Goal: Information Seeking & Learning: Learn about a topic

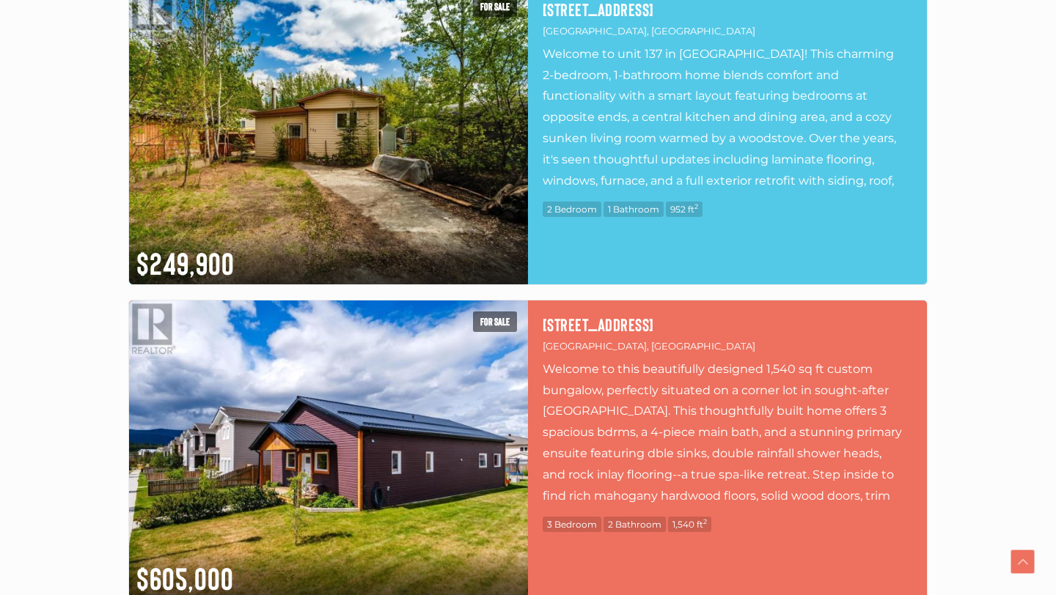
scroll to position [827, 0]
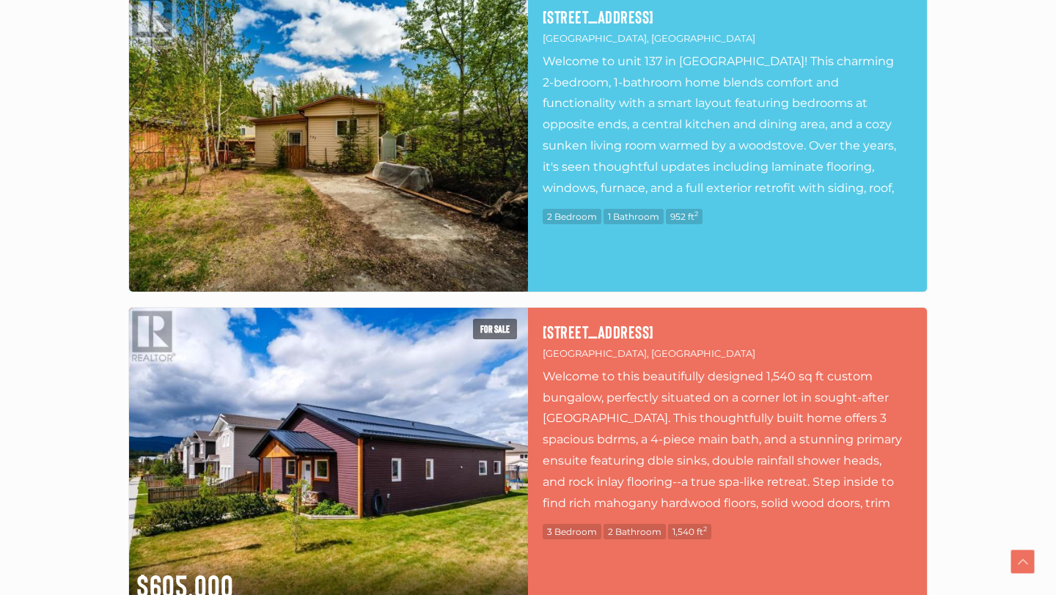
click at [205, 150] on img at bounding box center [328, 142] width 399 height 299
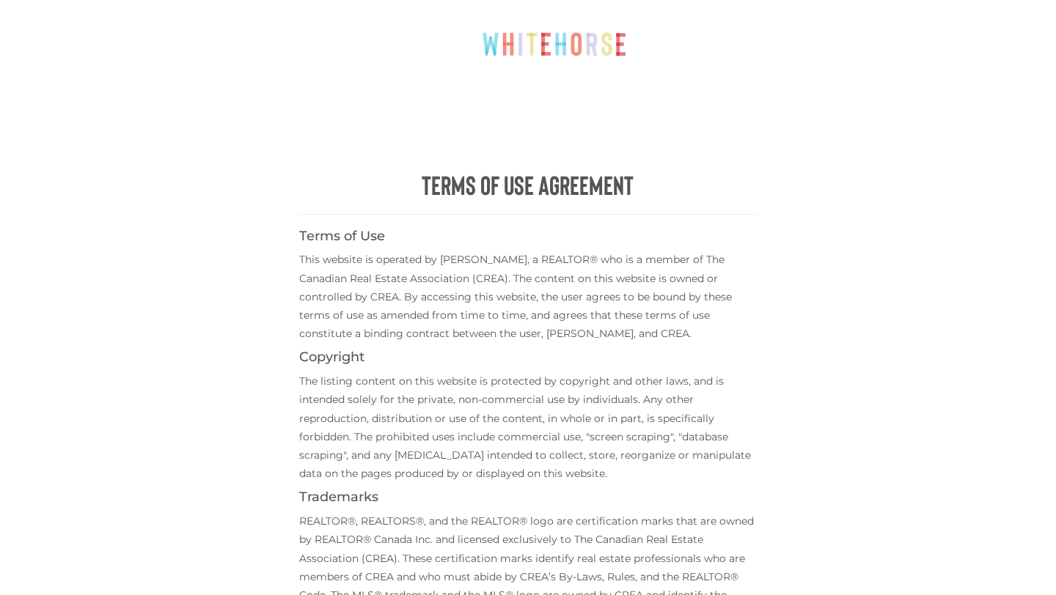
click at [205, 144] on div "Terms of Use Agreement Terms of Use This website is operated by [PERSON_NAME], …" at bounding box center [528, 461] width 718 height 923
click at [205, 141] on div "Terms of Use Agreement Terms of Use This website is operated by Scott Sauer, a …" at bounding box center [528, 461] width 718 height 923
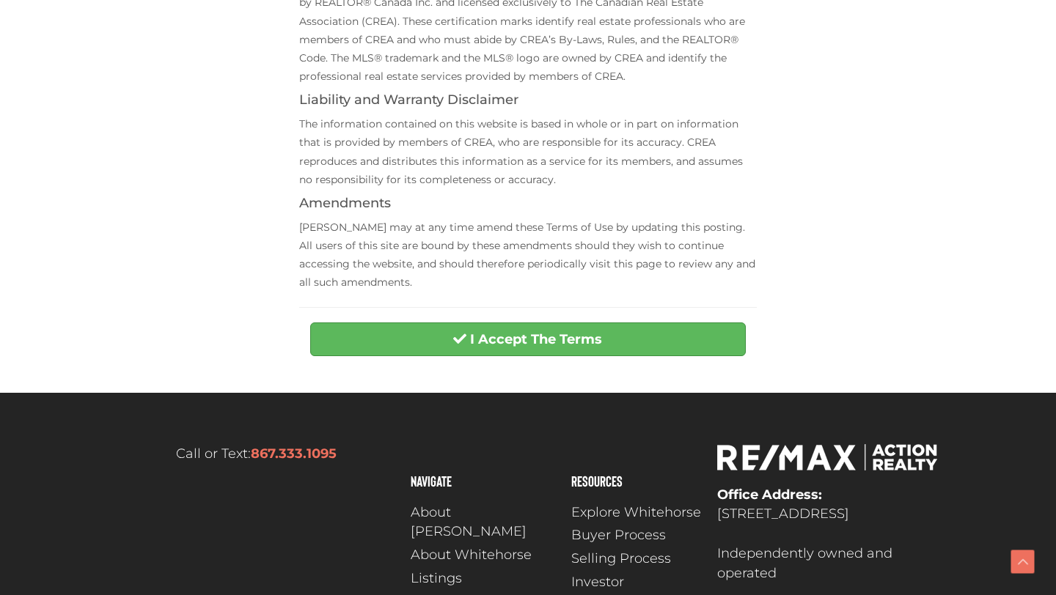
scroll to position [543, 0]
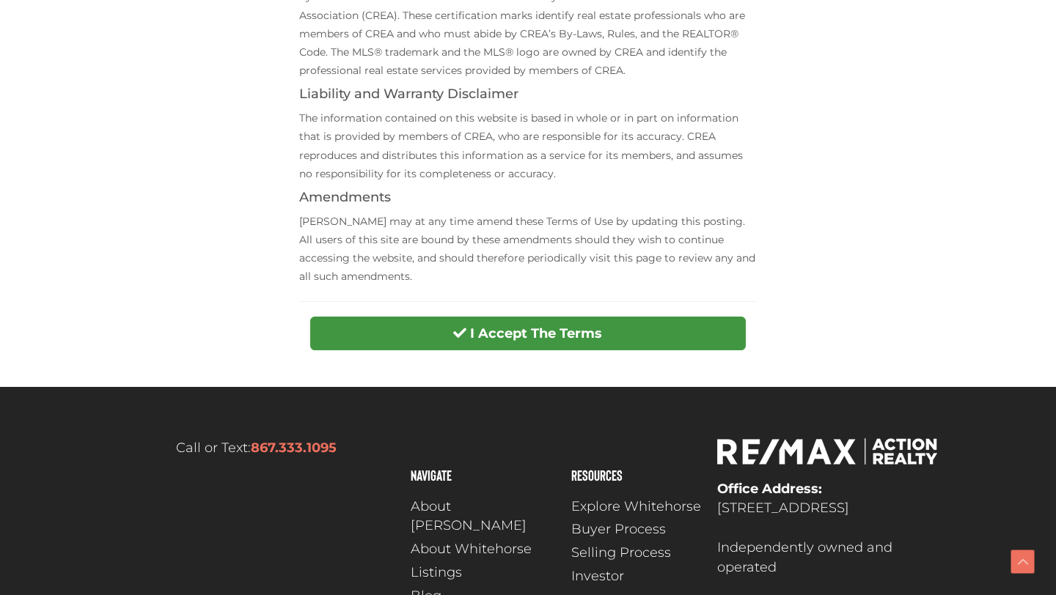
click at [457, 326] on span "submit" at bounding box center [459, 332] width 13 height 13
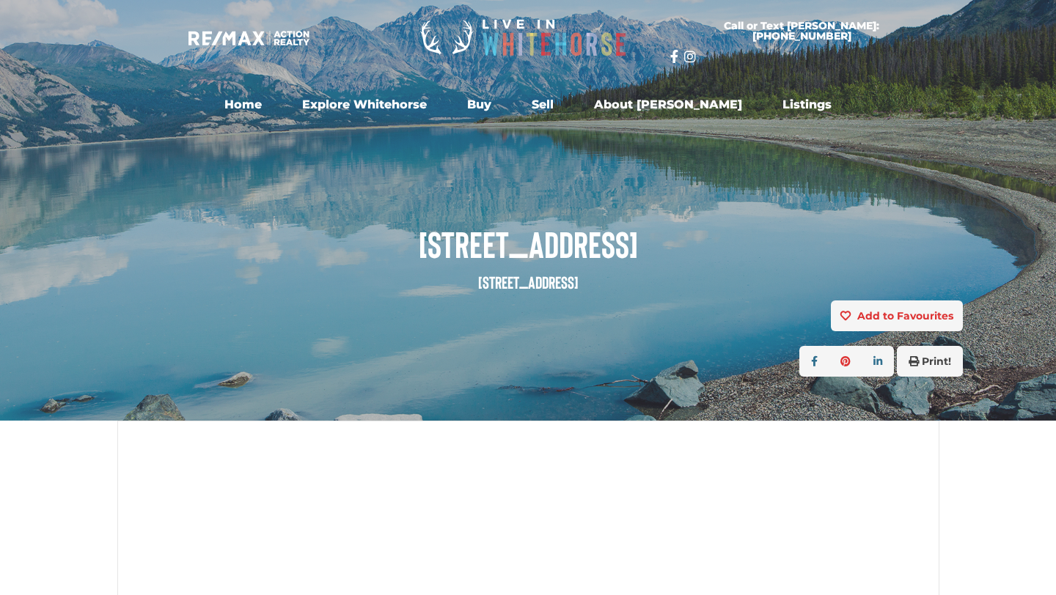
click at [457, 326] on div "Add to Favourites view favourites" at bounding box center [527, 316] width 869 height 31
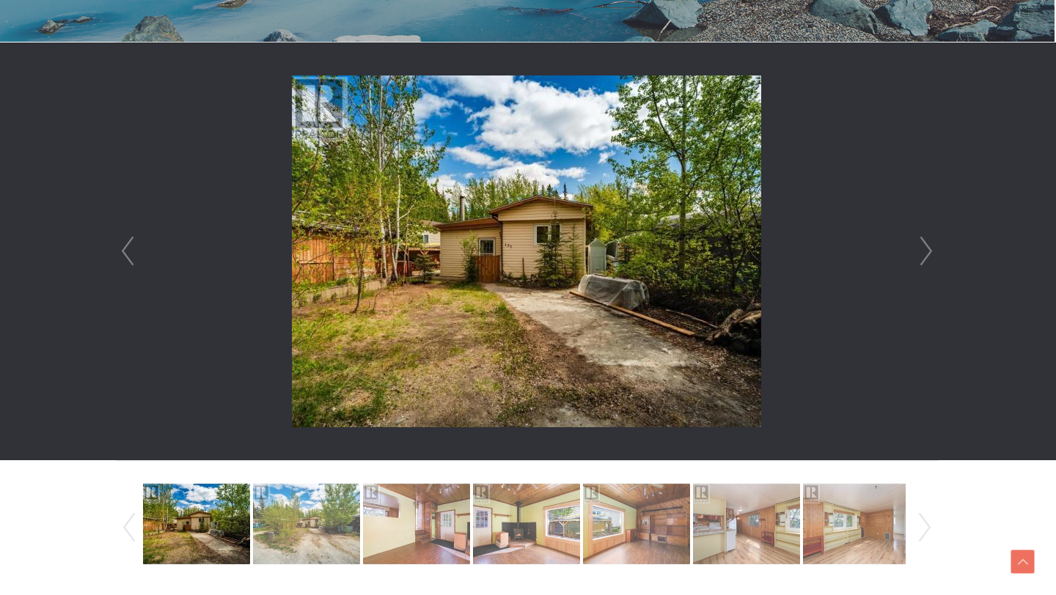
scroll to position [378, 1]
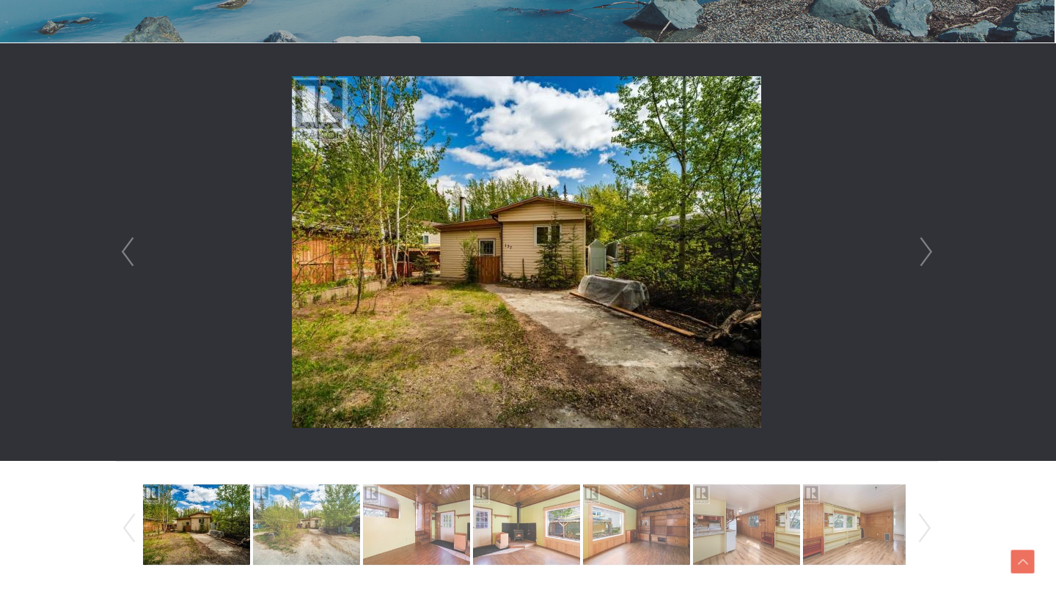
click at [924, 249] on link "Next" at bounding box center [926, 252] width 22 height 418
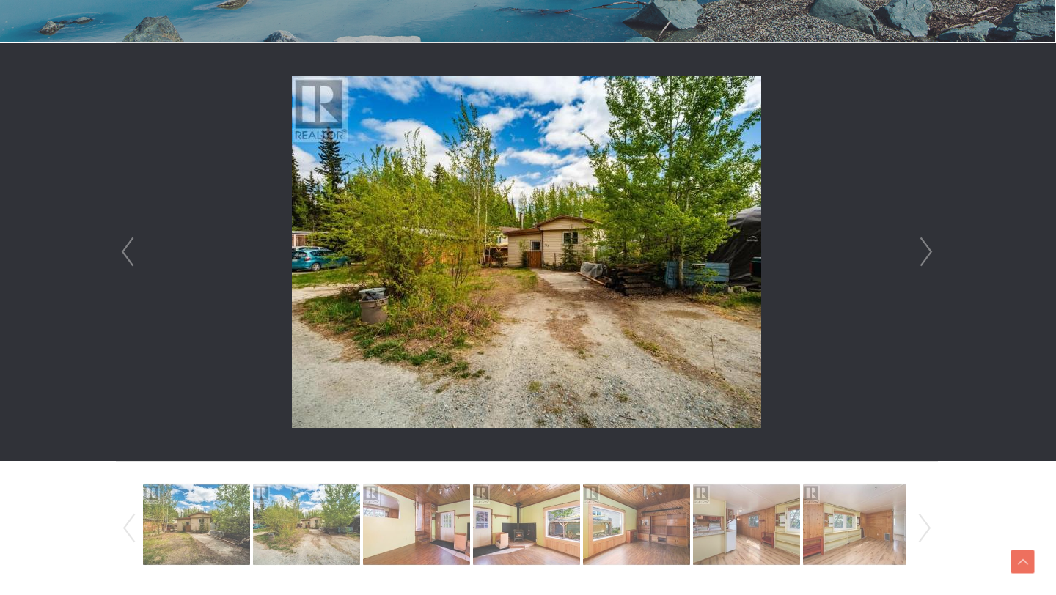
click at [924, 249] on link "Next" at bounding box center [926, 252] width 22 height 418
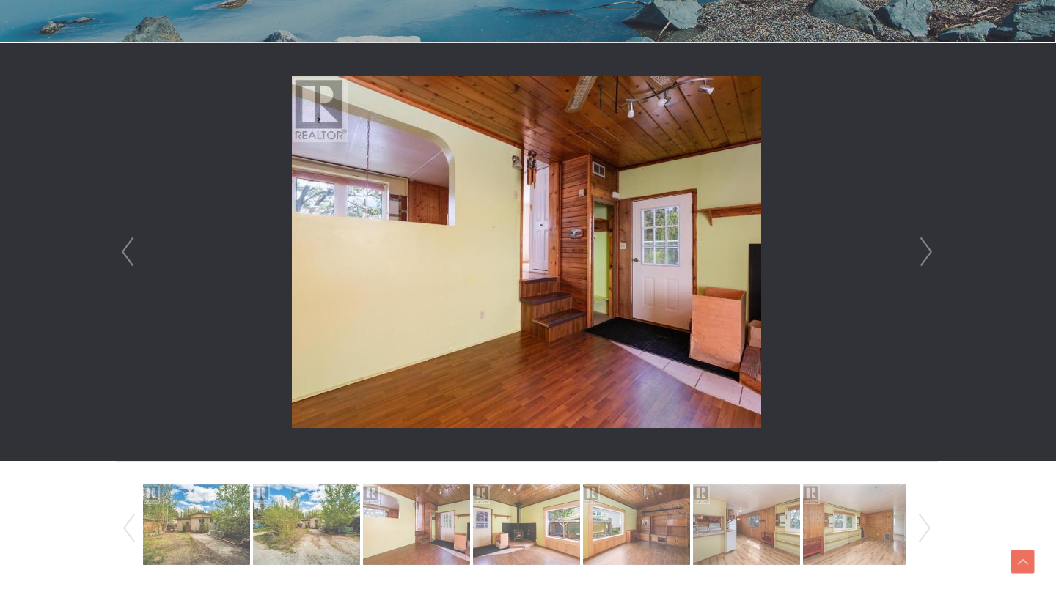
click at [924, 249] on link "Next" at bounding box center [926, 252] width 22 height 418
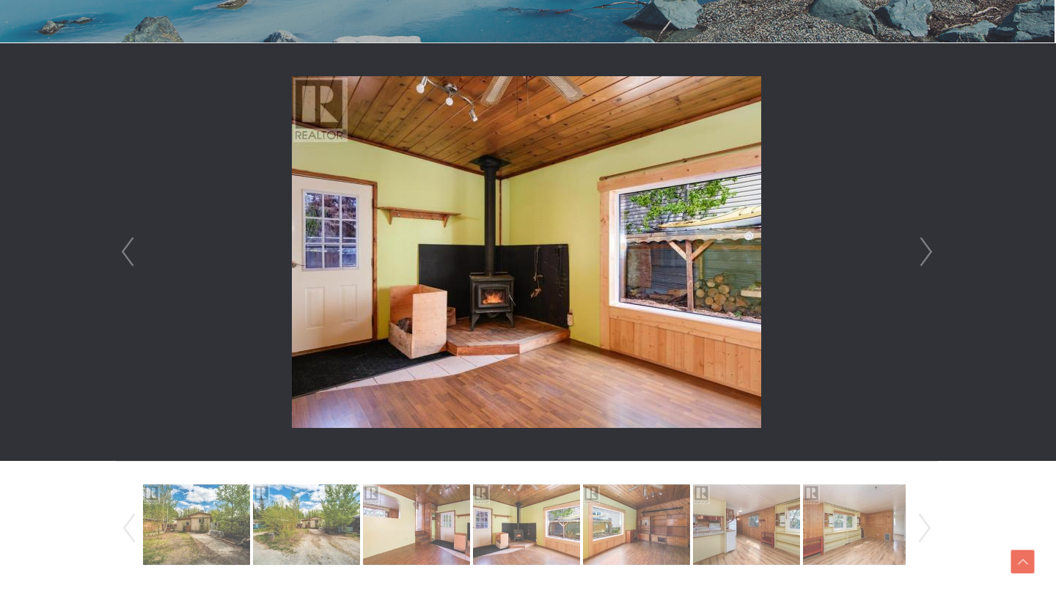
click at [924, 249] on link "Next" at bounding box center [926, 252] width 22 height 418
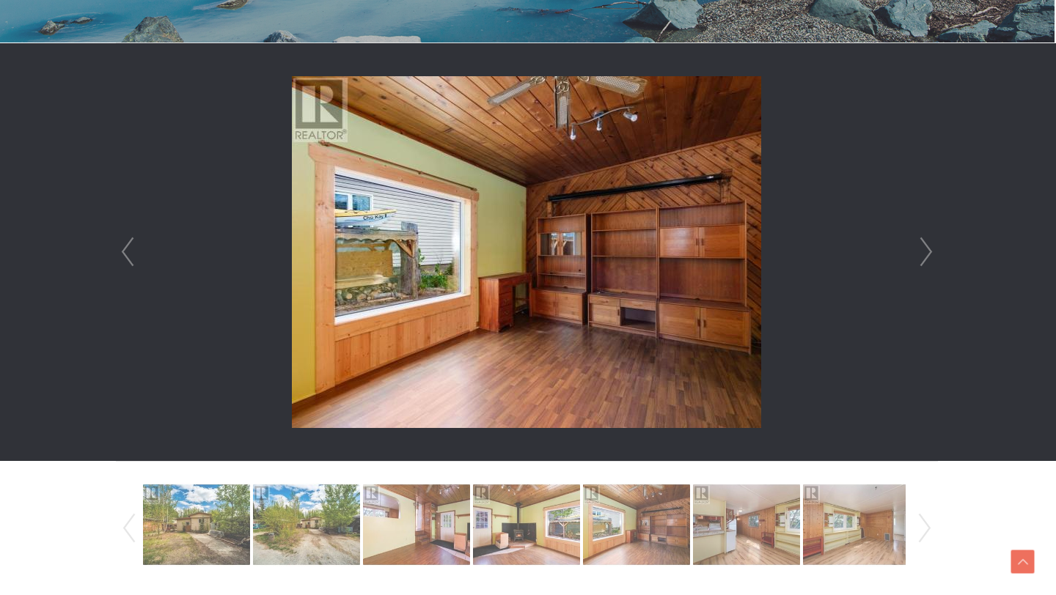
click at [924, 249] on link "Next" at bounding box center [926, 252] width 22 height 418
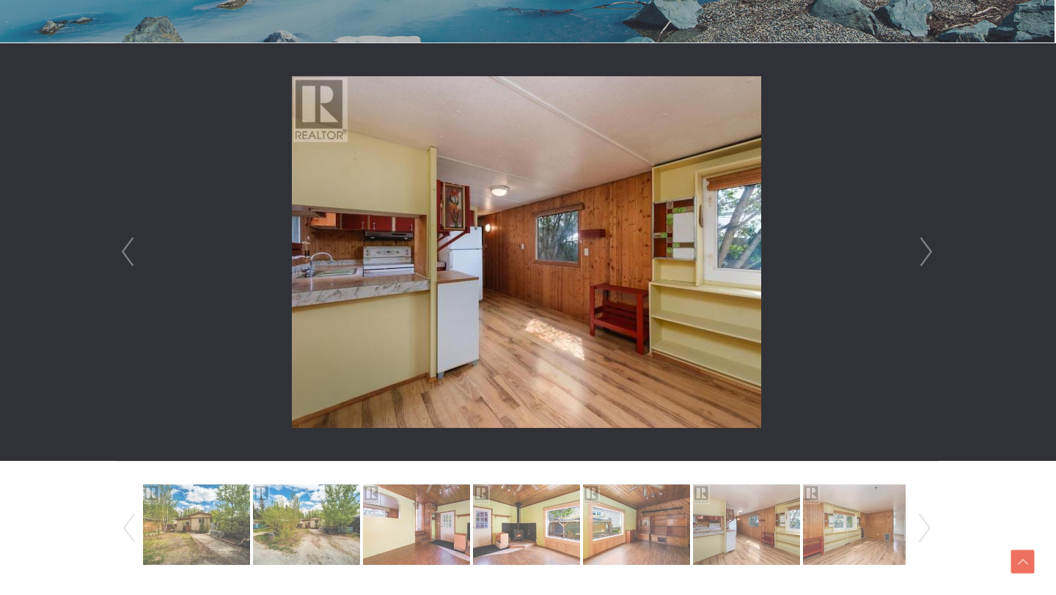
click at [924, 249] on link "Next" at bounding box center [926, 252] width 22 height 418
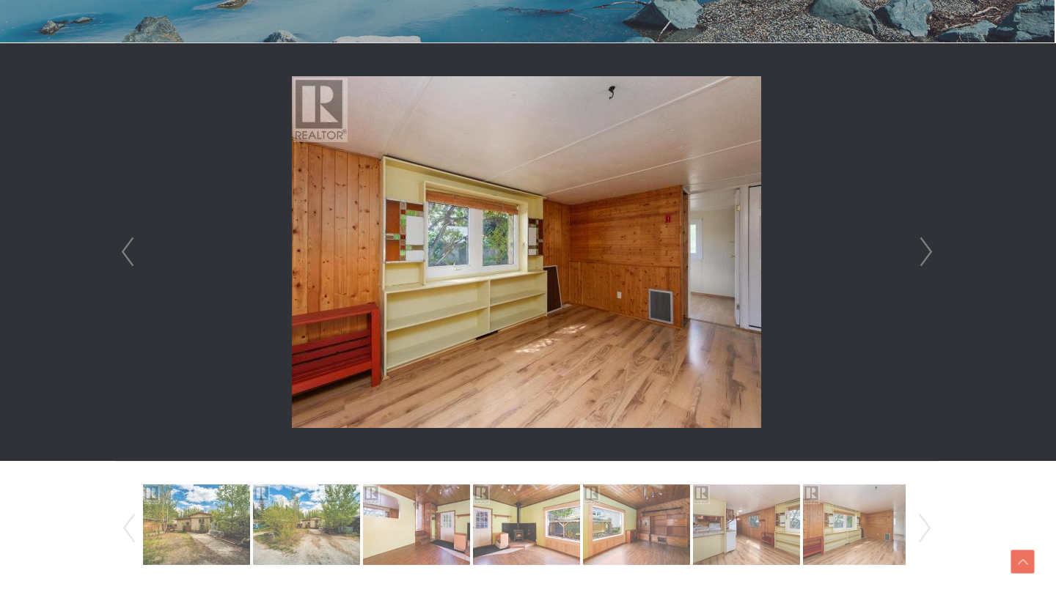
click at [924, 249] on link "Next" at bounding box center [926, 252] width 22 height 418
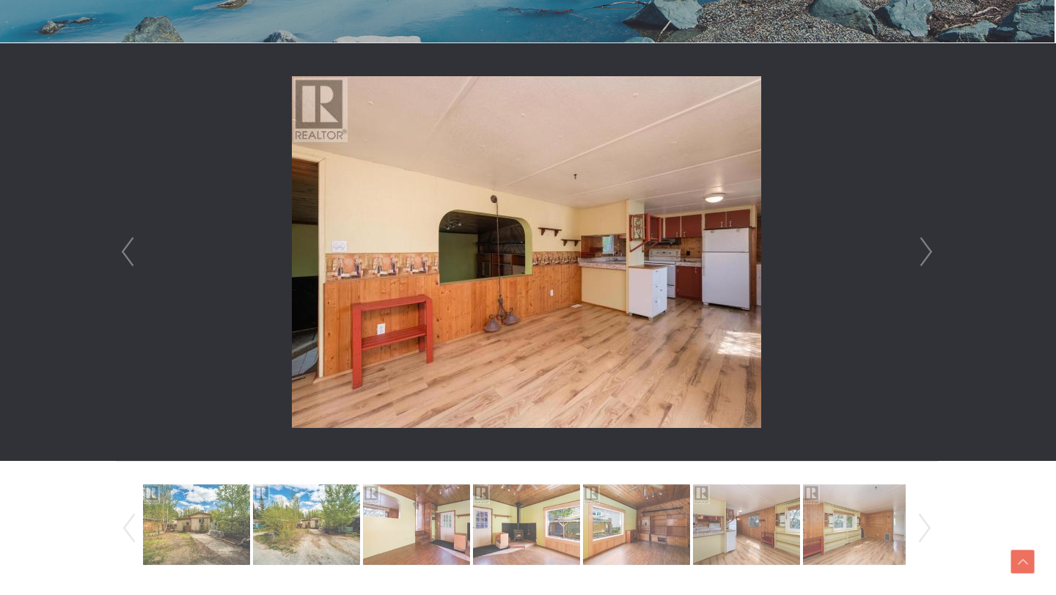
click at [924, 249] on link "Next" at bounding box center [926, 252] width 22 height 418
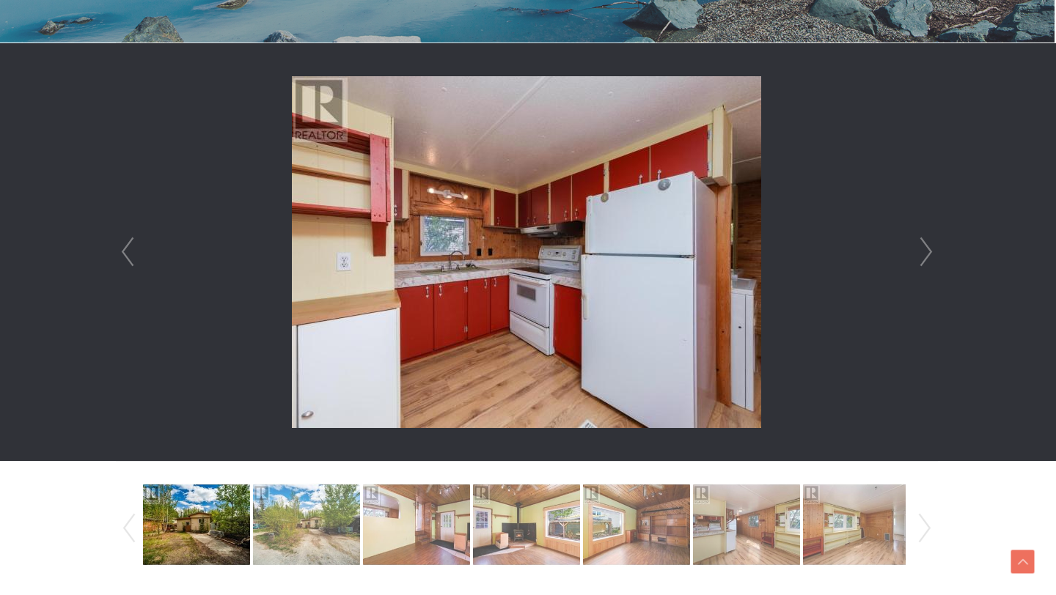
click at [924, 249] on link "Next" at bounding box center [926, 252] width 22 height 418
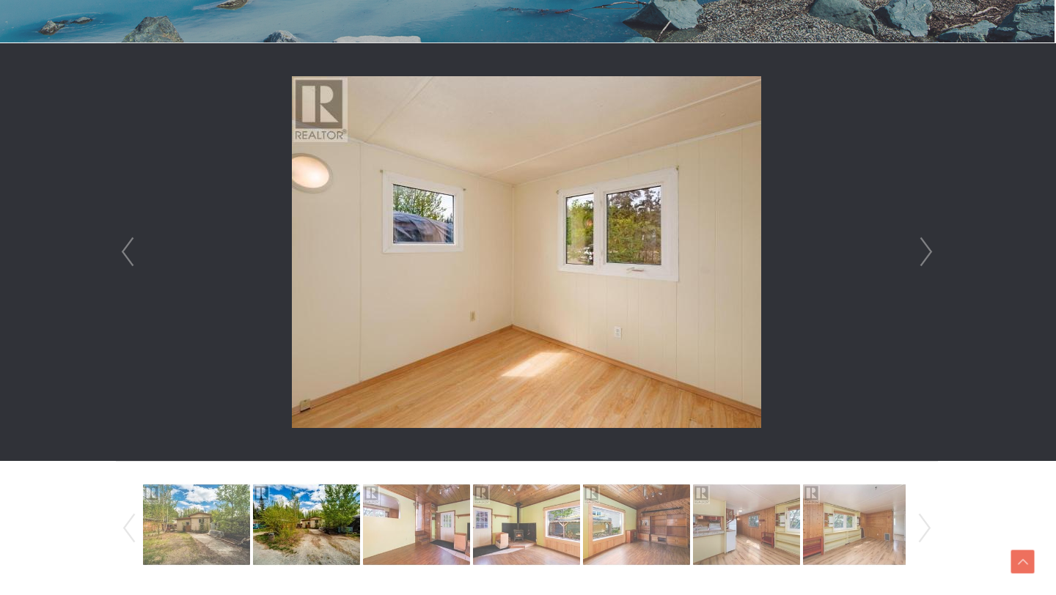
click at [924, 249] on link "Next" at bounding box center [926, 252] width 22 height 418
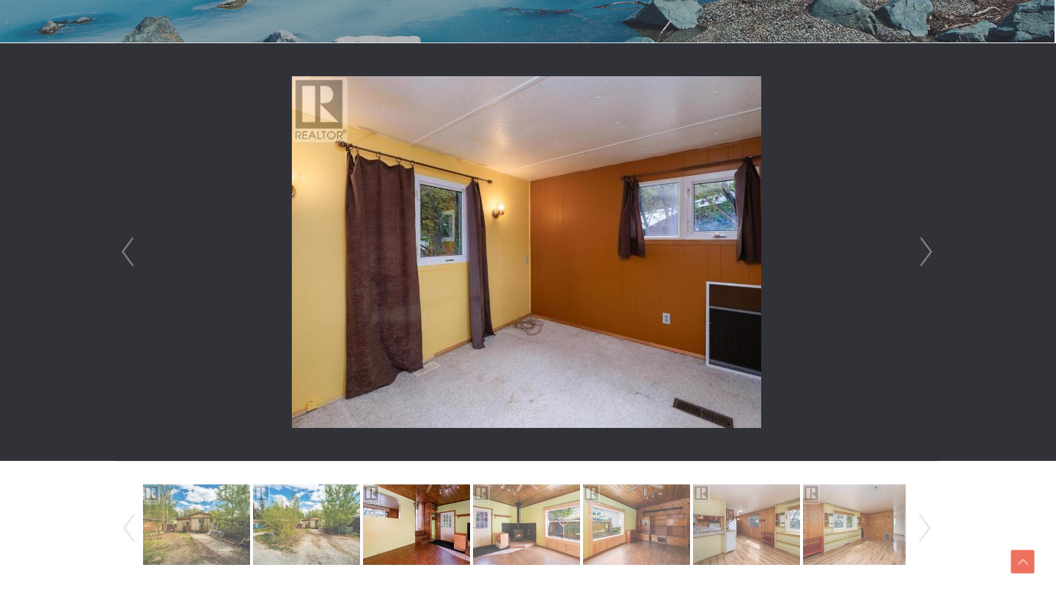
click at [924, 249] on link "Next" at bounding box center [926, 252] width 22 height 418
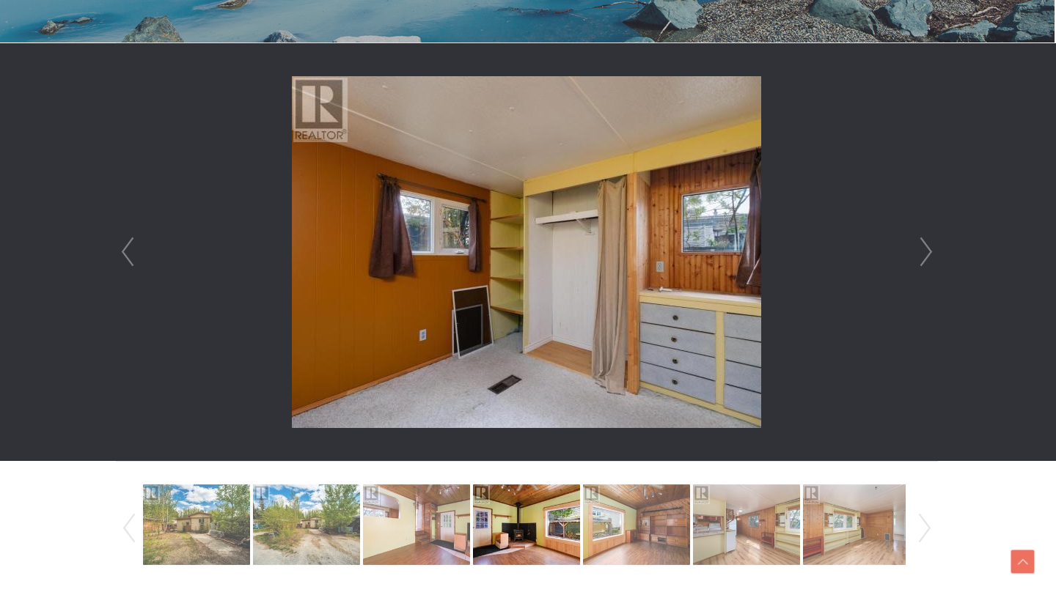
click at [924, 249] on link "Next" at bounding box center [926, 252] width 22 height 418
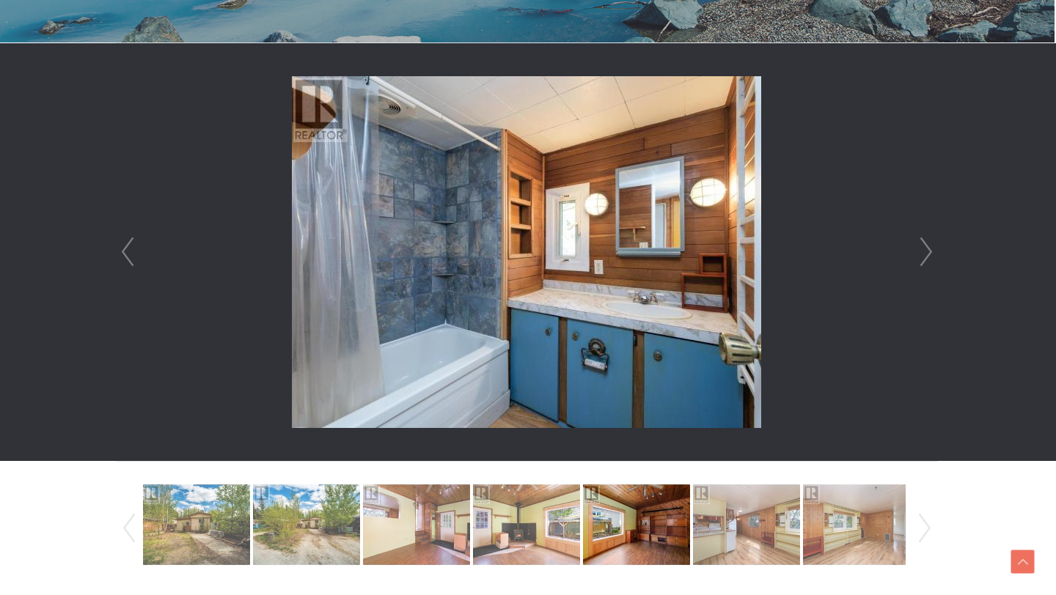
click at [924, 249] on link "Next" at bounding box center [926, 252] width 22 height 418
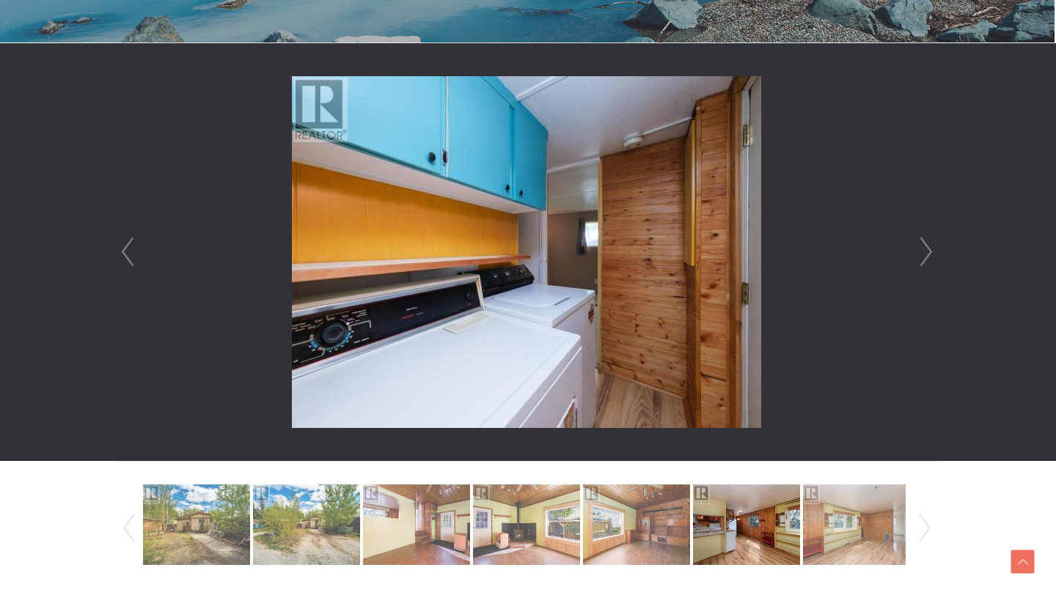
click at [924, 249] on link "Next" at bounding box center [926, 252] width 22 height 418
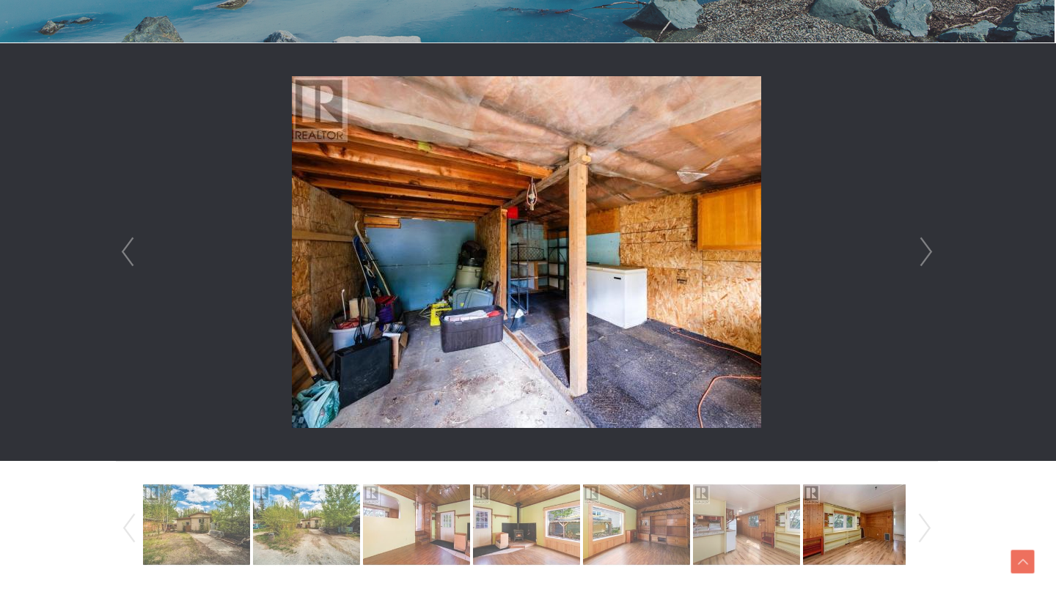
click at [924, 249] on link "Next" at bounding box center [926, 252] width 22 height 418
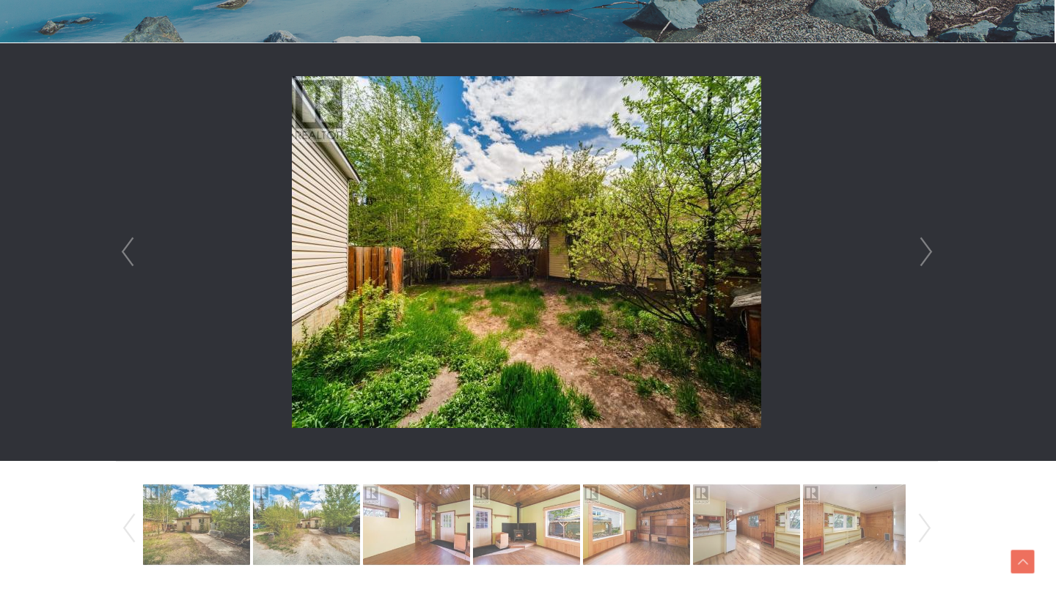
click at [924, 249] on link "Next" at bounding box center [926, 252] width 22 height 418
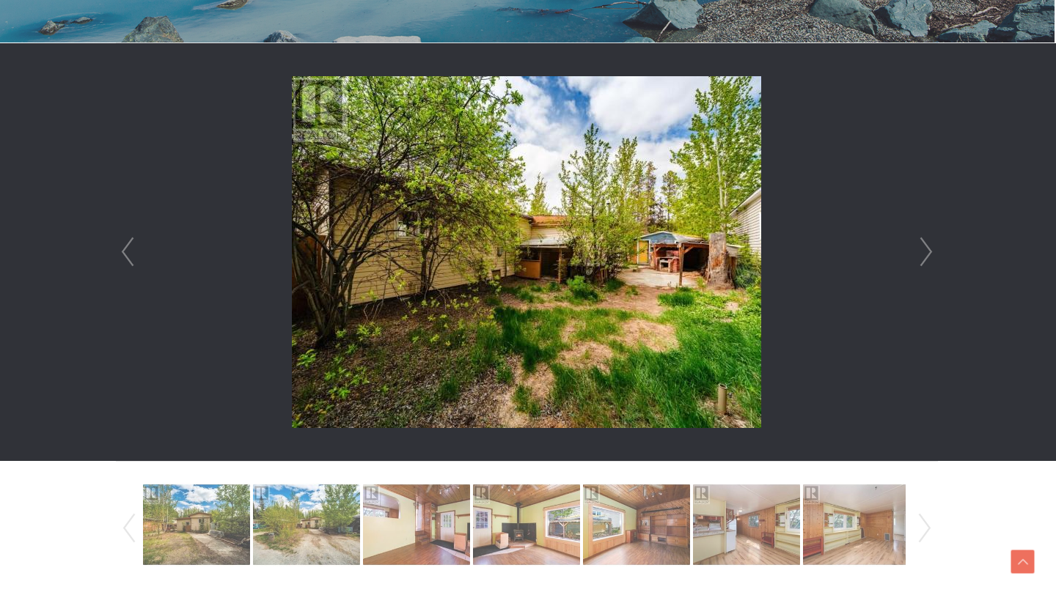
click at [924, 249] on link "Next" at bounding box center [926, 252] width 22 height 418
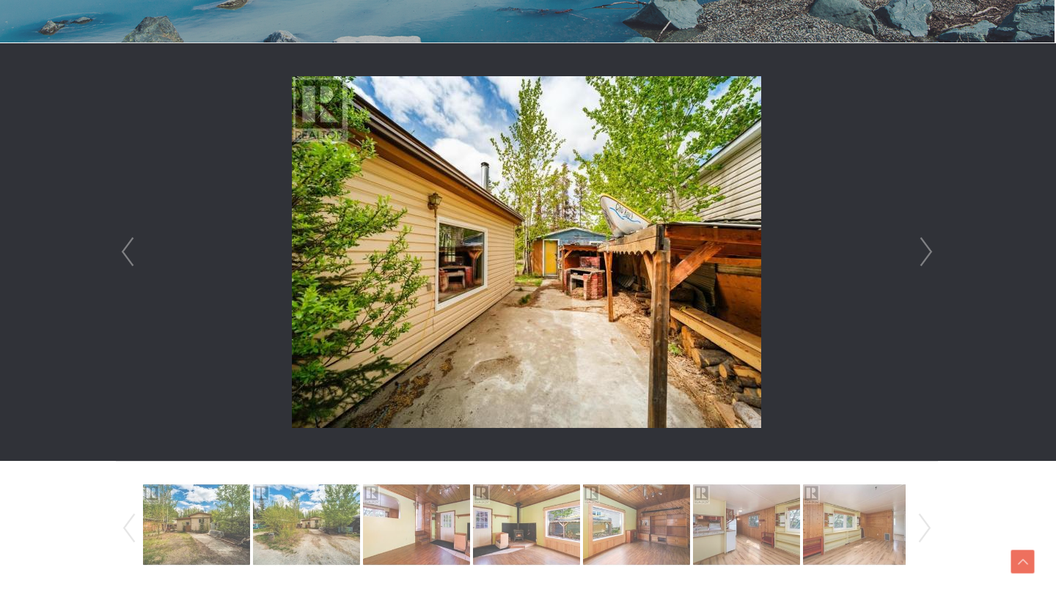
click at [924, 249] on link "Next" at bounding box center [926, 252] width 22 height 418
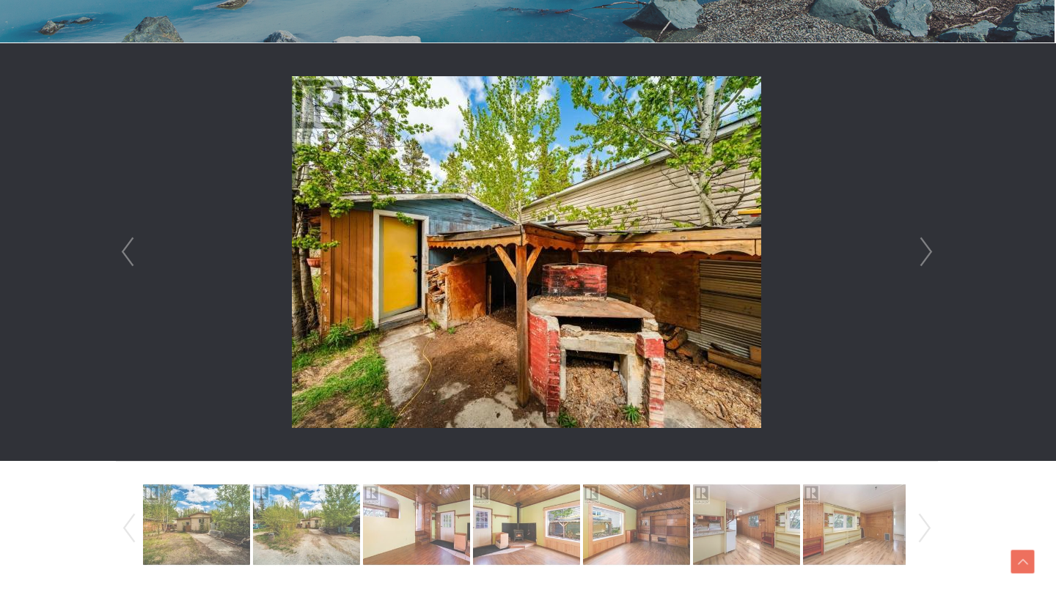
click at [924, 249] on link "Next" at bounding box center [926, 252] width 22 height 418
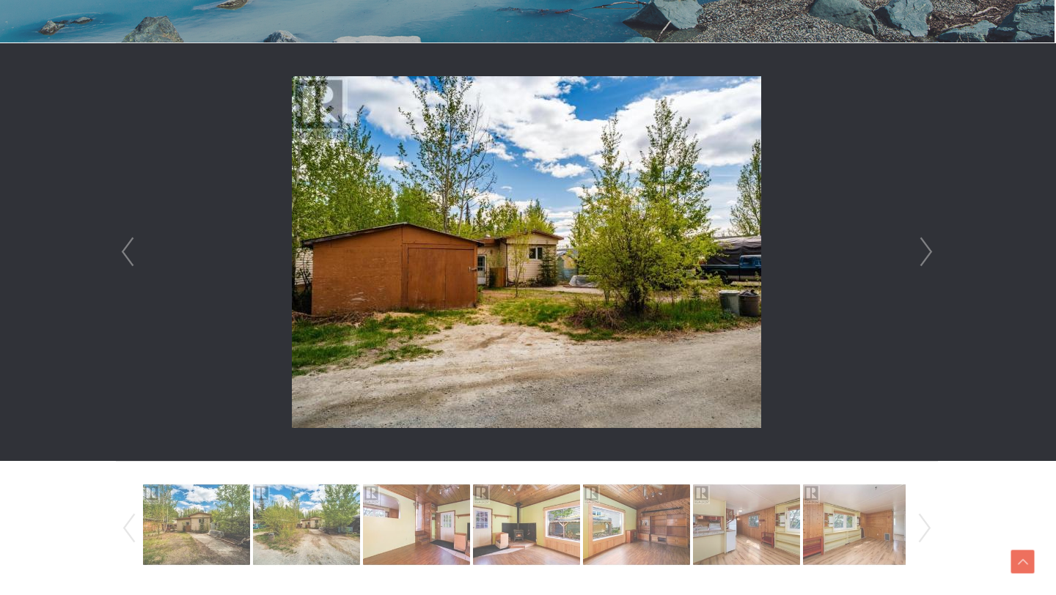
click at [924, 249] on link "Next" at bounding box center [926, 252] width 22 height 418
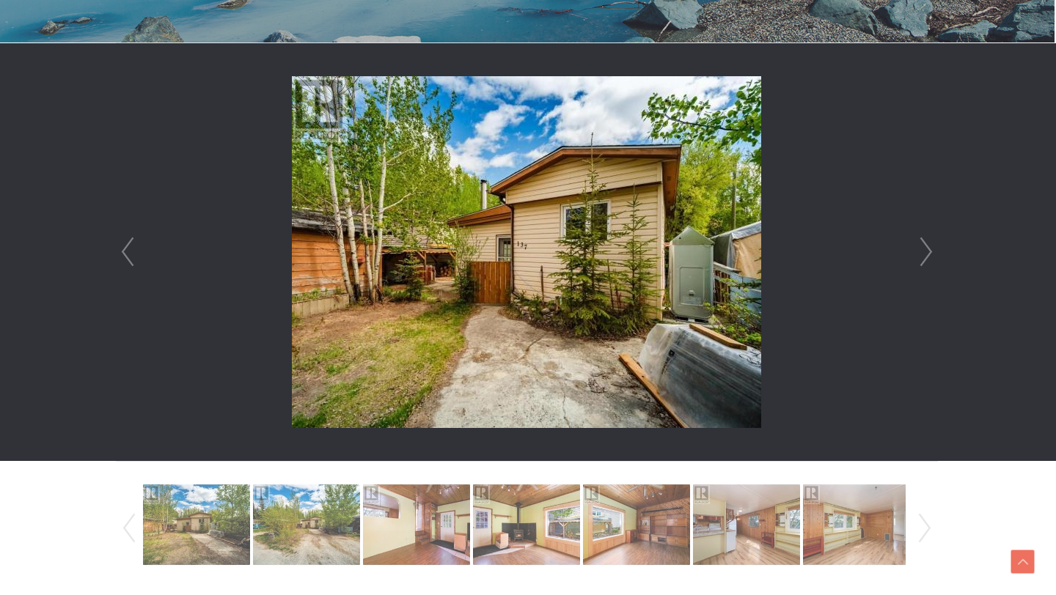
click at [922, 249] on link "Next" at bounding box center [926, 252] width 22 height 418
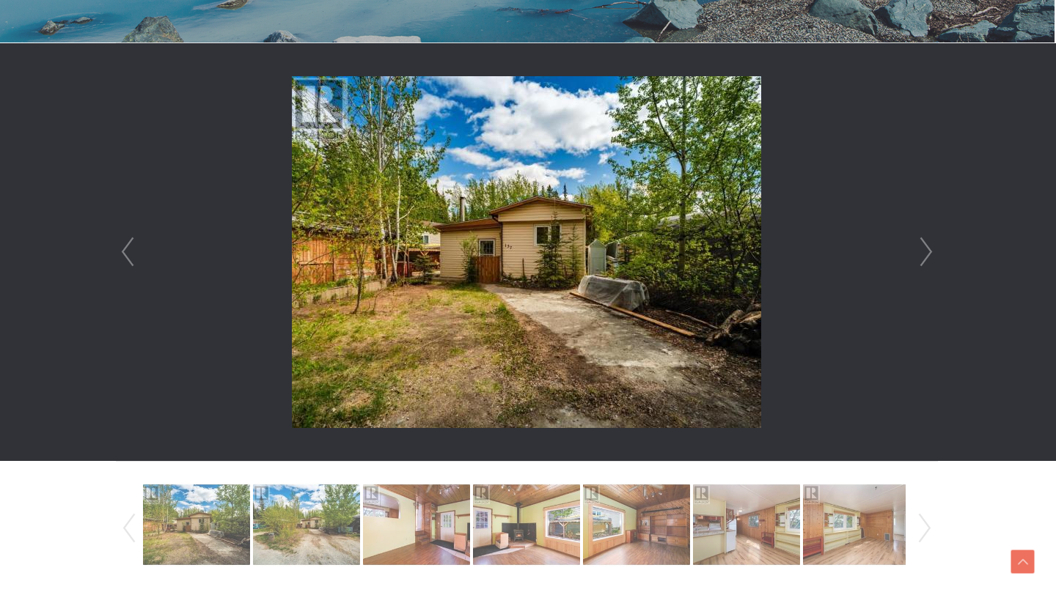
click at [922, 249] on link "Next" at bounding box center [926, 252] width 22 height 418
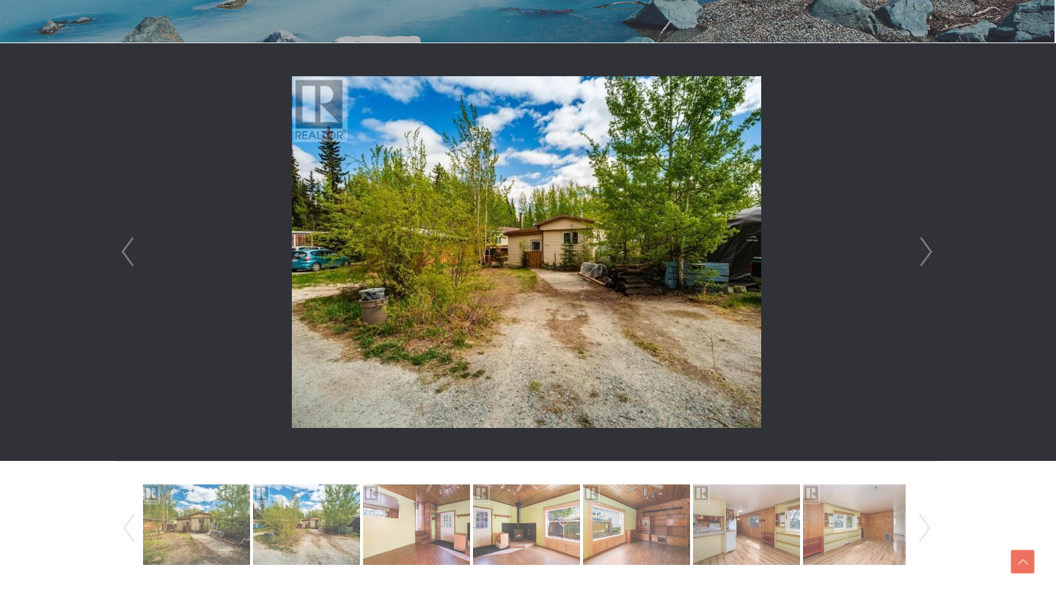
click at [922, 249] on link "Next" at bounding box center [926, 252] width 22 height 418
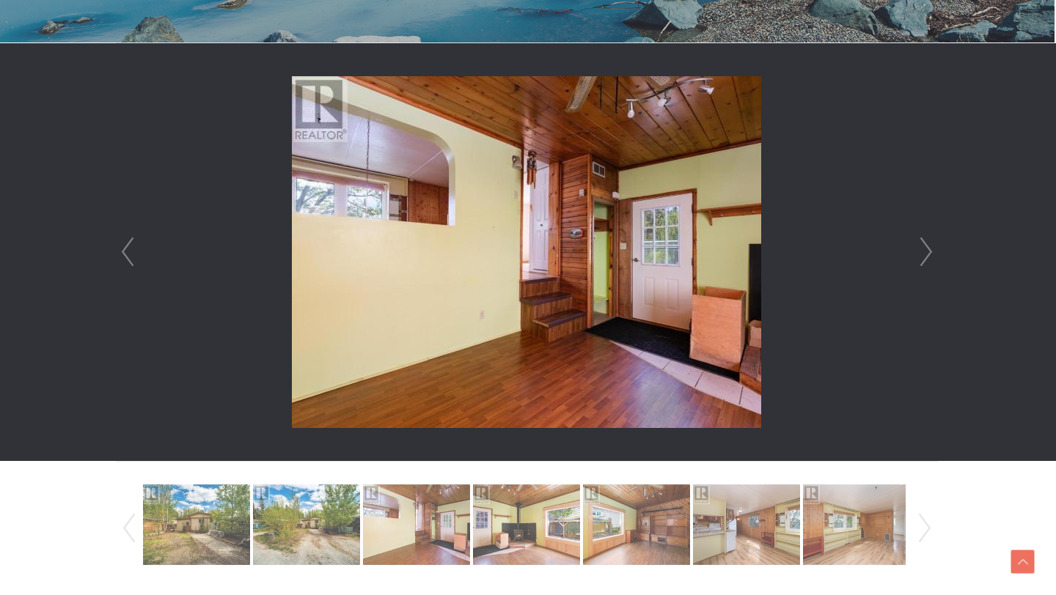
click at [922, 249] on link "Next" at bounding box center [926, 252] width 22 height 418
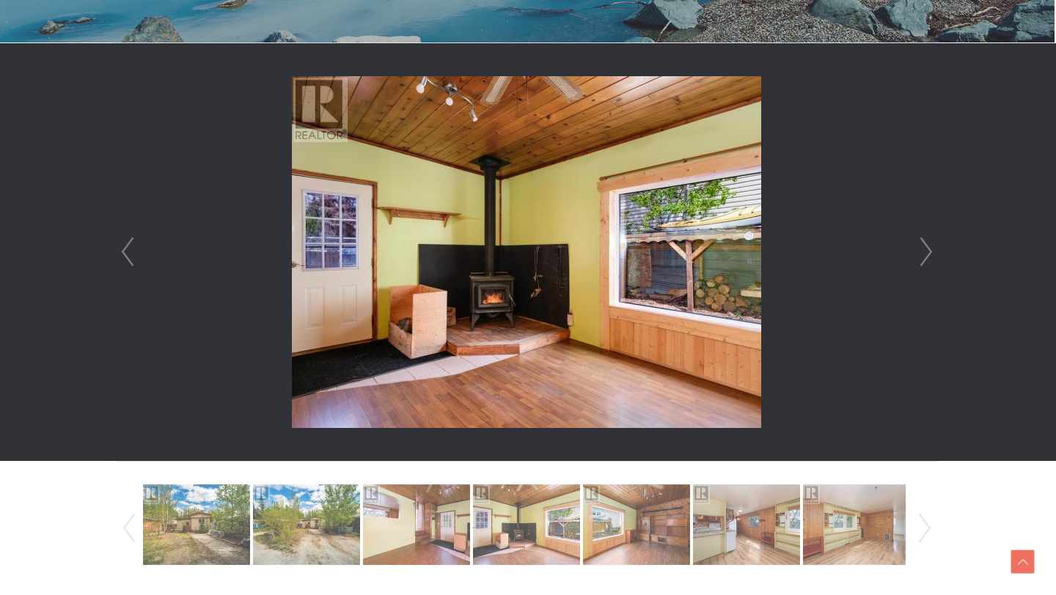
click at [922, 249] on link "Next" at bounding box center [926, 252] width 22 height 418
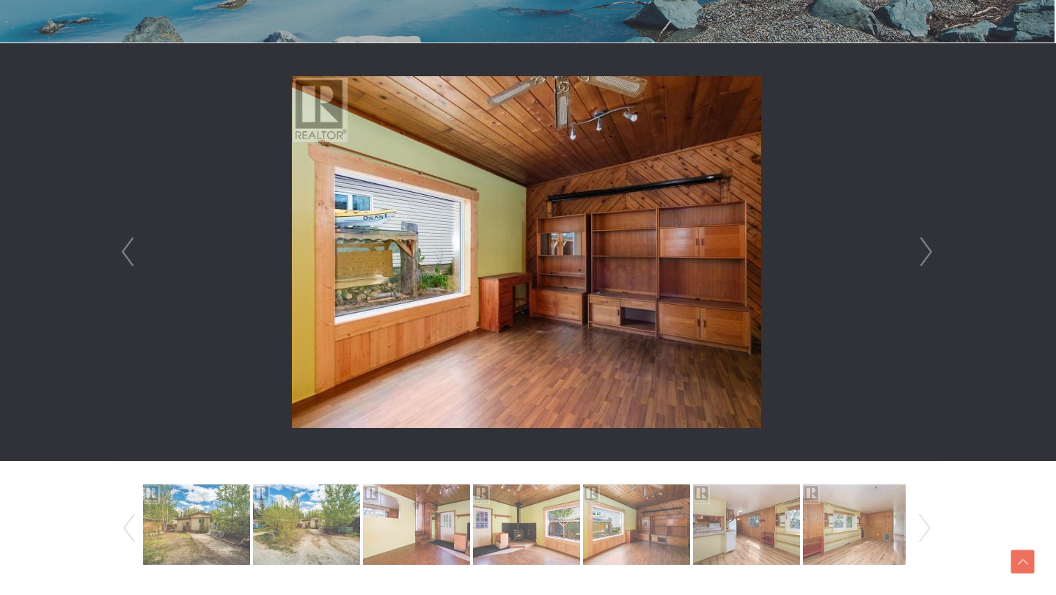
click at [922, 249] on link "Next" at bounding box center [926, 252] width 22 height 418
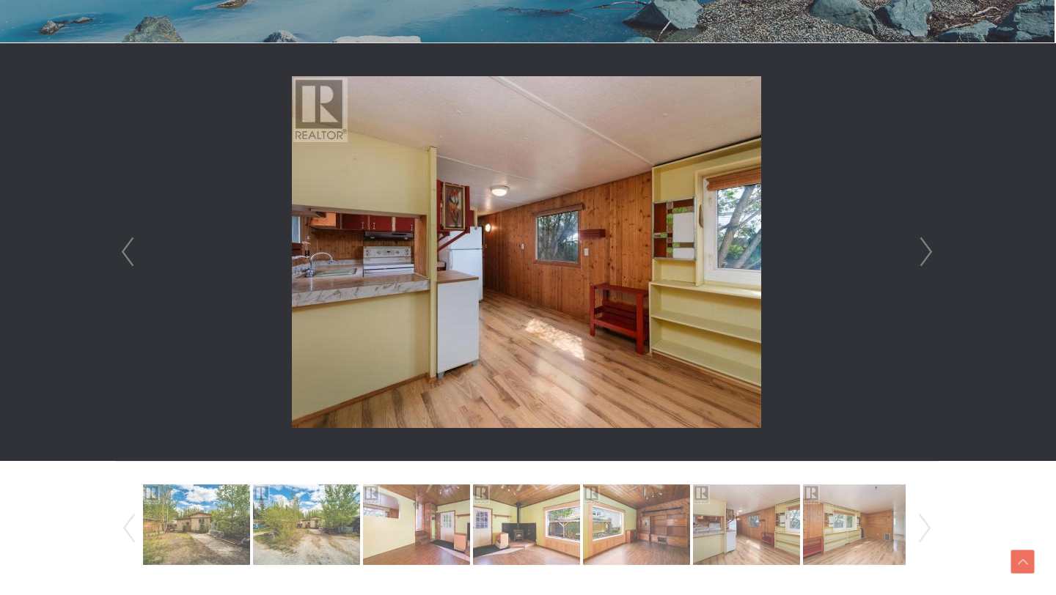
click at [922, 249] on link "Next" at bounding box center [926, 252] width 22 height 418
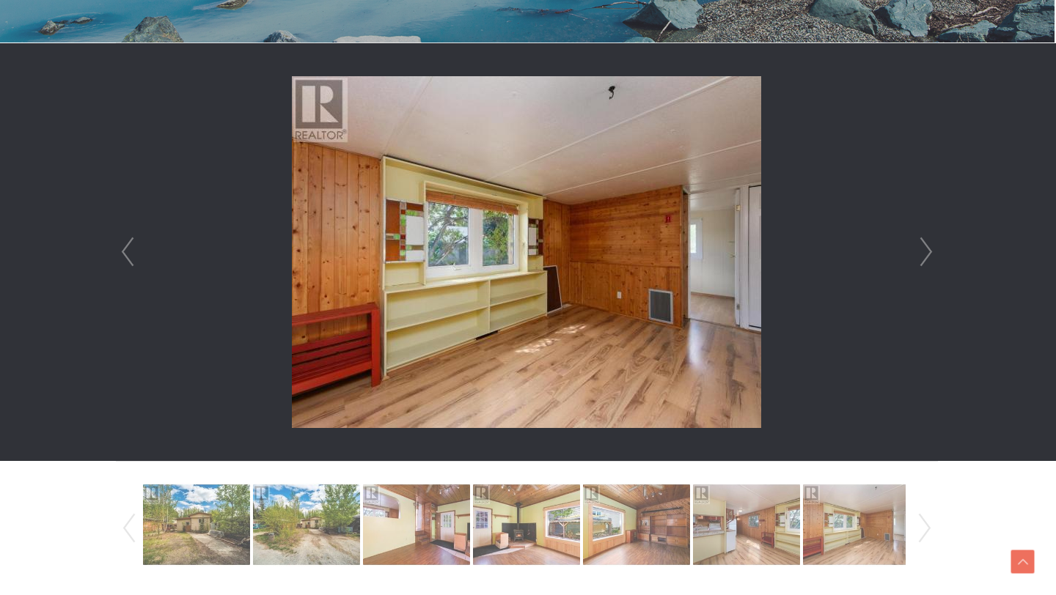
click at [922, 249] on link "Next" at bounding box center [926, 252] width 22 height 418
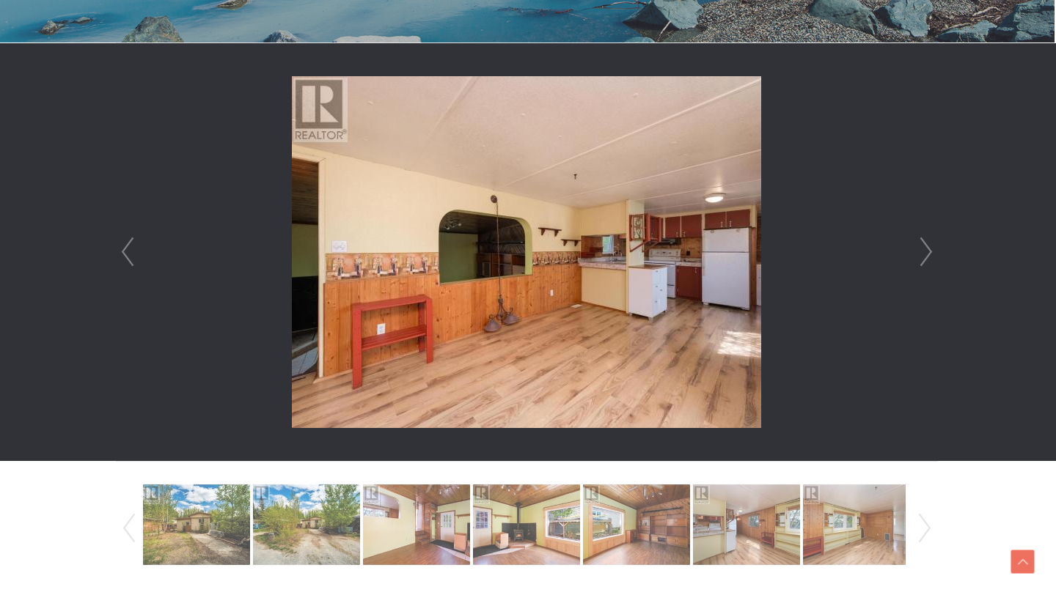
click at [922, 249] on link "Next" at bounding box center [926, 252] width 22 height 418
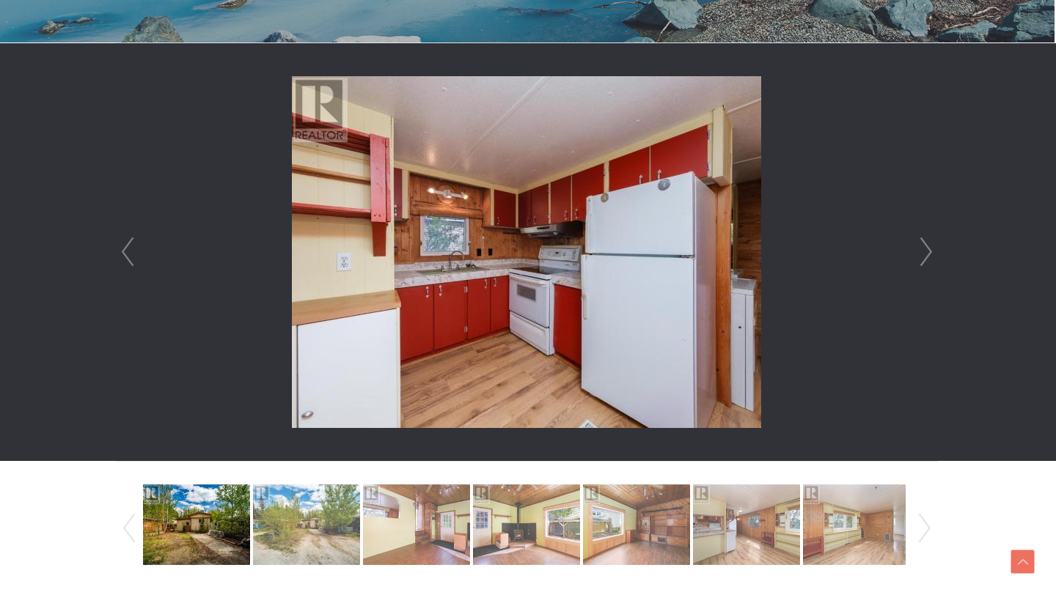
click at [922, 249] on link "Next" at bounding box center [926, 252] width 22 height 418
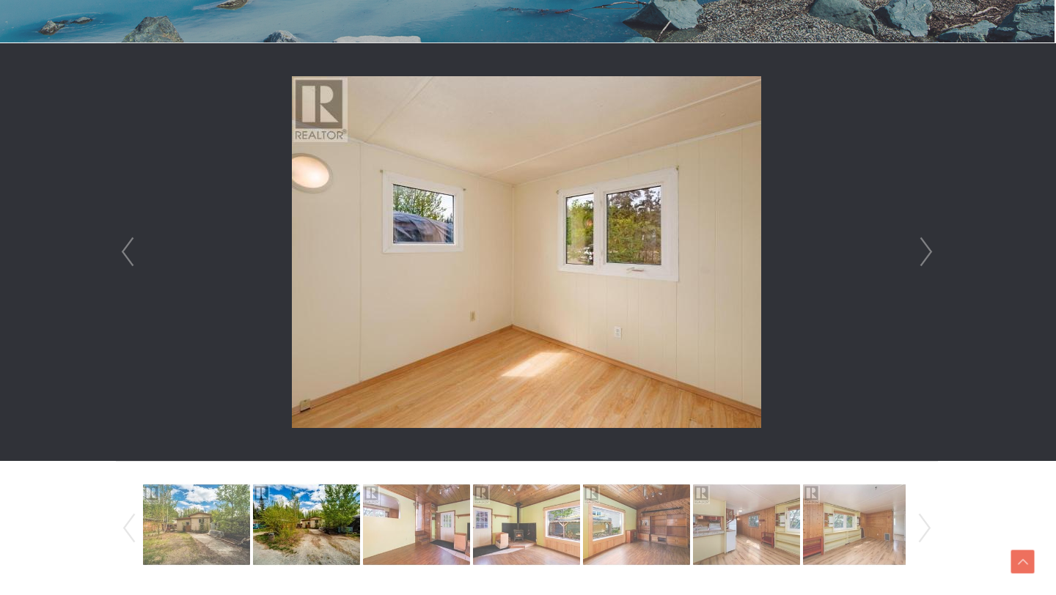
click at [922, 249] on link "Next" at bounding box center [926, 252] width 22 height 418
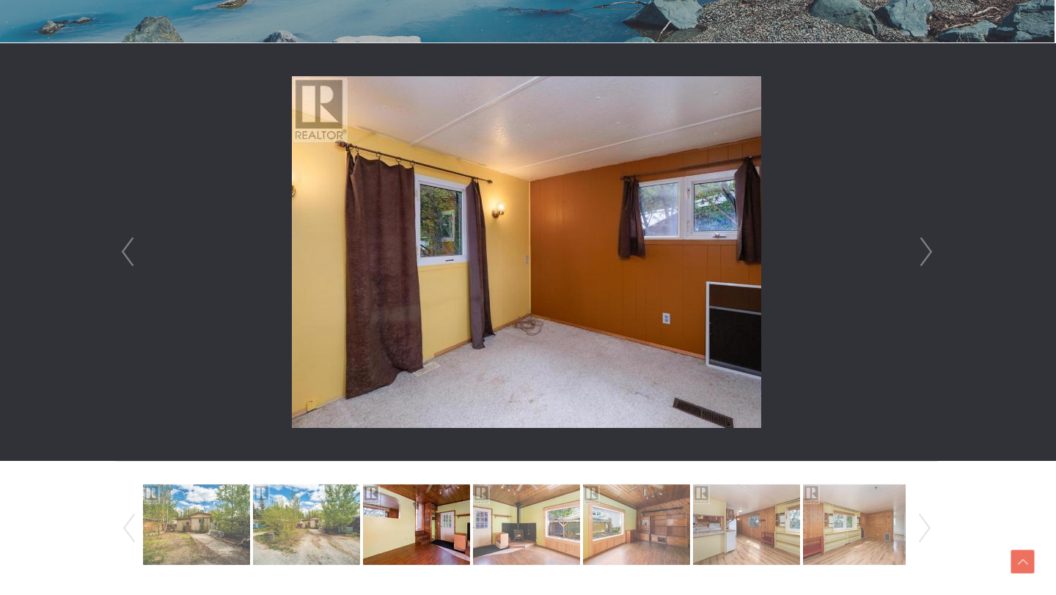
click at [922, 249] on link "Next" at bounding box center [926, 252] width 22 height 418
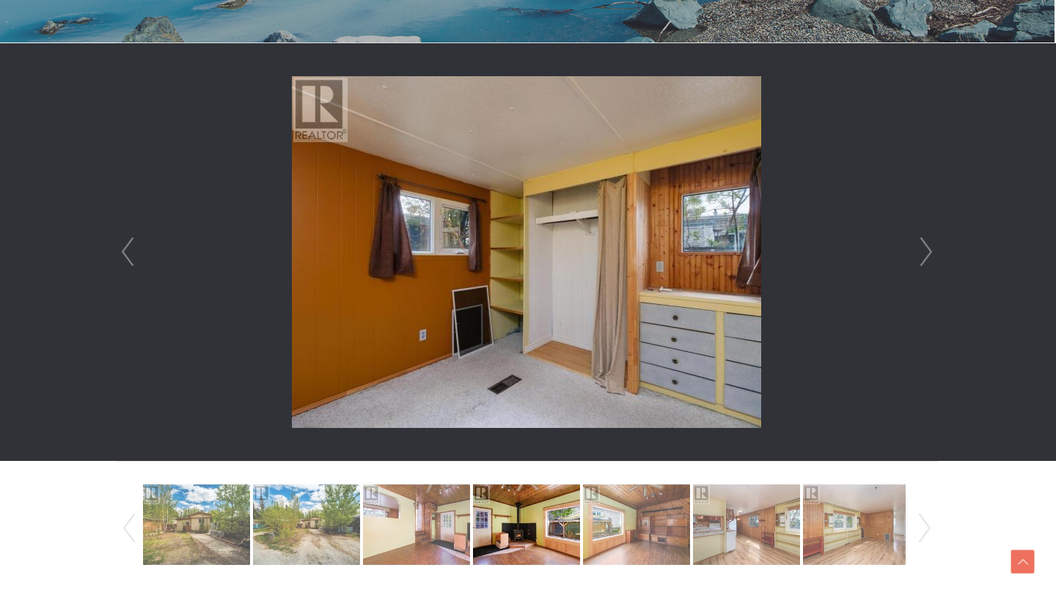
click at [922, 249] on link "Next" at bounding box center [926, 252] width 22 height 418
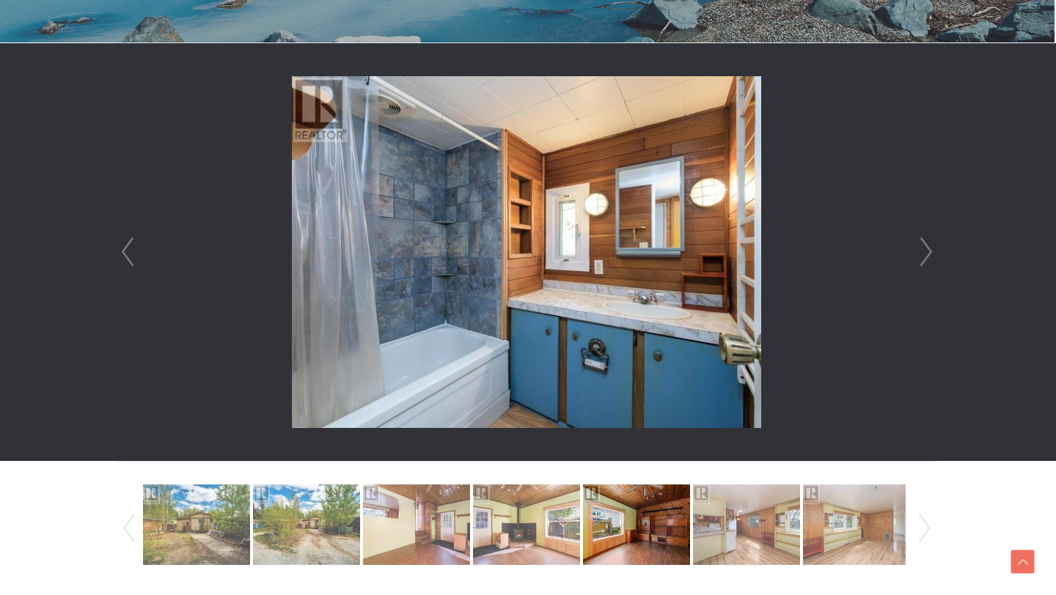
click at [922, 249] on link "Next" at bounding box center [926, 252] width 22 height 418
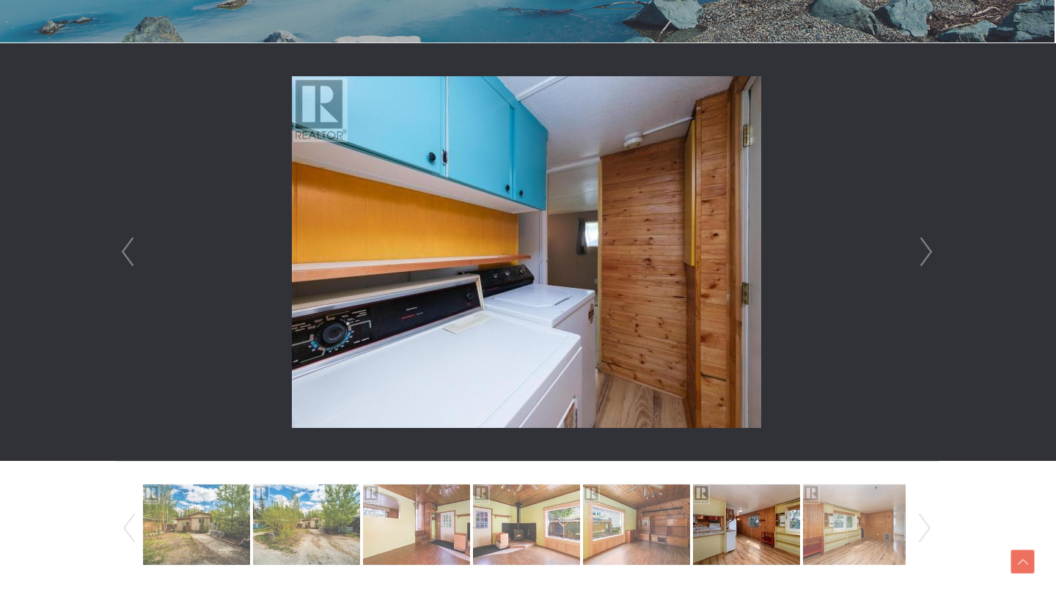
click at [922, 249] on link "Next" at bounding box center [926, 252] width 22 height 418
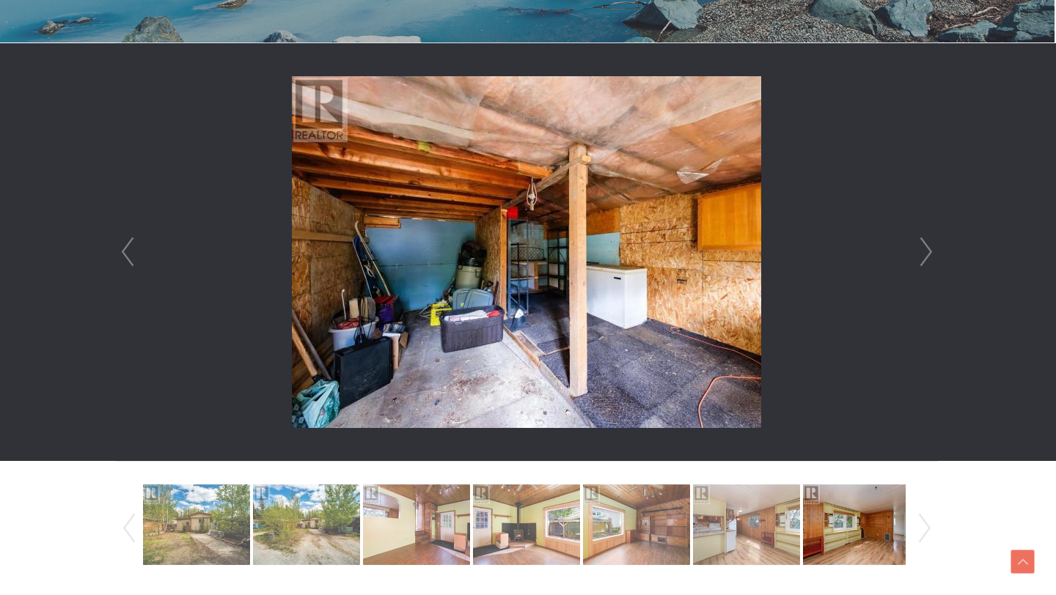
click at [922, 249] on link "Next" at bounding box center [926, 252] width 22 height 418
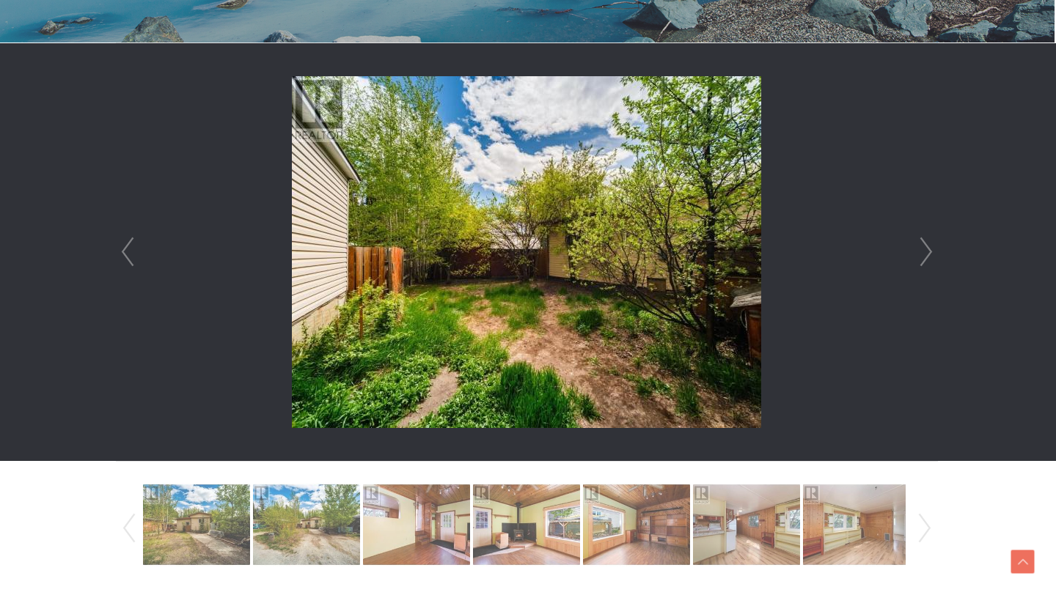
click at [922, 249] on link "Next" at bounding box center [926, 252] width 22 height 418
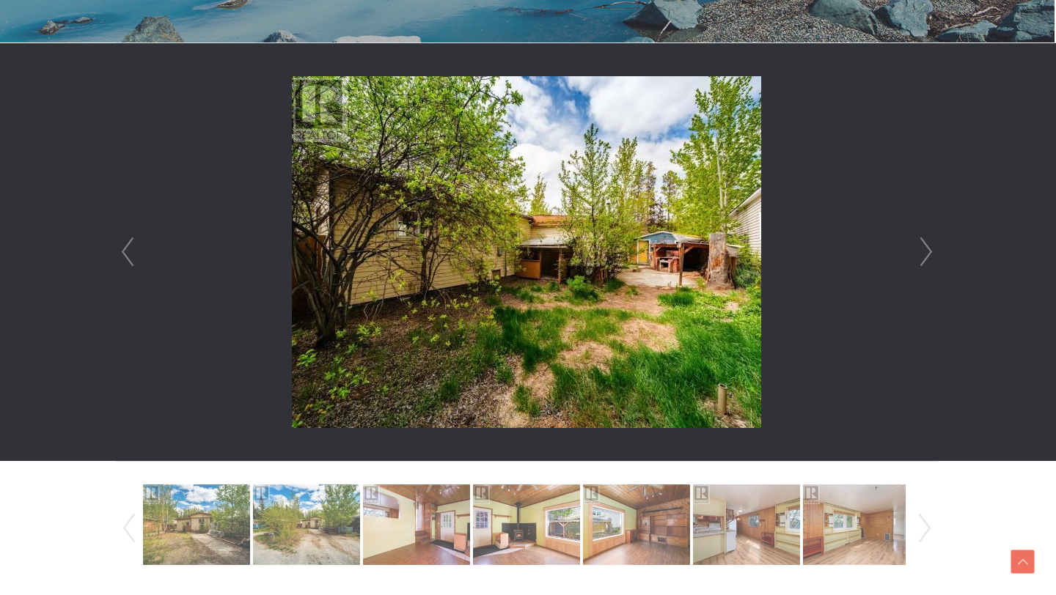
click at [922, 249] on link "Next" at bounding box center [926, 252] width 22 height 418
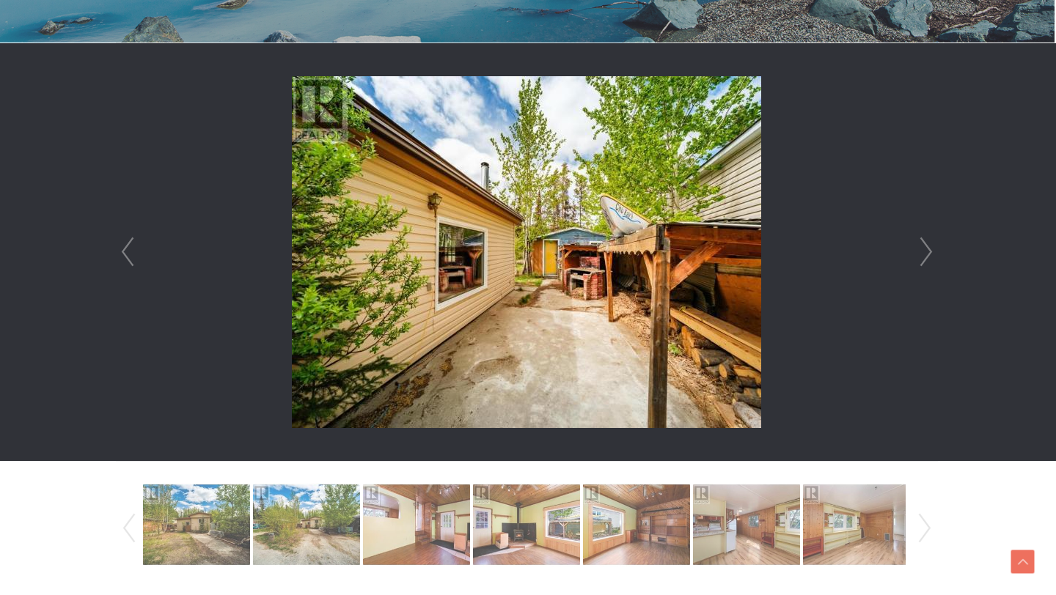
click at [922, 251] on link "Next" at bounding box center [926, 252] width 22 height 418
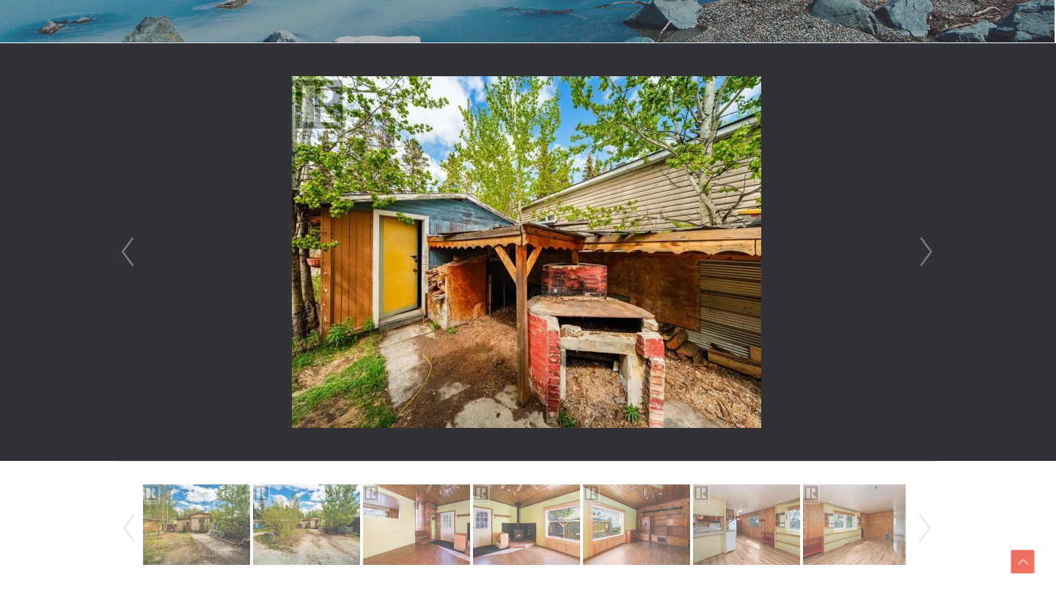
click at [922, 251] on link "Next" at bounding box center [926, 252] width 22 height 418
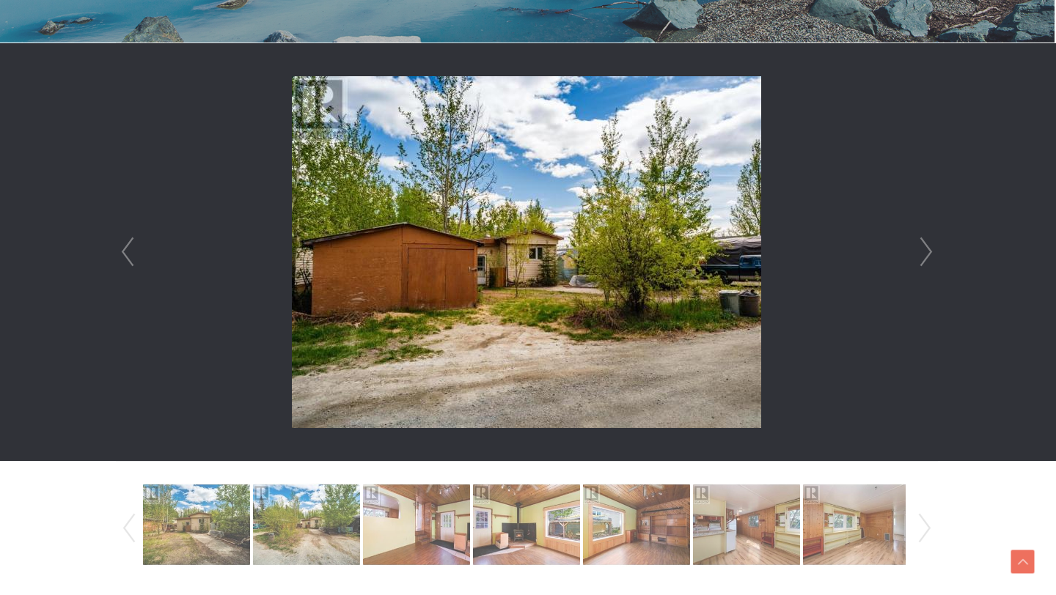
click at [922, 251] on link "Next" at bounding box center [926, 252] width 22 height 418
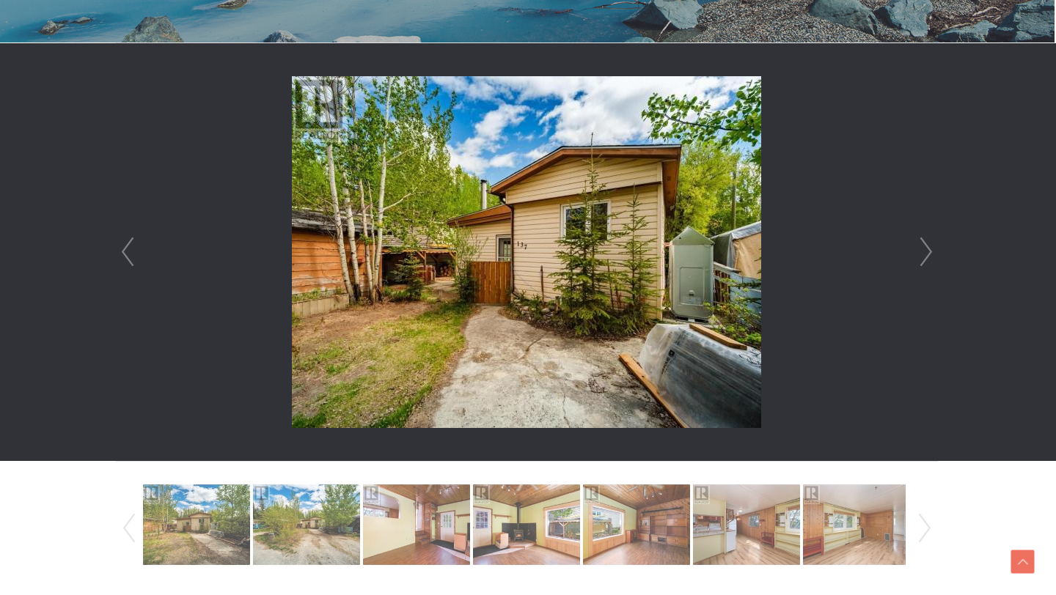
click at [922, 251] on link "Next" at bounding box center [926, 252] width 22 height 418
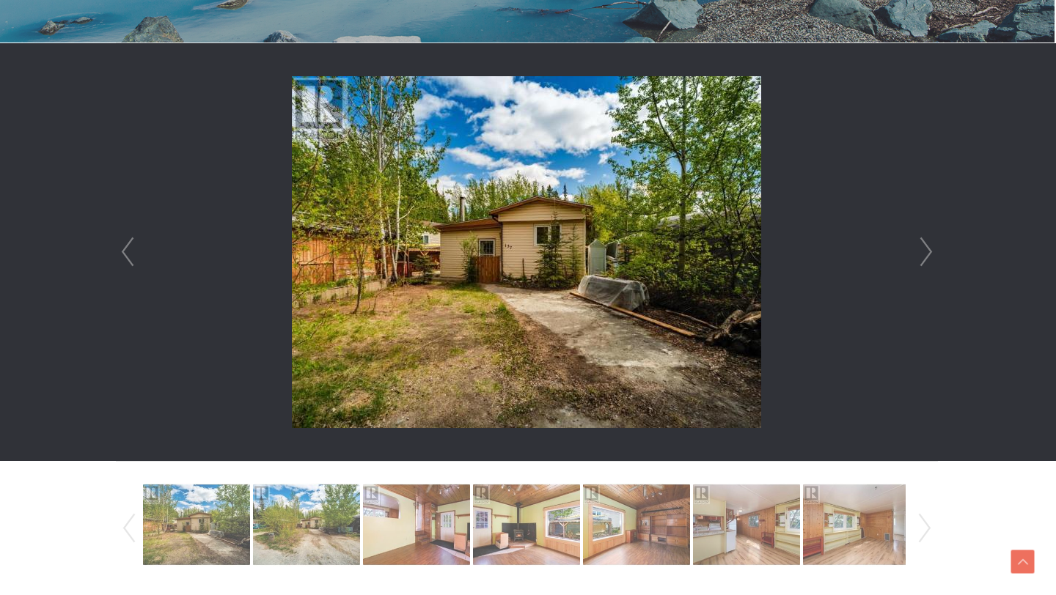
click at [922, 251] on link "Next" at bounding box center [926, 252] width 22 height 418
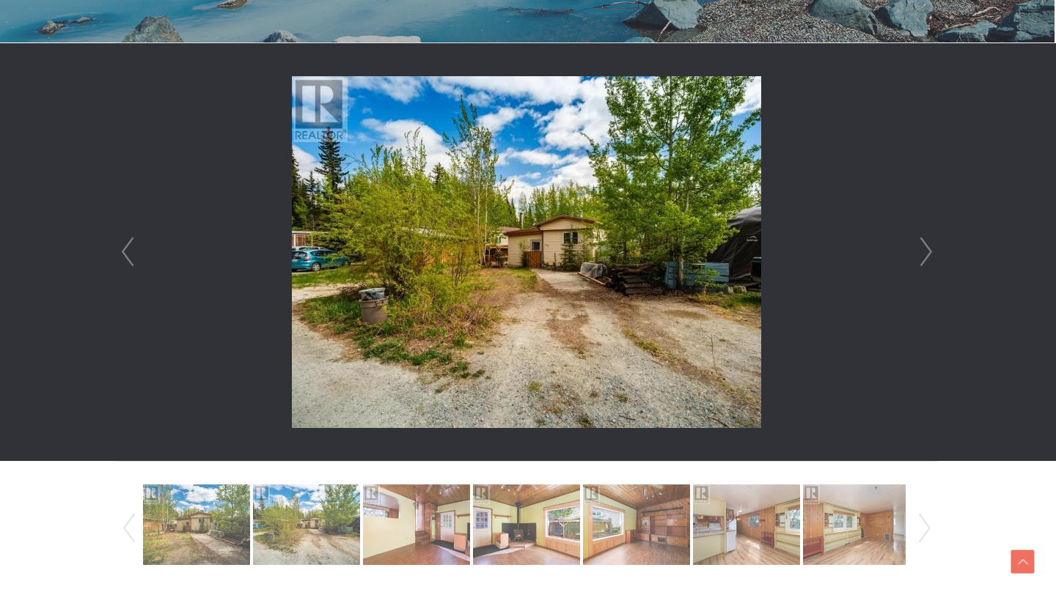
click at [922, 251] on link "Next" at bounding box center [926, 252] width 22 height 418
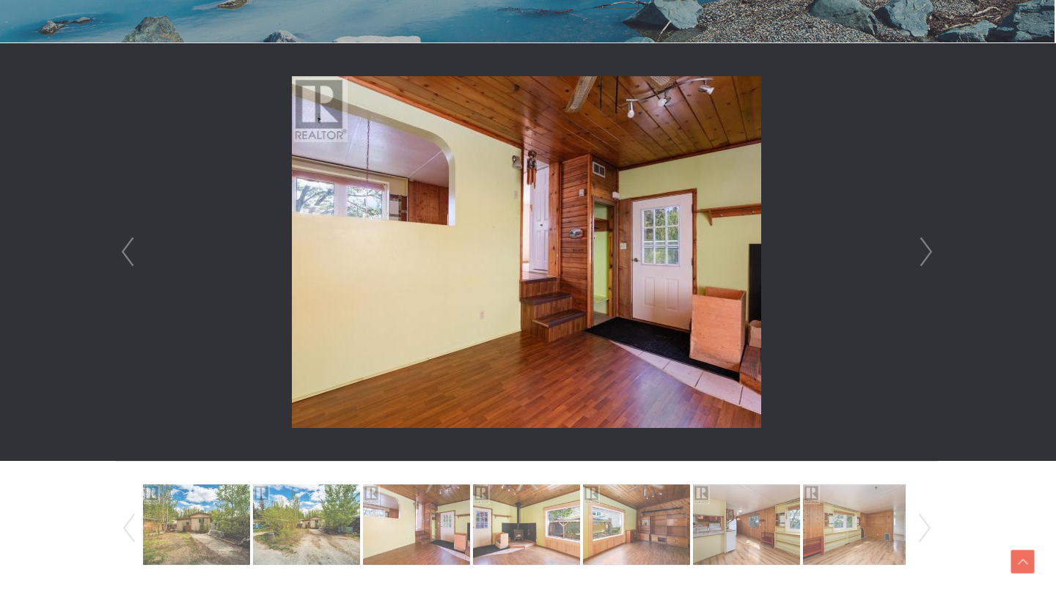
click at [922, 251] on link "Next" at bounding box center [926, 252] width 22 height 418
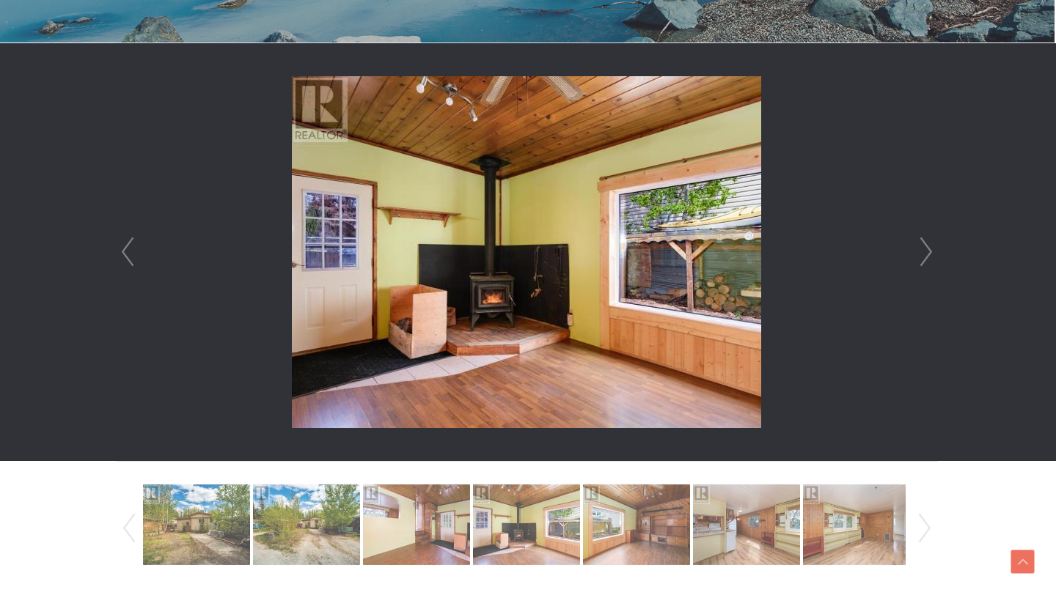
click at [922, 251] on link "Next" at bounding box center [926, 252] width 22 height 418
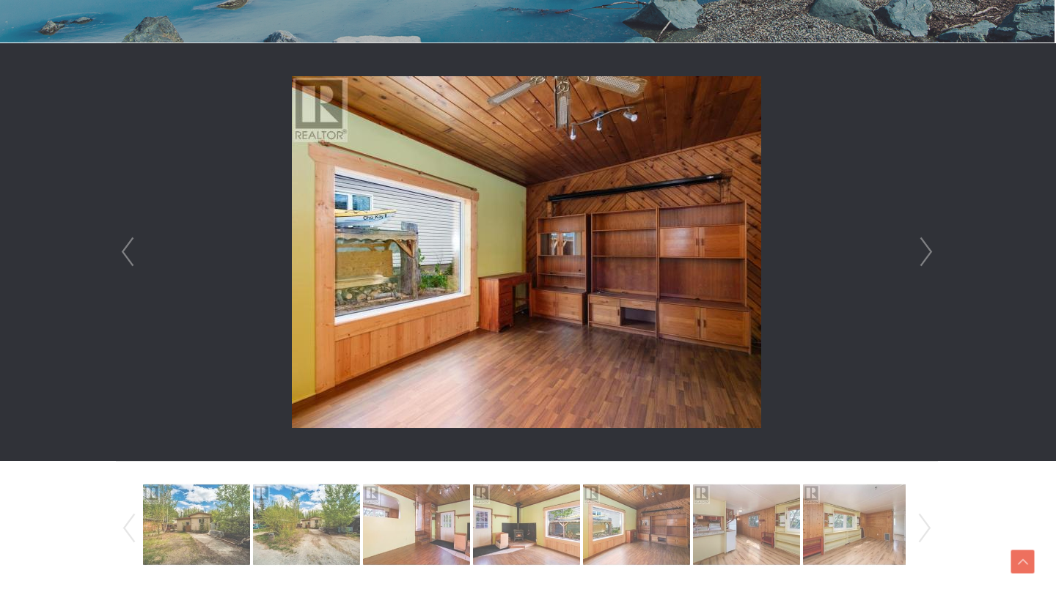
click at [922, 251] on link "Next" at bounding box center [926, 252] width 22 height 418
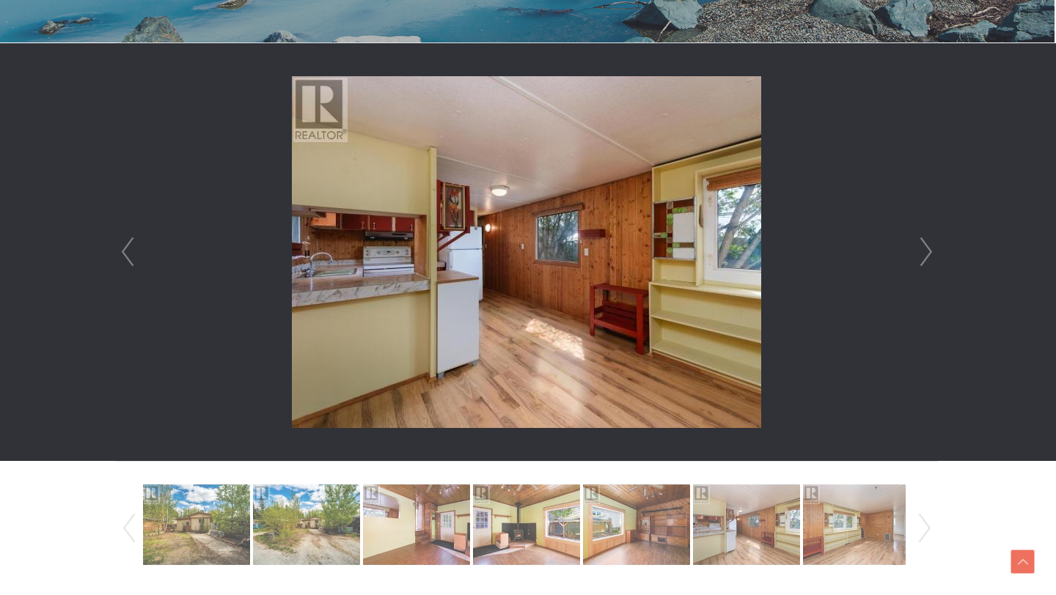
click at [922, 251] on link "Next" at bounding box center [926, 252] width 22 height 418
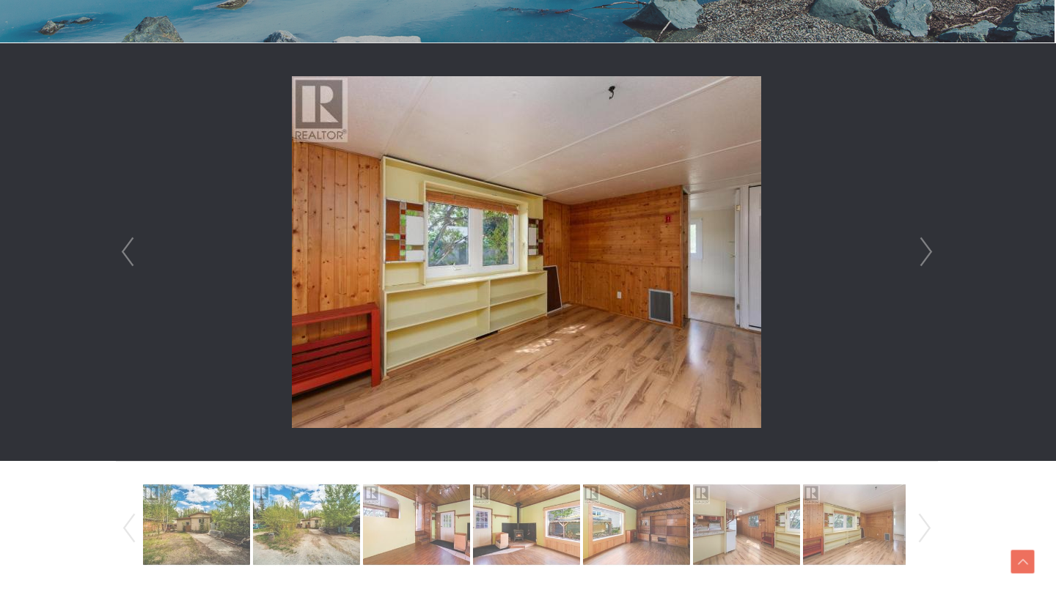
click at [922, 251] on link "Next" at bounding box center [926, 252] width 22 height 418
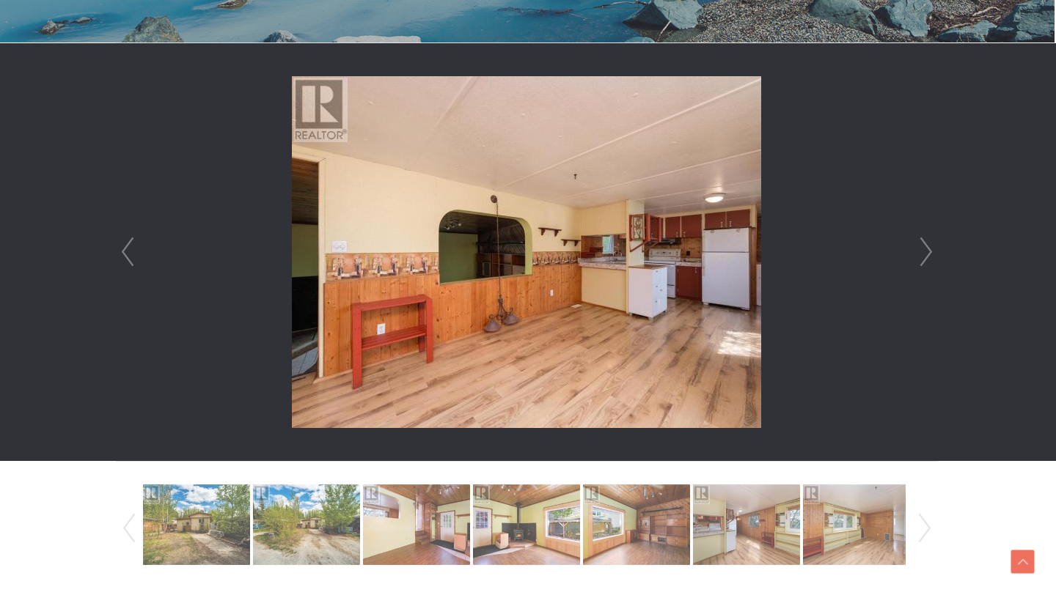
click at [922, 251] on link "Next" at bounding box center [926, 252] width 22 height 418
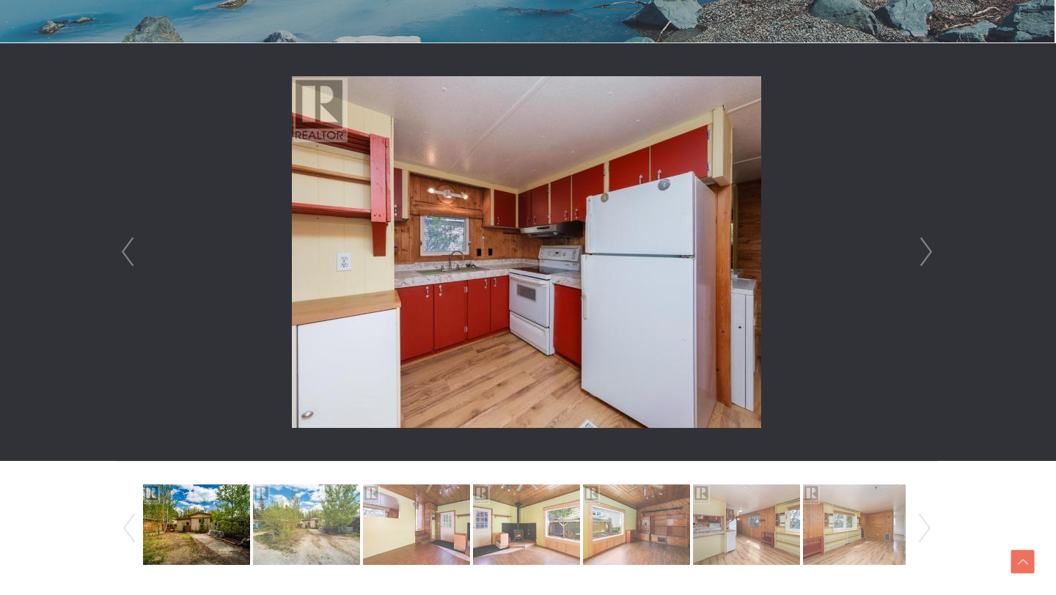
click at [922, 251] on link "Next" at bounding box center [926, 252] width 22 height 418
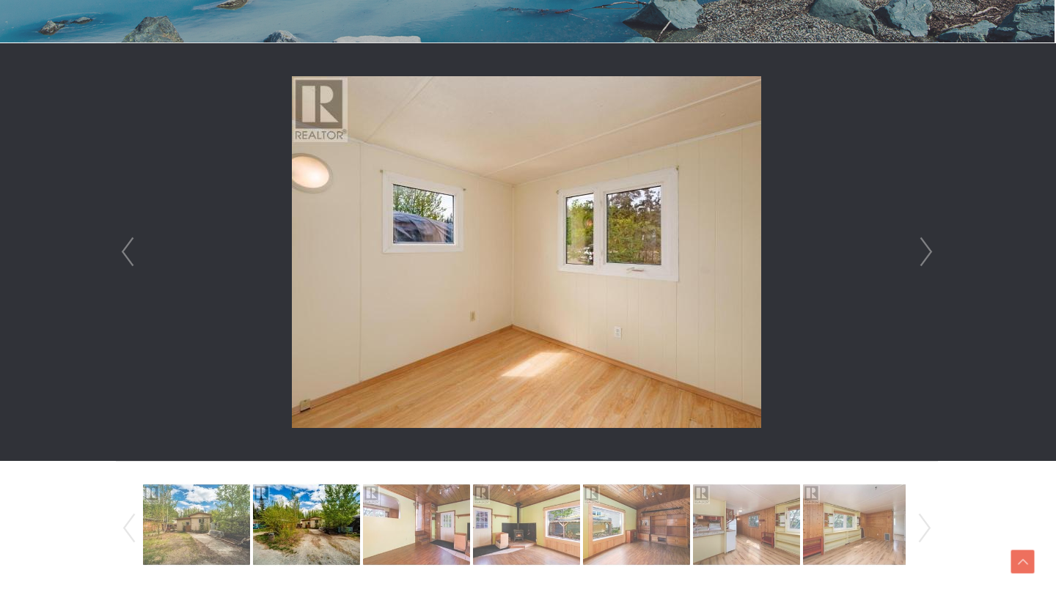
click at [922, 251] on link "Next" at bounding box center [926, 252] width 22 height 418
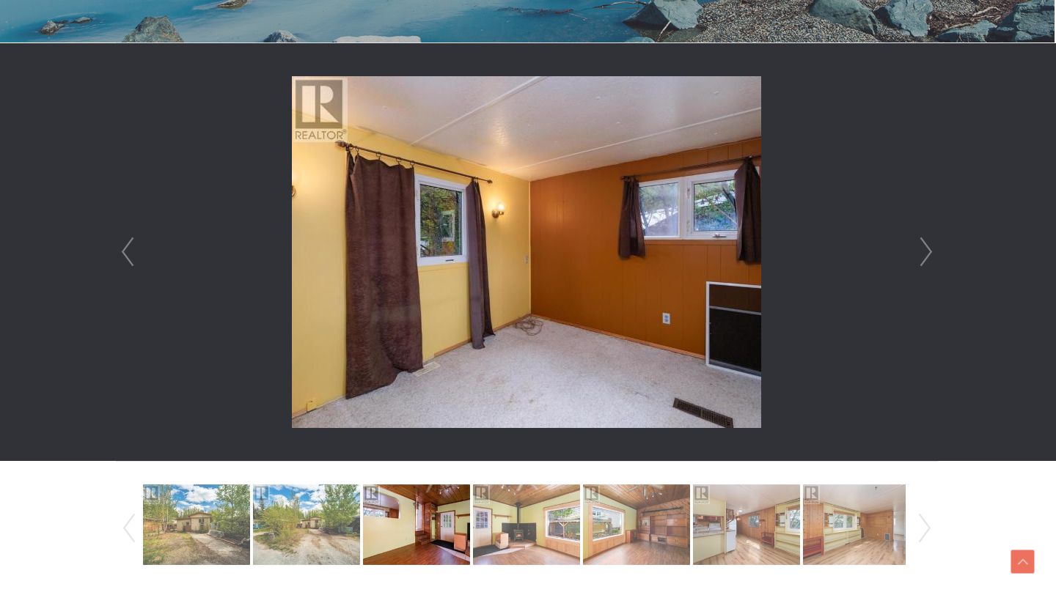
click at [922, 251] on link "Next" at bounding box center [926, 252] width 22 height 418
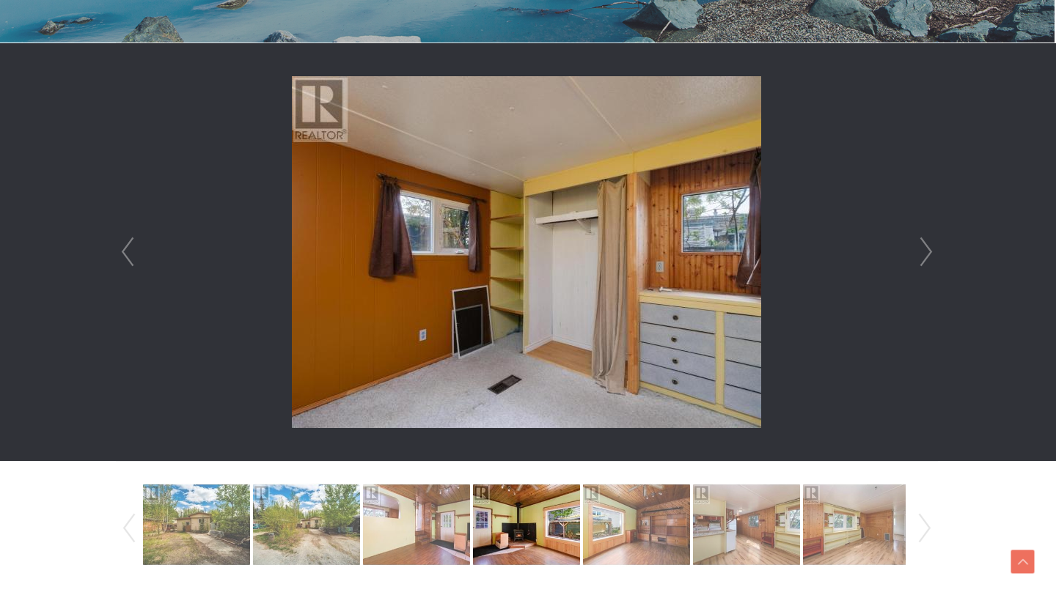
click at [922, 251] on link "Next" at bounding box center [926, 252] width 22 height 418
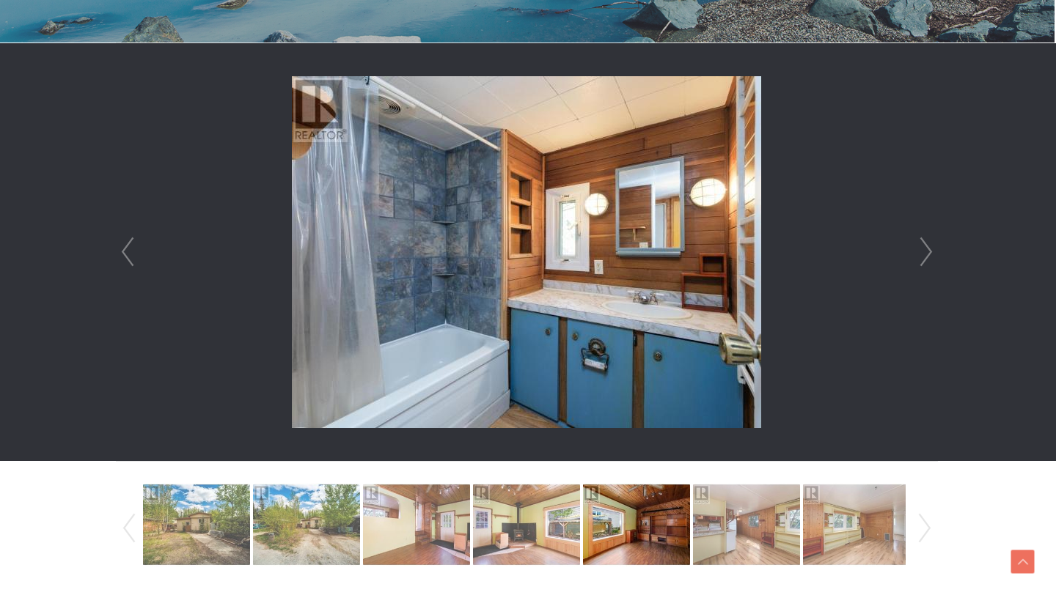
click at [922, 251] on link "Next" at bounding box center [926, 252] width 22 height 418
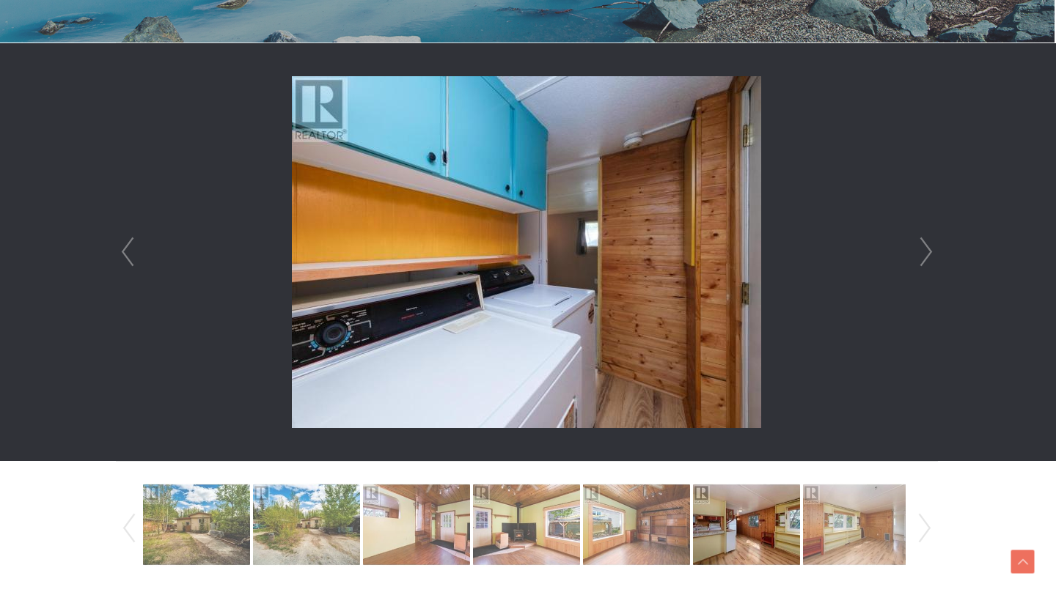
click at [908, 282] on li at bounding box center [527, 252] width 820 height 418
click at [923, 248] on link "Next" at bounding box center [926, 252] width 22 height 418
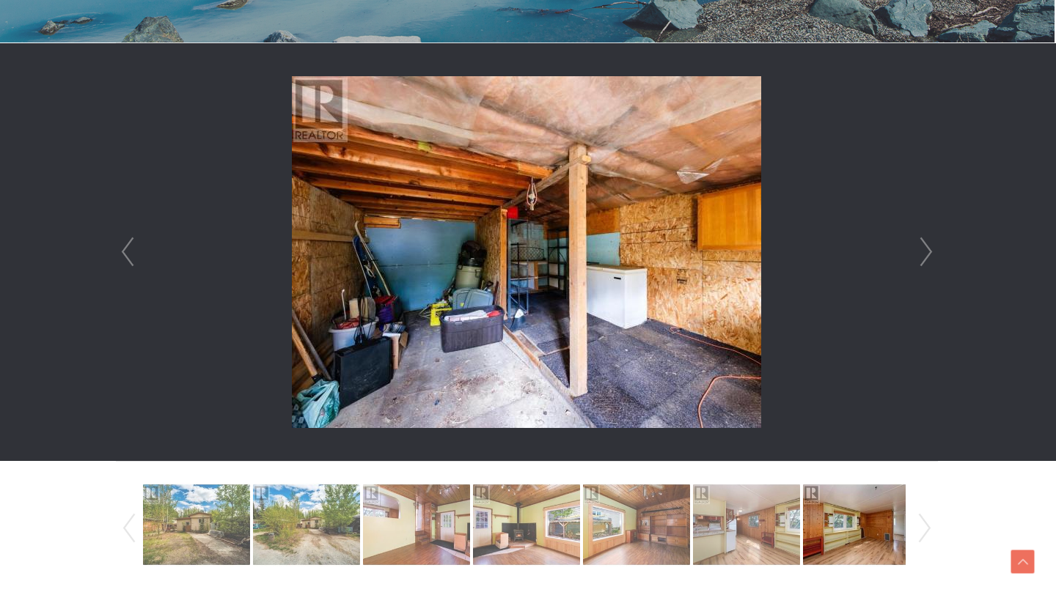
click at [923, 248] on link "Next" at bounding box center [926, 252] width 22 height 418
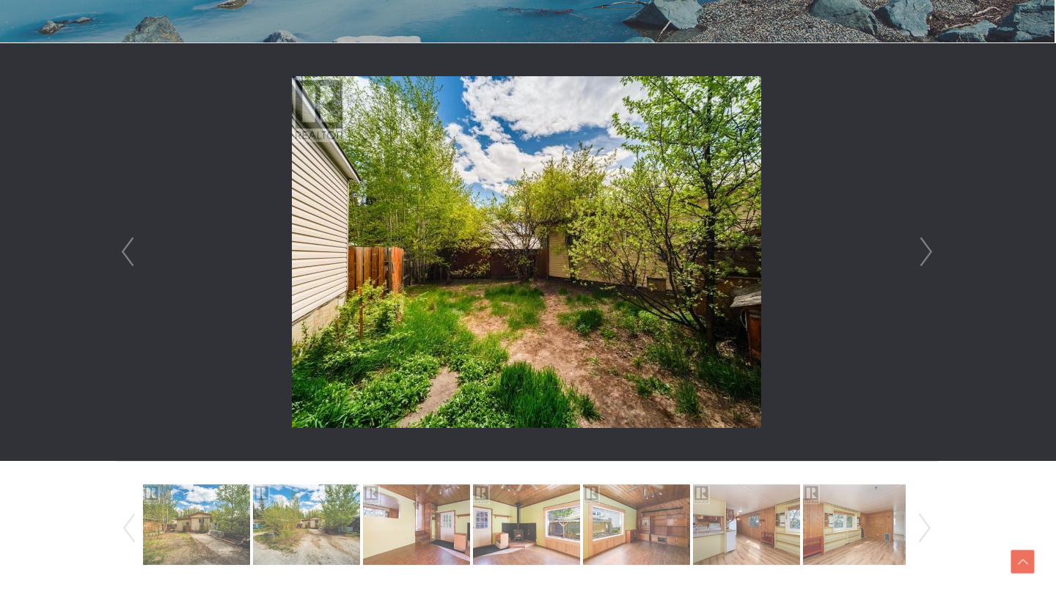
click at [919, 260] on link "Next" at bounding box center [926, 252] width 22 height 418
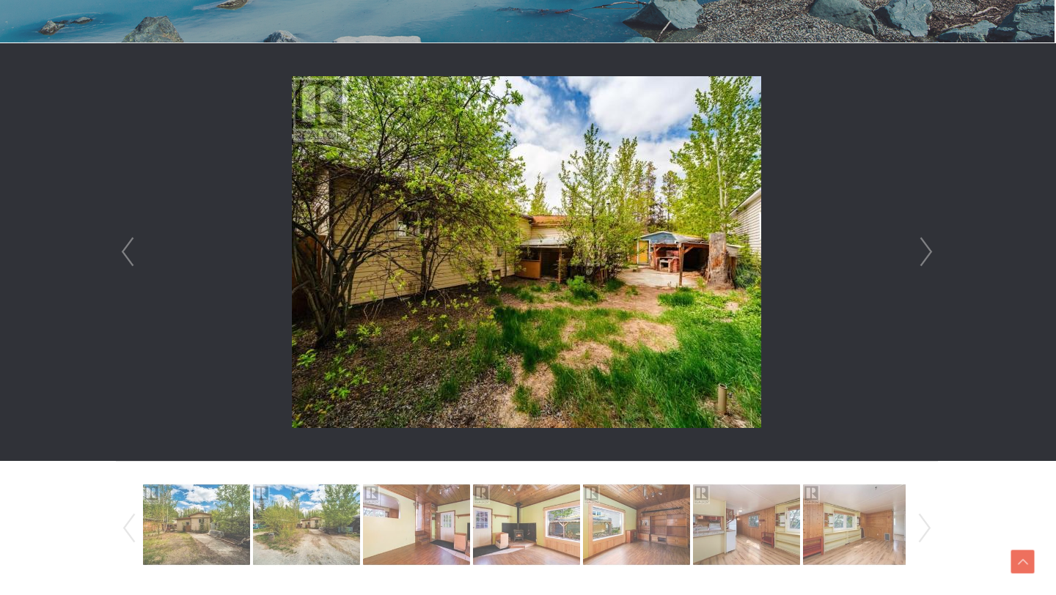
click at [924, 248] on link "Next" at bounding box center [926, 252] width 22 height 418
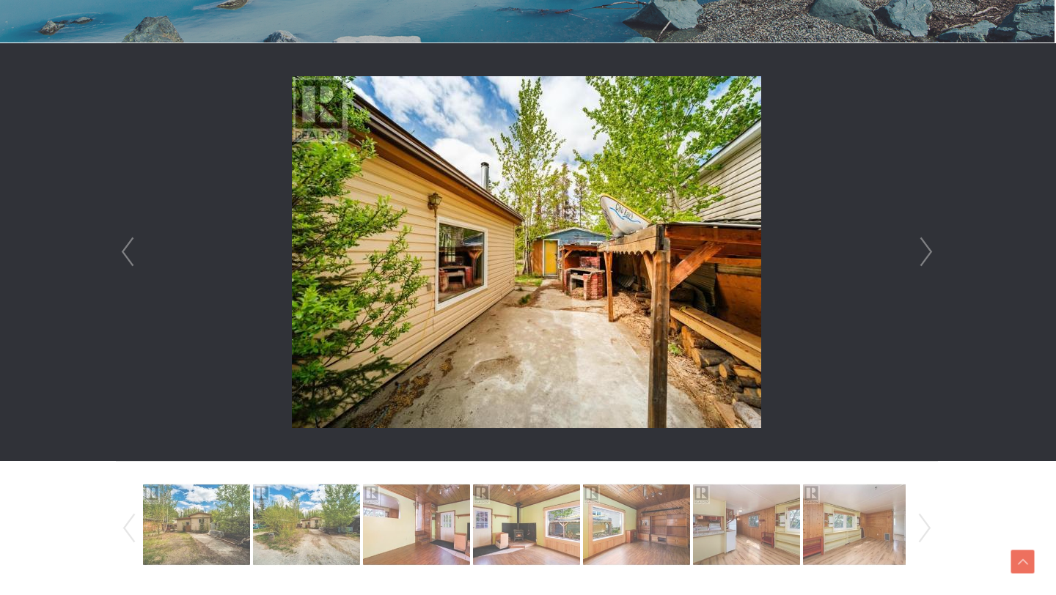
click at [924, 248] on link "Next" at bounding box center [926, 252] width 22 height 418
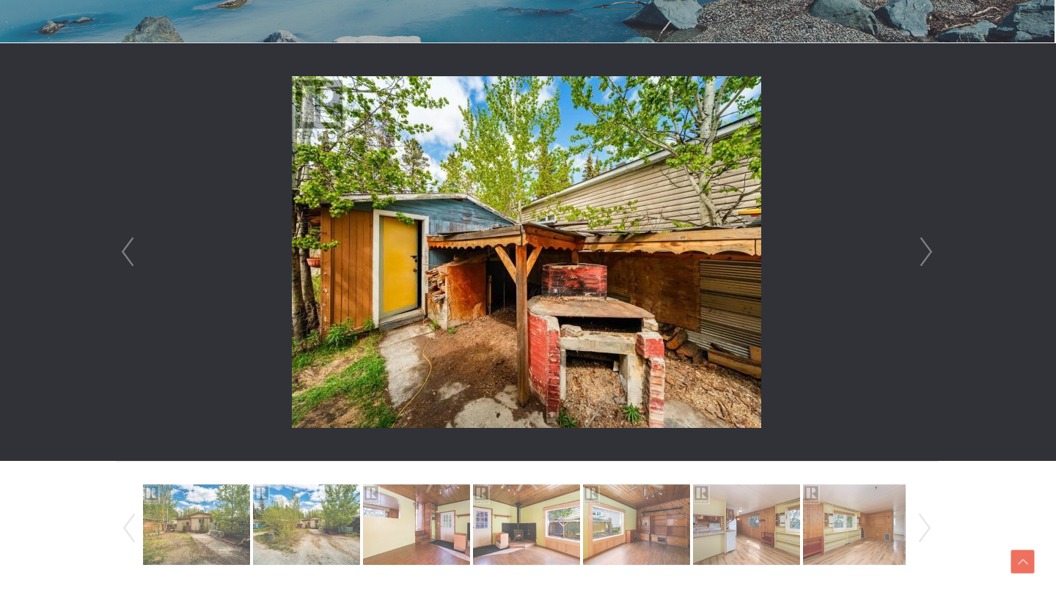
click at [924, 248] on link "Next" at bounding box center [926, 252] width 22 height 418
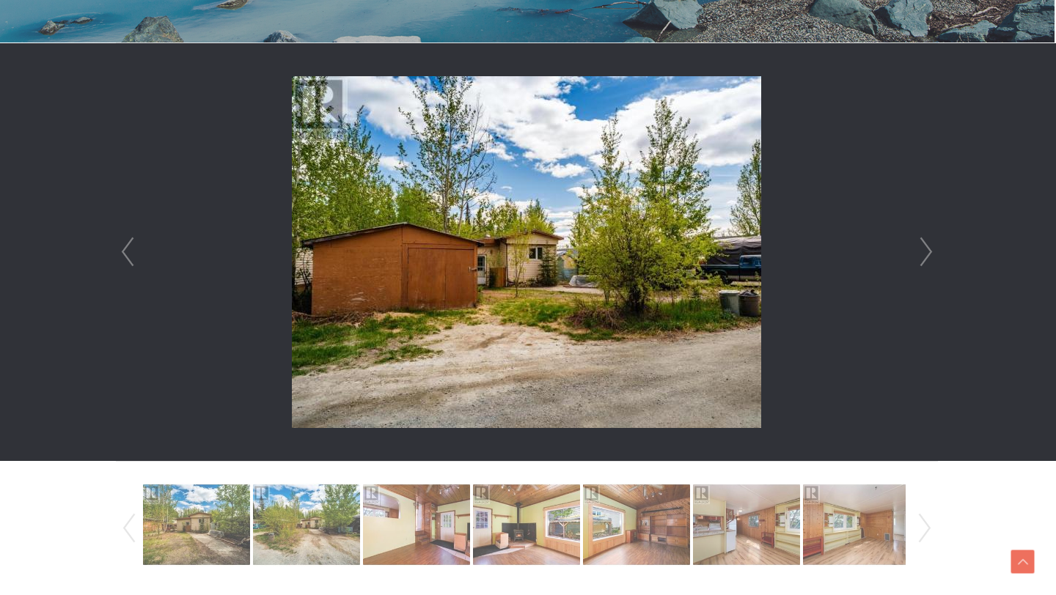
click at [891, 411] on li at bounding box center [527, 252] width 820 height 418
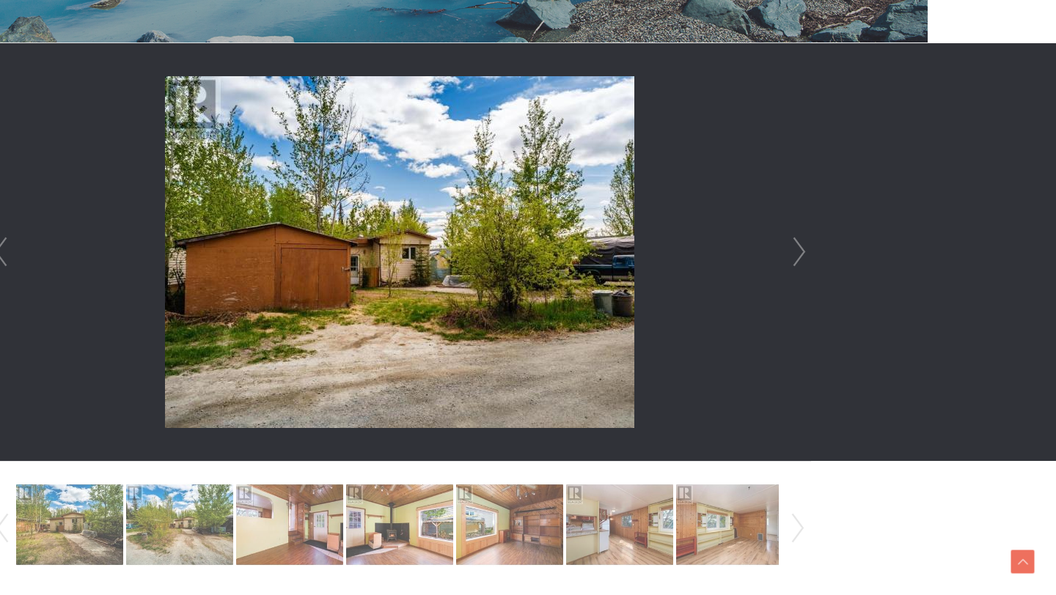
scroll to position [378, 216]
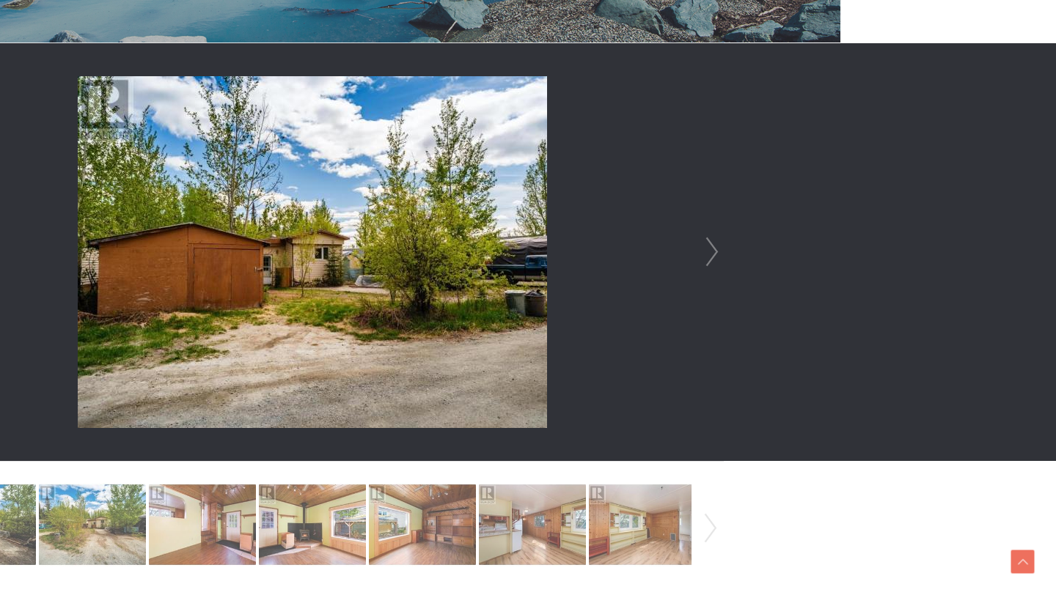
click at [723, 317] on div at bounding box center [312, 252] width 820 height 418
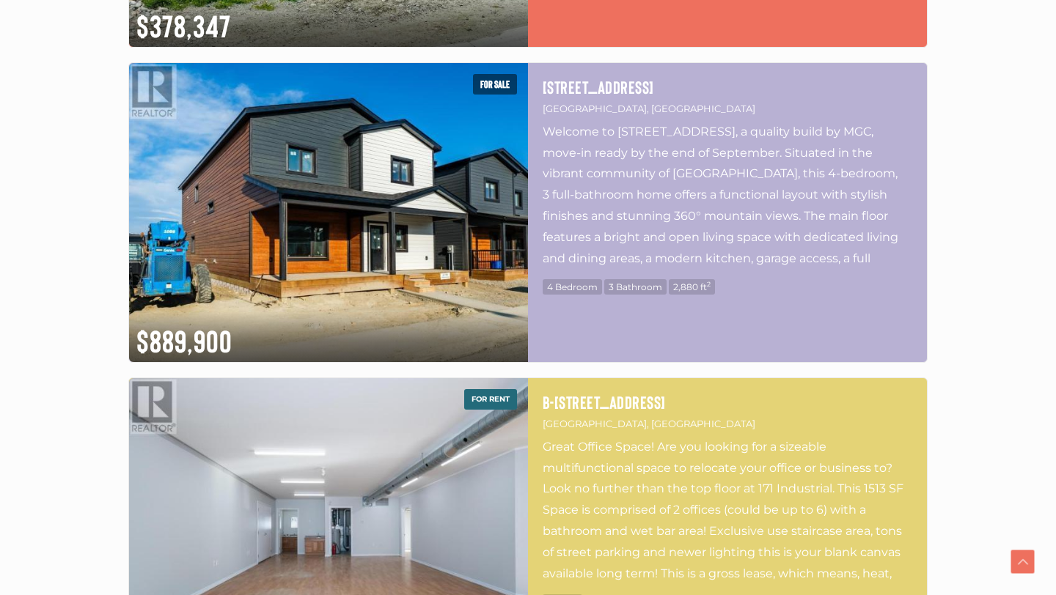
scroll to position [2644, 0]
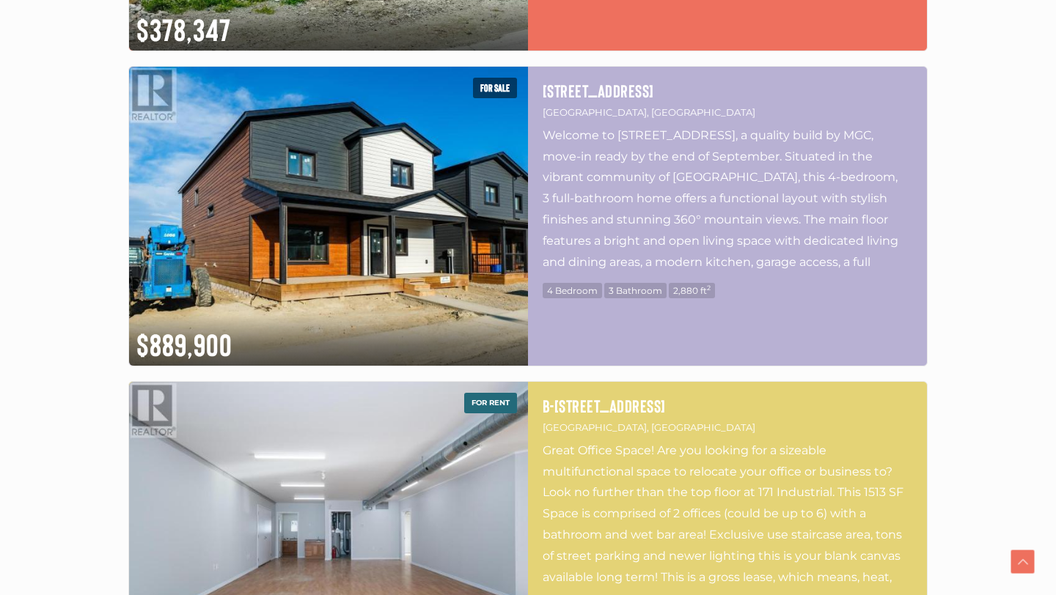
click at [38, 117] on section "Date (Newest to Oldest) Date (Oldest to Newest) Price (Highest to Lowest) Price…" at bounding box center [528, 438] width 1056 height 5408
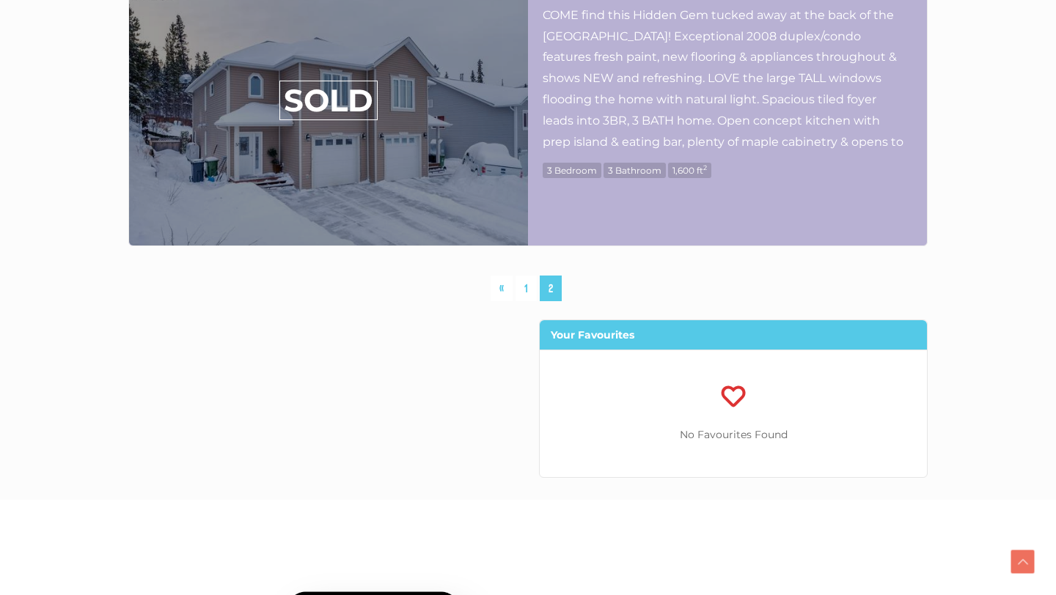
scroll to position [5292, 0]
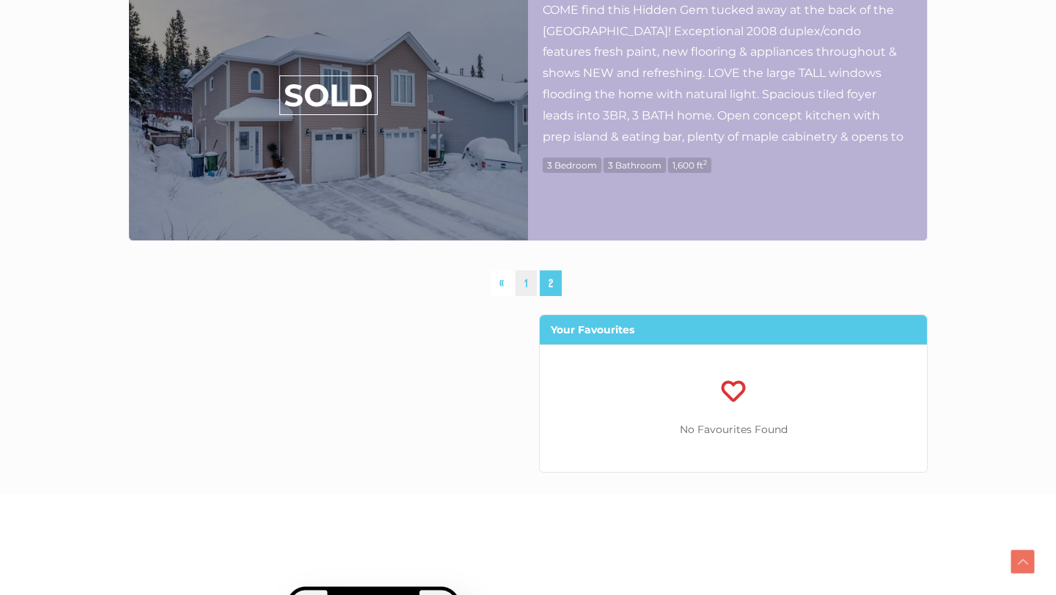
click at [523, 271] on link "1" at bounding box center [525, 284] width 21 height 26
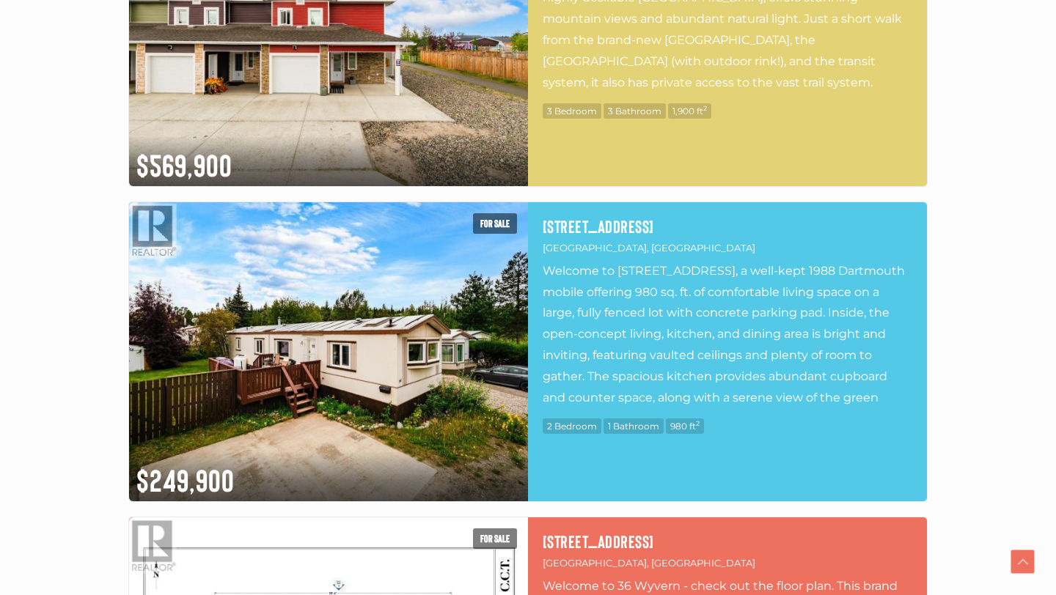
scroll to position [617, 0]
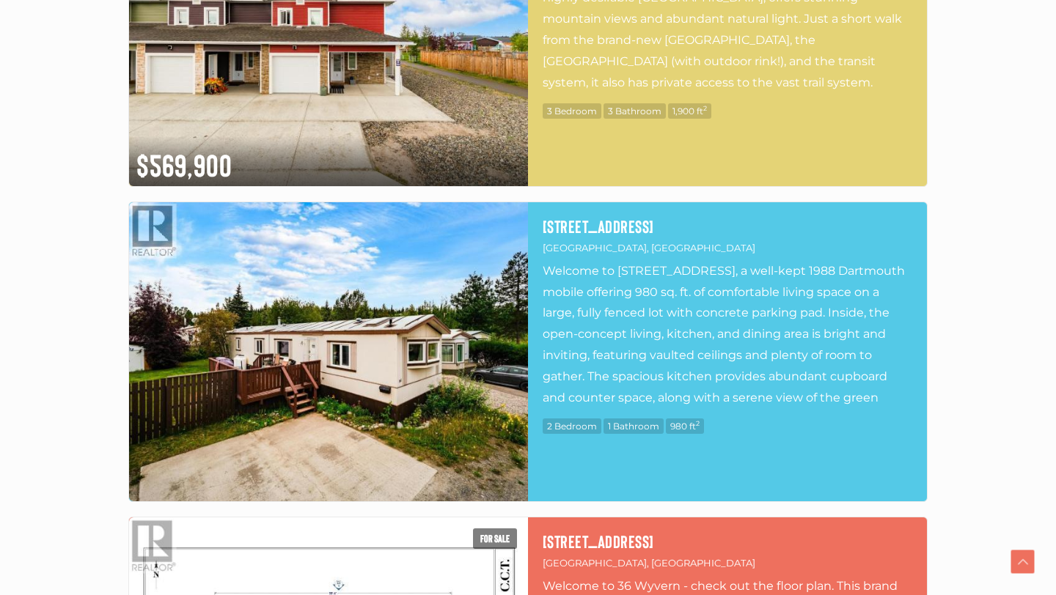
click at [291, 339] on img at bounding box center [328, 351] width 399 height 299
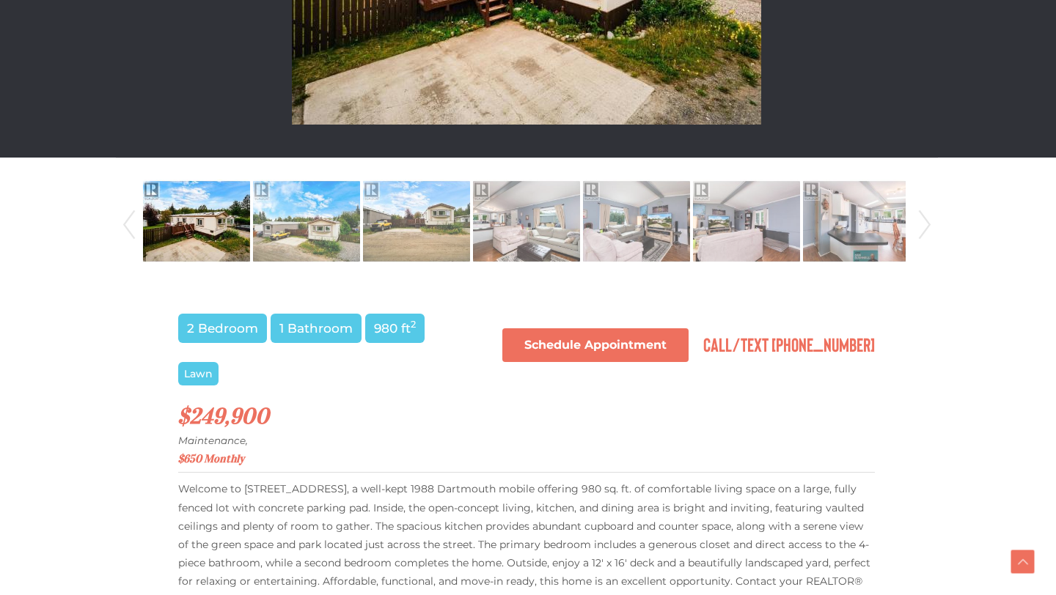
scroll to position [688, 0]
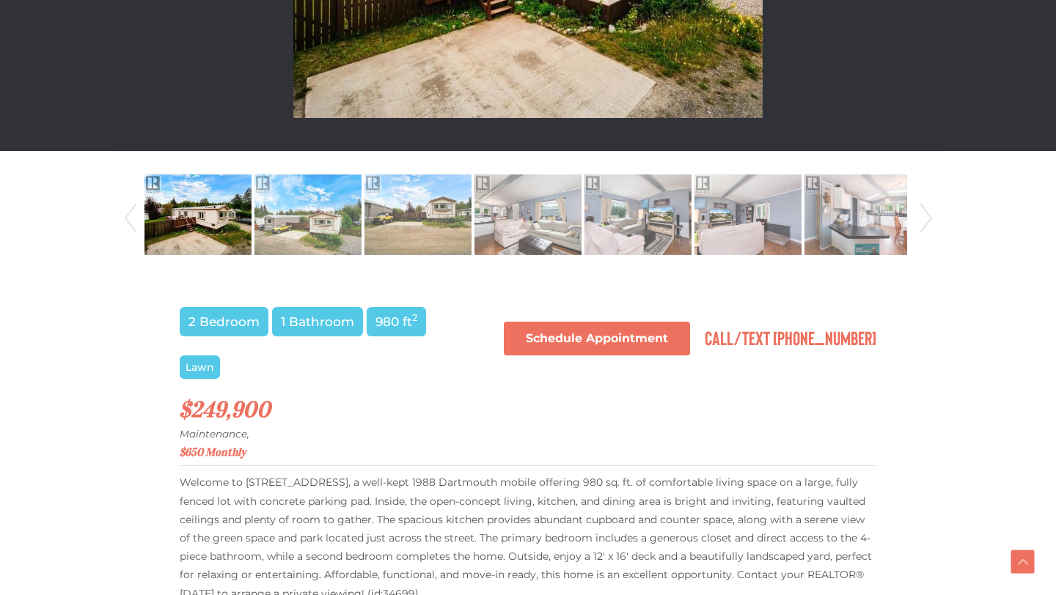
click at [924, 213] on link "Next" at bounding box center [926, 219] width 22 height 100
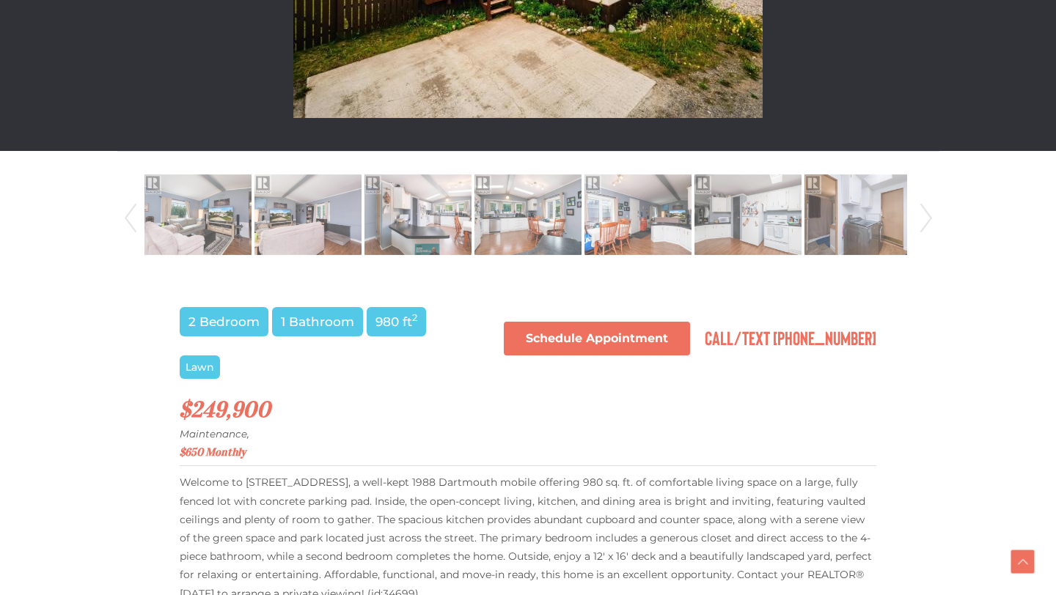
click at [924, 213] on link "Next" at bounding box center [926, 219] width 22 height 100
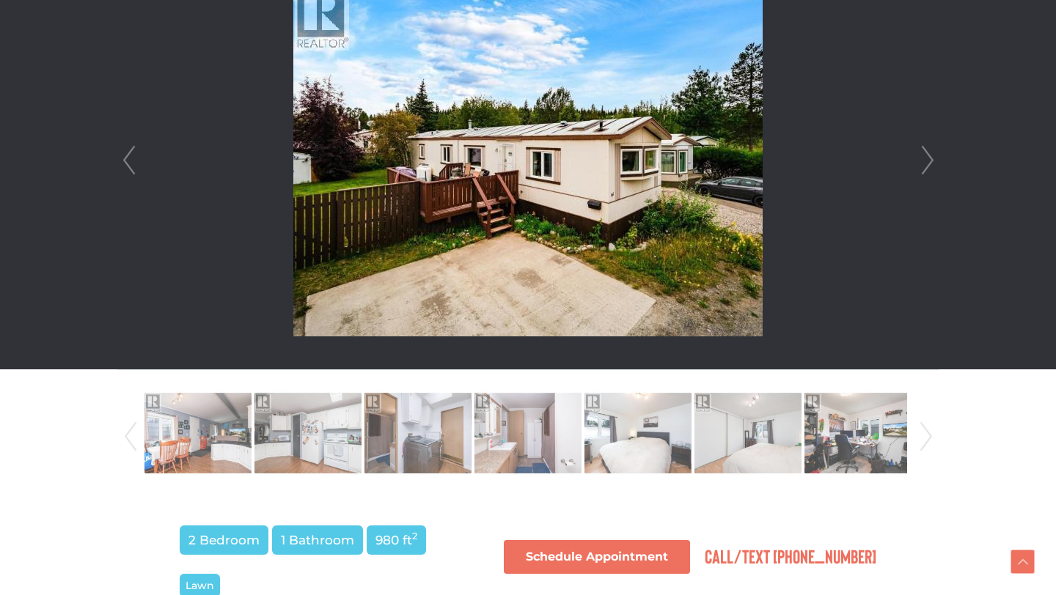
scroll to position [468, 0]
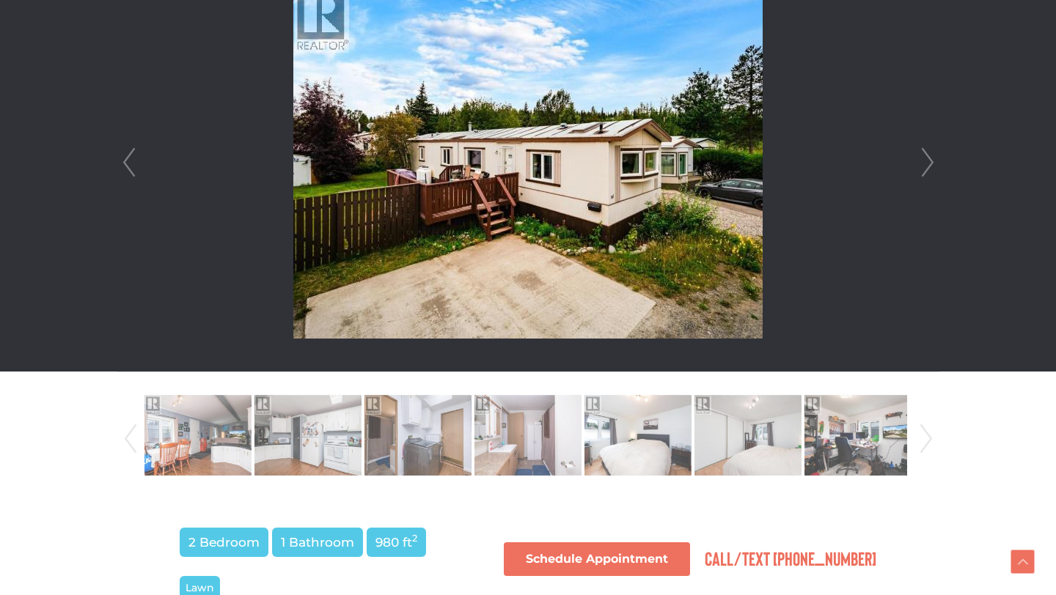
click at [925, 161] on link "Next" at bounding box center [927, 163] width 22 height 418
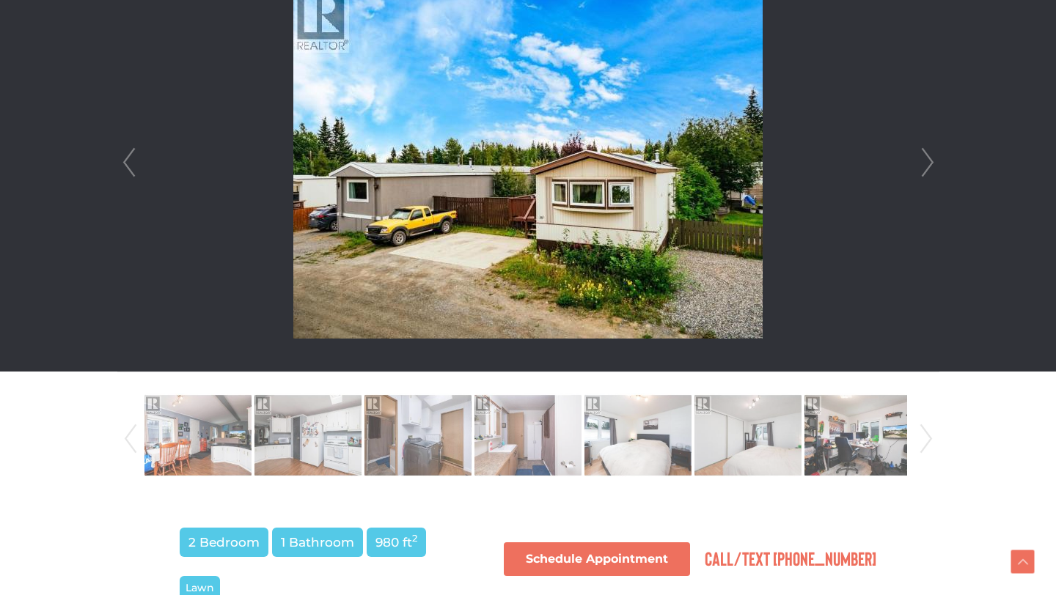
click at [925, 161] on link "Next" at bounding box center [927, 163] width 22 height 418
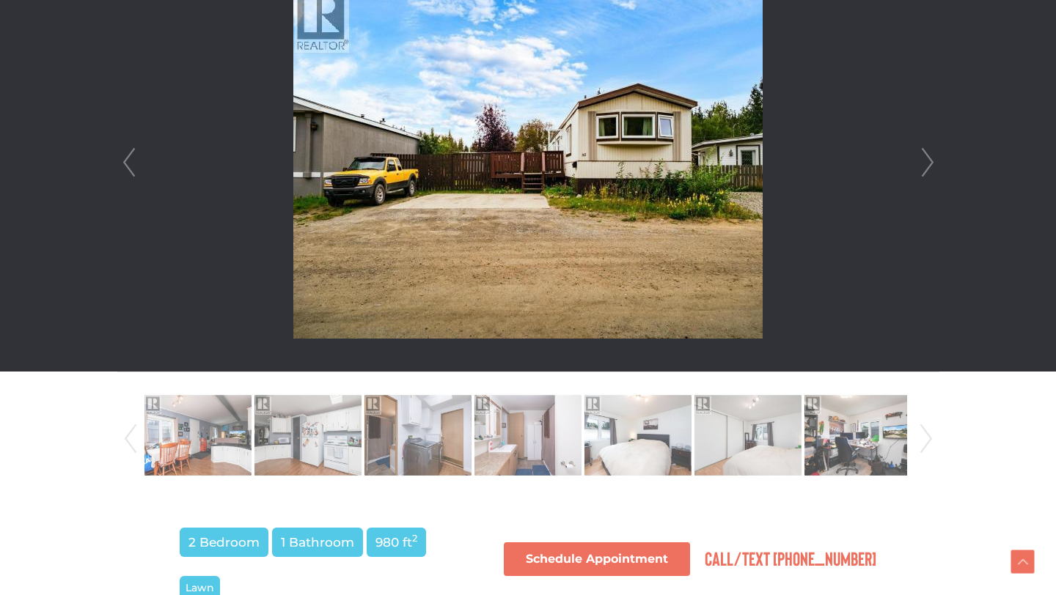
click at [925, 161] on link "Next" at bounding box center [927, 163] width 22 height 418
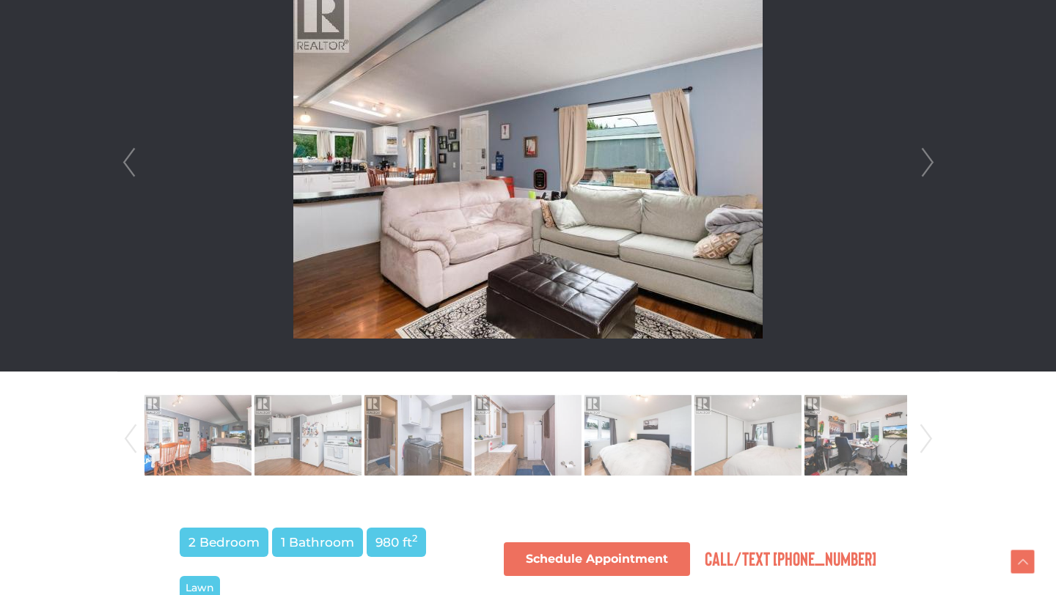
click at [925, 161] on link "Next" at bounding box center [927, 163] width 22 height 418
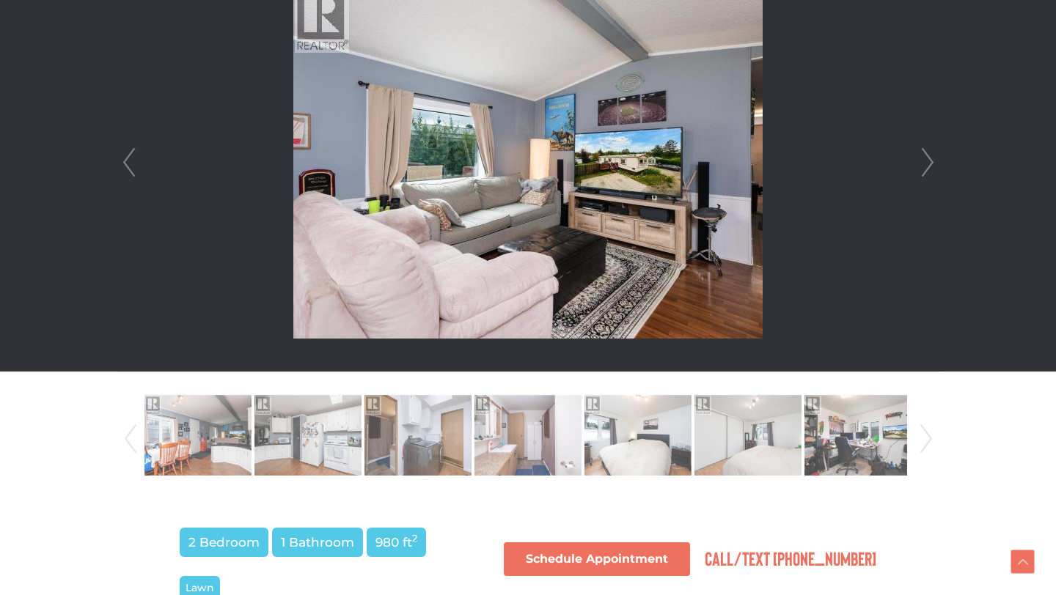
click at [925, 161] on link "Next" at bounding box center [927, 163] width 22 height 418
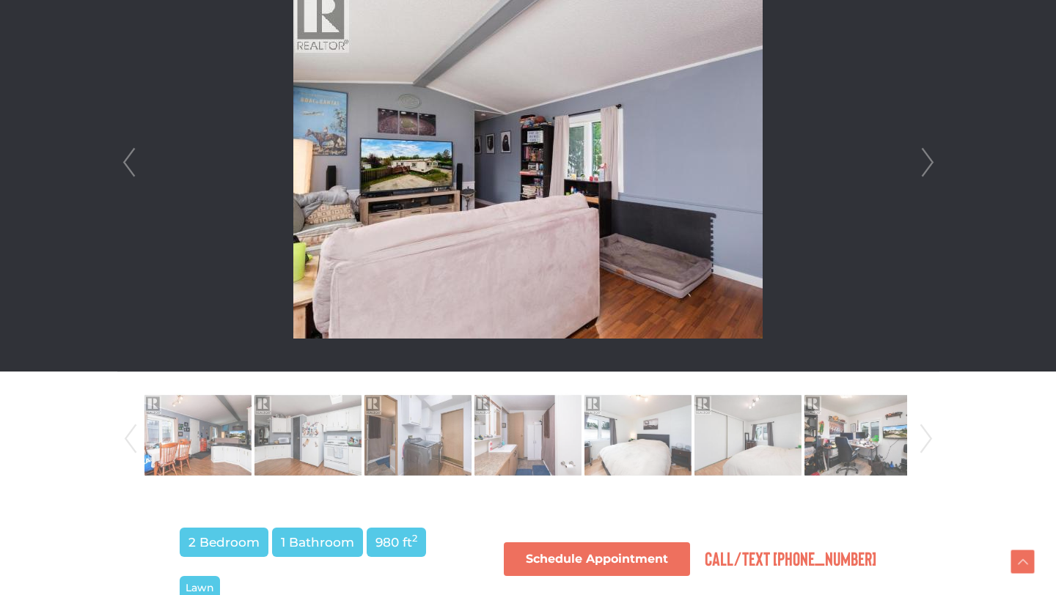
click at [925, 161] on link "Next" at bounding box center [927, 163] width 22 height 418
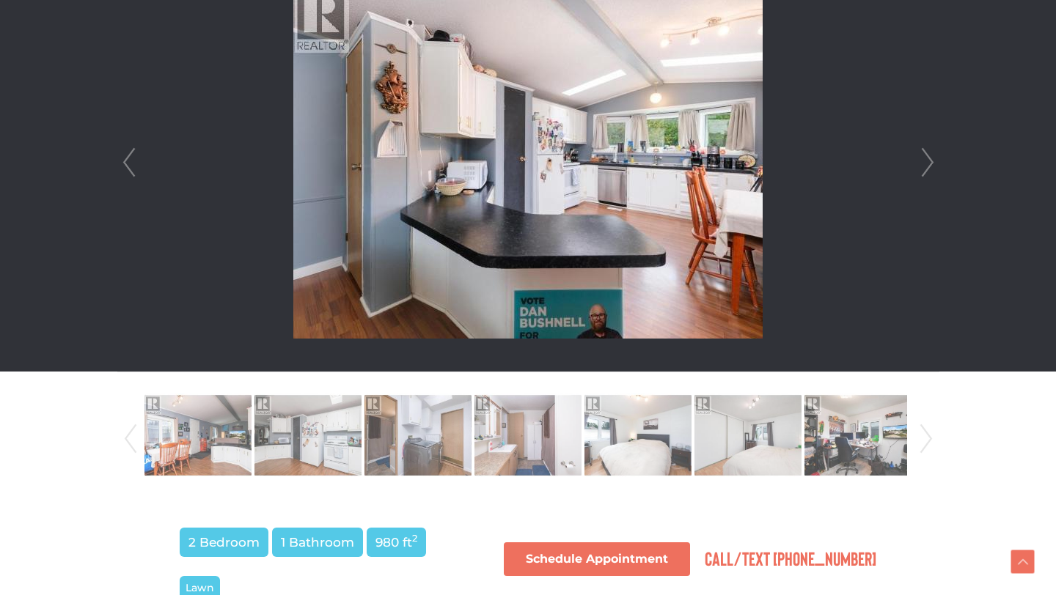
click at [925, 161] on link "Next" at bounding box center [927, 163] width 22 height 418
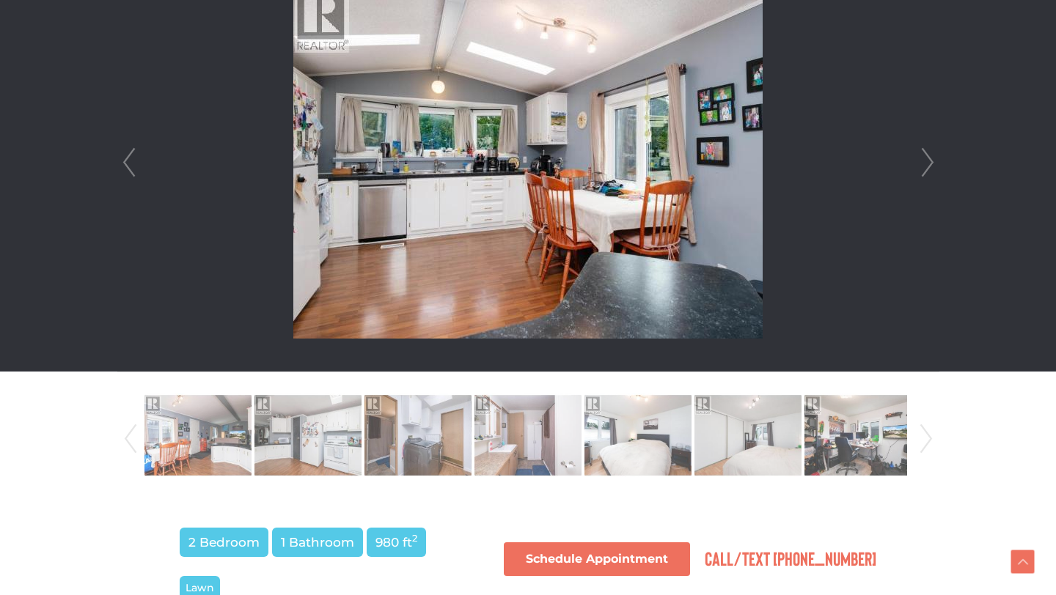
click at [925, 161] on link "Next" at bounding box center [927, 163] width 22 height 418
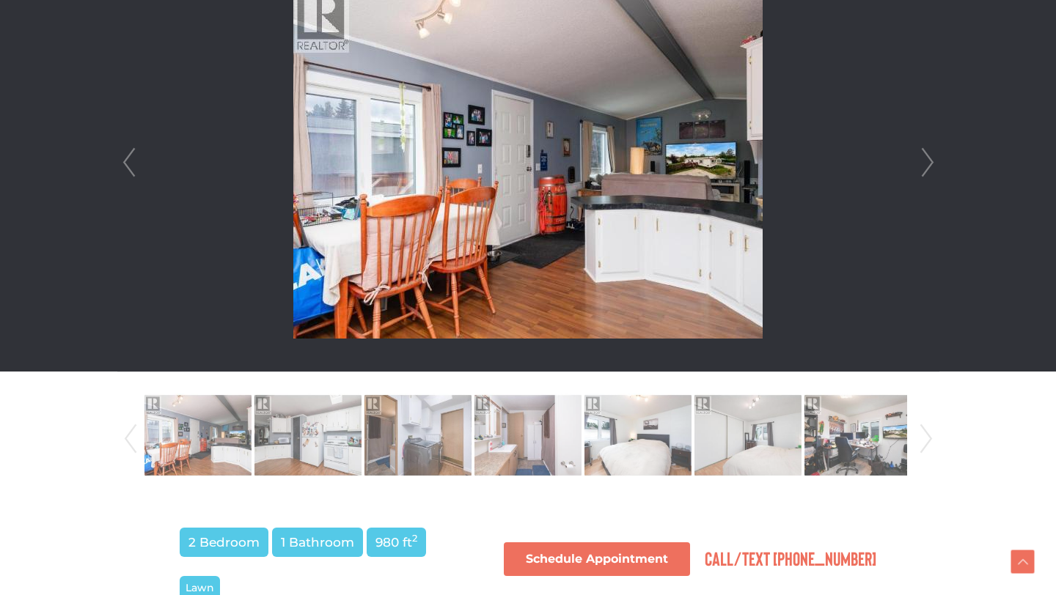
click at [925, 161] on link "Next" at bounding box center [927, 163] width 22 height 418
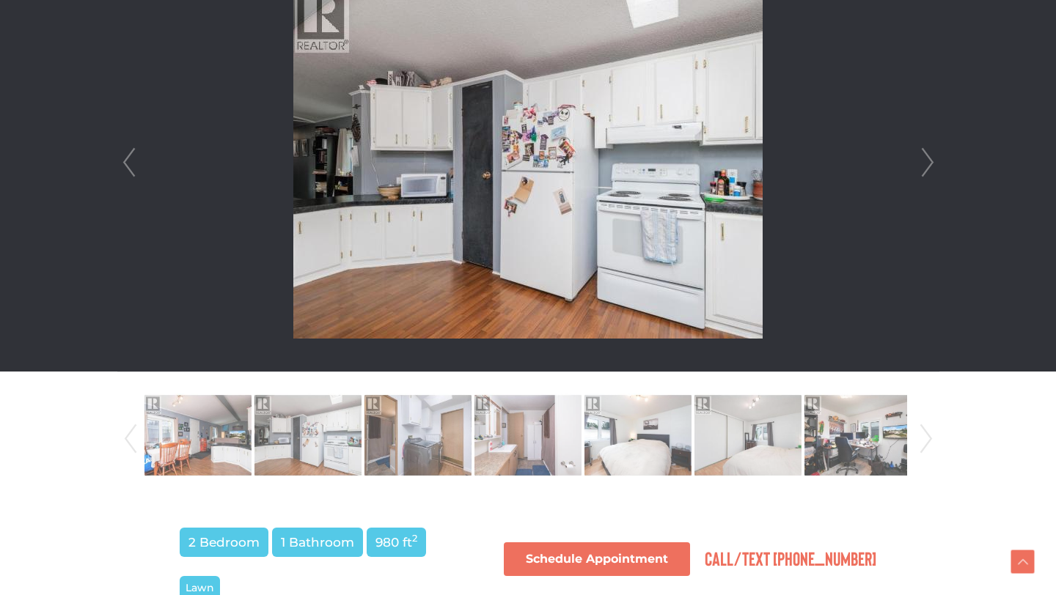
click at [925, 161] on link "Next" at bounding box center [927, 163] width 22 height 418
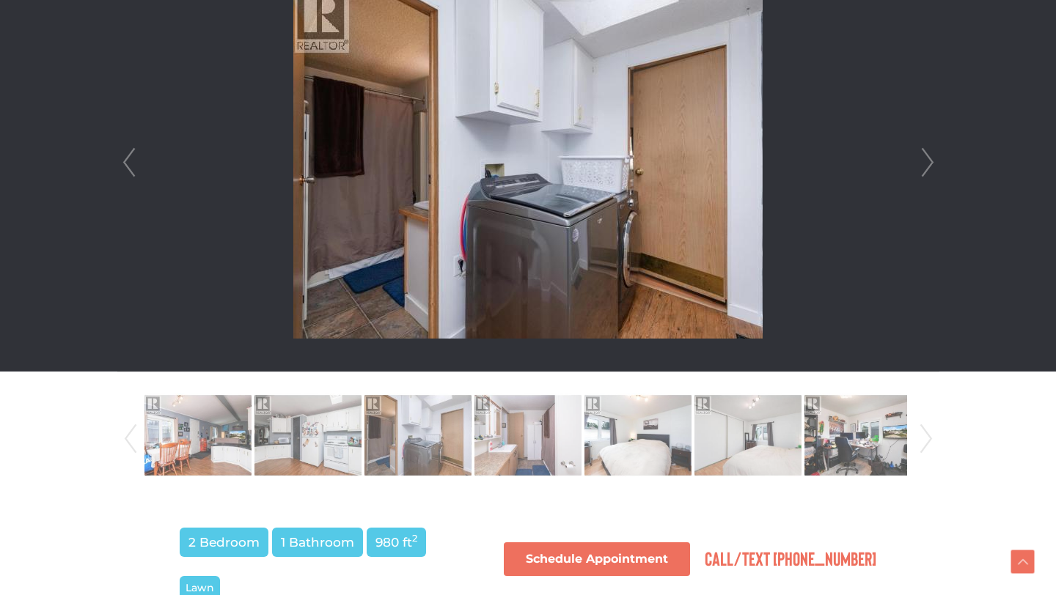
click at [925, 161] on link "Next" at bounding box center [927, 163] width 22 height 418
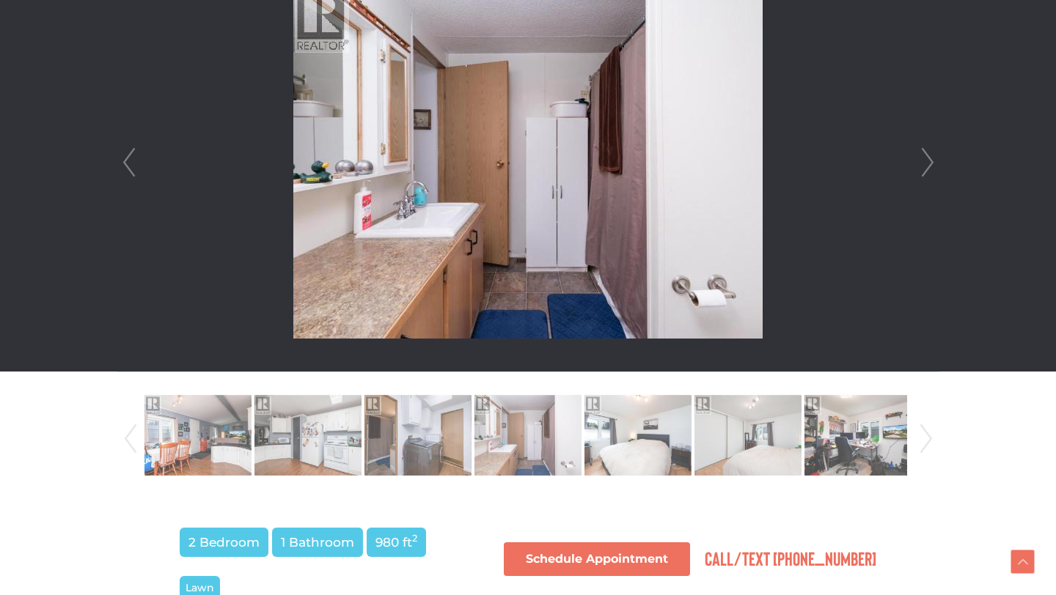
click at [925, 161] on link "Next" at bounding box center [927, 163] width 22 height 418
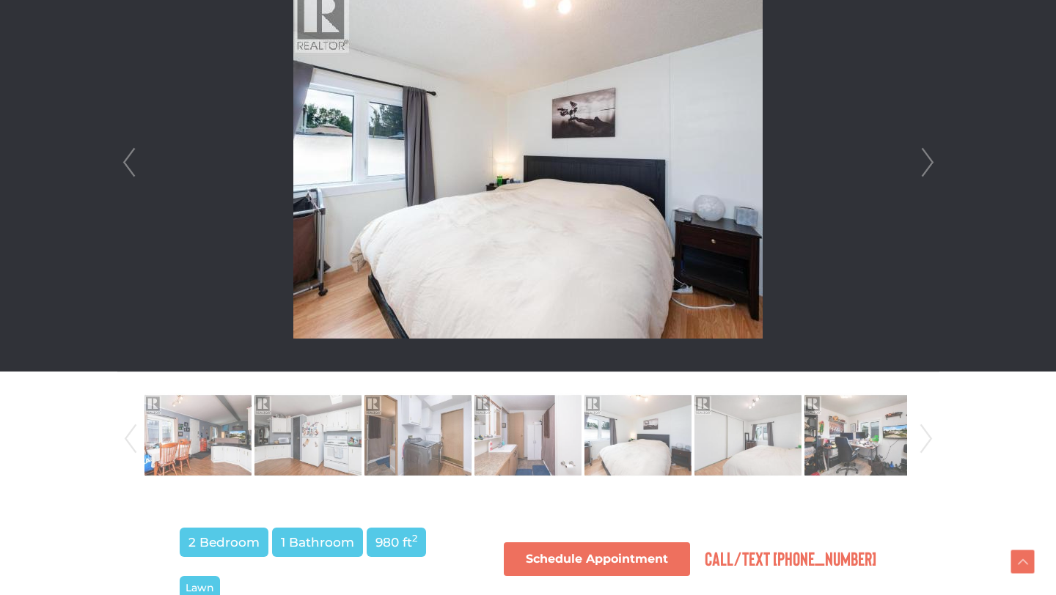
click at [925, 161] on link "Next" at bounding box center [927, 163] width 22 height 418
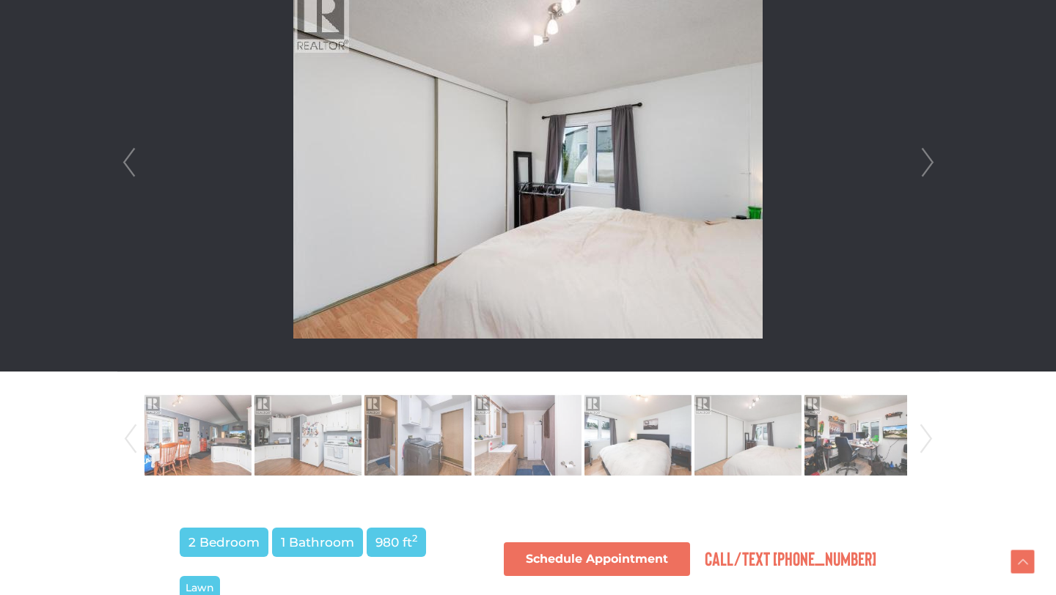
click at [925, 161] on link "Next" at bounding box center [927, 163] width 22 height 418
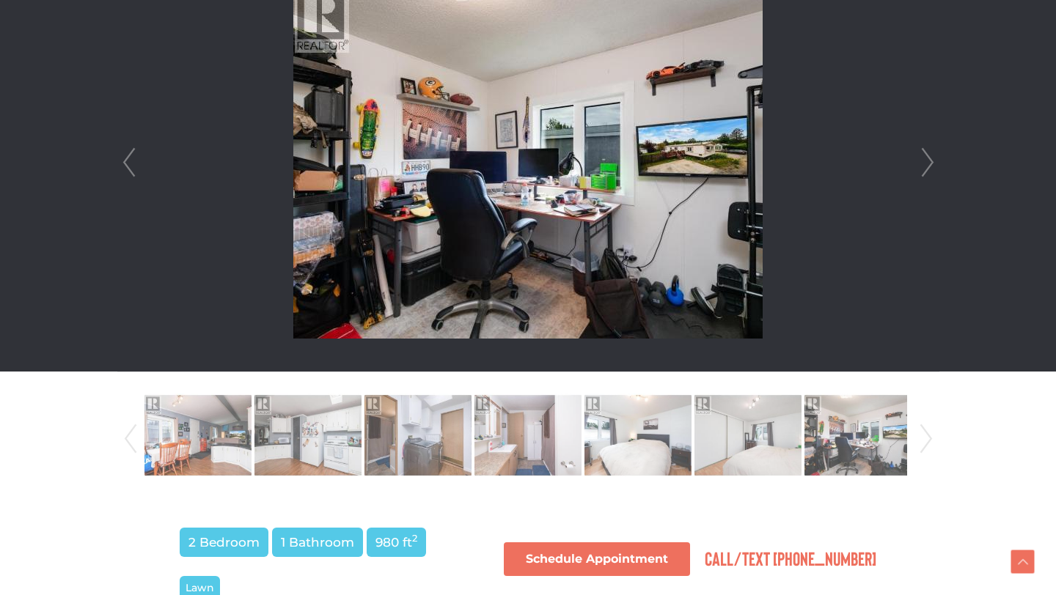
click at [925, 161] on link "Next" at bounding box center [927, 163] width 22 height 418
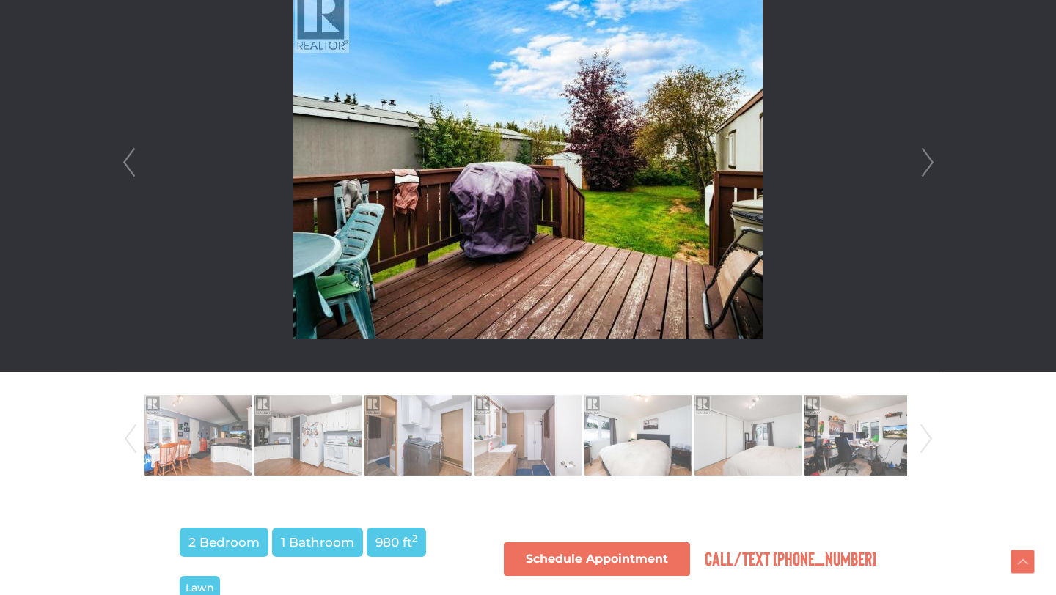
click at [925, 161] on link "Next" at bounding box center [927, 163] width 22 height 418
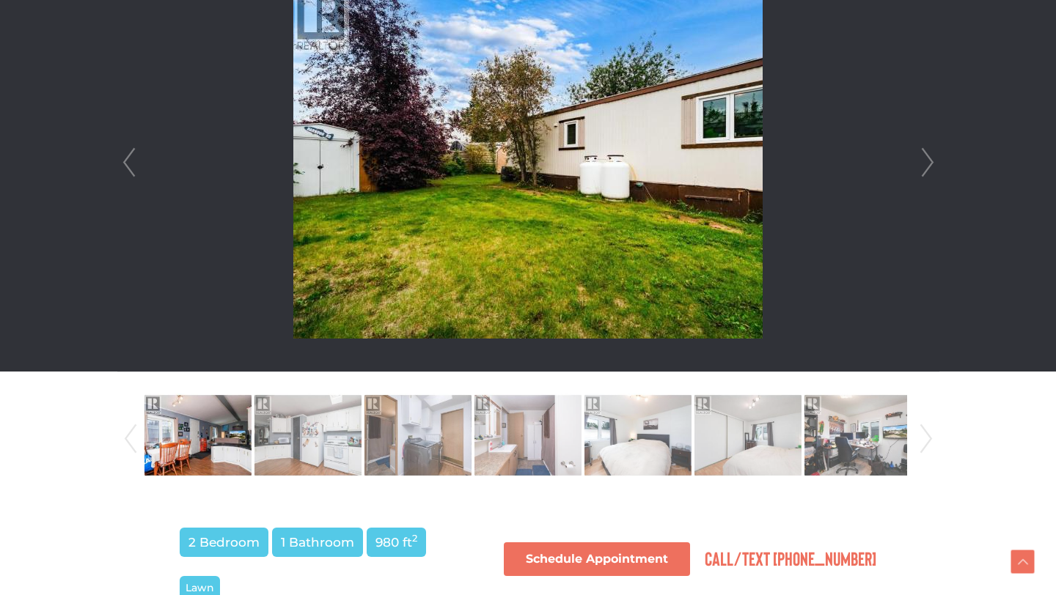
click at [925, 161] on link "Next" at bounding box center [927, 163] width 22 height 418
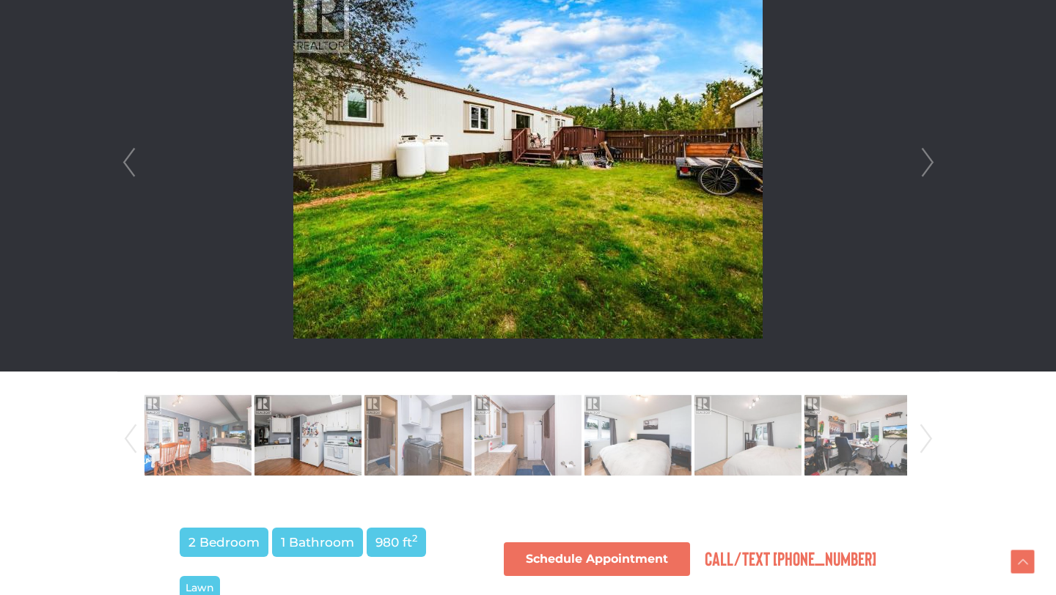
click at [925, 161] on link "Next" at bounding box center [927, 163] width 22 height 418
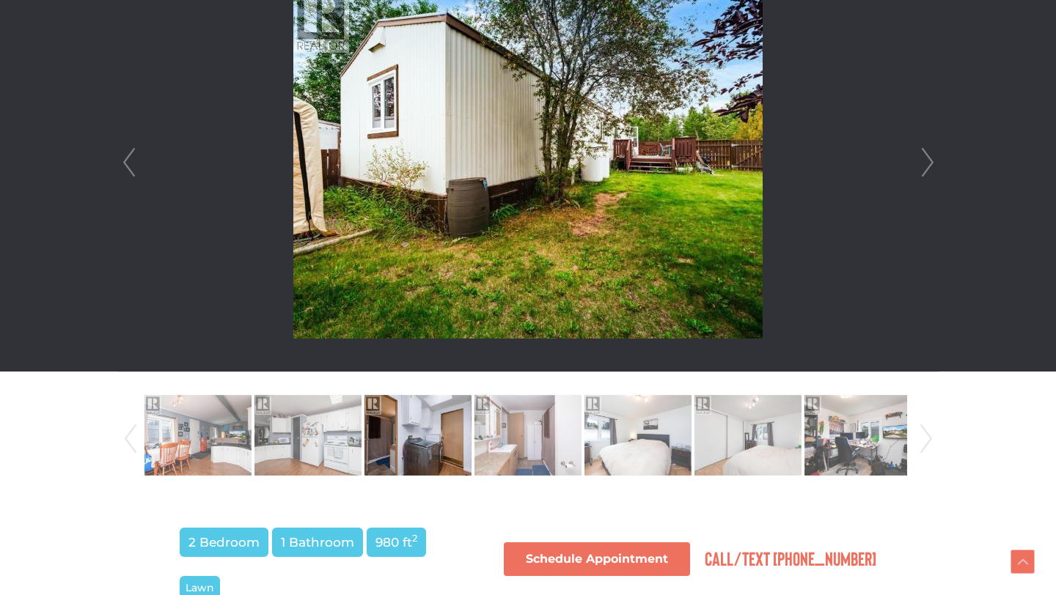
click at [925, 161] on link "Next" at bounding box center [927, 163] width 22 height 418
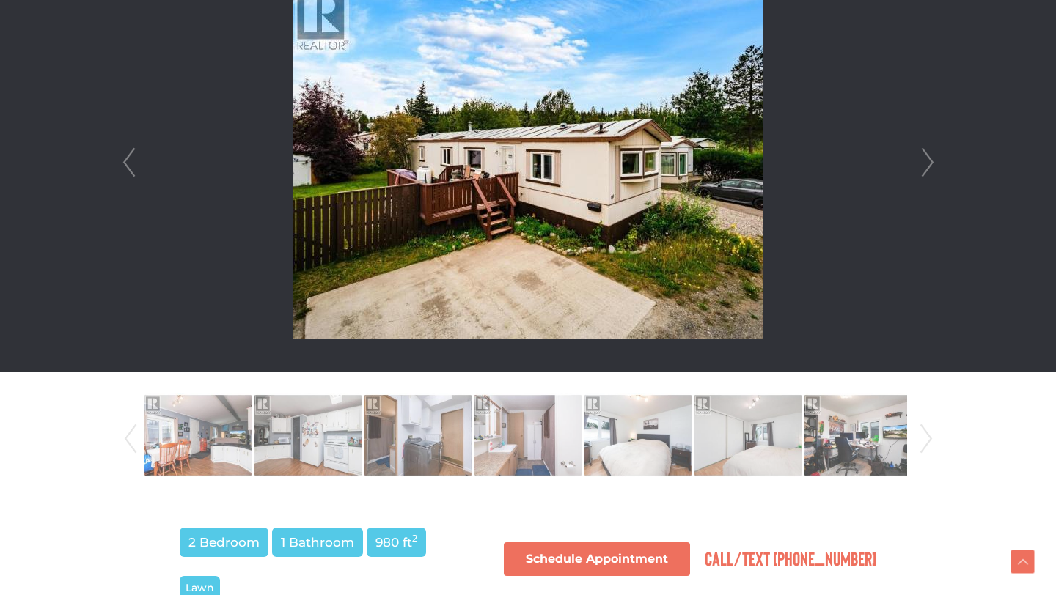
click at [925, 161] on link "Next" at bounding box center [927, 163] width 22 height 418
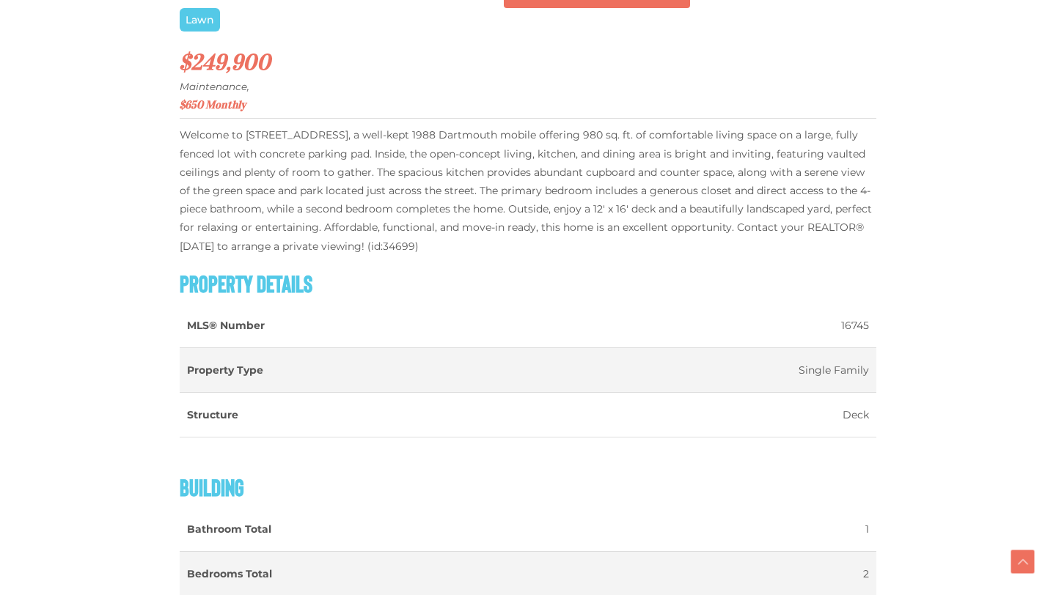
scroll to position [997, 0]
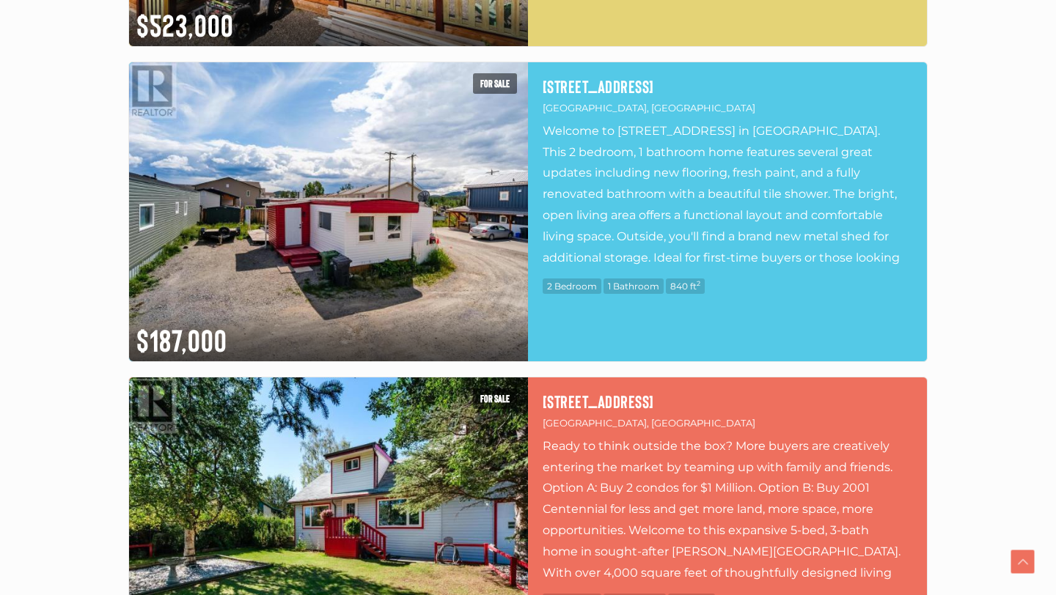
scroll to position [5790, 0]
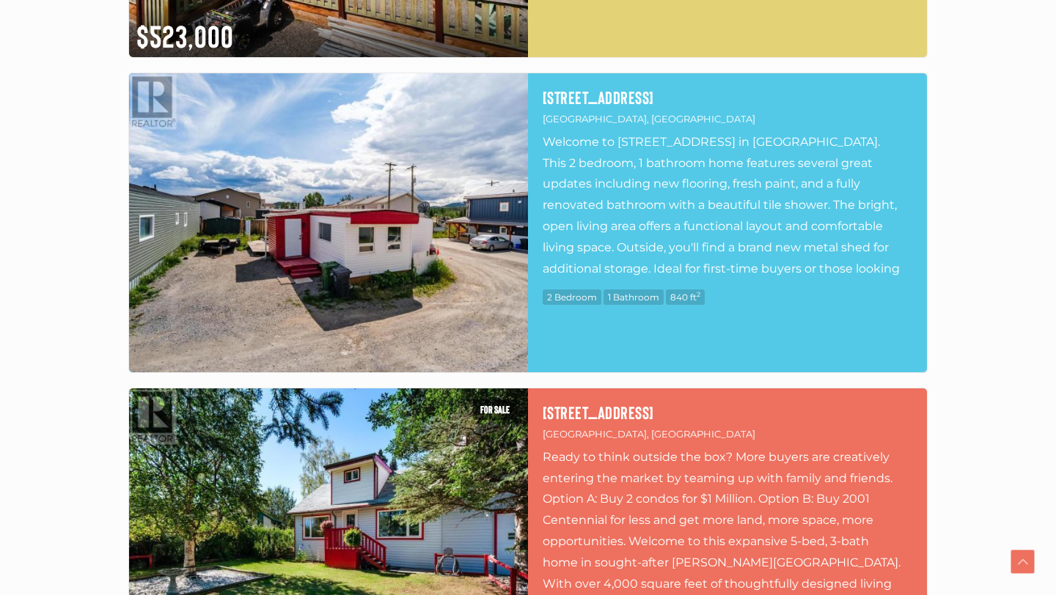
click img
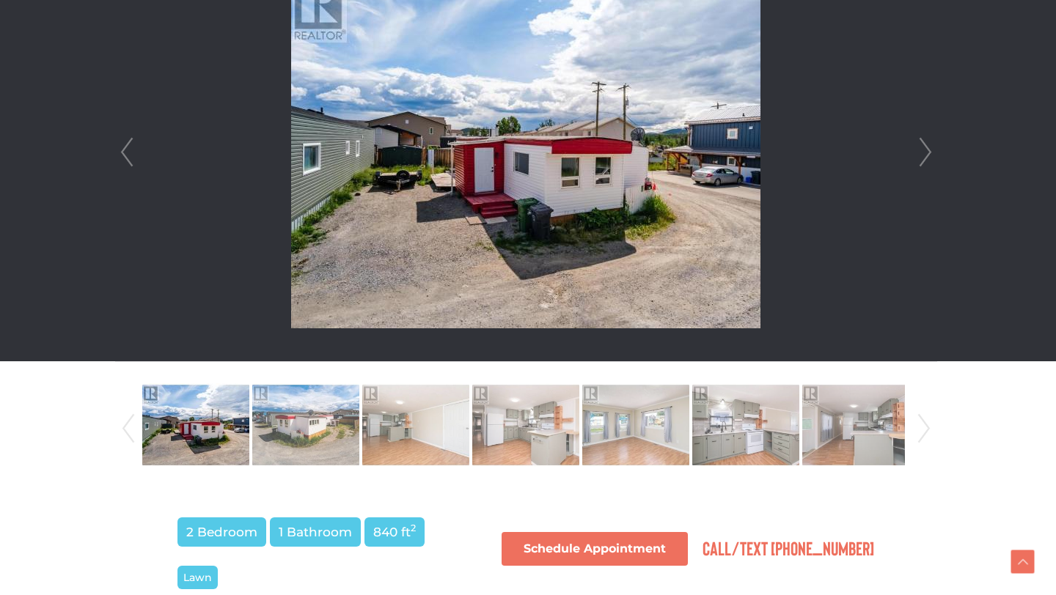
scroll to position [483, 2]
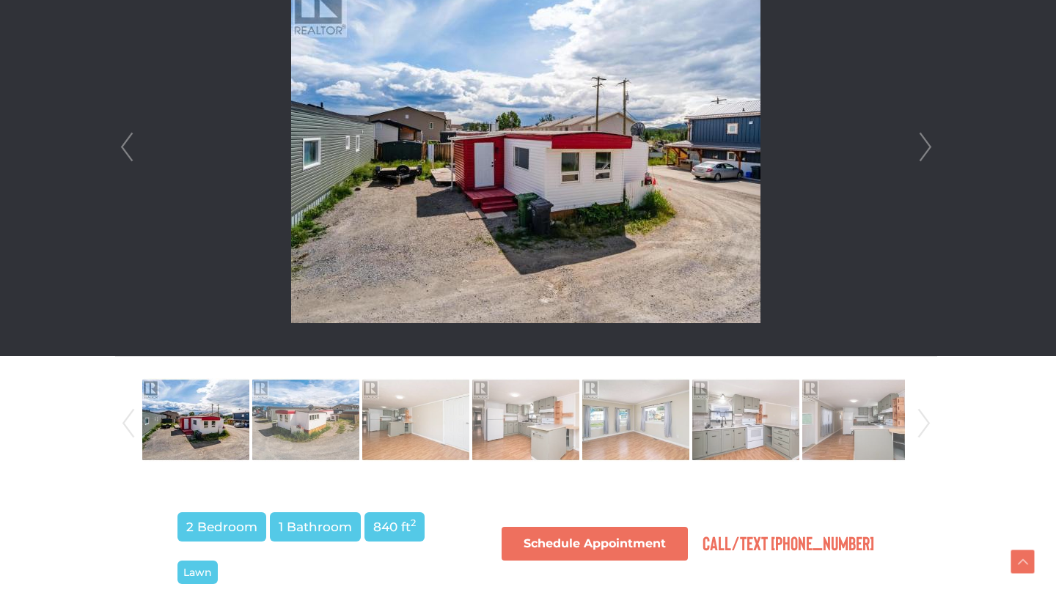
click at [926, 144] on link "Next" at bounding box center [925, 147] width 22 height 418
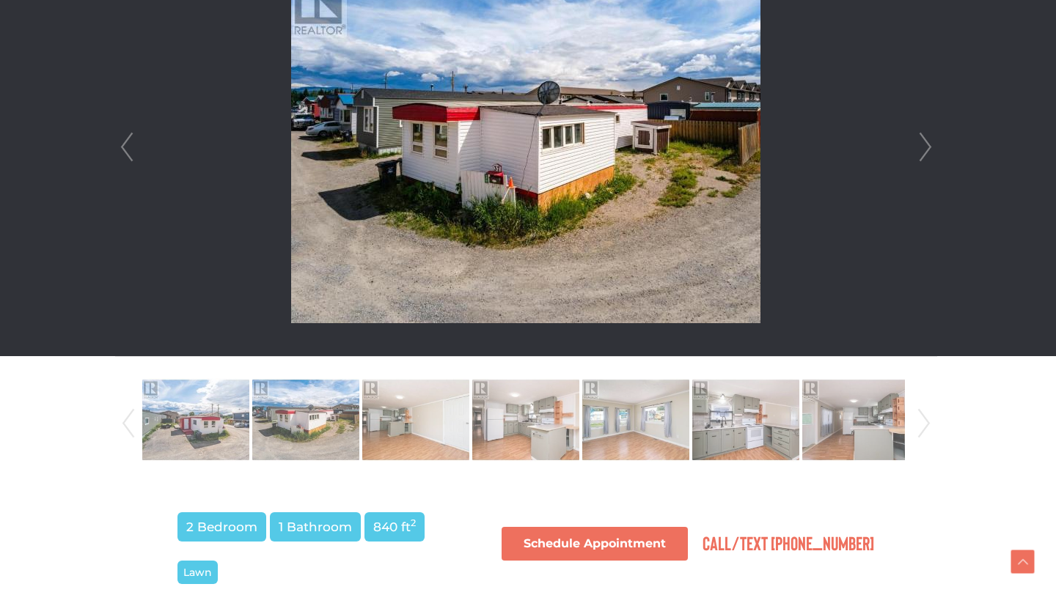
click at [926, 144] on link "Next" at bounding box center [925, 147] width 22 height 418
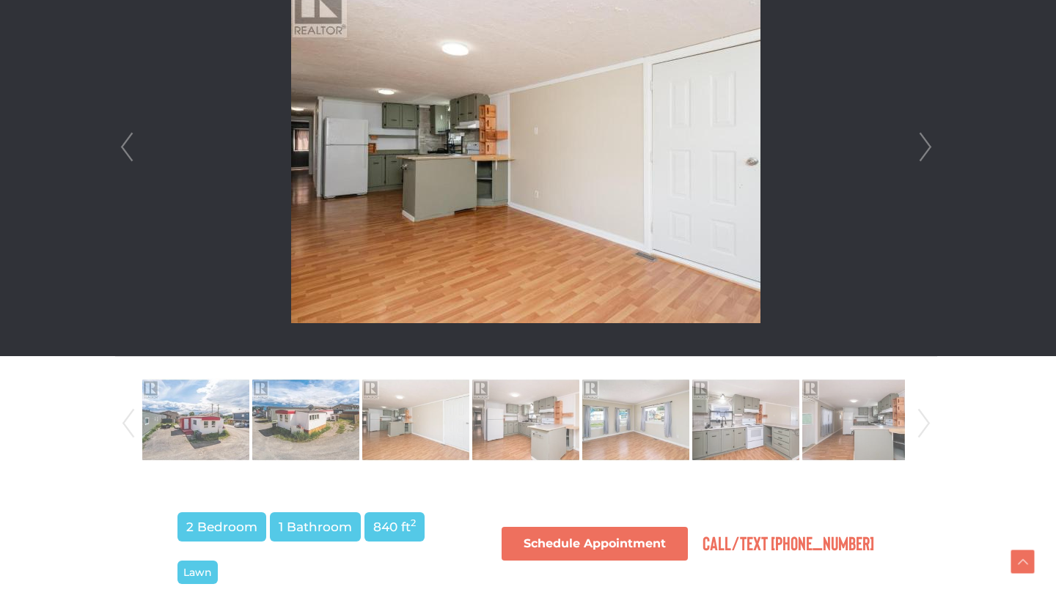
click at [926, 144] on link "Next" at bounding box center [925, 147] width 22 height 418
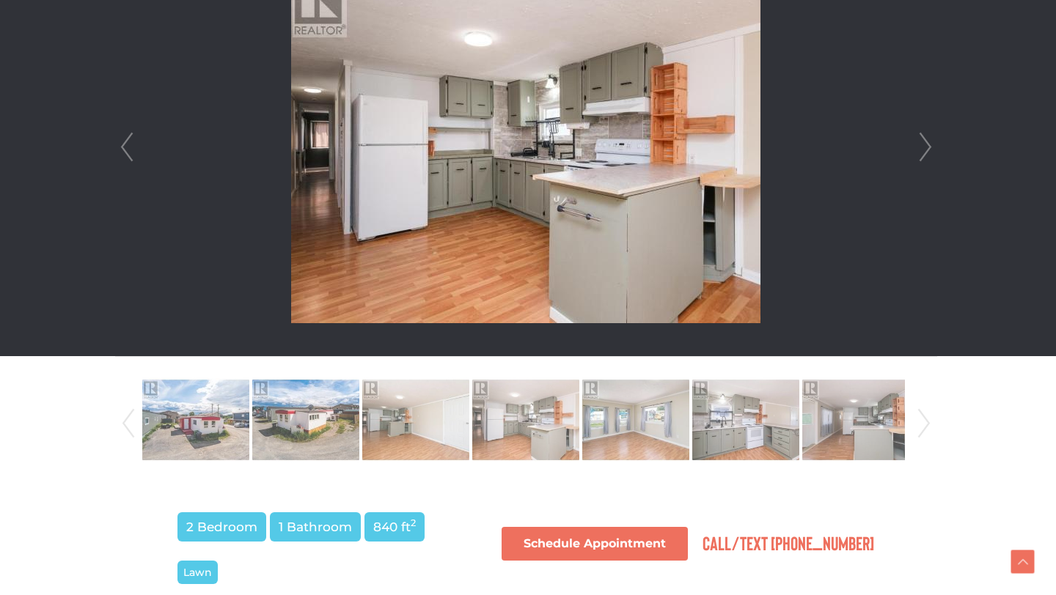
click at [926, 144] on link "Next" at bounding box center [925, 147] width 22 height 418
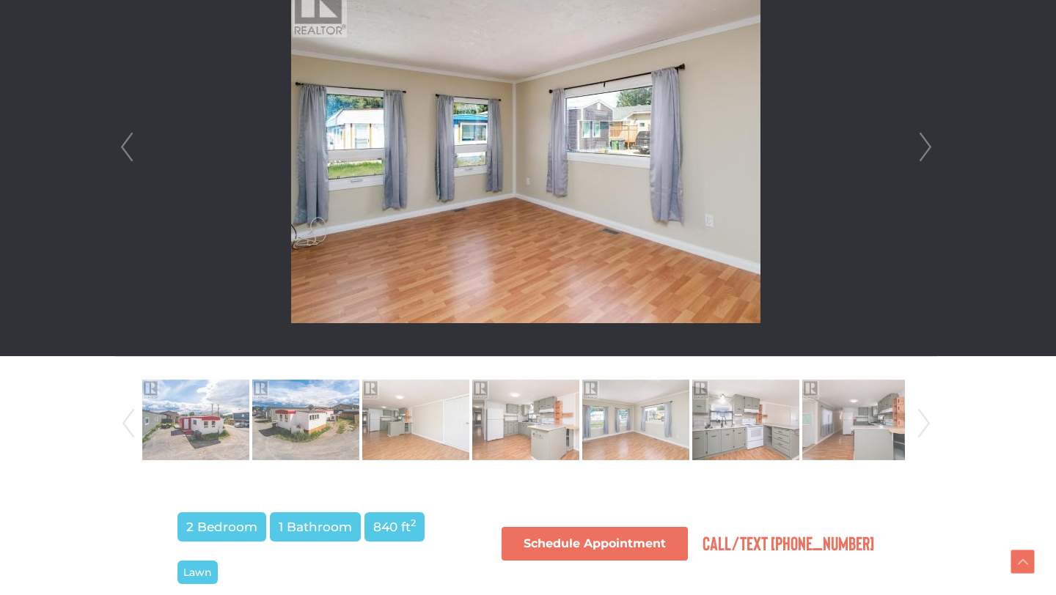
click at [923, 151] on link "Next" at bounding box center [925, 147] width 22 height 418
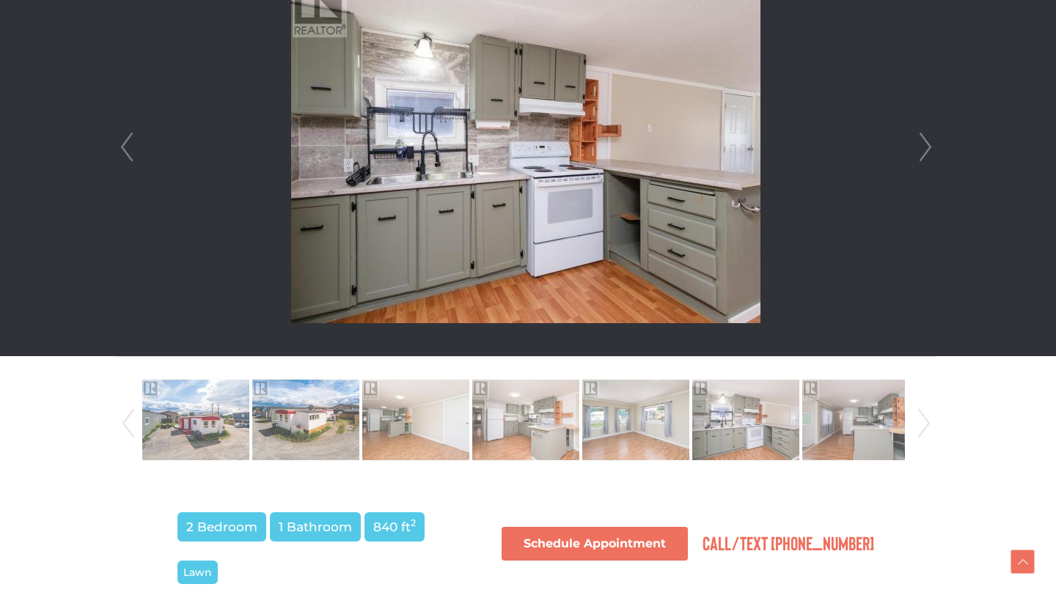
click at [923, 151] on link "Next" at bounding box center [925, 147] width 22 height 418
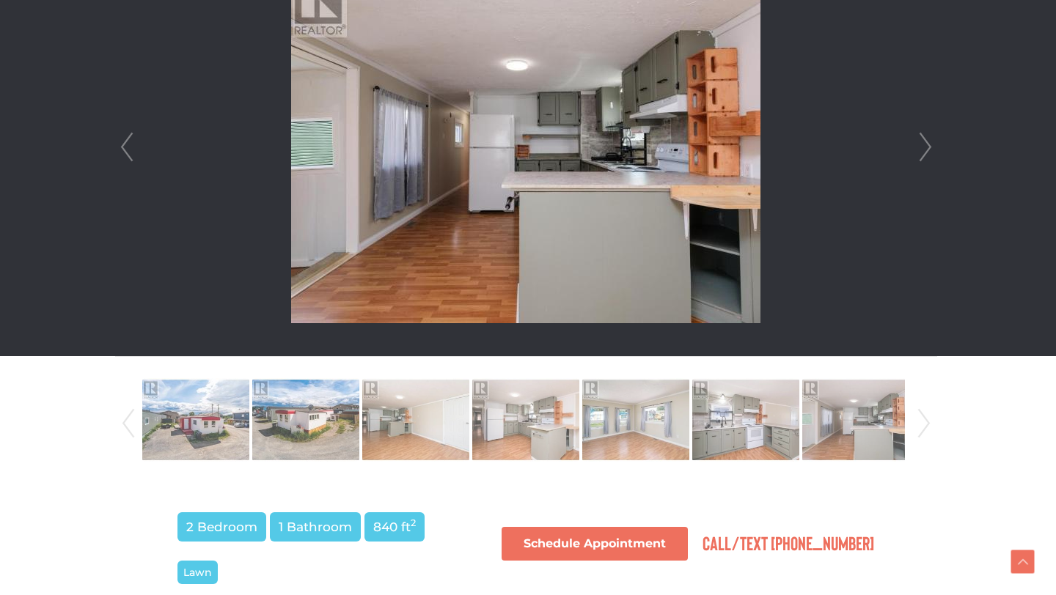
click at [923, 151] on link "Next" at bounding box center [925, 147] width 22 height 418
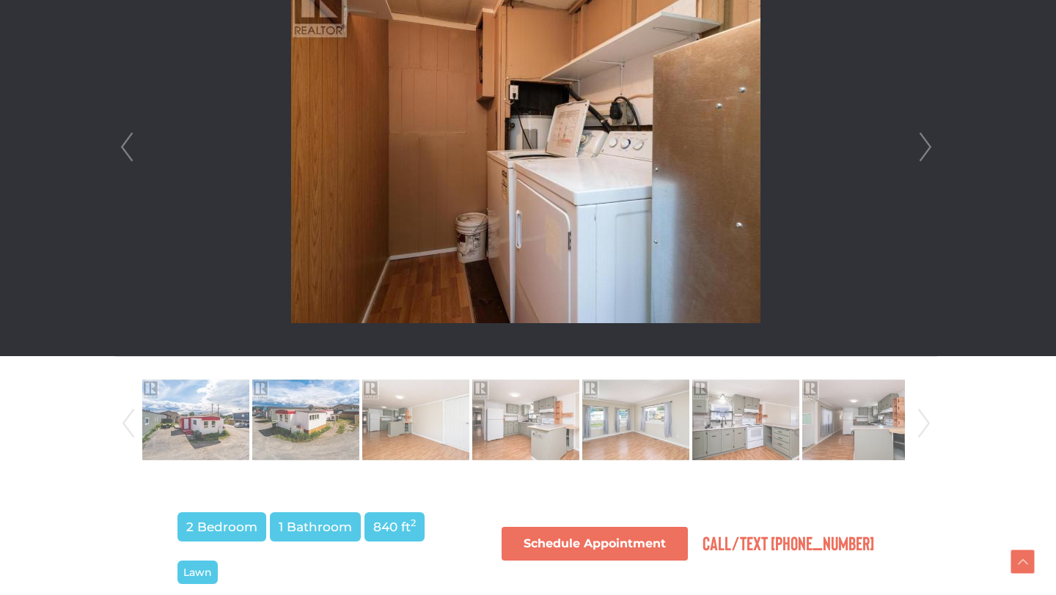
click at [923, 151] on link "Next" at bounding box center [925, 147] width 22 height 418
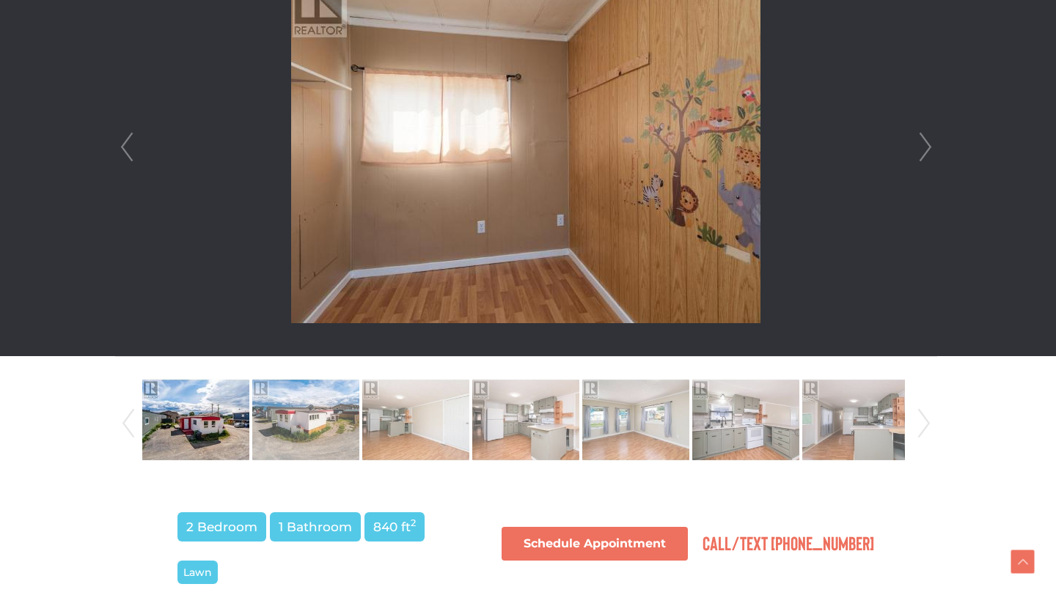
click at [923, 151] on link "Next" at bounding box center [925, 147] width 22 height 418
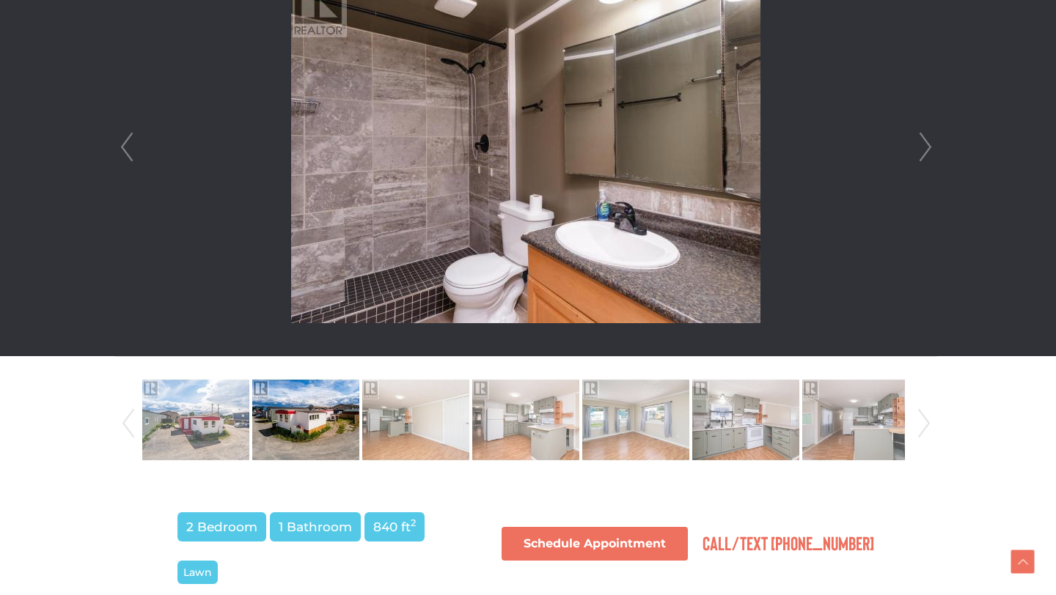
click at [923, 151] on link "Next" at bounding box center [925, 147] width 22 height 418
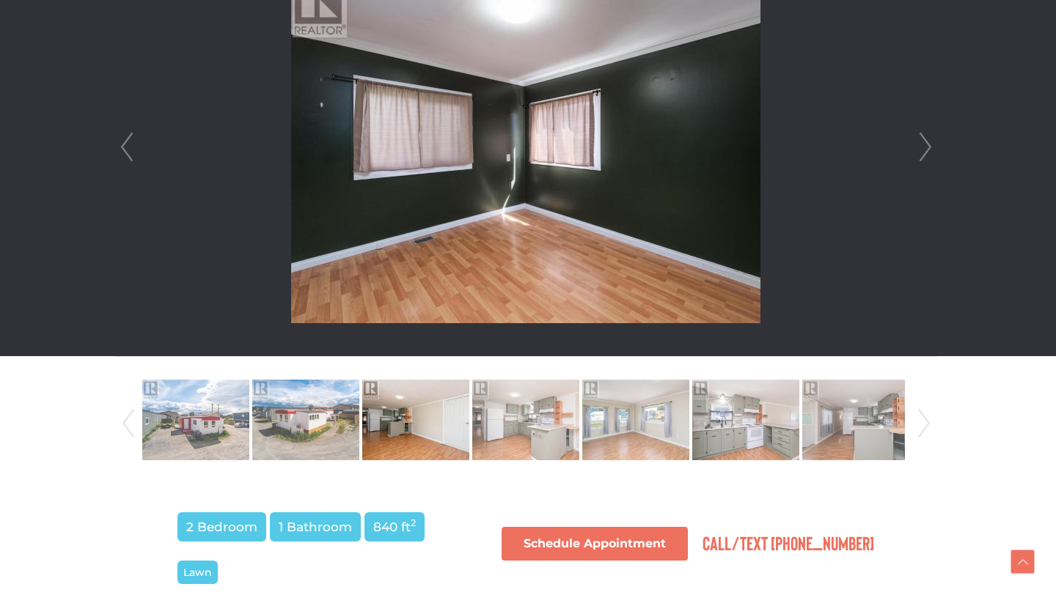
click at [923, 151] on link "Next" at bounding box center [925, 147] width 22 height 418
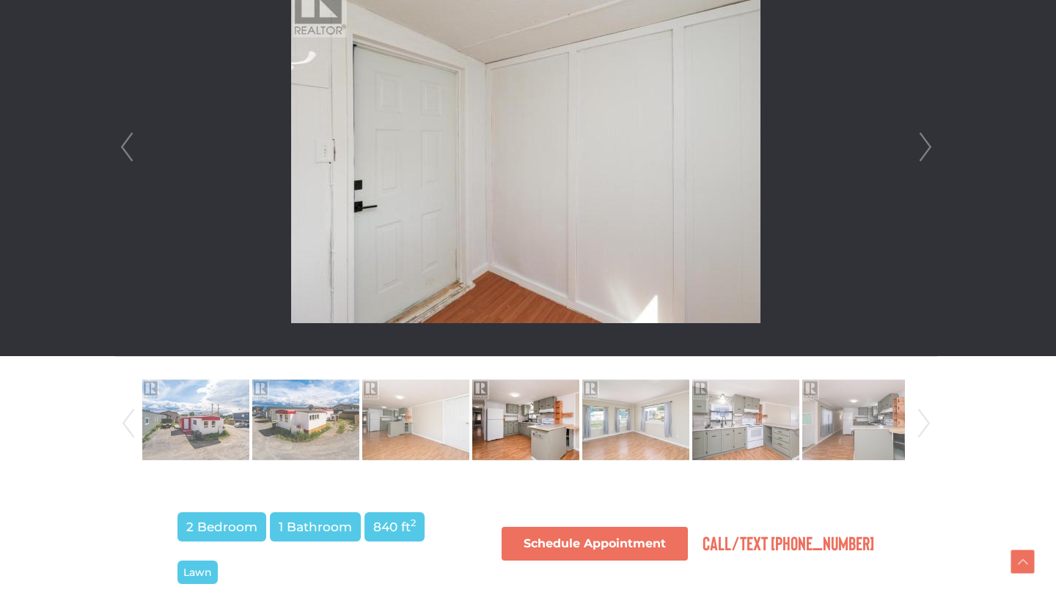
click at [923, 151] on link "Next" at bounding box center [925, 147] width 22 height 418
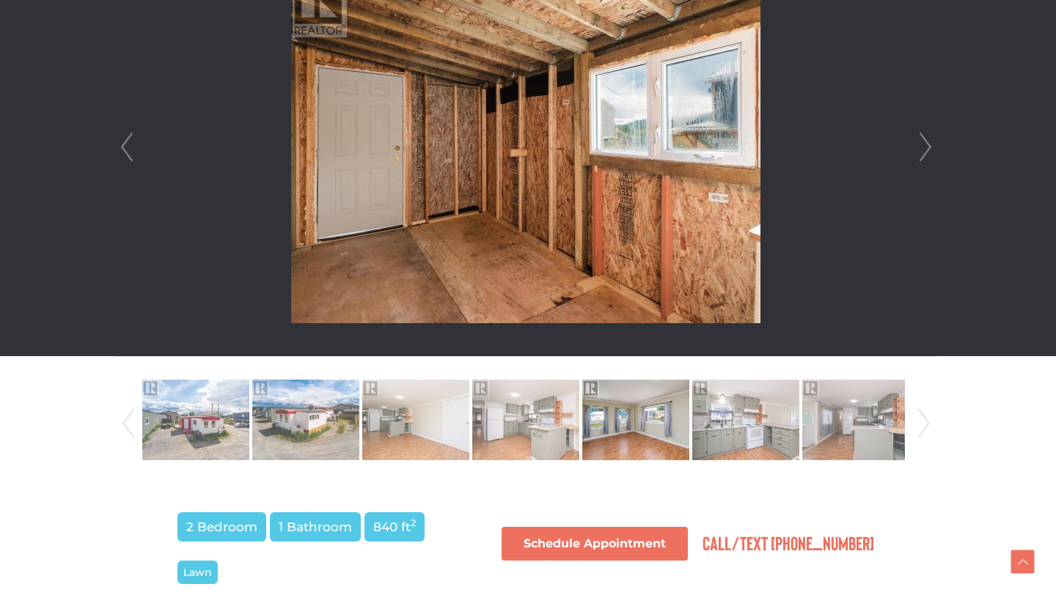
click at [923, 151] on link "Next" at bounding box center [925, 147] width 22 height 418
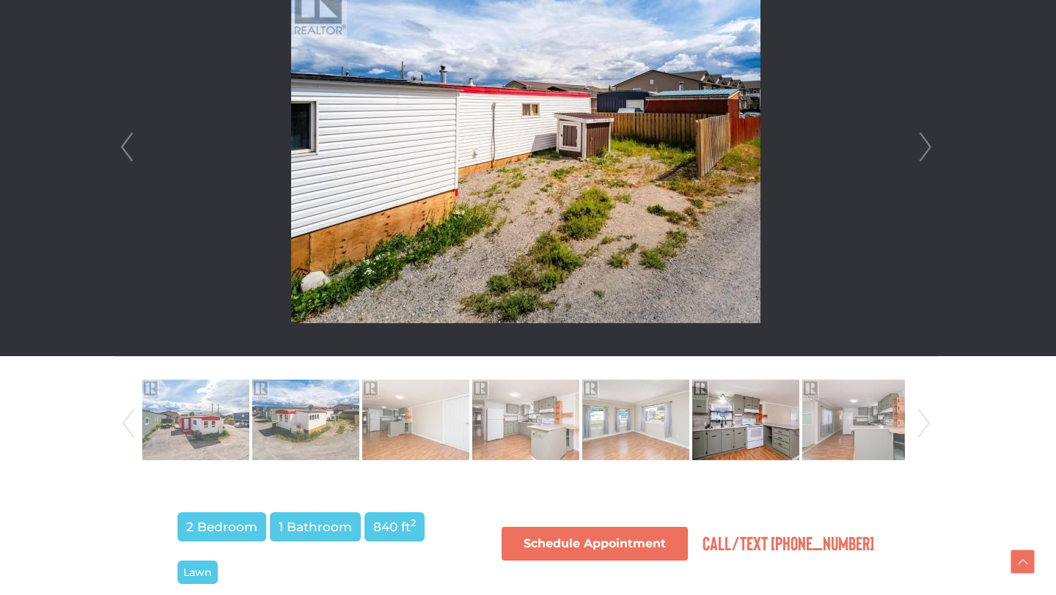
click at [923, 151] on link "Next" at bounding box center [925, 147] width 22 height 418
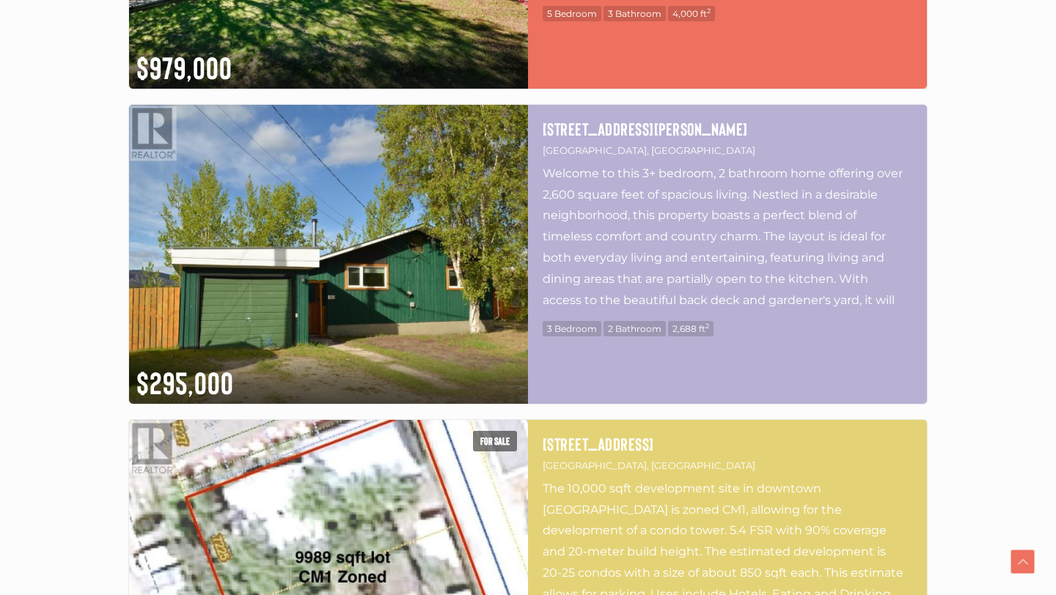
scroll to position [2603, 0]
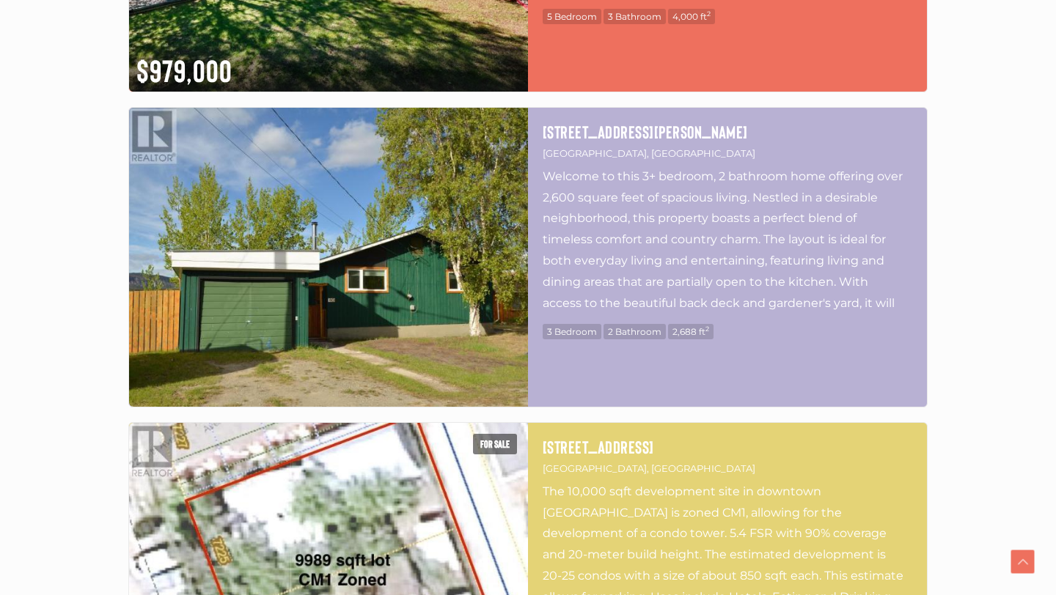
click at [301, 218] on img at bounding box center [328, 257] width 399 height 299
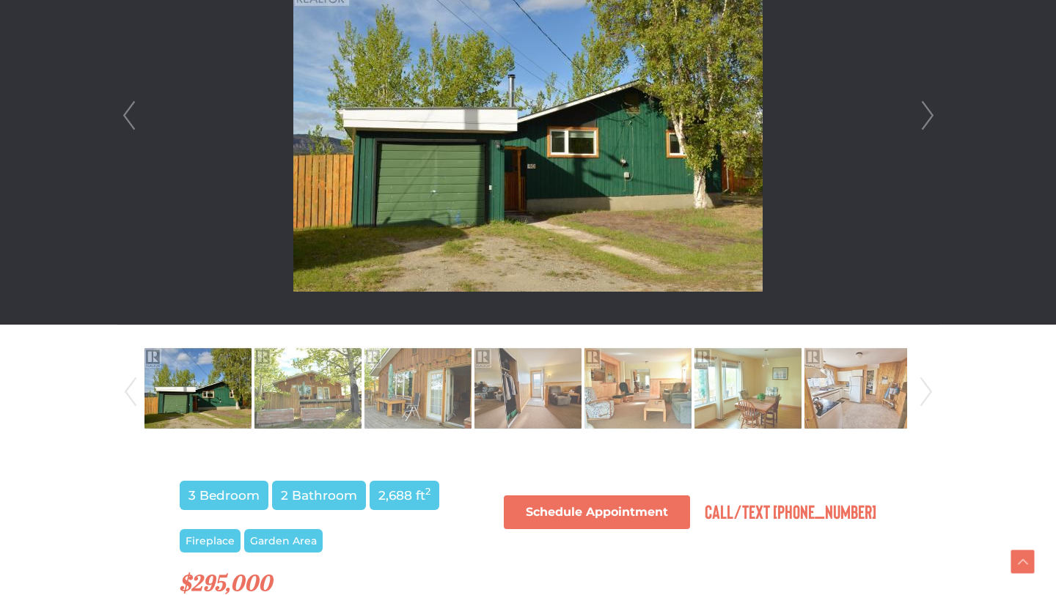
scroll to position [450, 0]
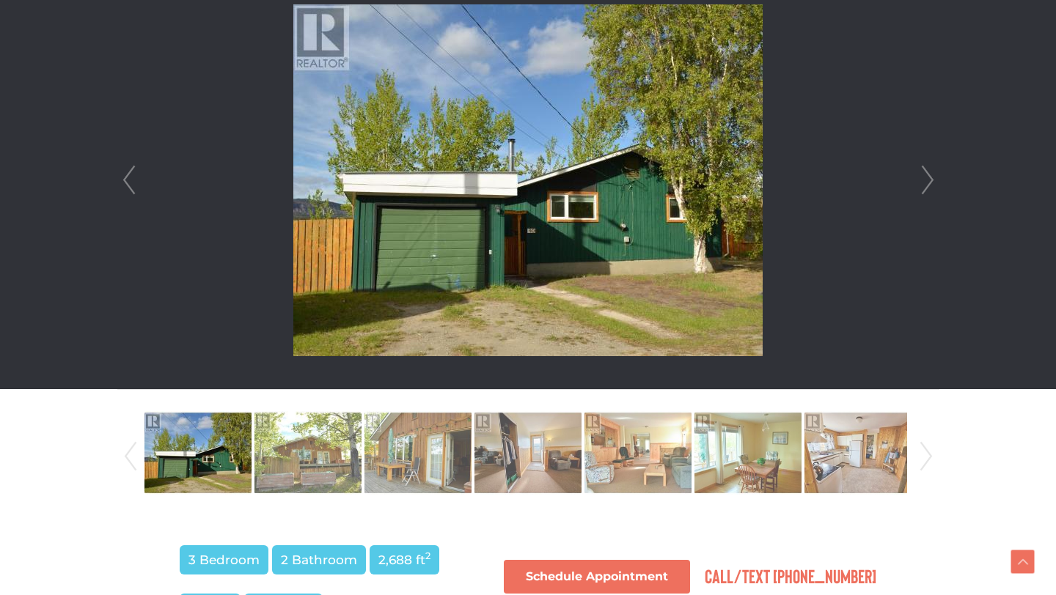
click at [514, 223] on img at bounding box center [527, 180] width 469 height 352
click at [514, 226] on img at bounding box center [527, 180] width 469 height 352
click at [926, 178] on link "Next" at bounding box center [927, 180] width 22 height 418
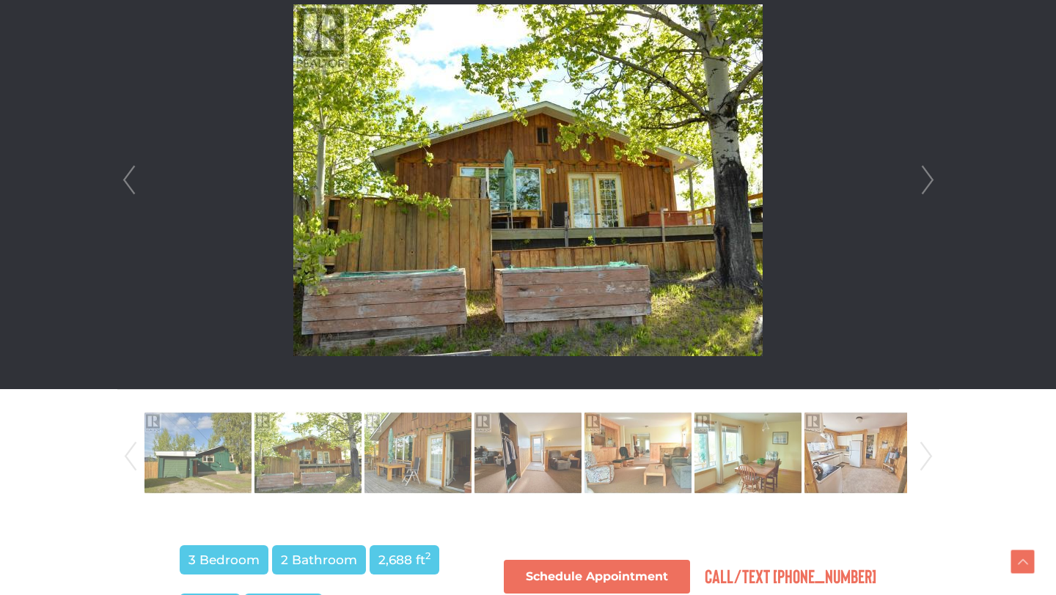
click at [926, 178] on link "Next" at bounding box center [927, 180] width 22 height 418
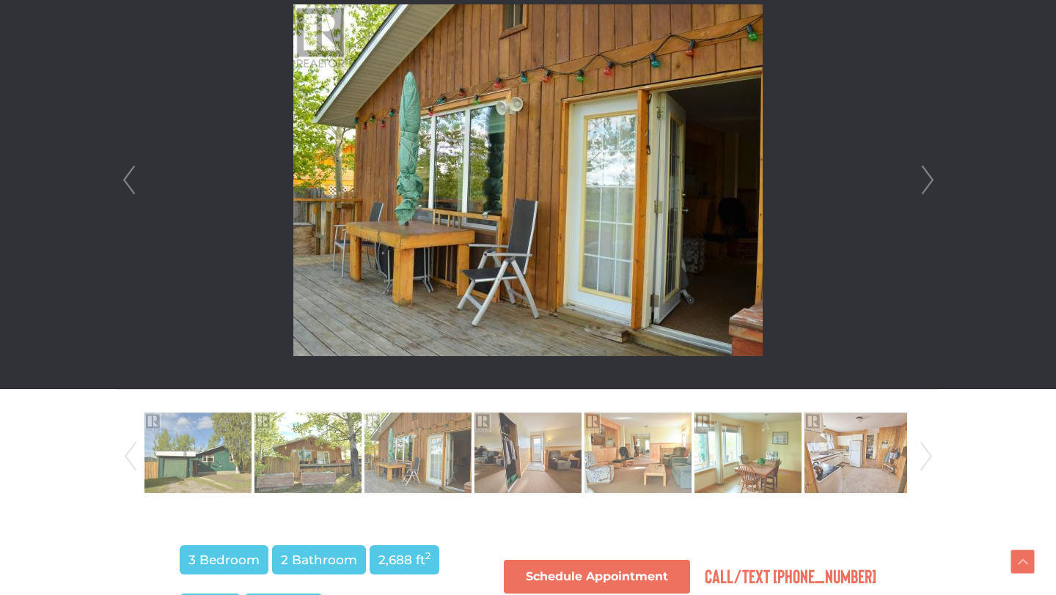
click at [926, 178] on link "Next" at bounding box center [927, 180] width 22 height 418
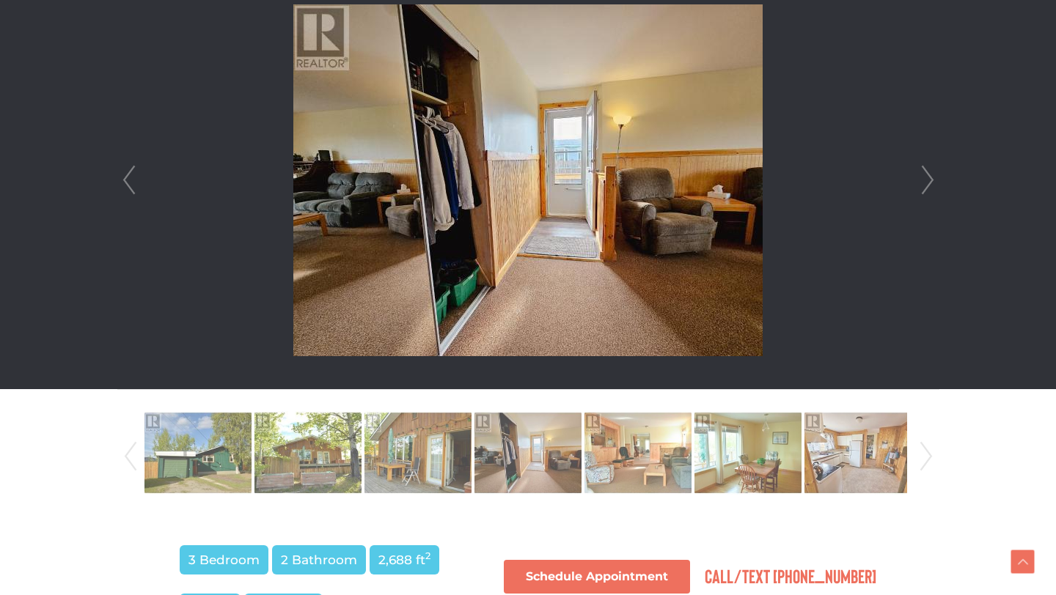
click at [926, 178] on link "Next" at bounding box center [927, 180] width 22 height 418
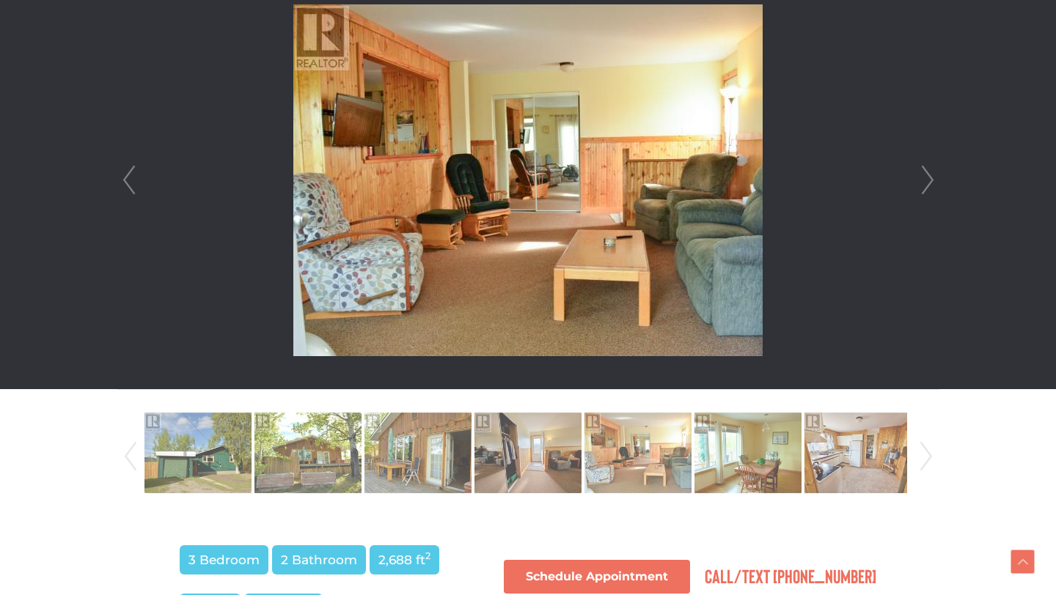
click at [926, 178] on link "Next" at bounding box center [927, 180] width 22 height 418
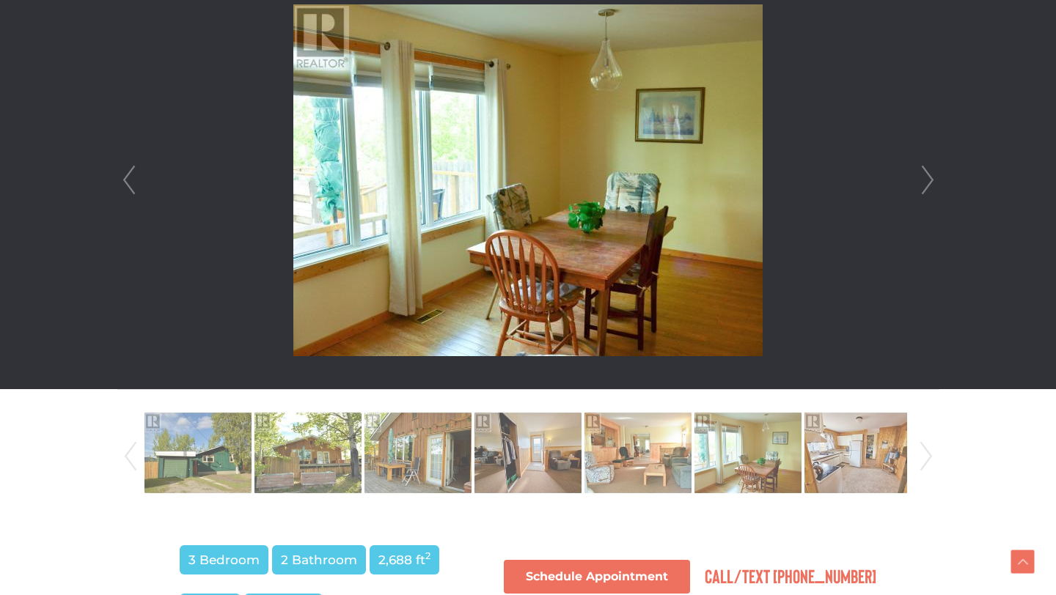
click at [926, 178] on link "Next" at bounding box center [927, 180] width 22 height 418
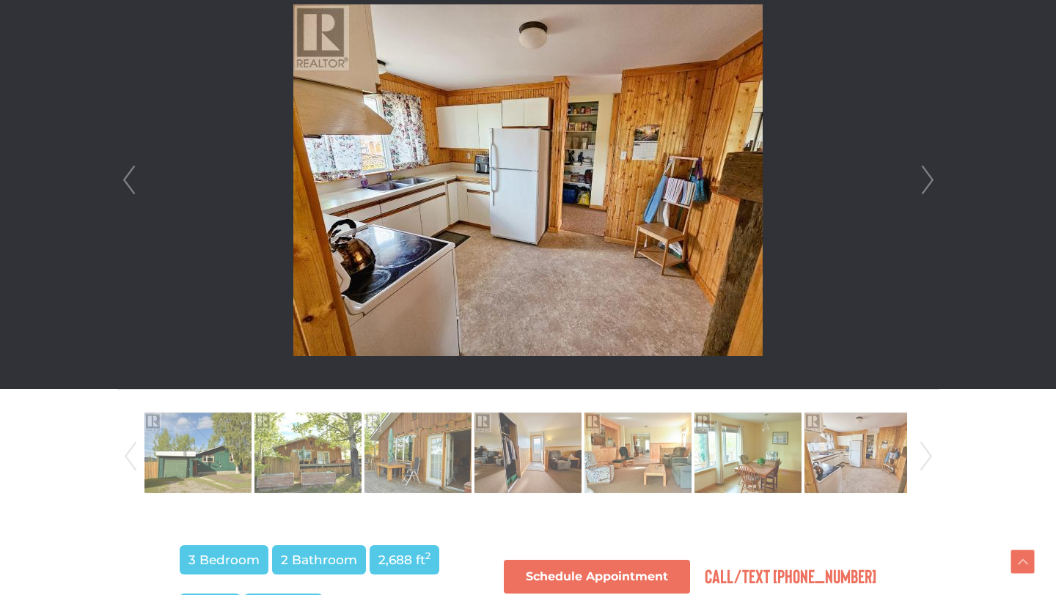
click at [926, 178] on link "Next" at bounding box center [927, 180] width 22 height 418
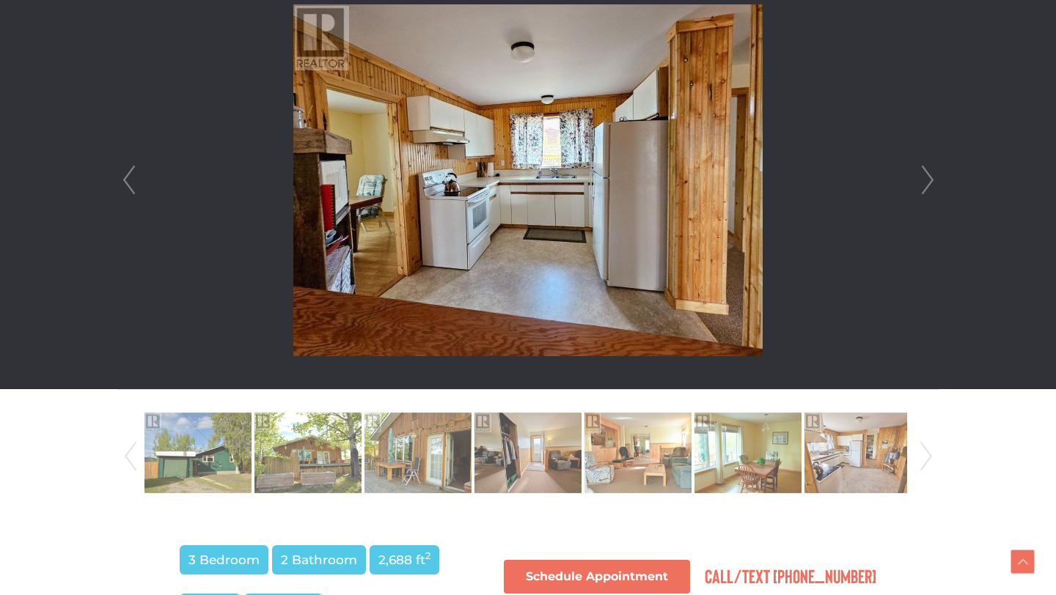
click at [926, 178] on link "Next" at bounding box center [927, 180] width 22 height 418
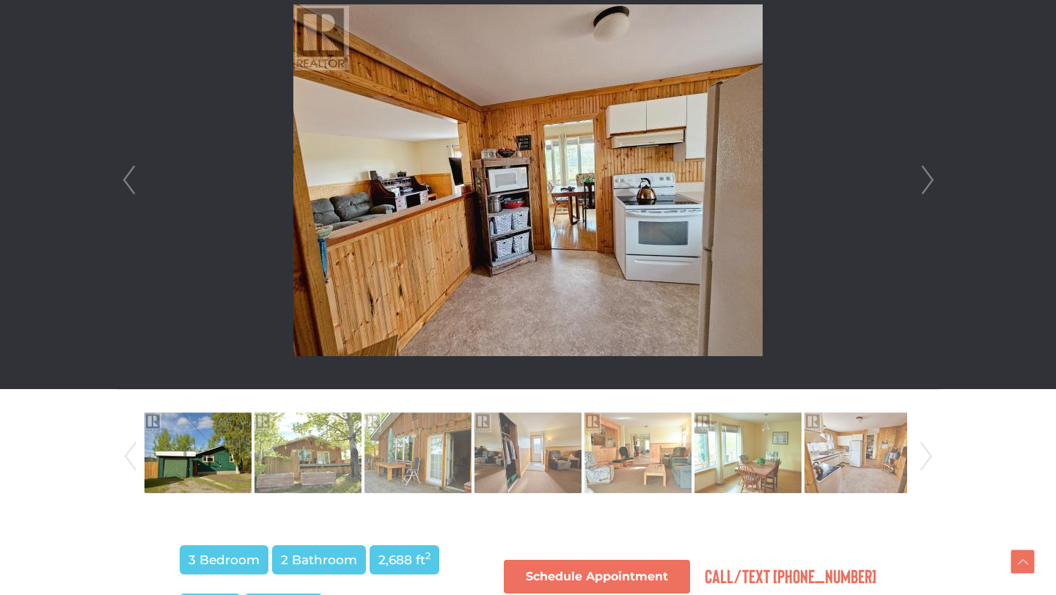
click at [926, 178] on link "Next" at bounding box center [927, 180] width 22 height 418
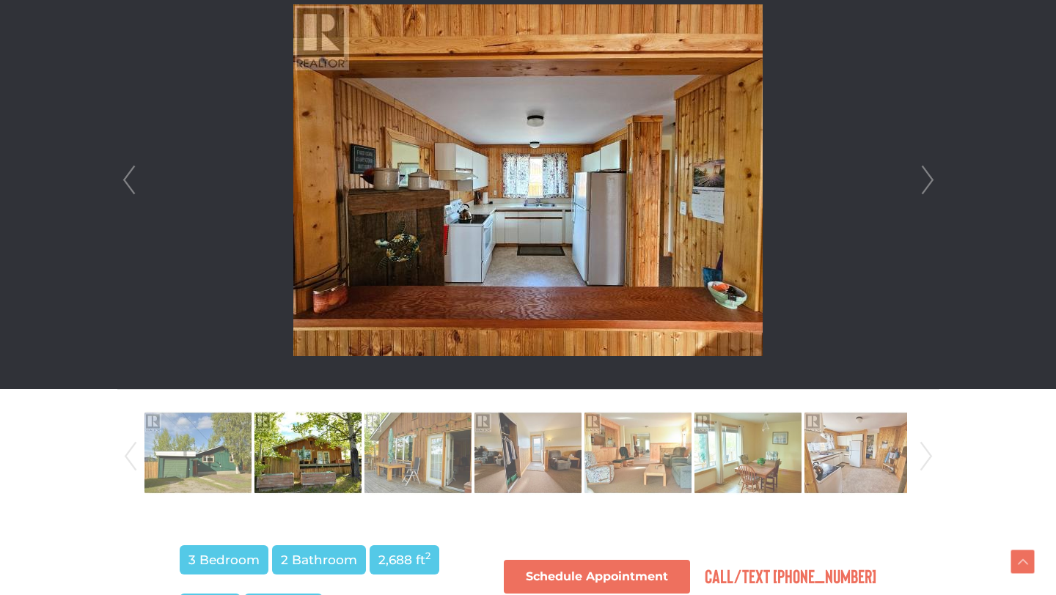
click at [926, 178] on link "Next" at bounding box center [927, 180] width 22 height 418
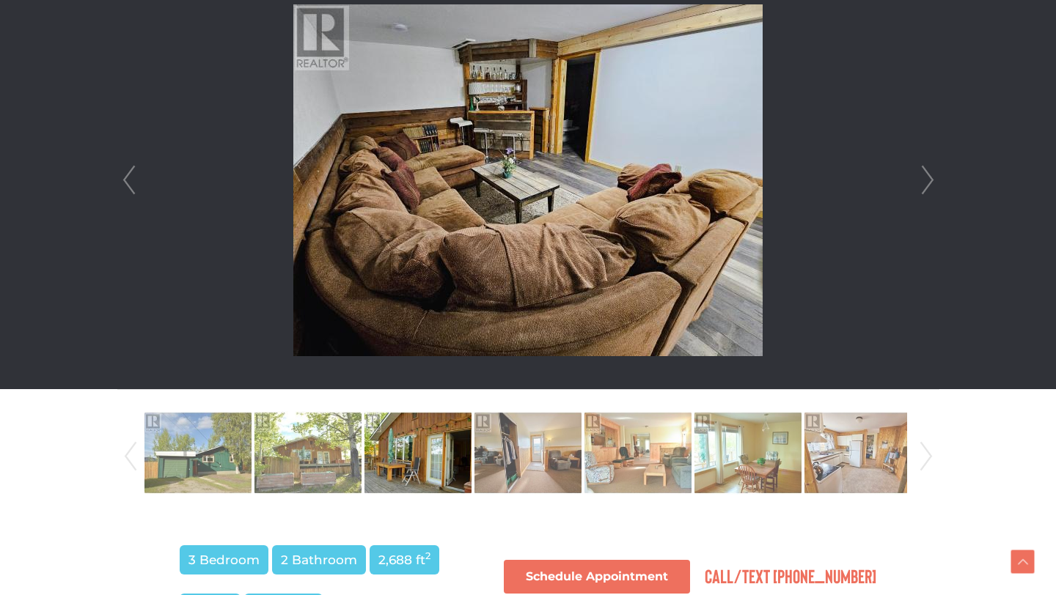
click at [926, 178] on link "Next" at bounding box center [927, 180] width 22 height 418
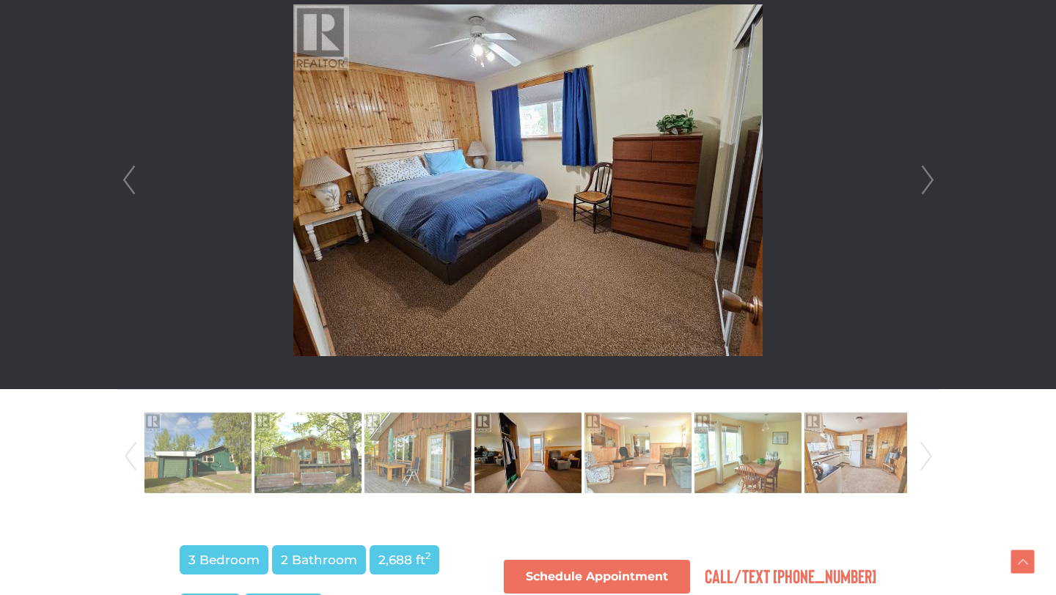
click at [926, 178] on link "Next" at bounding box center [927, 180] width 22 height 418
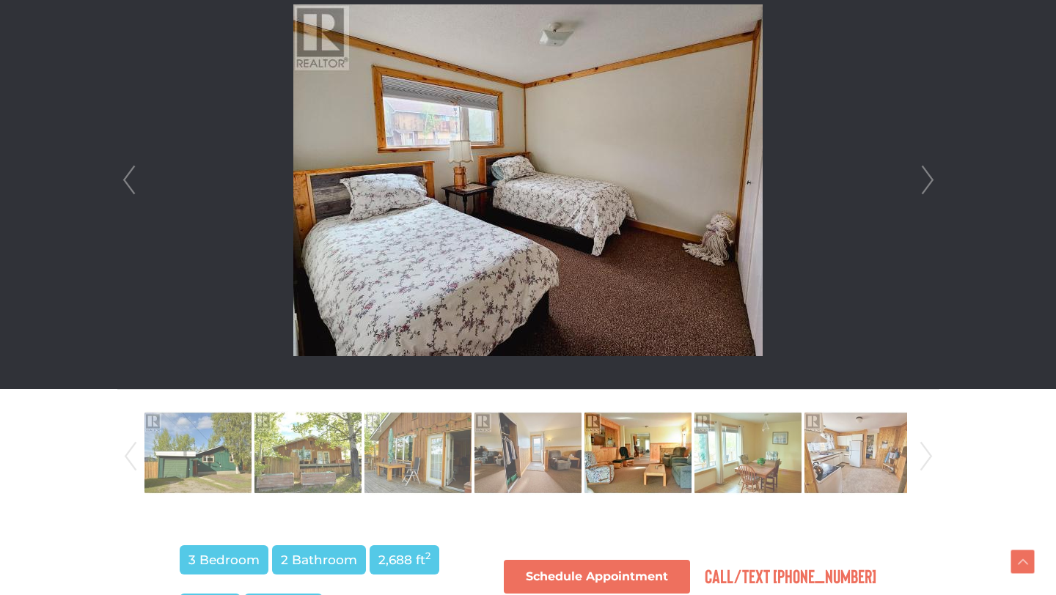
click at [926, 178] on link "Next" at bounding box center [927, 180] width 22 height 418
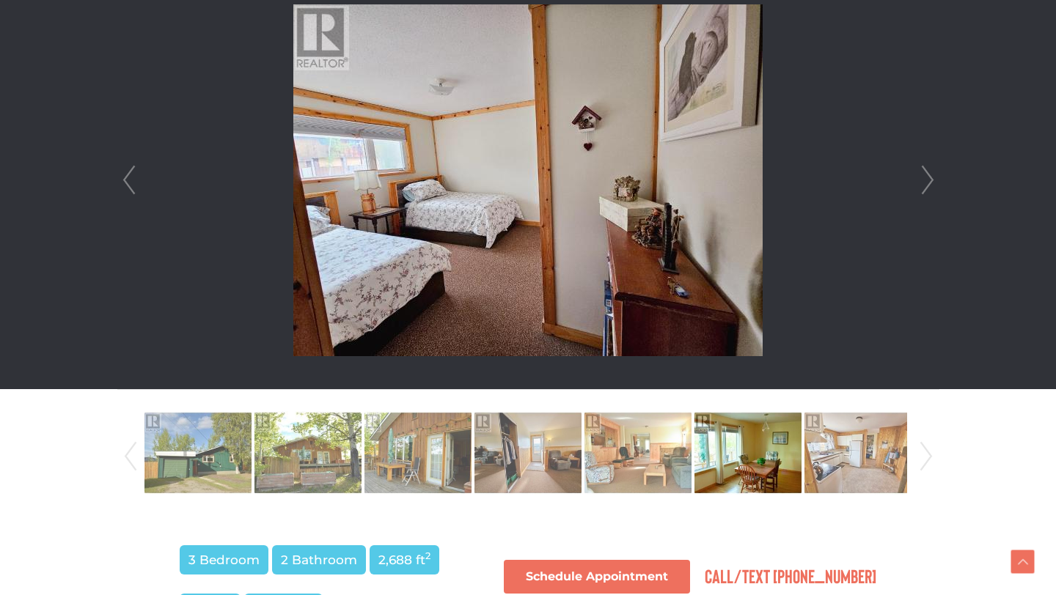
click at [916, 188] on link "Next" at bounding box center [927, 180] width 22 height 418
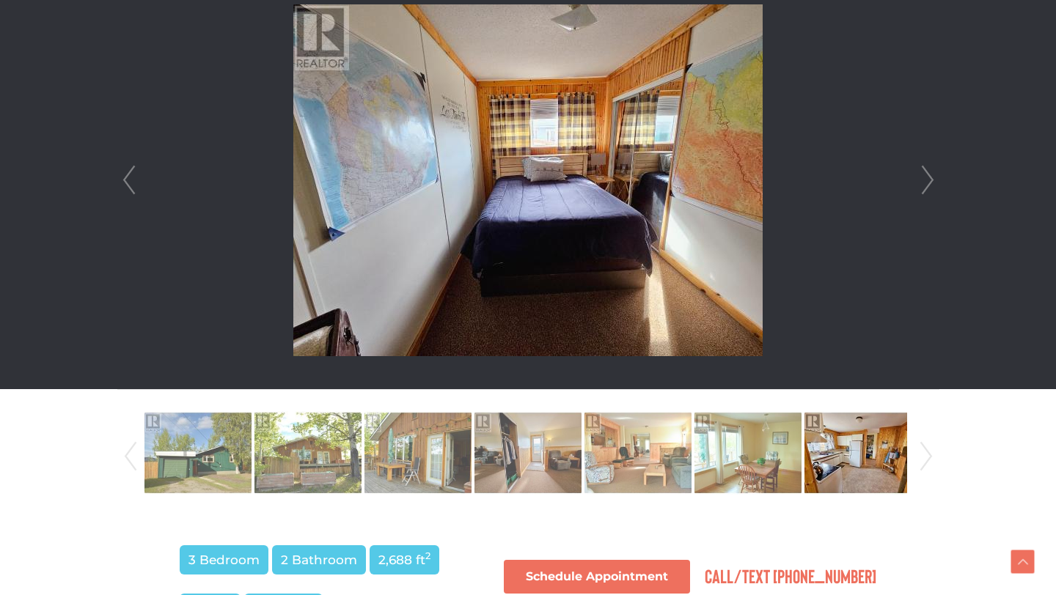
click at [929, 178] on link "Next" at bounding box center [927, 180] width 22 height 418
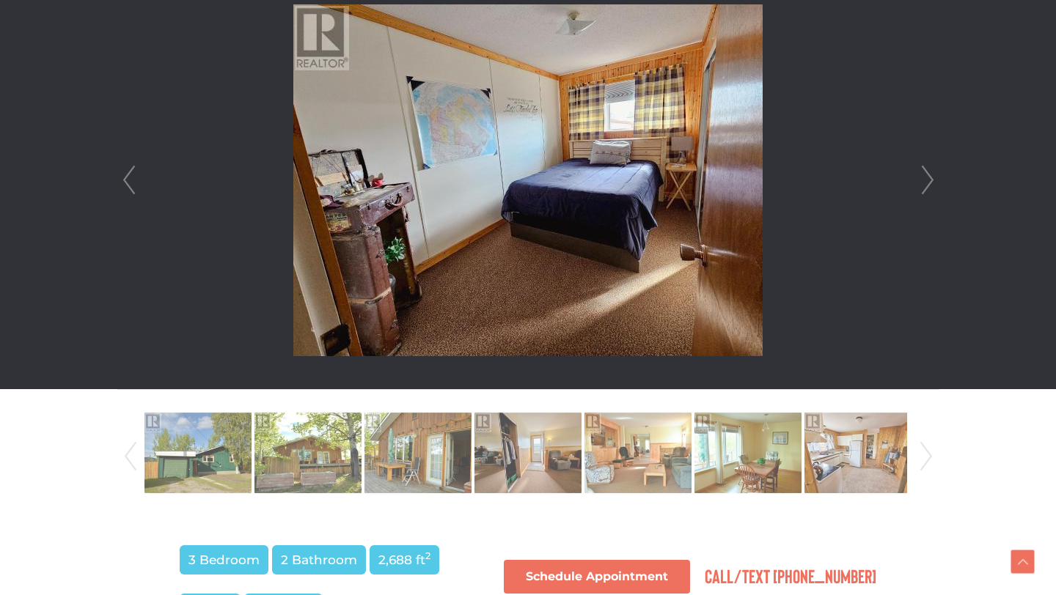
click at [929, 178] on link "Next" at bounding box center [927, 180] width 22 height 418
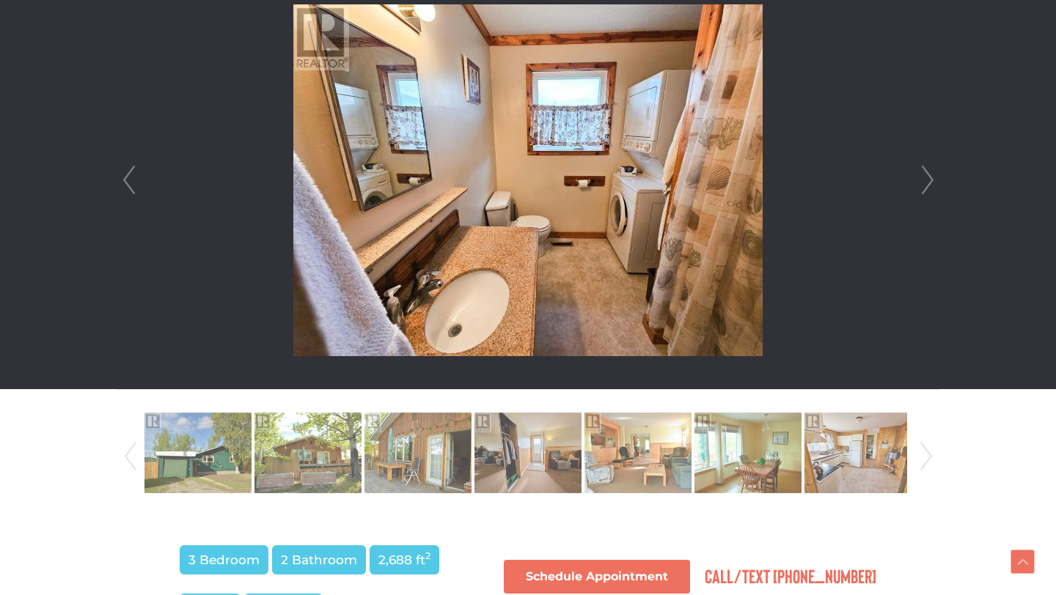
click at [929, 178] on link "Next" at bounding box center [927, 180] width 22 height 418
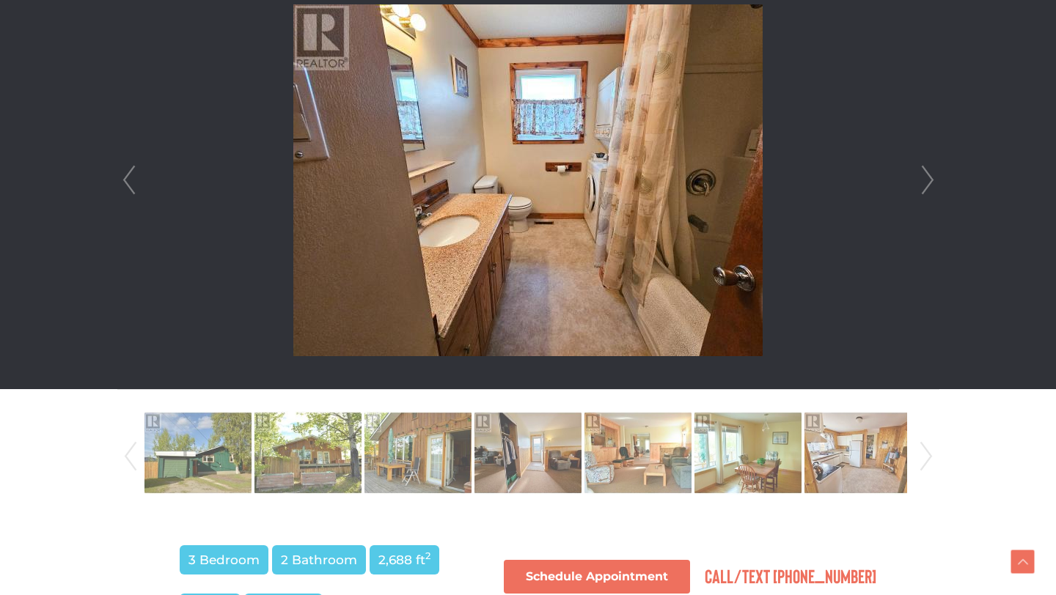
click at [929, 178] on link "Next" at bounding box center [927, 180] width 22 height 418
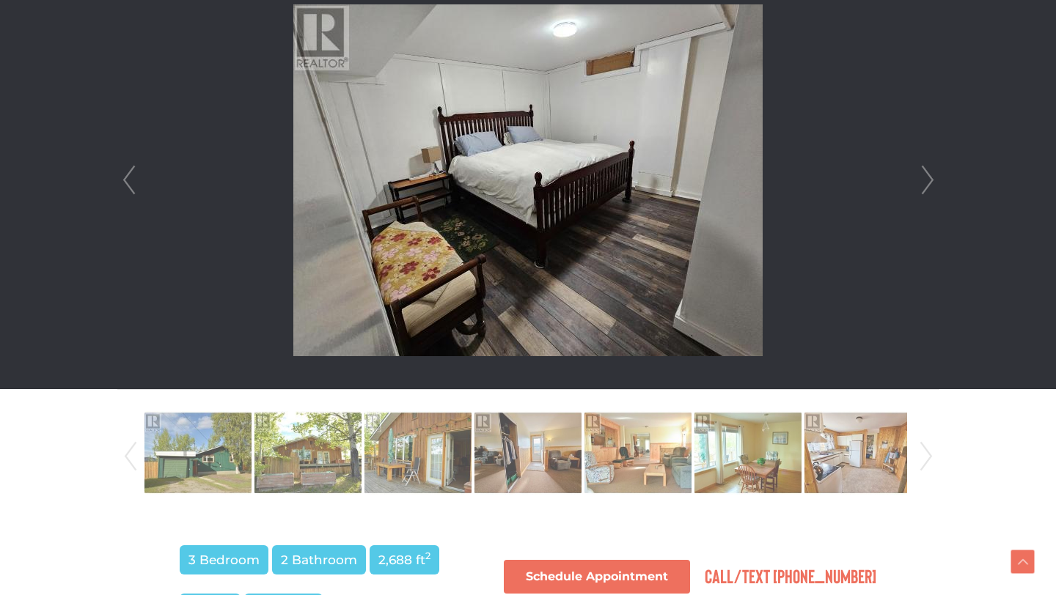
click at [929, 178] on link "Next" at bounding box center [927, 180] width 22 height 418
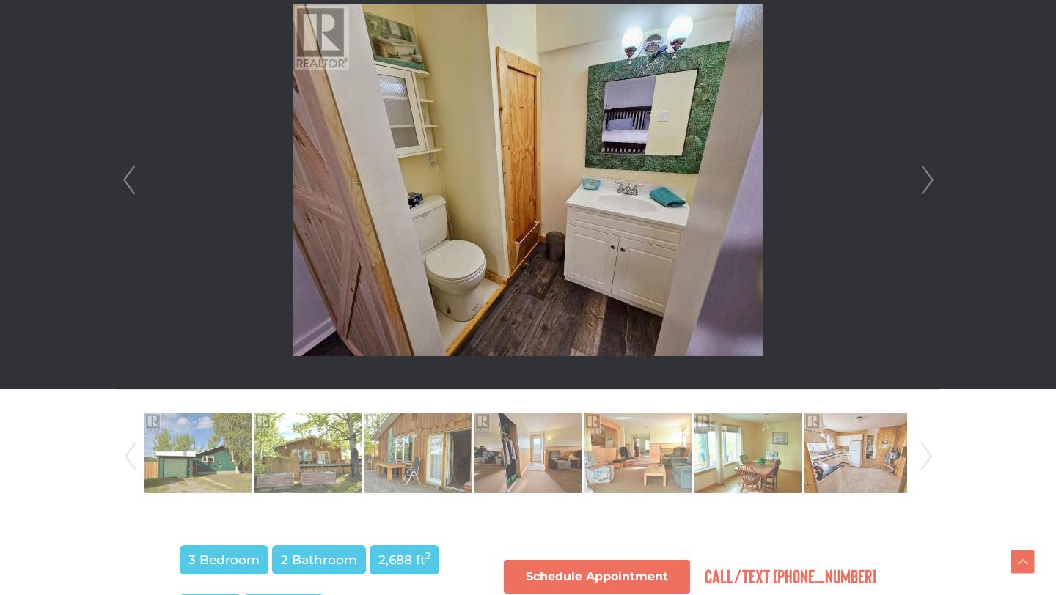
click at [929, 178] on link "Next" at bounding box center [927, 180] width 22 height 418
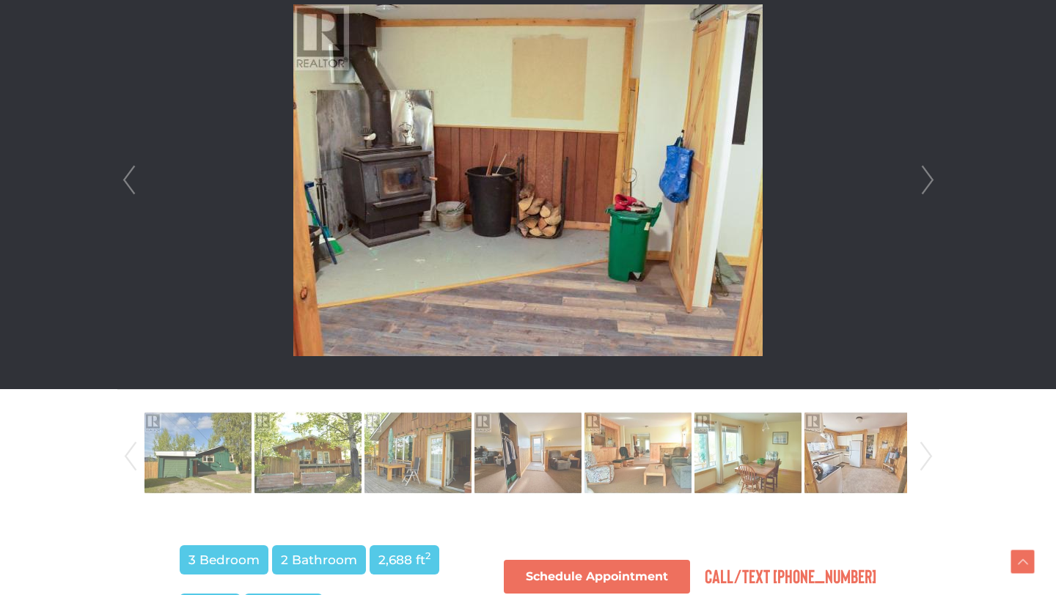
click at [929, 178] on link "Next" at bounding box center [927, 180] width 22 height 418
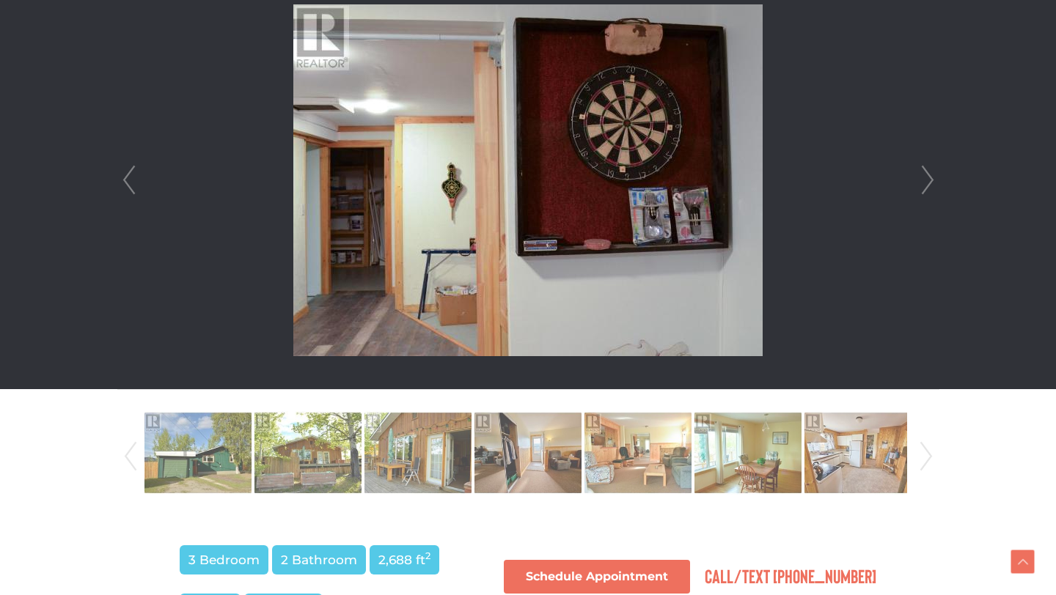
click at [929, 178] on link "Next" at bounding box center [927, 180] width 22 height 418
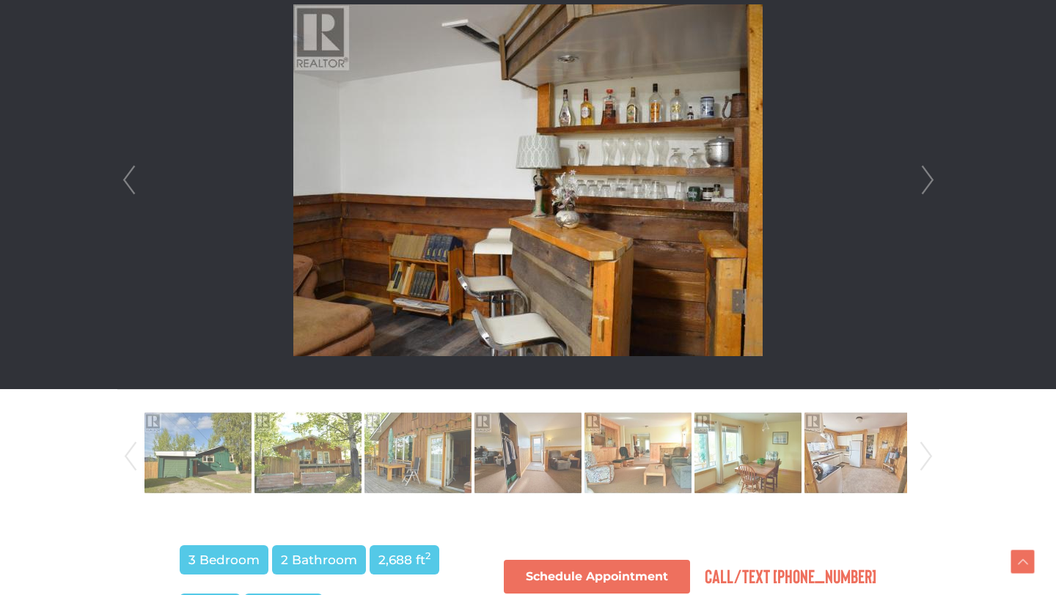
click at [929, 178] on link "Next" at bounding box center [927, 180] width 22 height 418
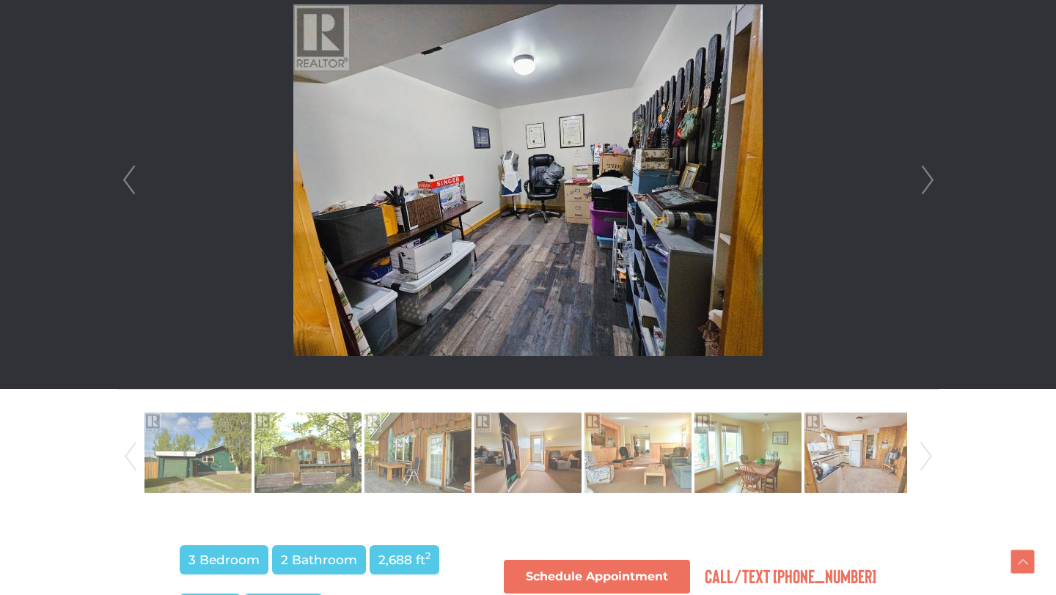
click at [929, 178] on link "Next" at bounding box center [927, 180] width 22 height 418
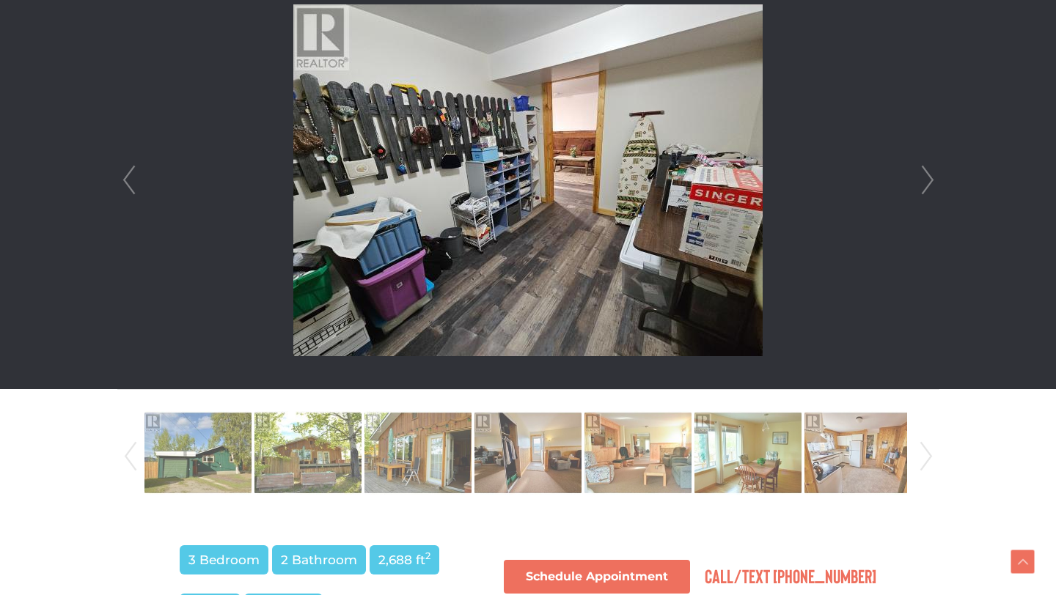
click at [929, 178] on link "Next" at bounding box center [927, 180] width 22 height 418
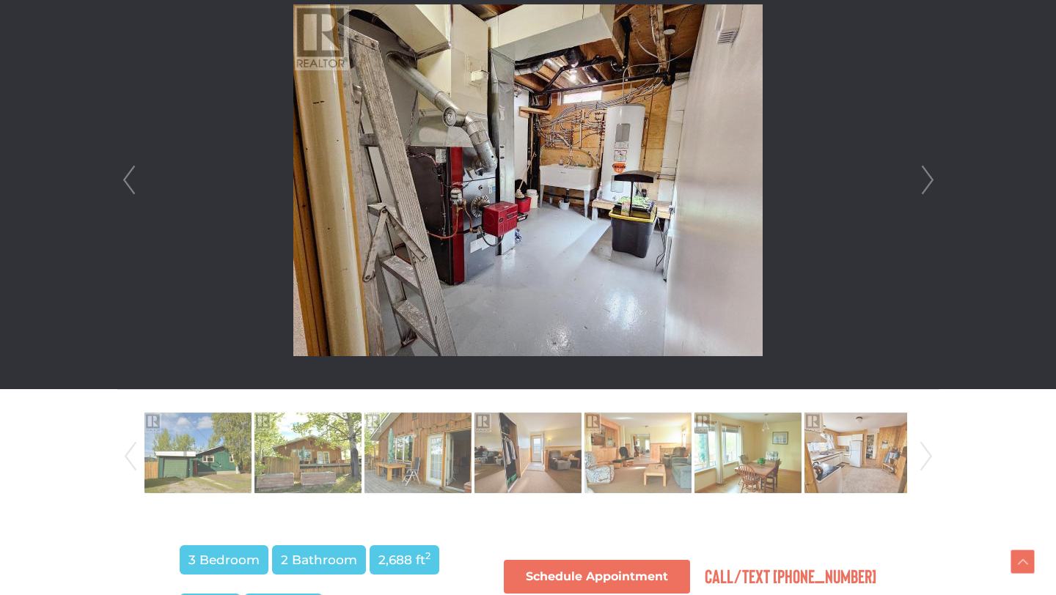
click at [929, 178] on link "Next" at bounding box center [927, 180] width 22 height 418
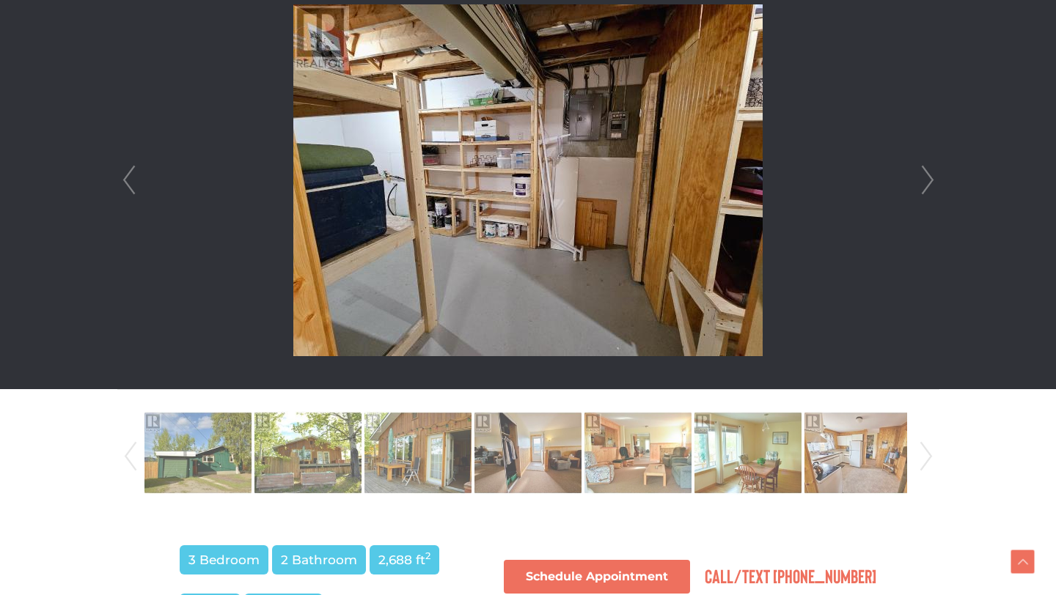
click at [929, 178] on link "Next" at bounding box center [927, 180] width 22 height 418
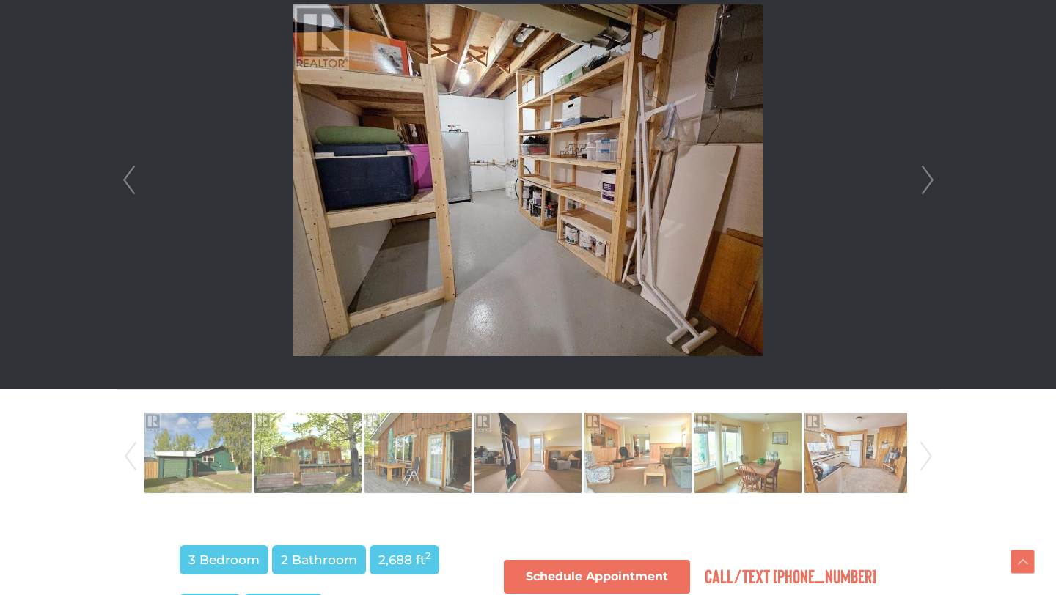
click at [929, 178] on link "Next" at bounding box center [927, 180] width 22 height 418
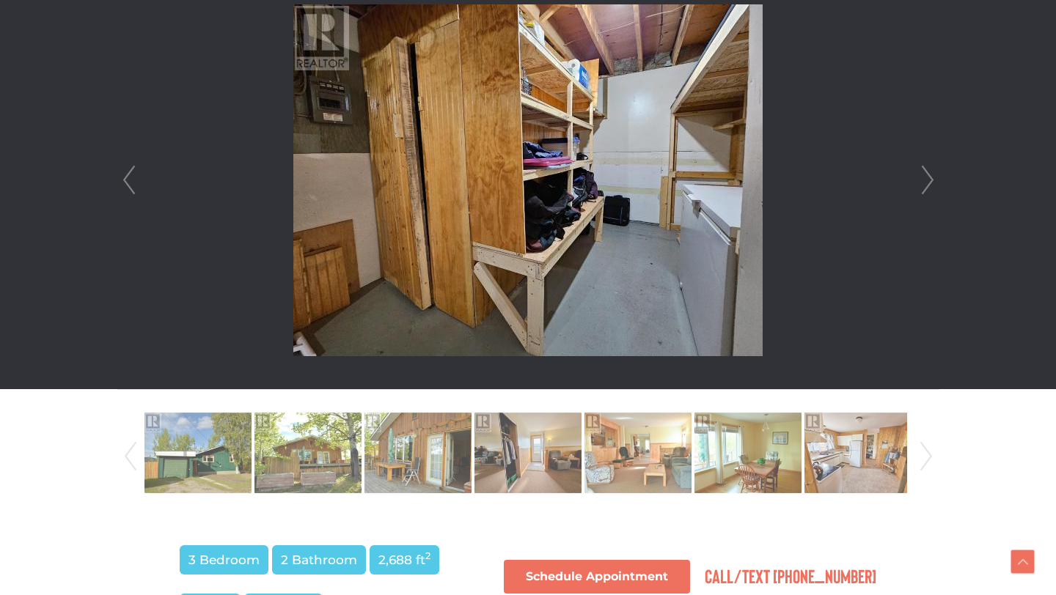
click at [929, 178] on link "Next" at bounding box center [927, 180] width 22 height 418
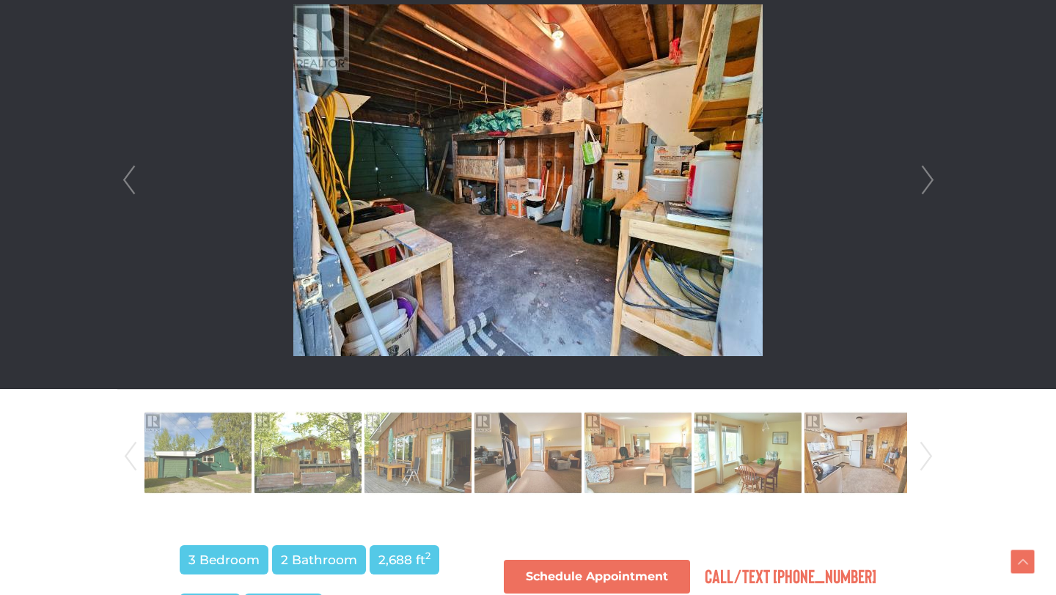
click at [929, 178] on link "Next" at bounding box center [927, 180] width 22 height 418
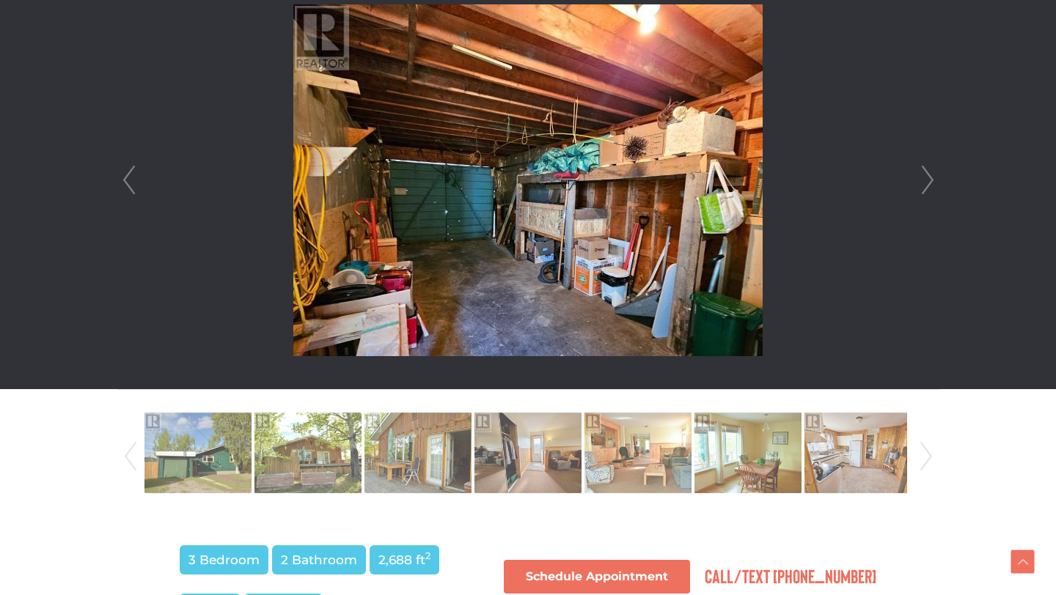
click at [929, 178] on link "Next" at bounding box center [927, 180] width 22 height 418
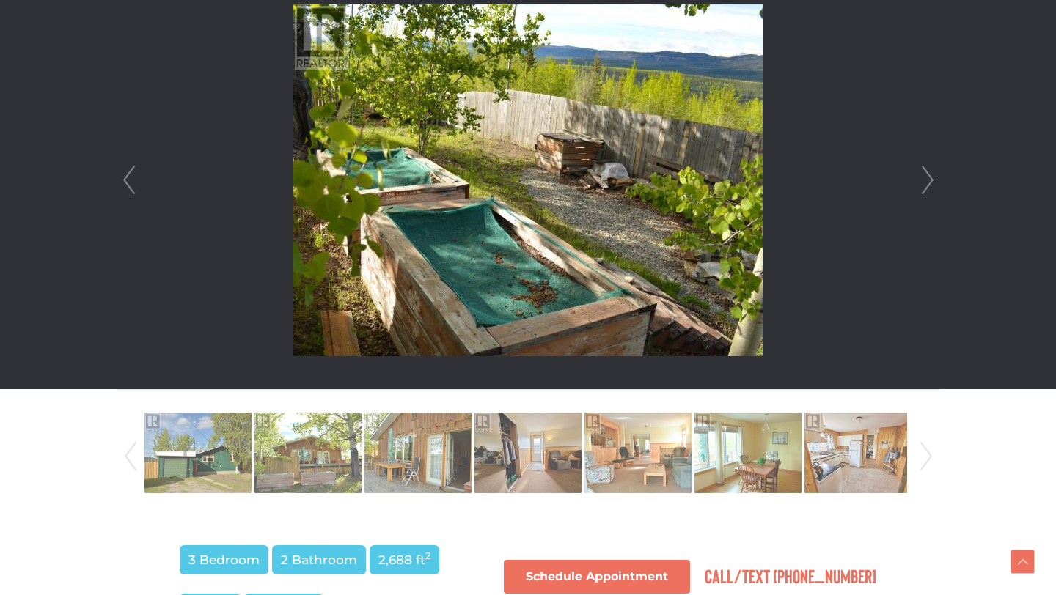
click at [929, 178] on link "Next" at bounding box center [927, 180] width 22 height 418
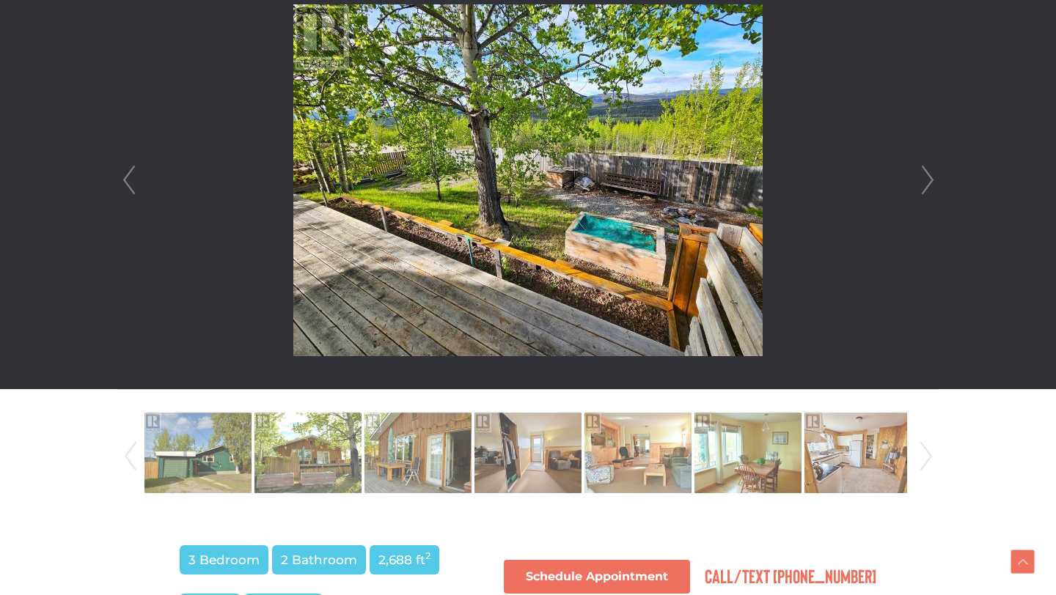
click at [929, 178] on link "Next" at bounding box center [927, 180] width 22 height 418
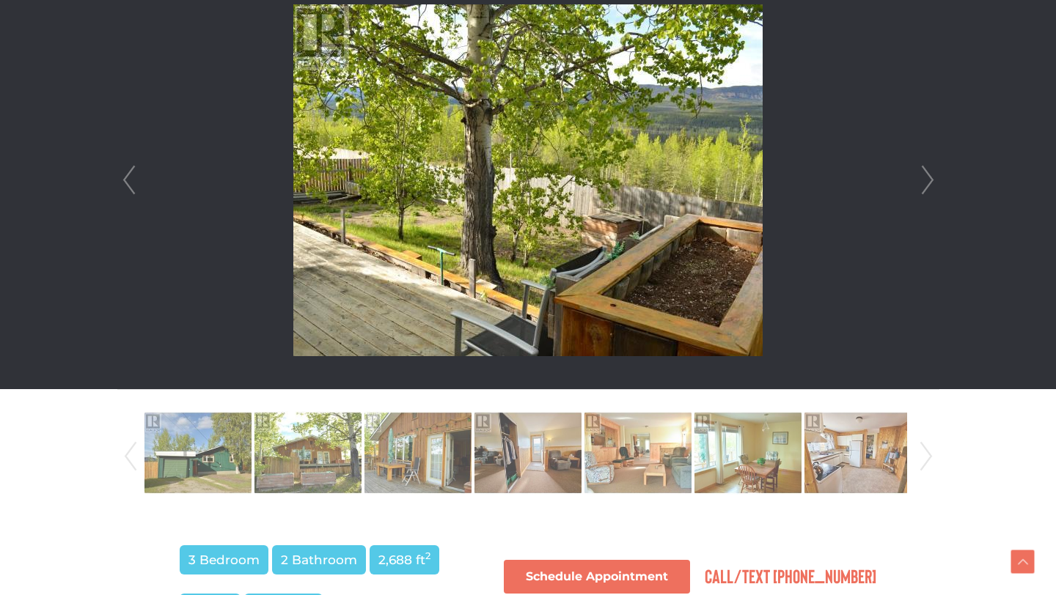
click at [929, 178] on link "Next" at bounding box center [927, 180] width 22 height 418
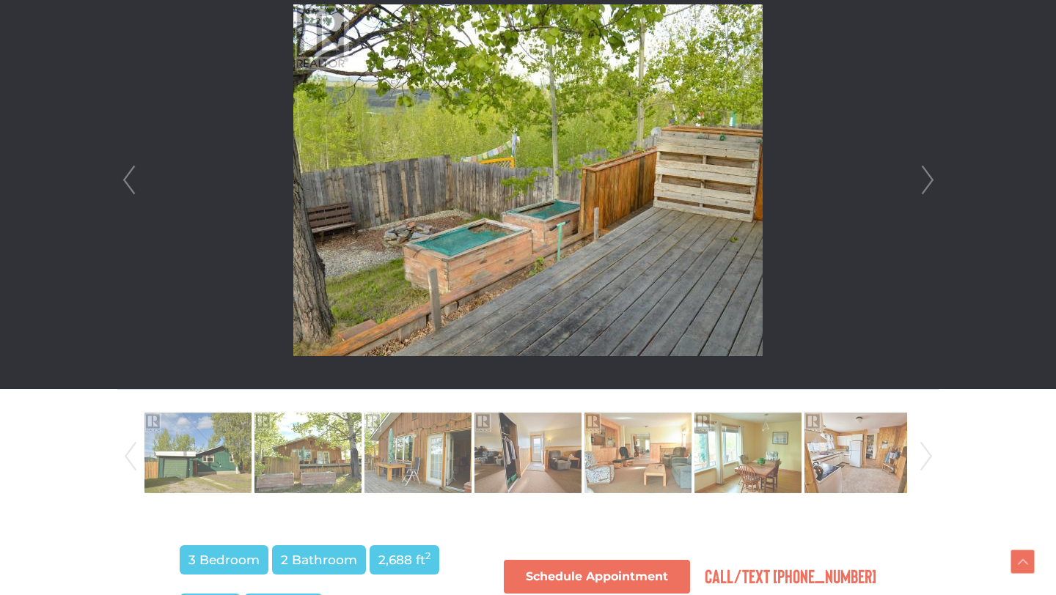
click at [929, 178] on link "Next" at bounding box center [927, 180] width 22 height 418
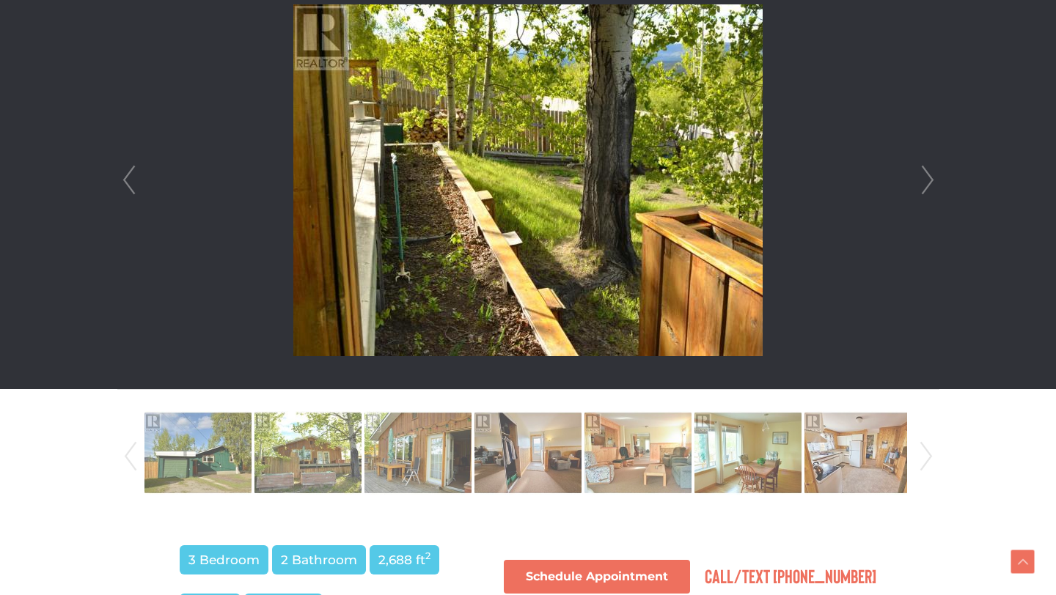
click at [929, 178] on link "Next" at bounding box center [927, 180] width 22 height 418
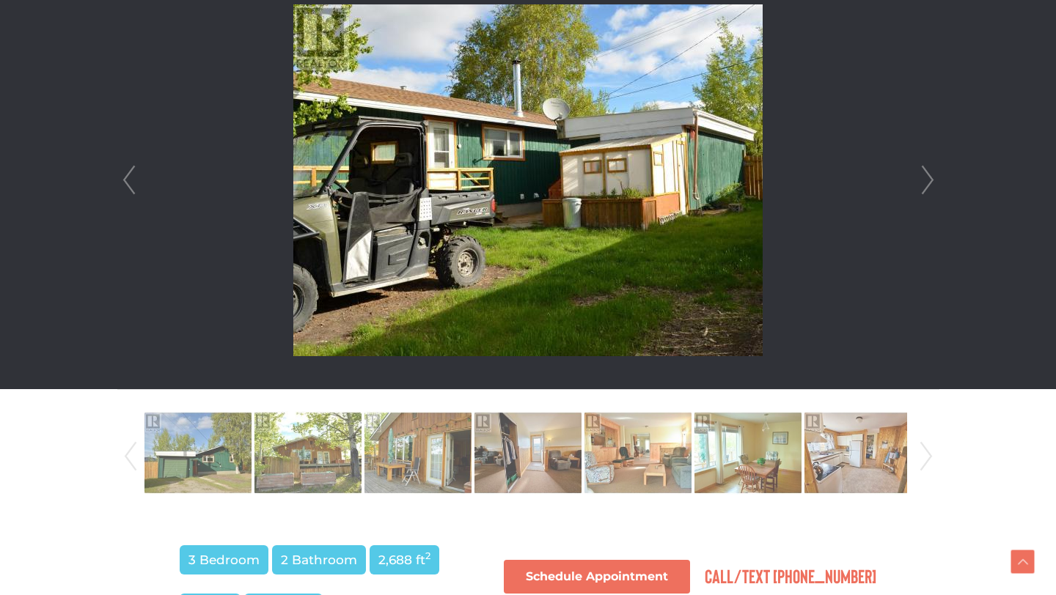
click at [929, 178] on link "Next" at bounding box center [927, 180] width 22 height 418
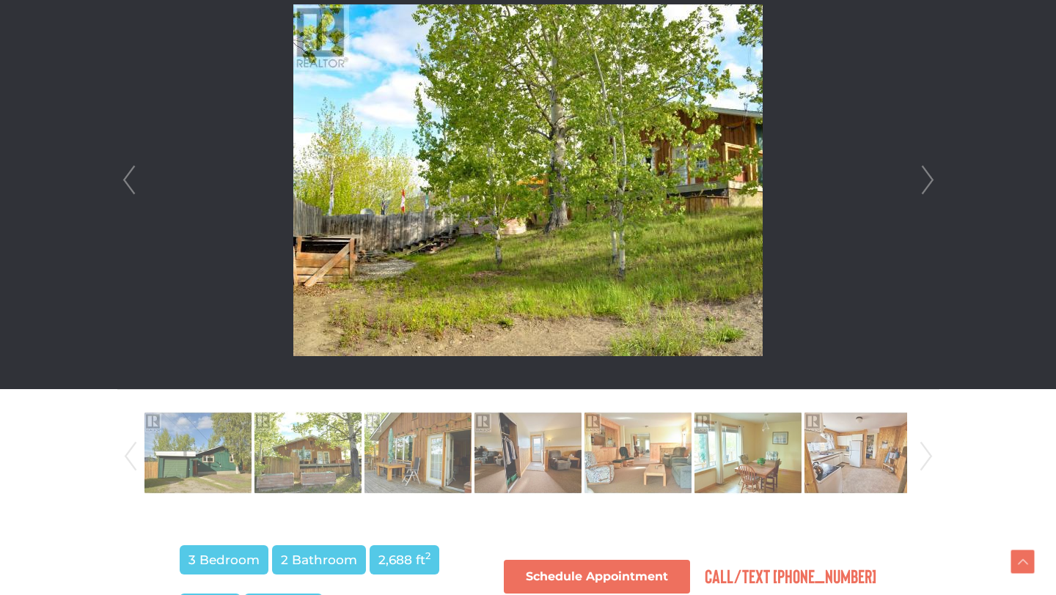
click at [929, 178] on link "Next" at bounding box center [927, 180] width 22 height 418
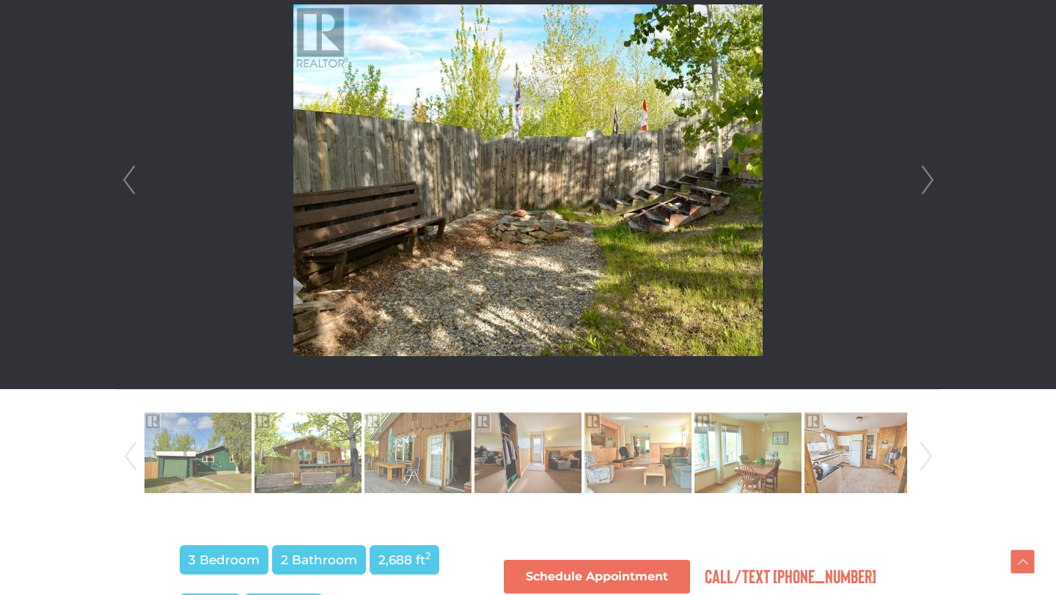
click at [929, 178] on link "Next" at bounding box center [927, 180] width 22 height 418
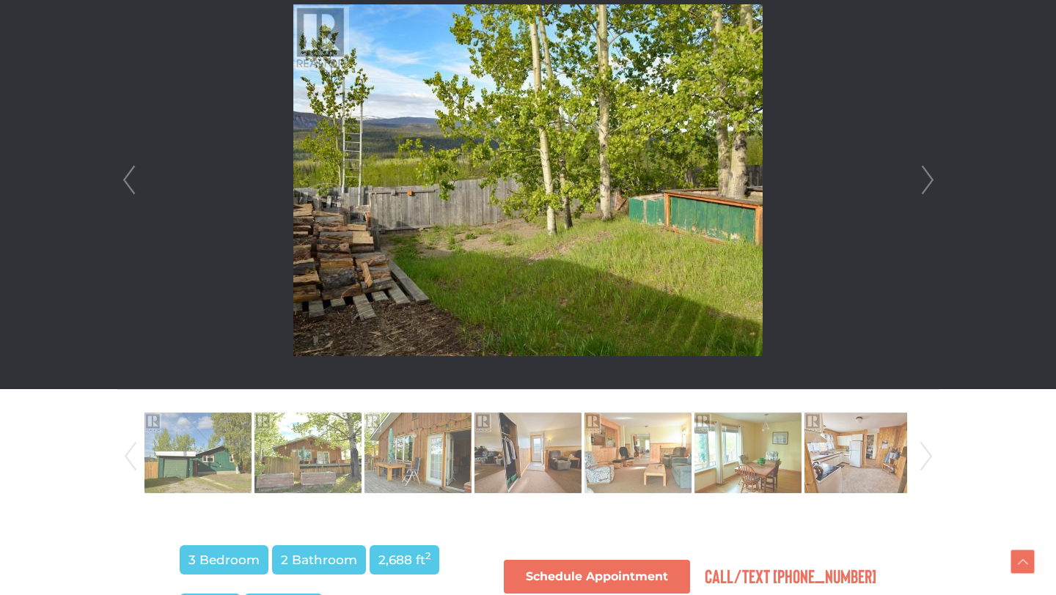
click at [929, 178] on link "Next" at bounding box center [927, 180] width 22 height 418
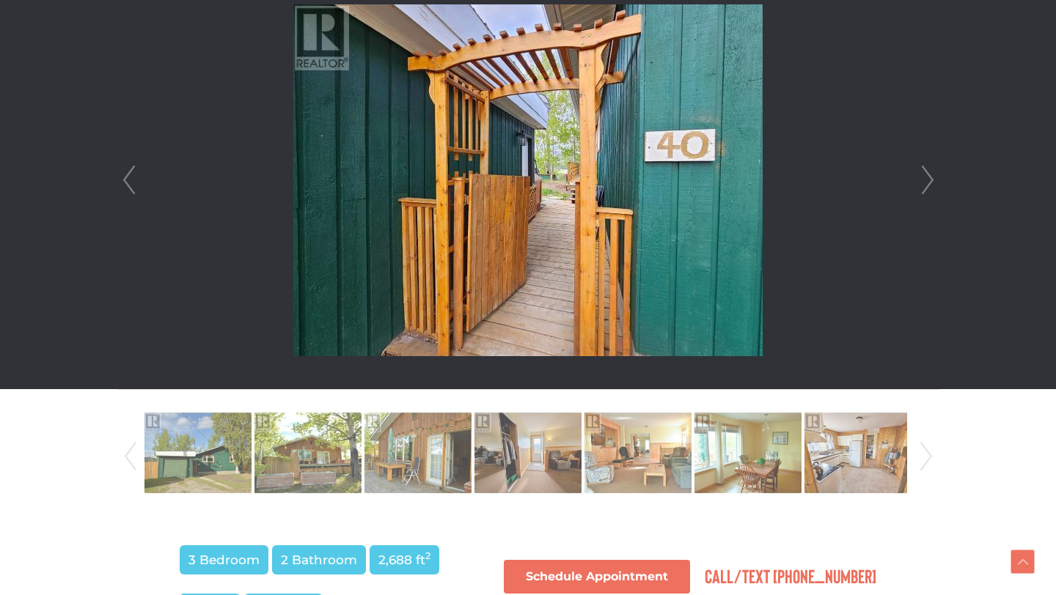
click at [929, 178] on link "Next" at bounding box center [927, 180] width 22 height 418
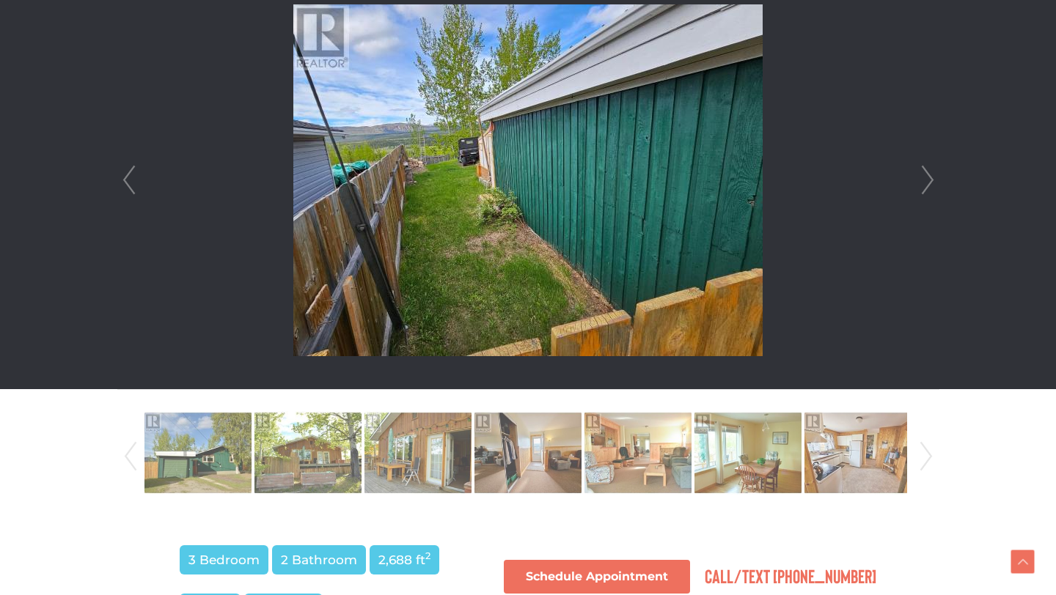
click at [929, 178] on link "Next" at bounding box center [927, 180] width 22 height 418
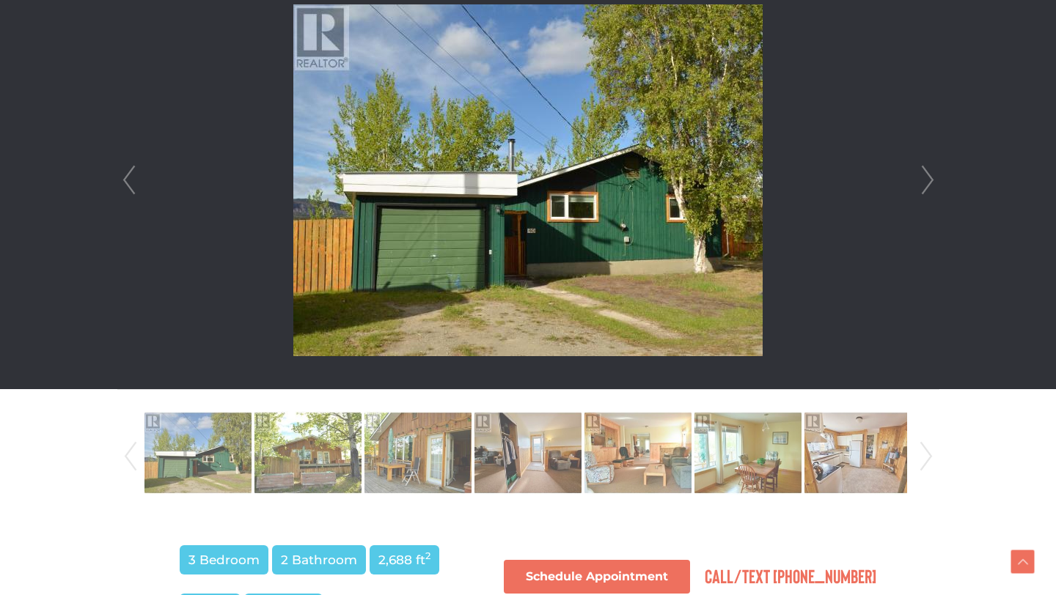
click at [929, 178] on link "Next" at bounding box center [927, 180] width 22 height 418
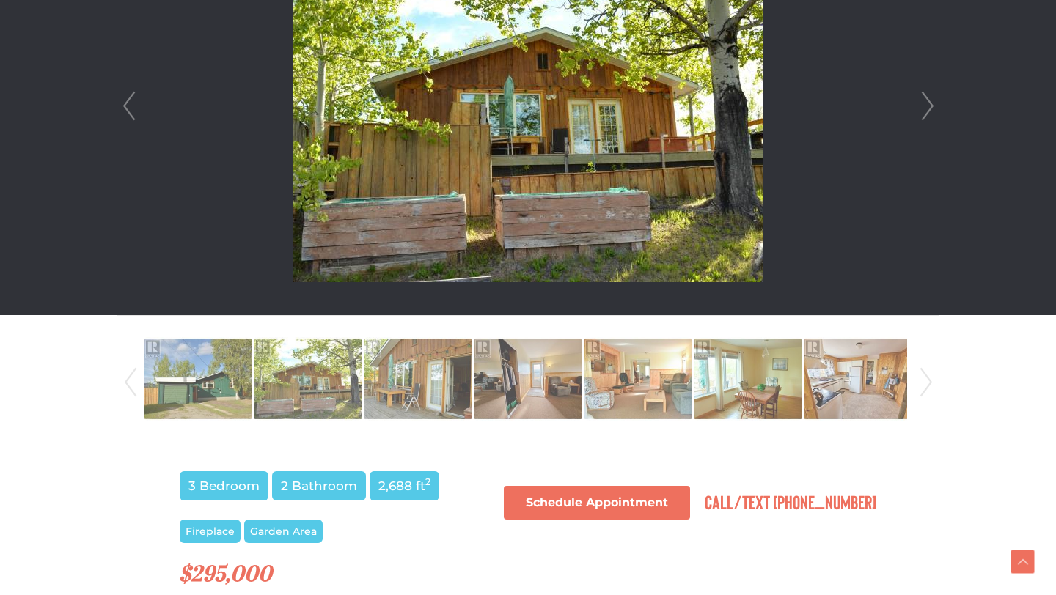
scroll to position [518, 0]
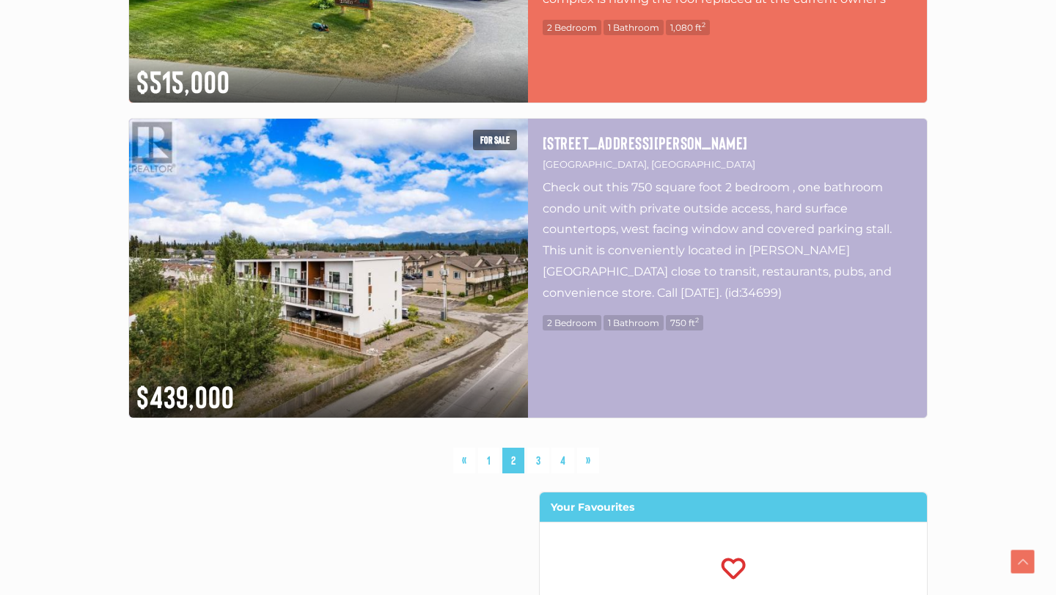
scroll to position [3856, 0]
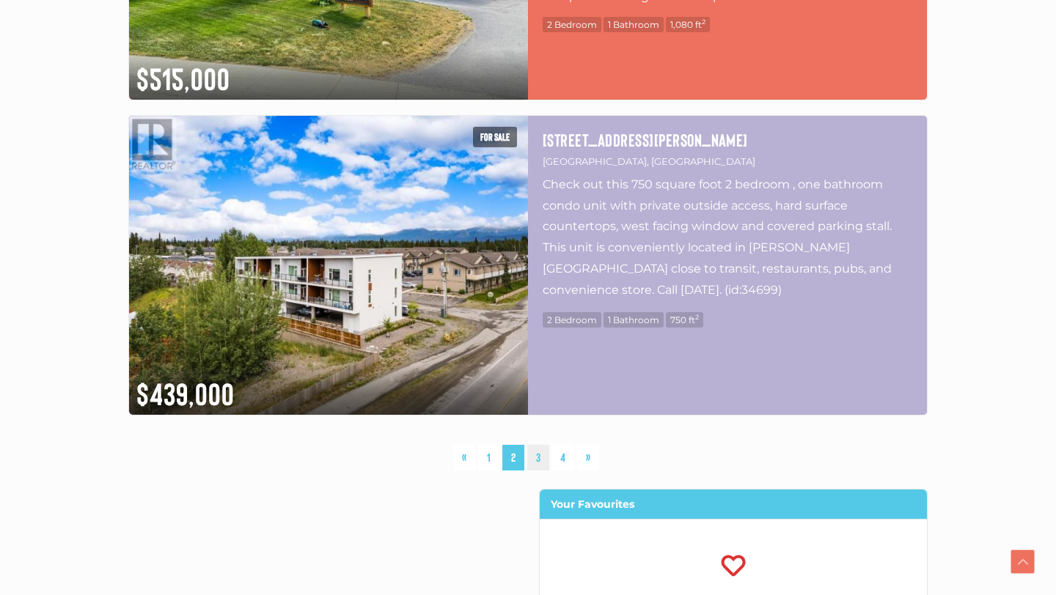
click at [540, 445] on link "3" at bounding box center [538, 458] width 22 height 26
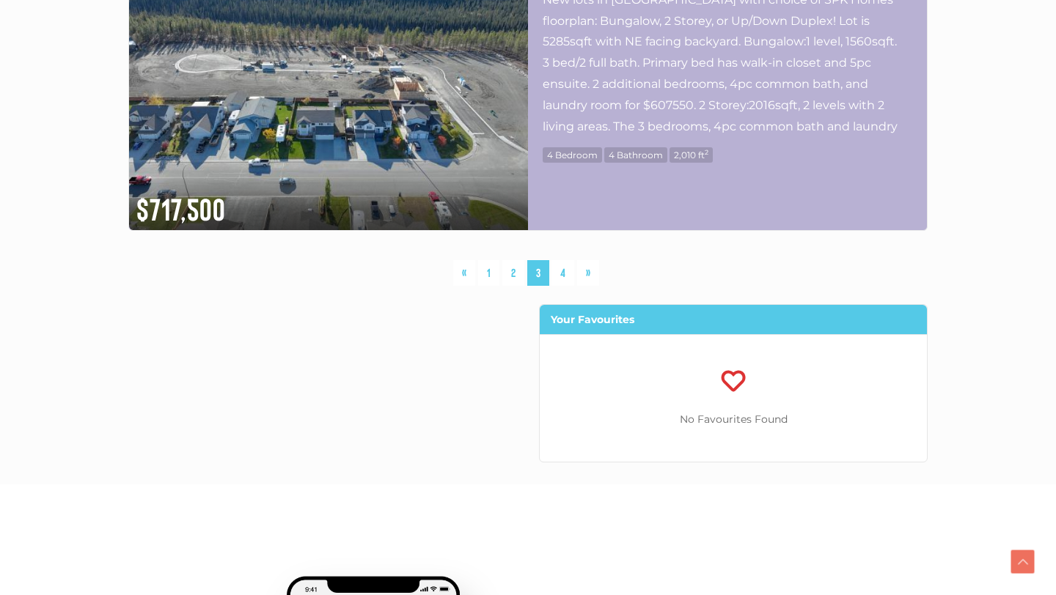
scroll to position [4037, 0]
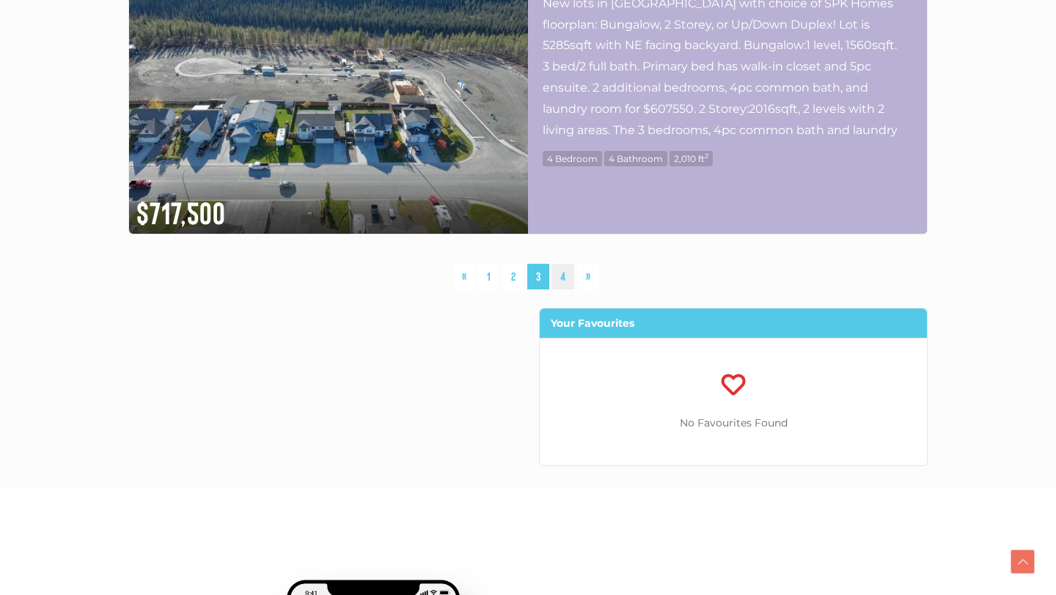
click at [562, 264] on link "4" at bounding box center [562, 277] width 23 height 26
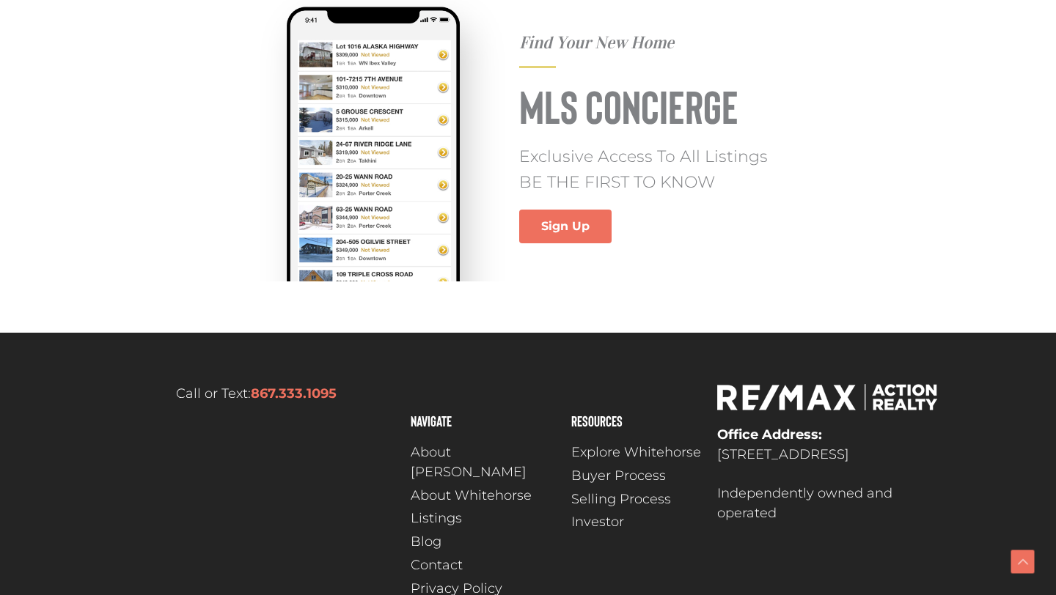
scroll to position [2089, 0]
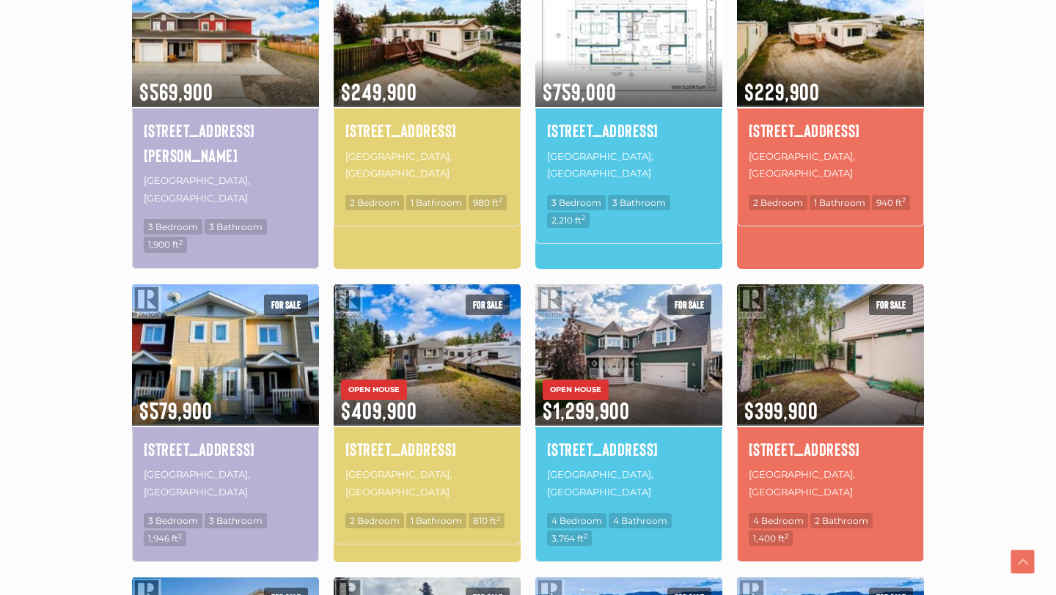
scroll to position [528, 0]
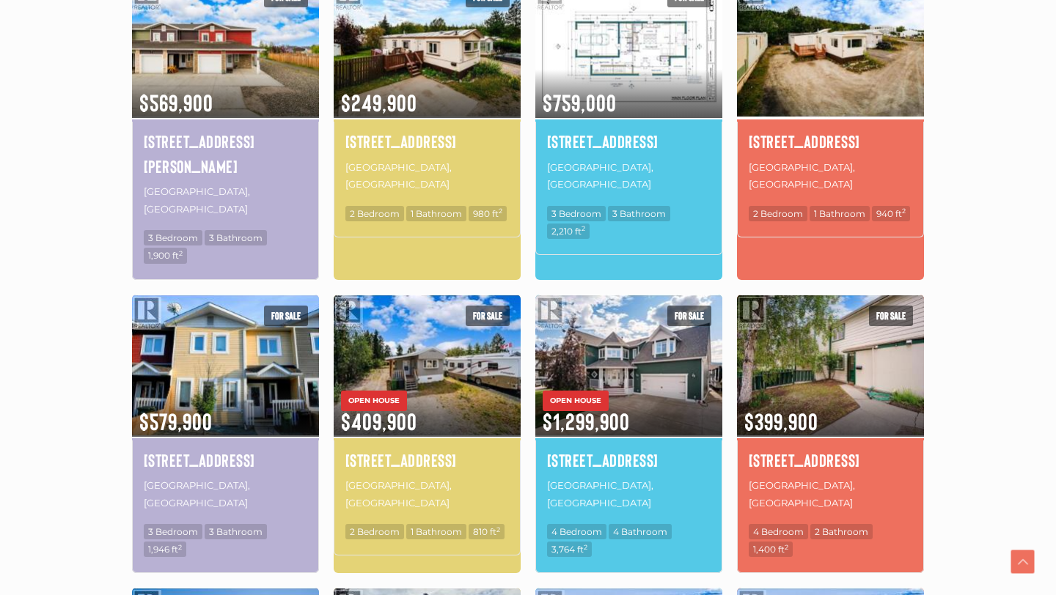
click at [737, 119] on img at bounding box center [830, 47] width 187 height 146
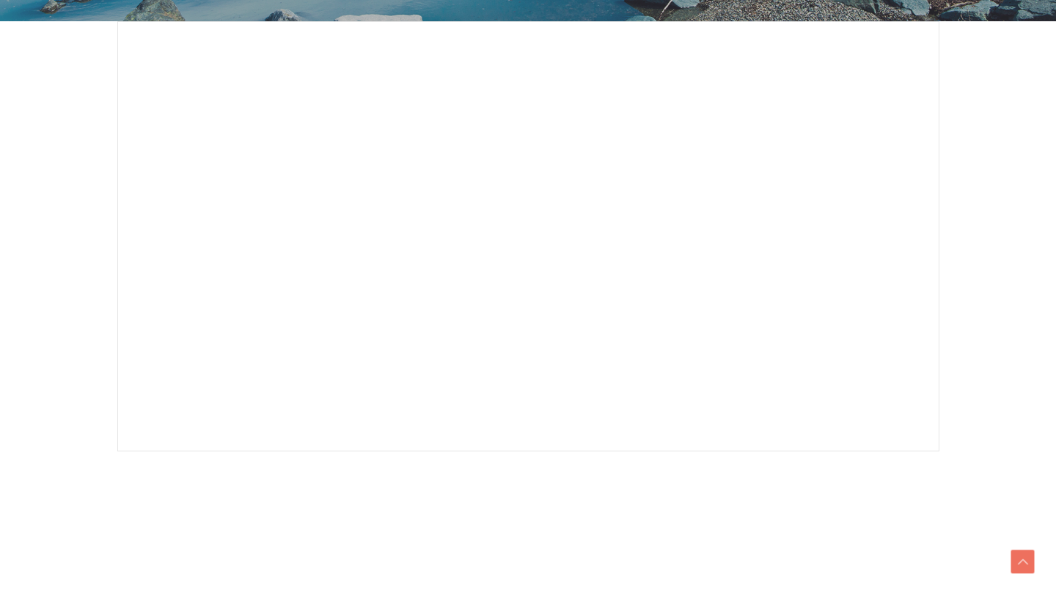
scroll to position [403, 0]
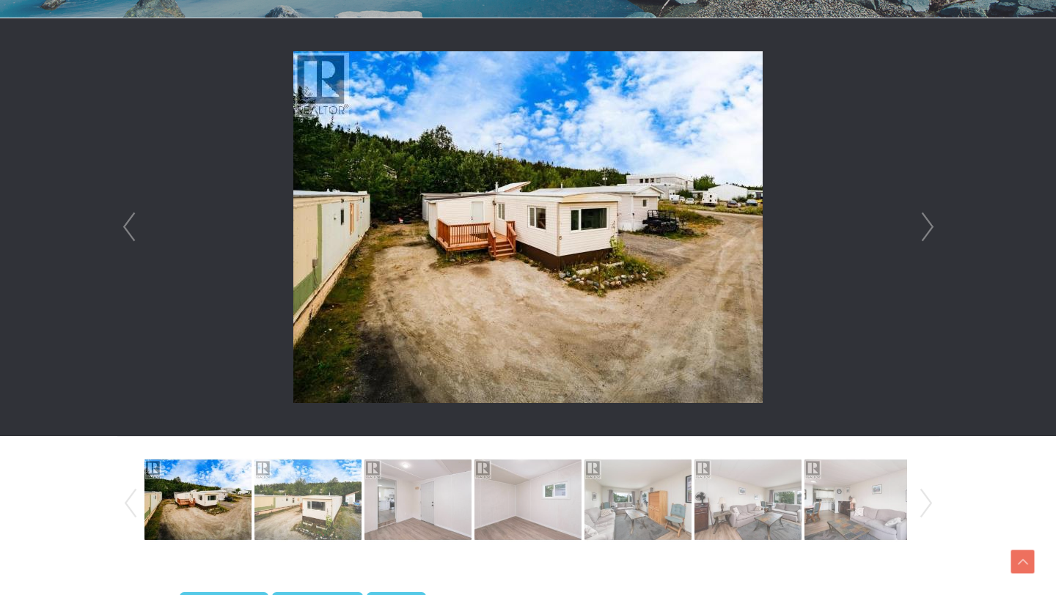
click at [927, 221] on link "Next" at bounding box center [927, 227] width 22 height 418
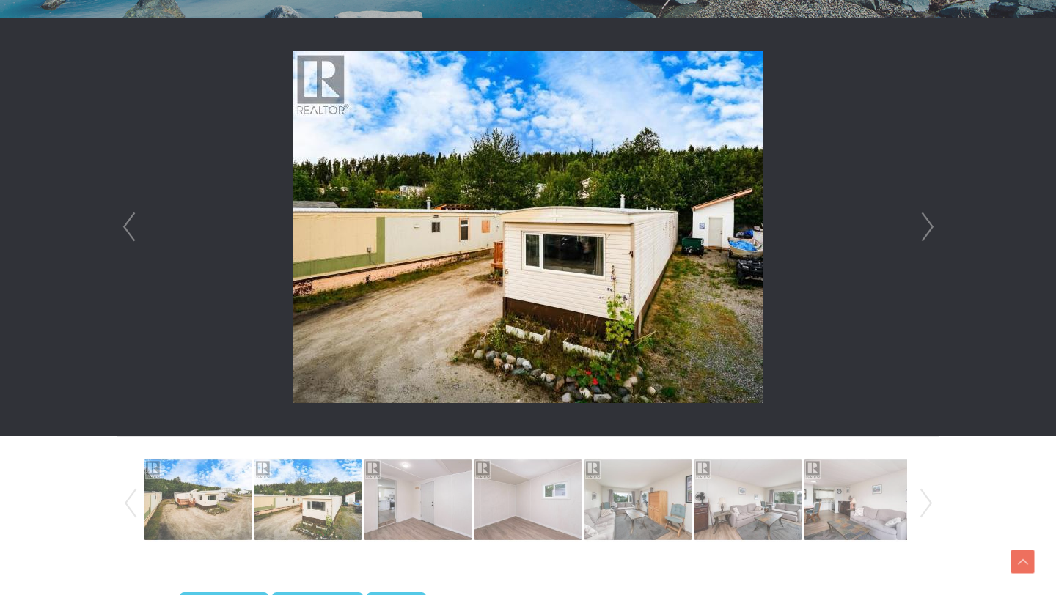
click at [927, 221] on link "Next" at bounding box center [927, 227] width 22 height 418
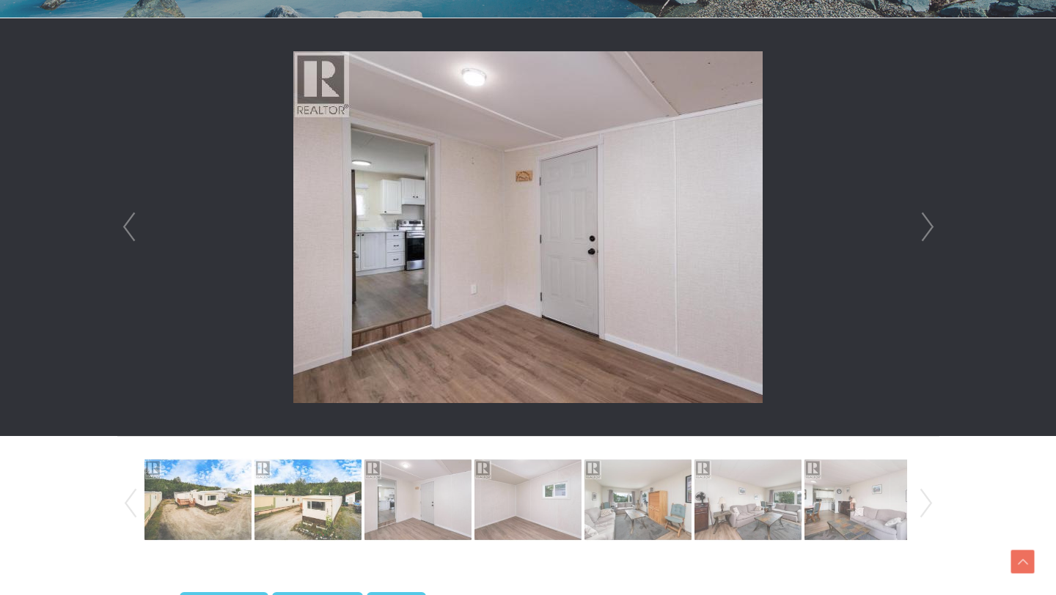
click at [927, 221] on link "Next" at bounding box center [927, 227] width 22 height 418
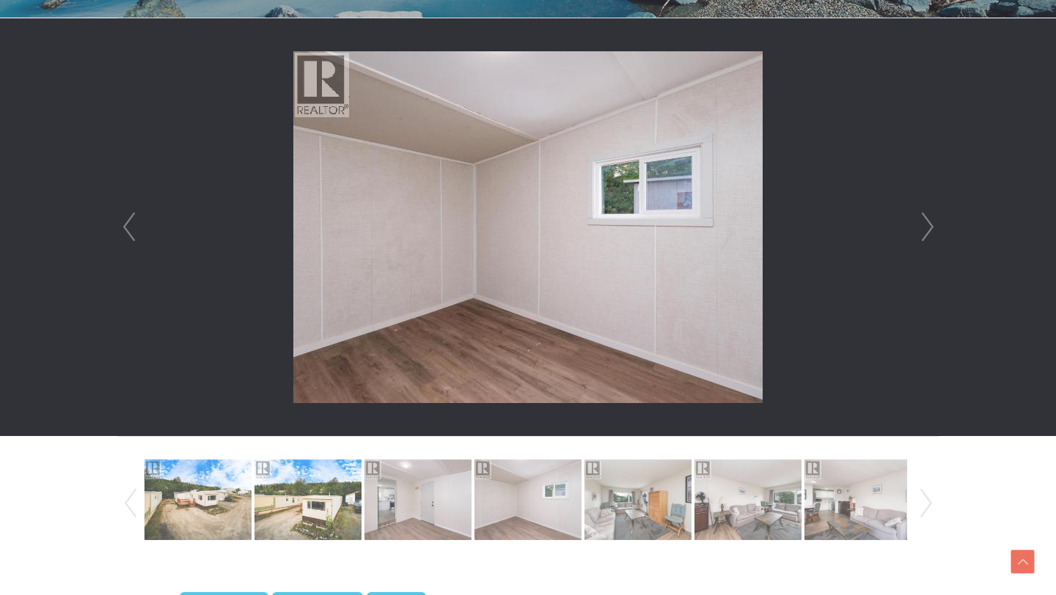
click at [927, 221] on link "Next" at bounding box center [927, 227] width 22 height 418
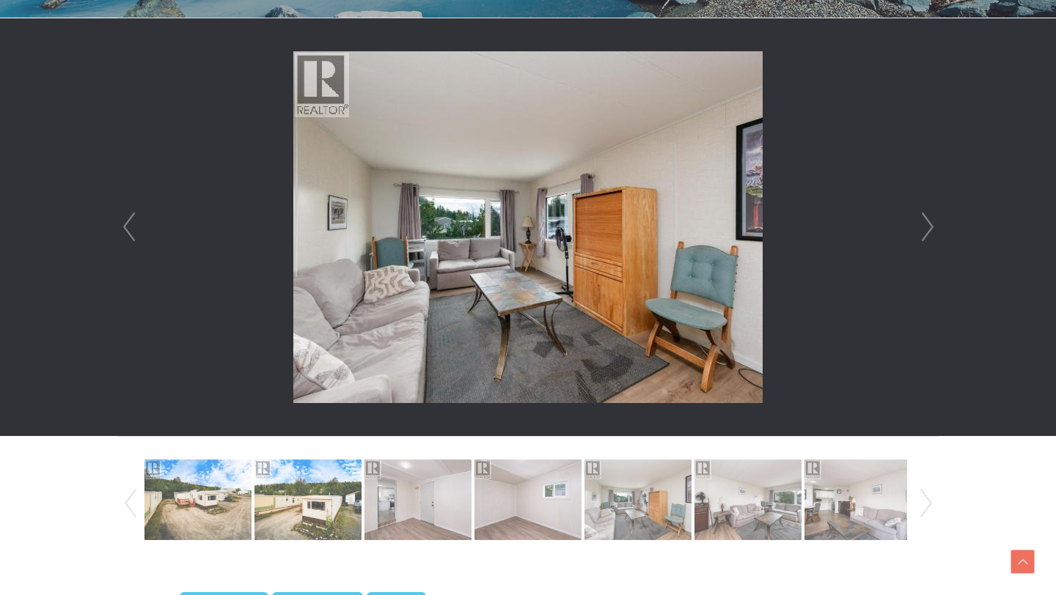
click at [927, 221] on link "Next" at bounding box center [927, 227] width 22 height 418
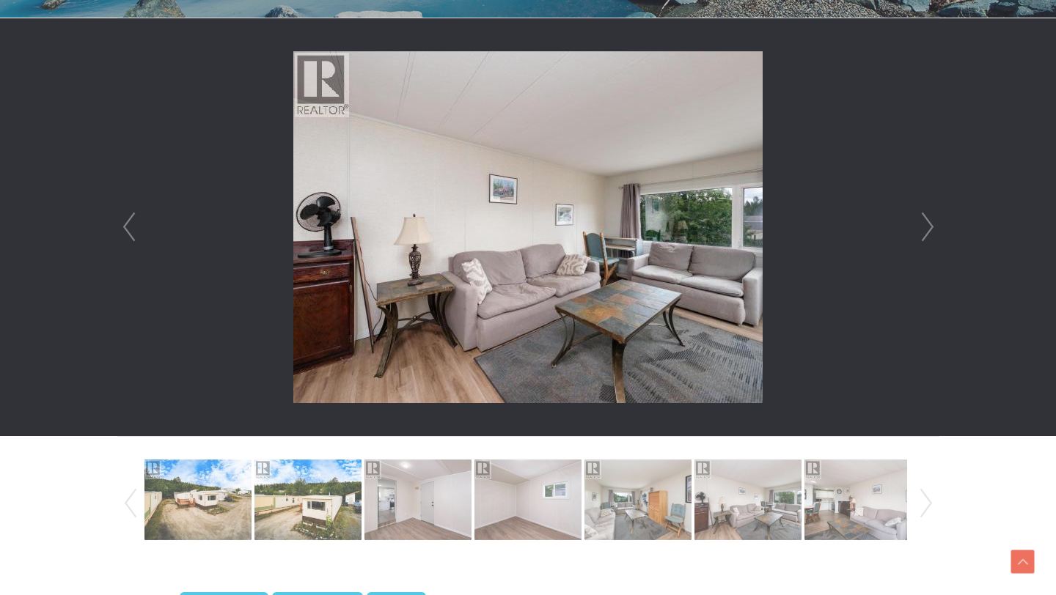
click at [927, 221] on link "Next" at bounding box center [927, 227] width 22 height 418
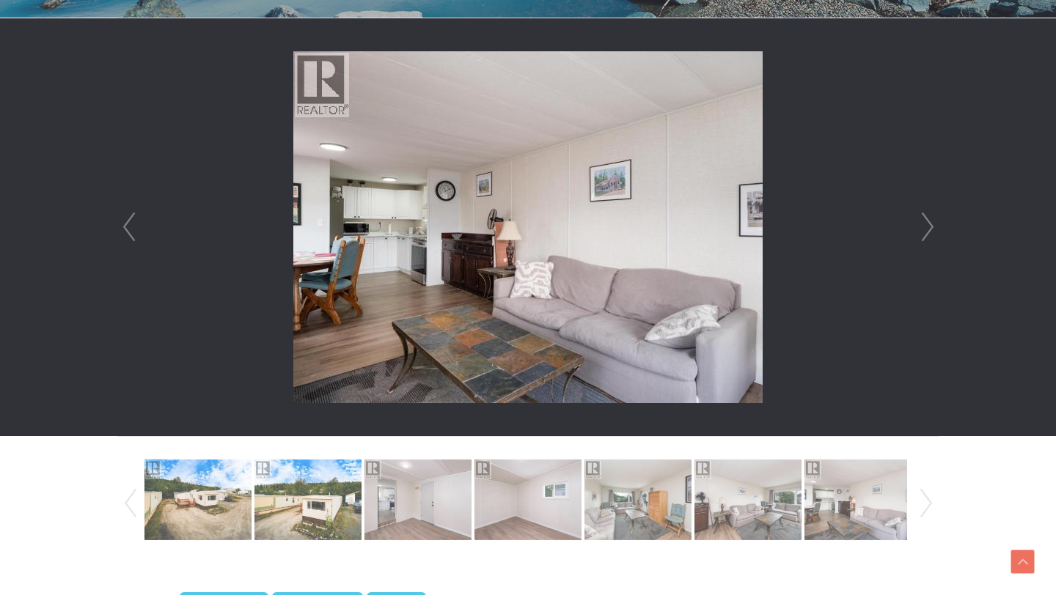
click at [927, 221] on link "Next" at bounding box center [927, 227] width 22 height 418
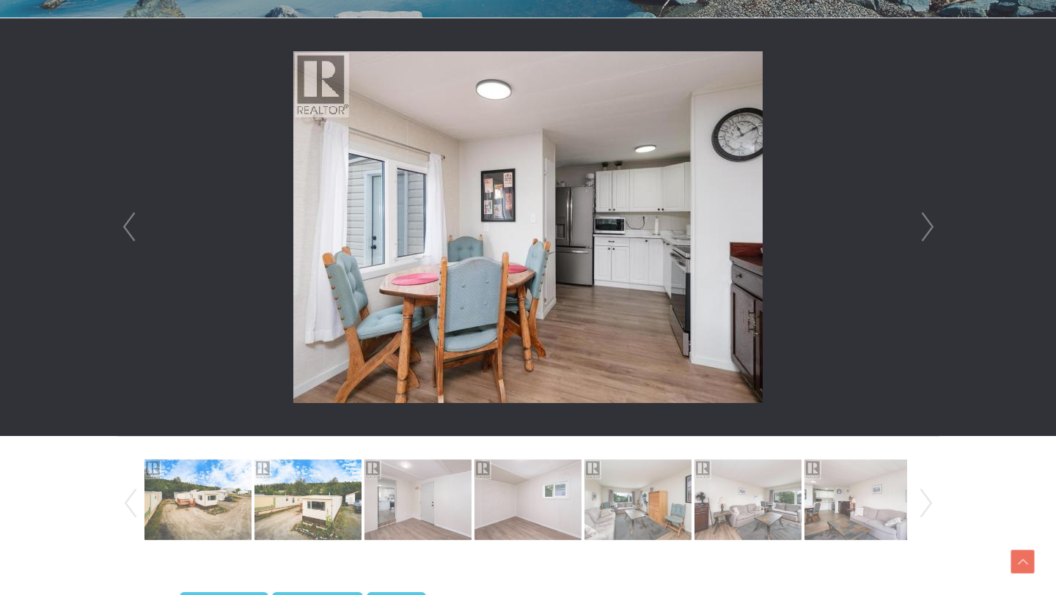
click at [927, 221] on link "Next" at bounding box center [927, 227] width 22 height 418
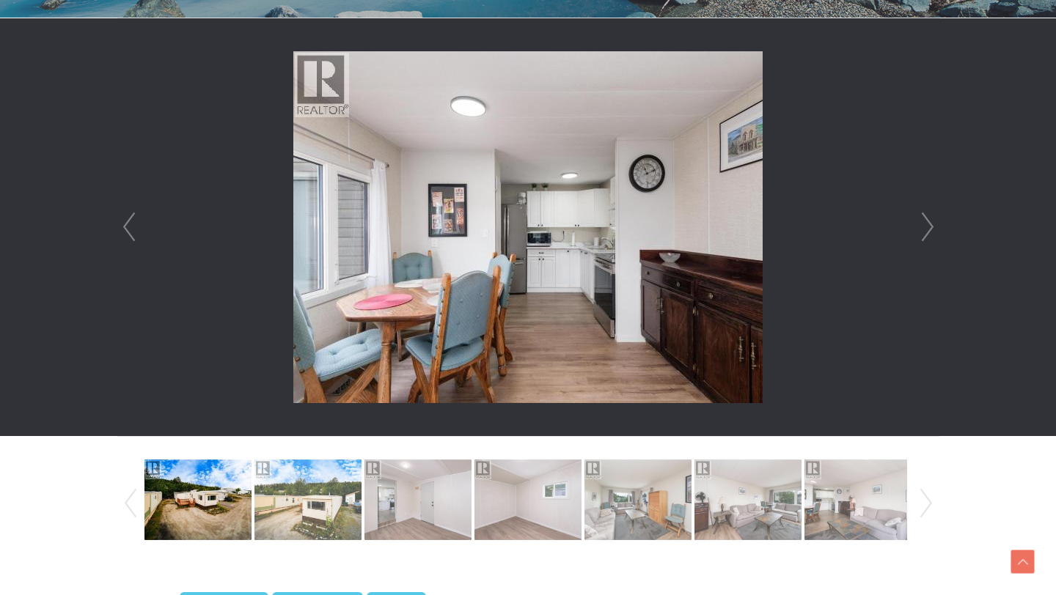
click at [927, 221] on link "Next" at bounding box center [927, 227] width 22 height 418
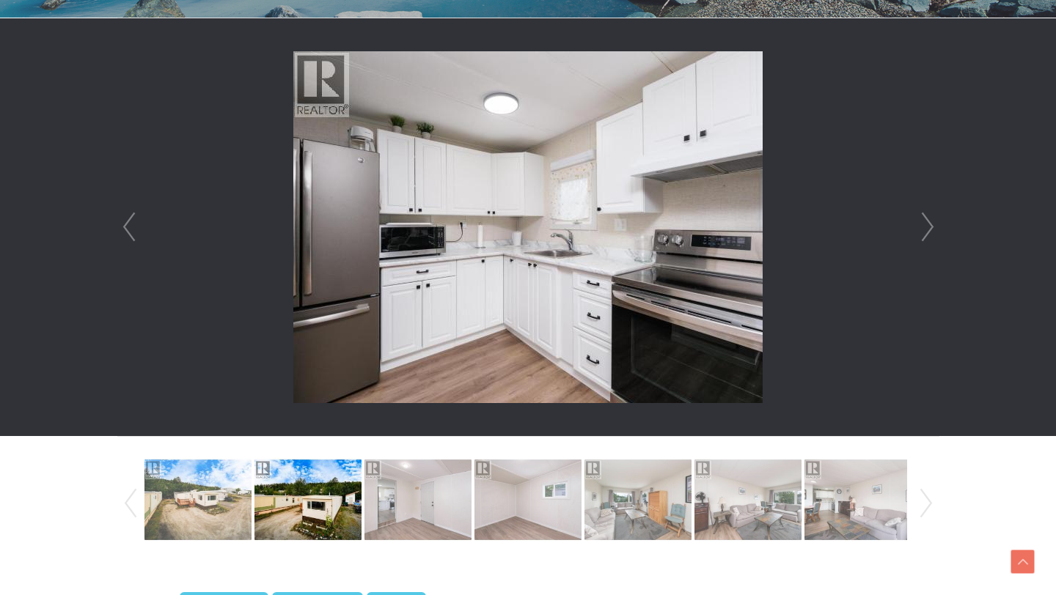
click at [927, 221] on link "Next" at bounding box center [927, 227] width 22 height 418
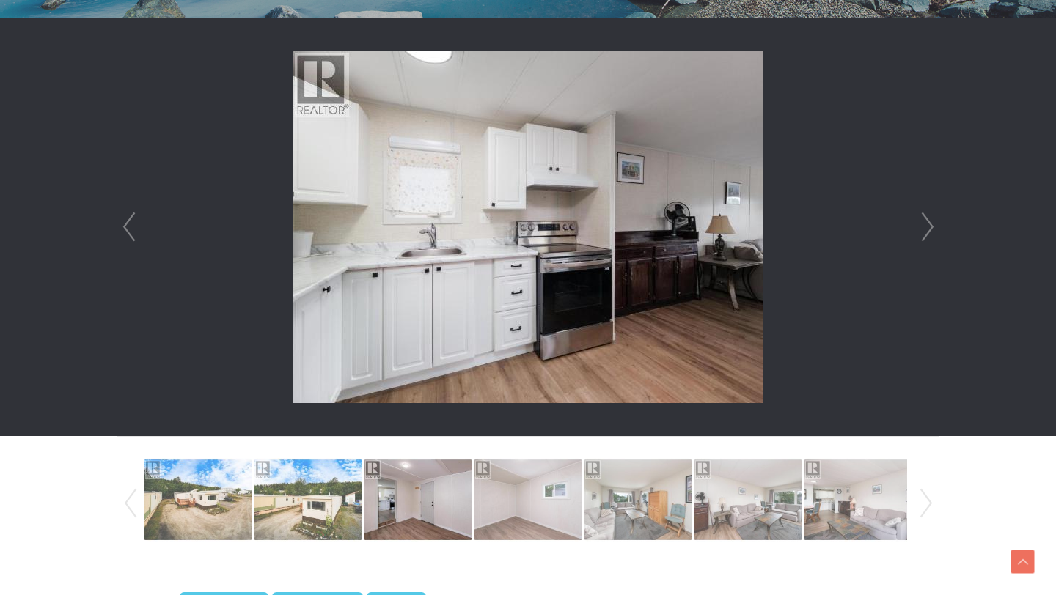
click at [927, 221] on link "Next" at bounding box center [927, 227] width 22 height 418
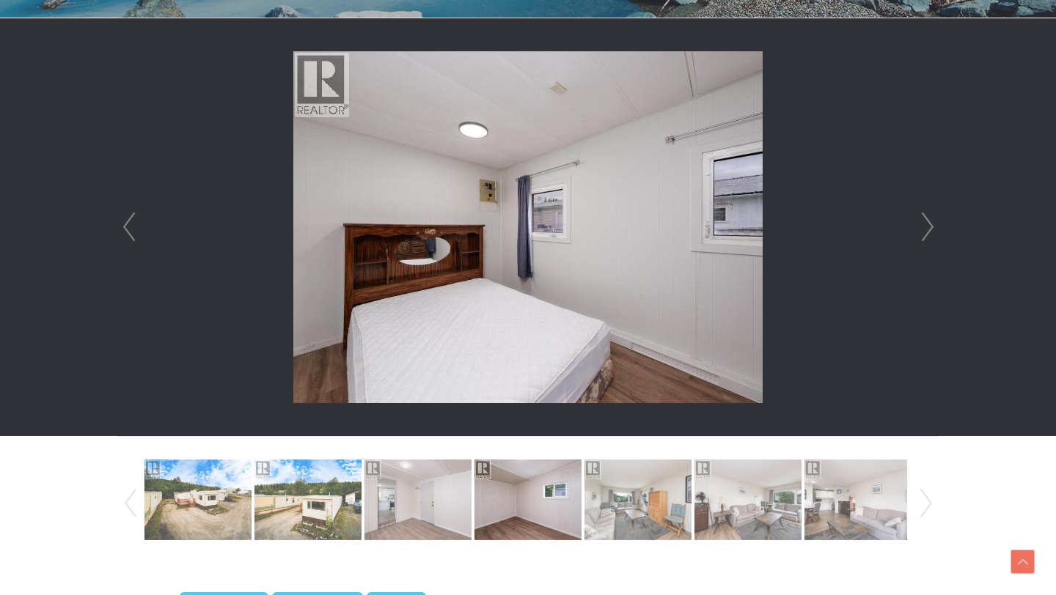
click at [927, 221] on link "Next" at bounding box center [927, 227] width 22 height 418
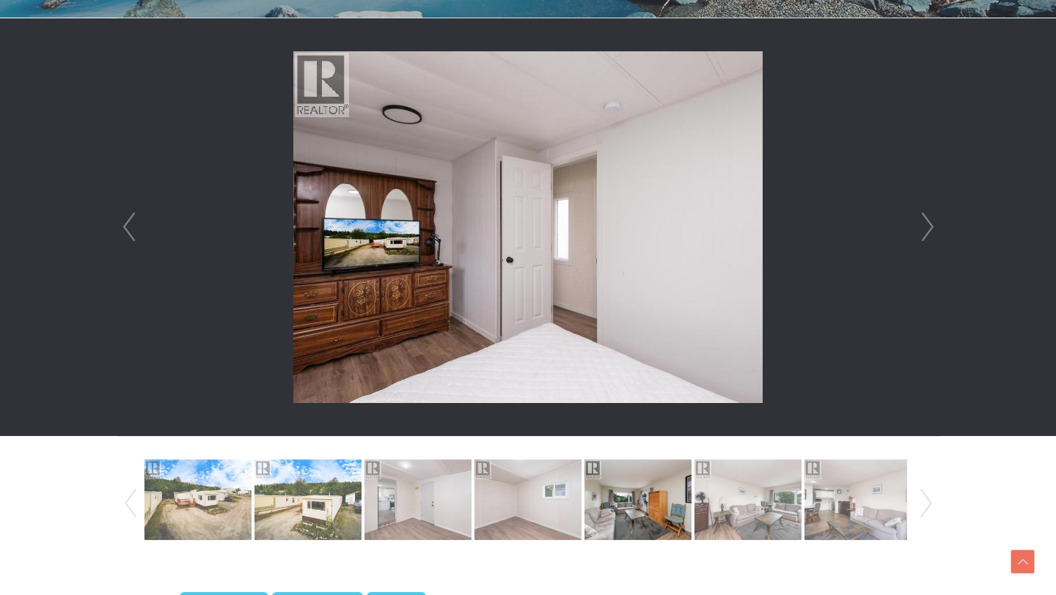
click at [926, 224] on link "Next" at bounding box center [927, 227] width 22 height 418
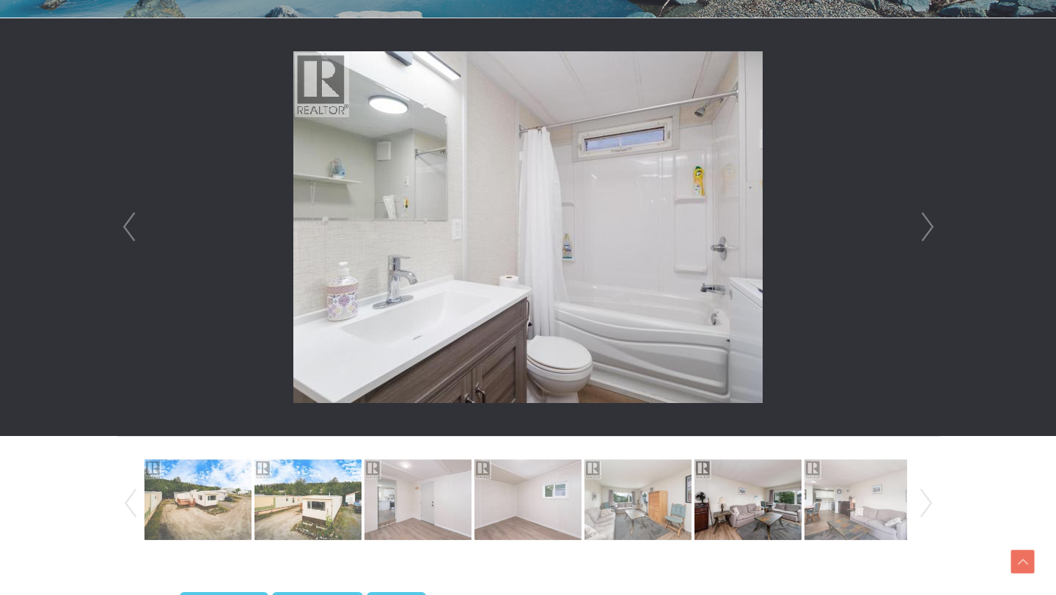
click at [926, 224] on link "Next" at bounding box center [927, 227] width 22 height 418
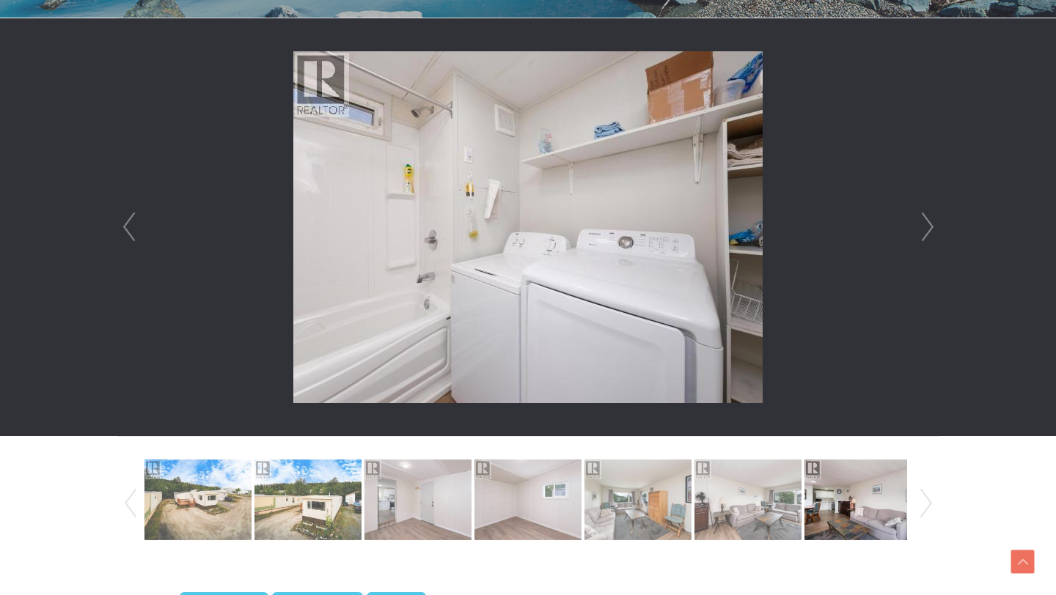
click at [926, 224] on link "Next" at bounding box center [927, 227] width 22 height 418
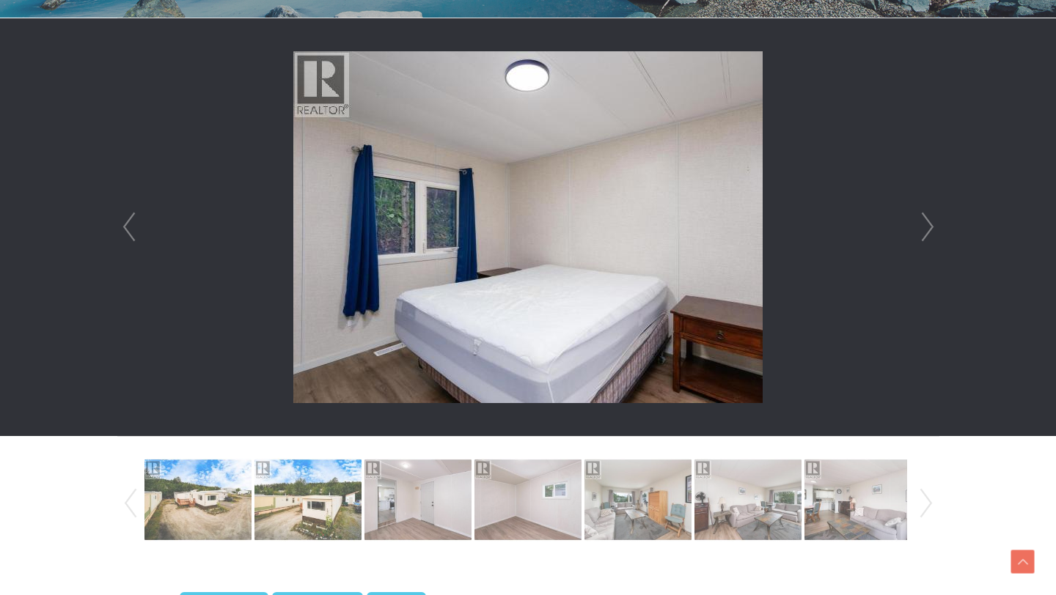
click at [926, 224] on link "Next" at bounding box center [927, 227] width 22 height 418
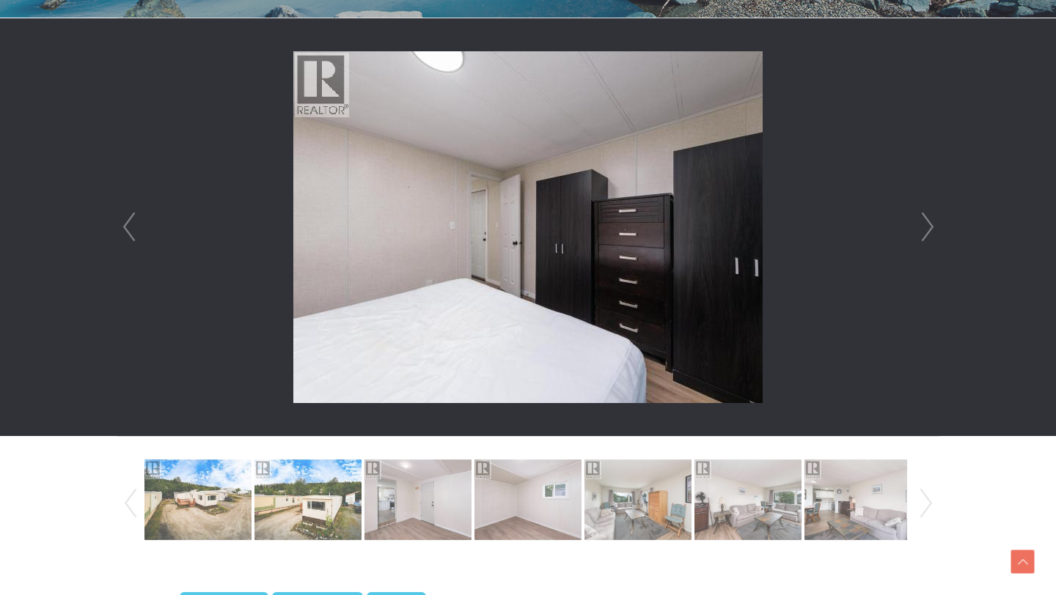
click at [926, 224] on link "Next" at bounding box center [927, 227] width 22 height 418
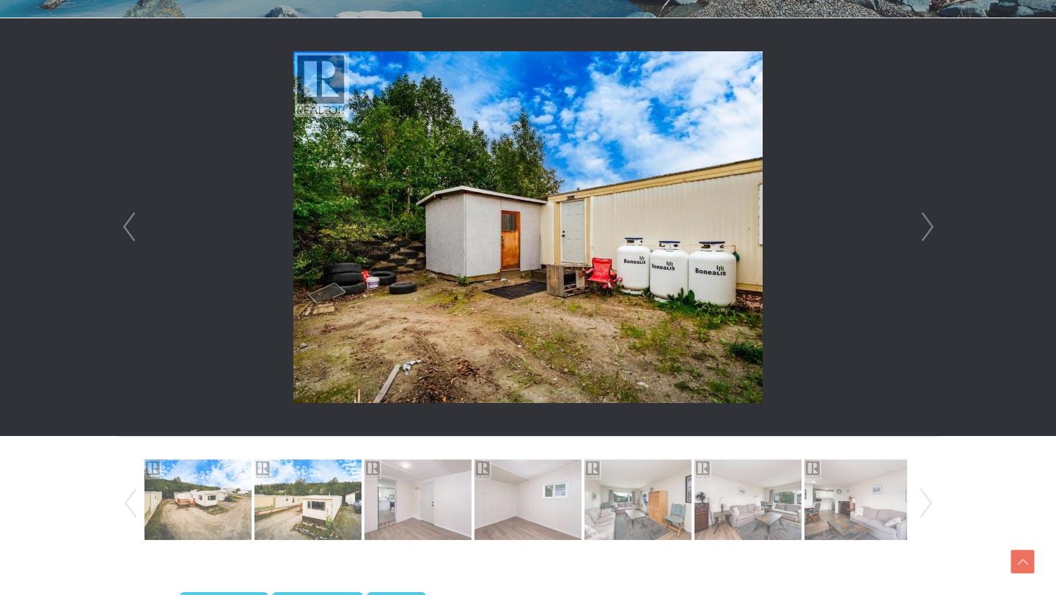
click at [926, 226] on link "Next" at bounding box center [927, 227] width 22 height 418
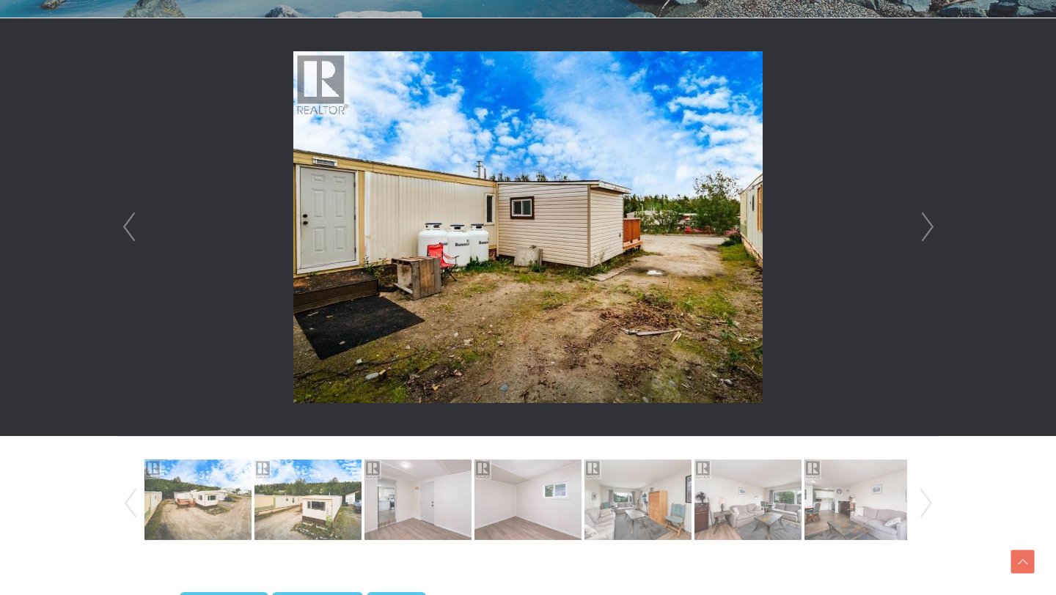
click at [926, 226] on link "Next" at bounding box center [927, 227] width 22 height 418
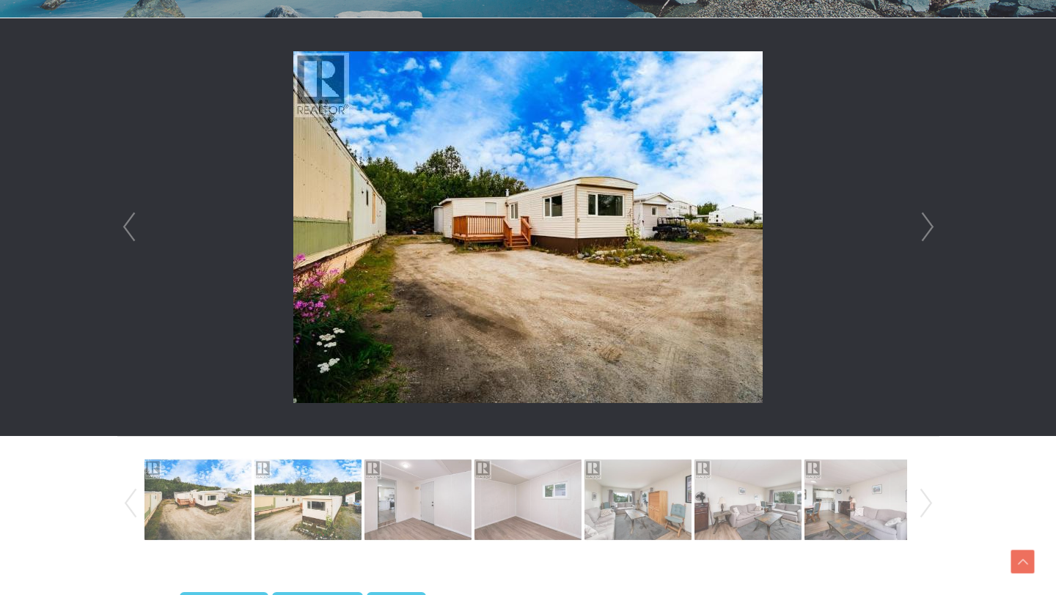
click at [932, 223] on link "Next" at bounding box center [927, 227] width 22 height 418
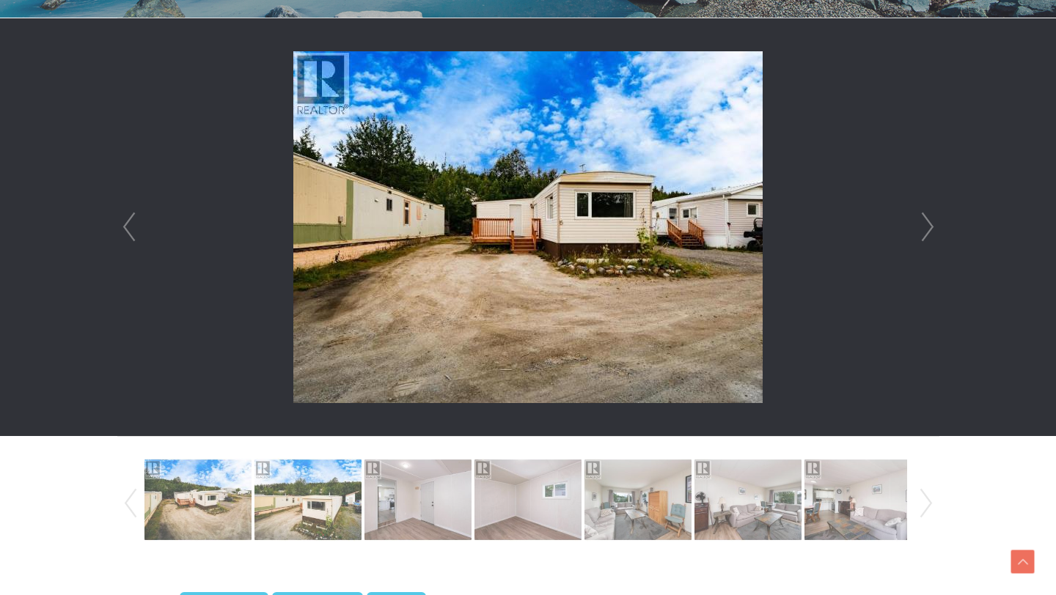
click at [932, 223] on link "Next" at bounding box center [927, 227] width 22 height 418
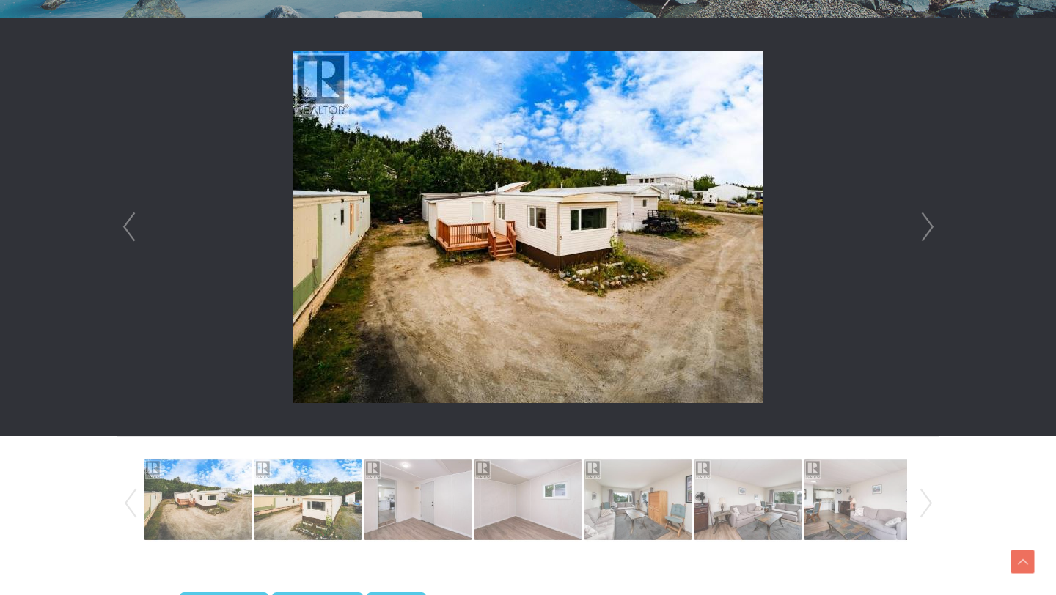
click at [932, 223] on link "Next" at bounding box center [927, 227] width 22 height 418
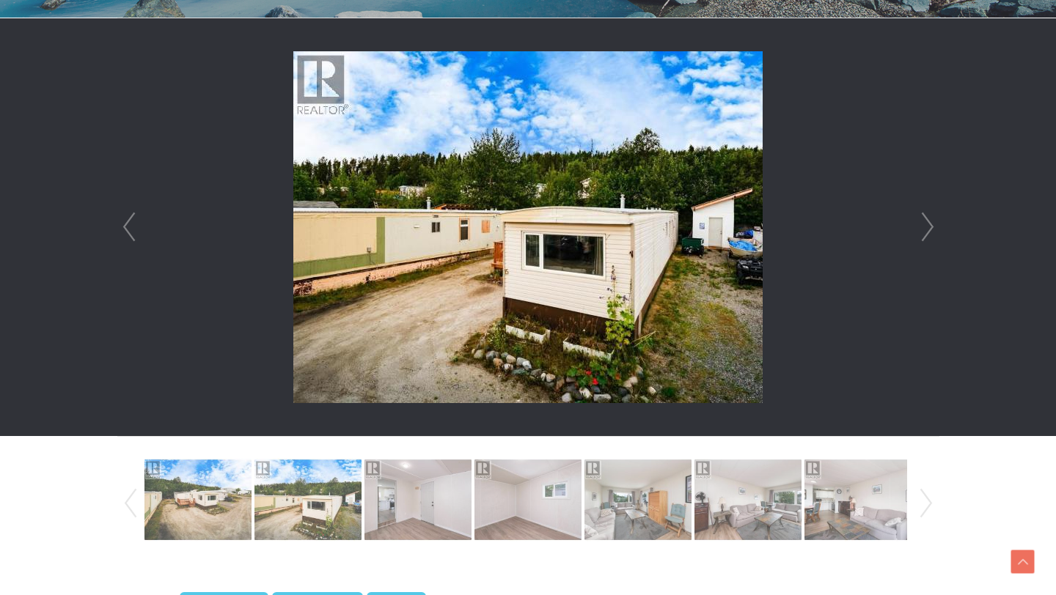
click at [932, 223] on link "Next" at bounding box center [927, 227] width 22 height 418
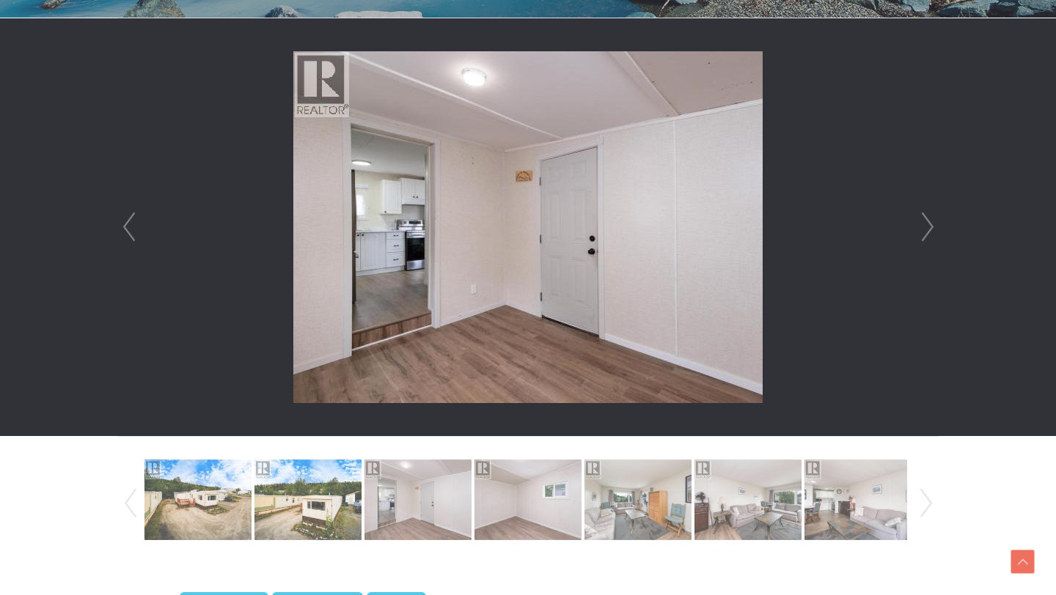
click at [932, 223] on link "Next" at bounding box center [927, 227] width 22 height 418
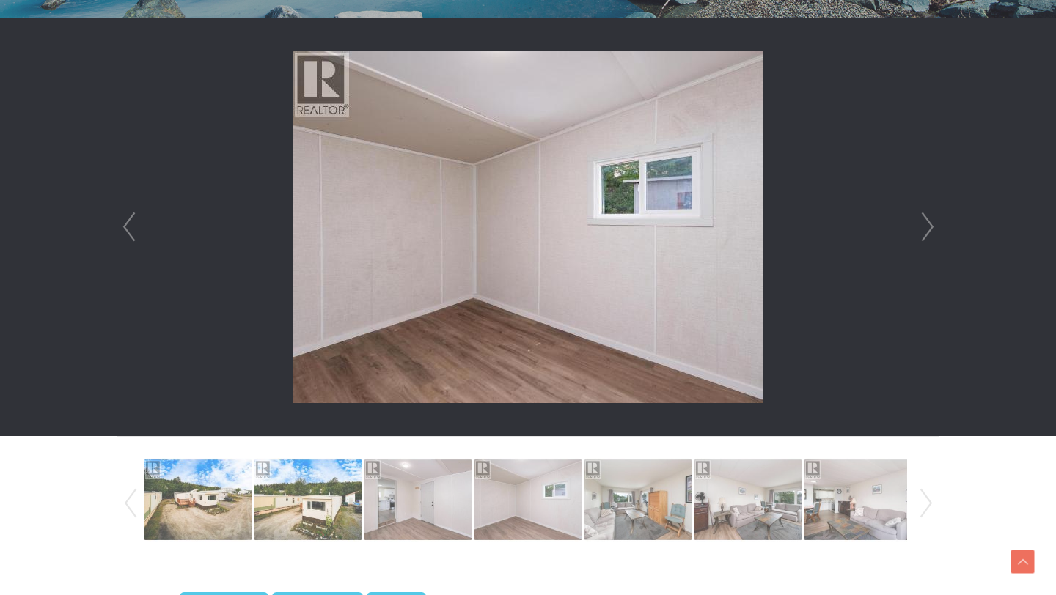
click at [932, 223] on link "Next" at bounding box center [927, 227] width 22 height 418
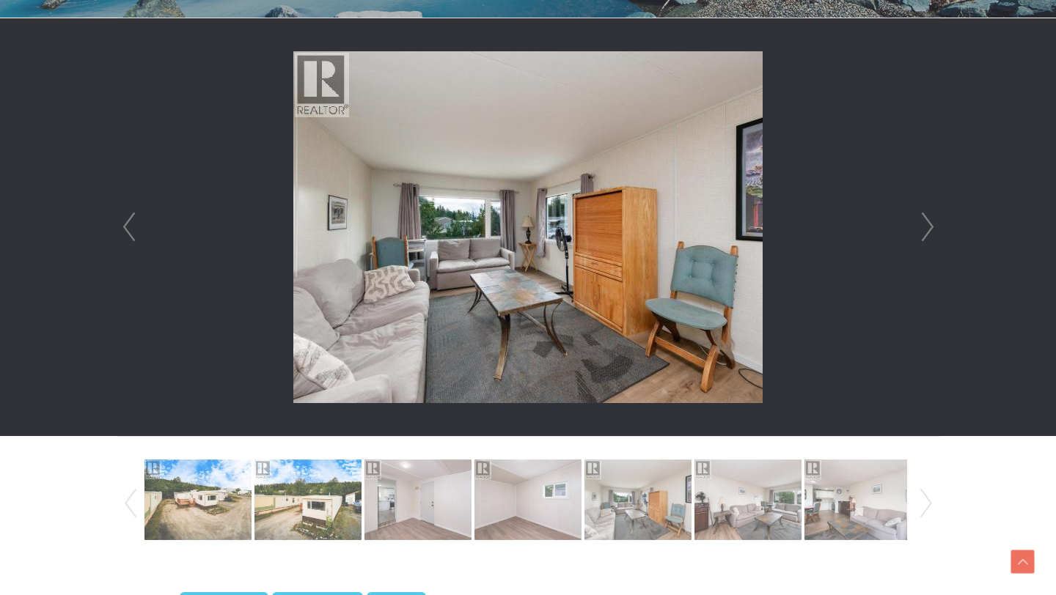
click at [932, 223] on link "Next" at bounding box center [927, 227] width 22 height 418
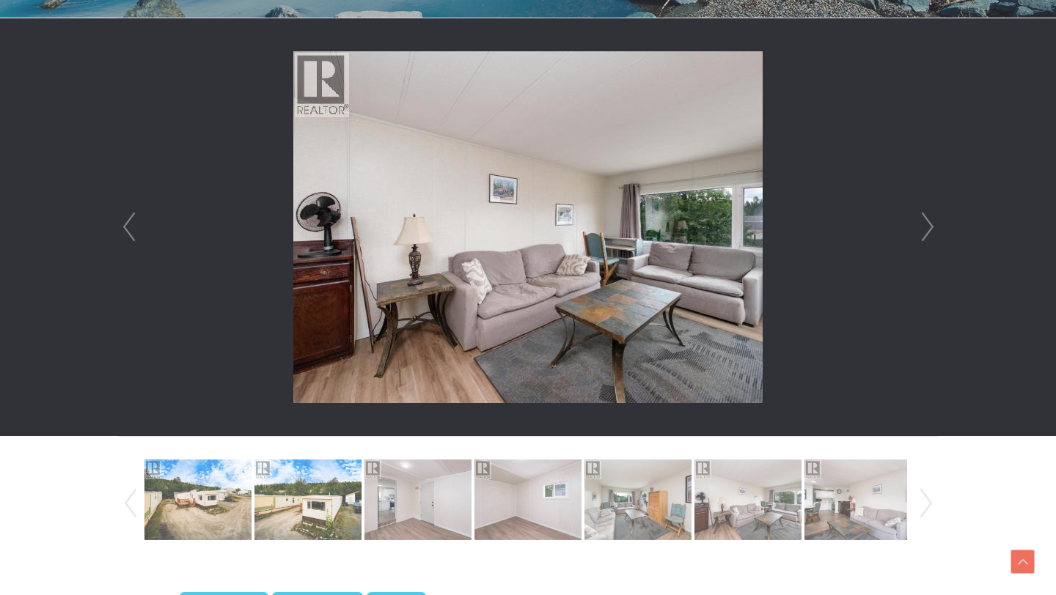
click at [932, 223] on link "Next" at bounding box center [927, 227] width 22 height 418
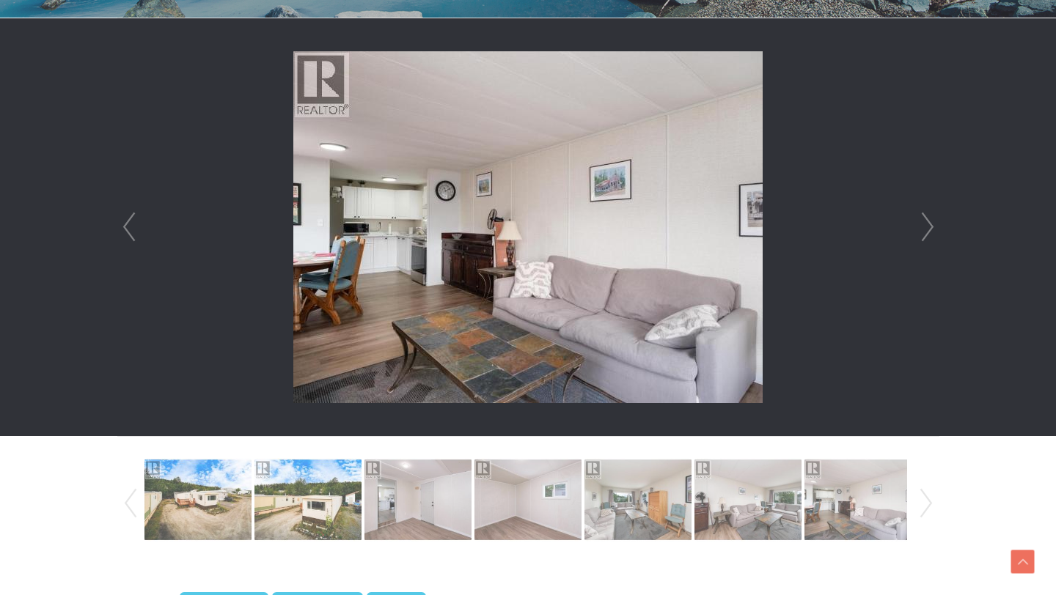
click at [932, 223] on link "Next" at bounding box center [927, 227] width 22 height 418
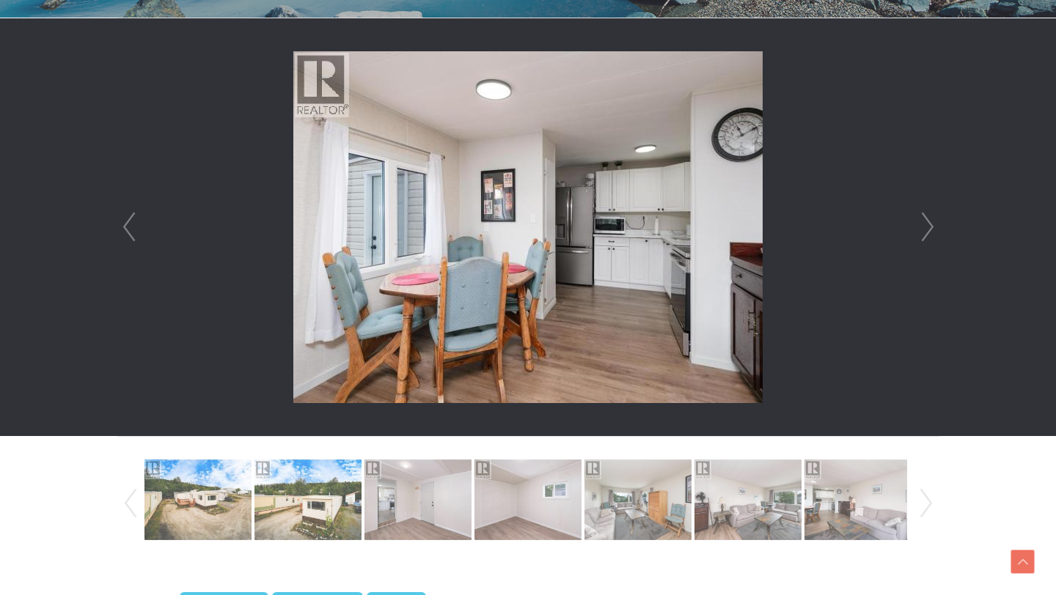
click at [932, 223] on link "Next" at bounding box center [927, 227] width 22 height 418
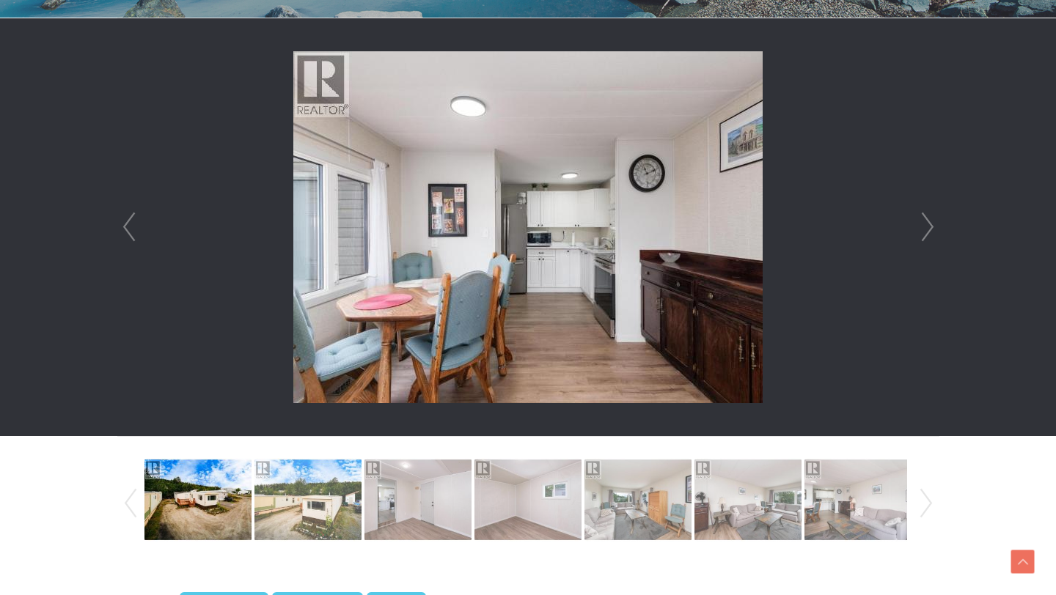
click at [932, 223] on link "Next" at bounding box center [927, 227] width 22 height 418
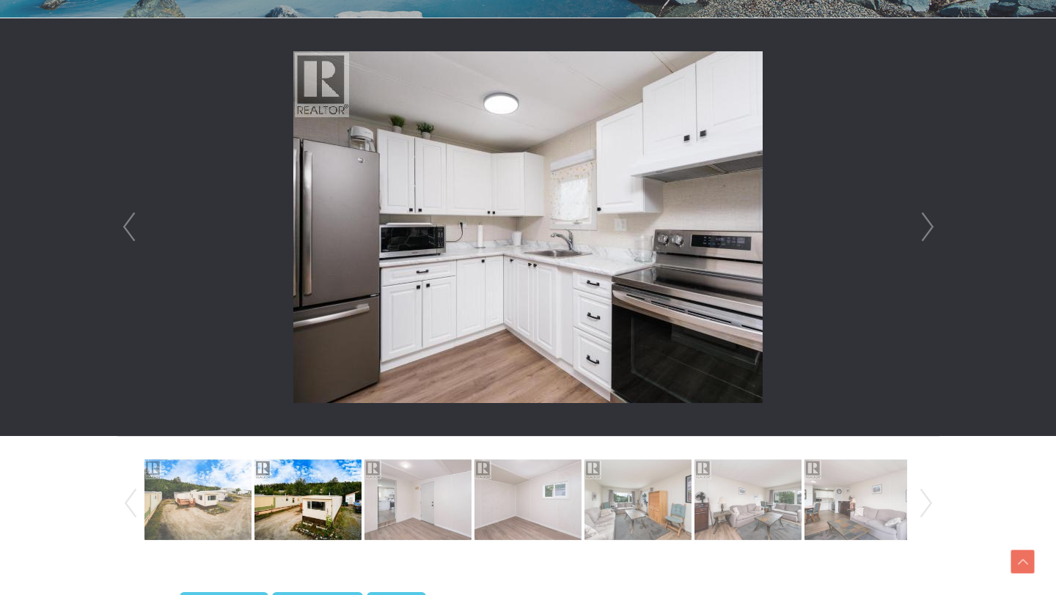
click at [932, 223] on link "Next" at bounding box center [927, 227] width 22 height 418
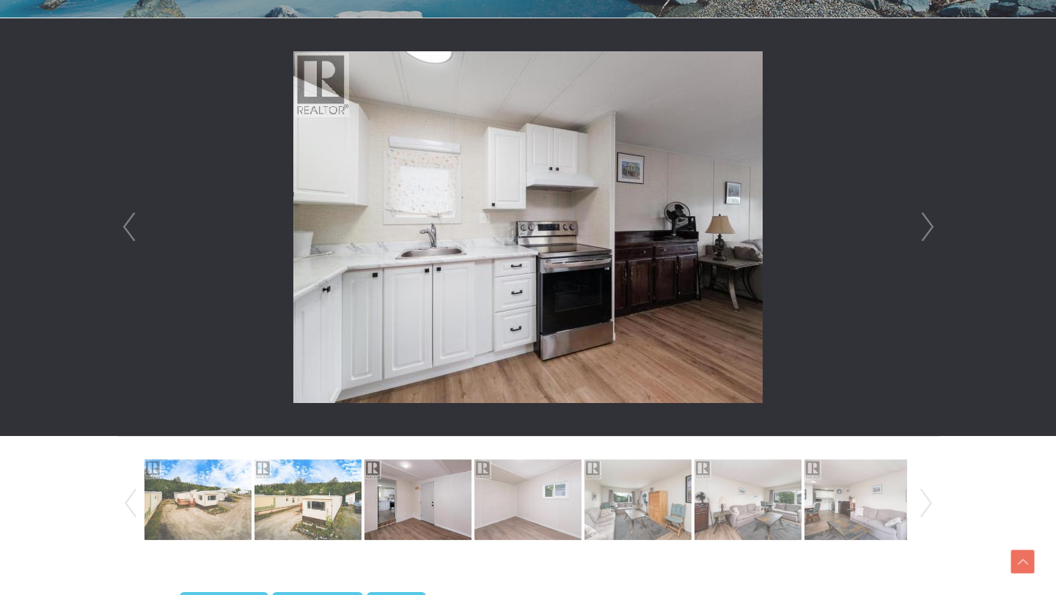
click at [932, 223] on link "Next" at bounding box center [927, 227] width 22 height 418
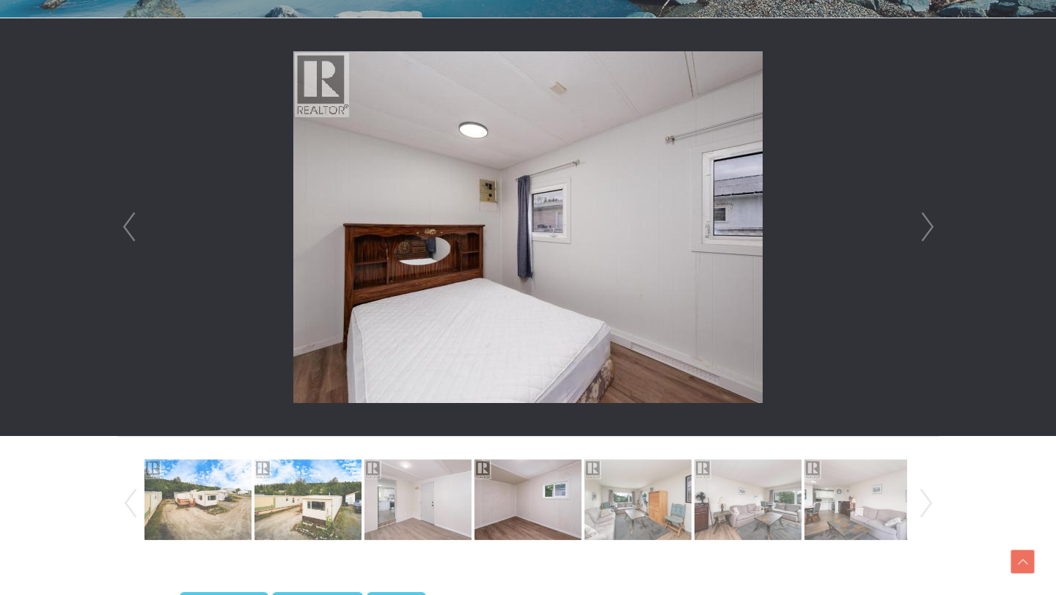
click at [932, 225] on link "Next" at bounding box center [927, 227] width 22 height 418
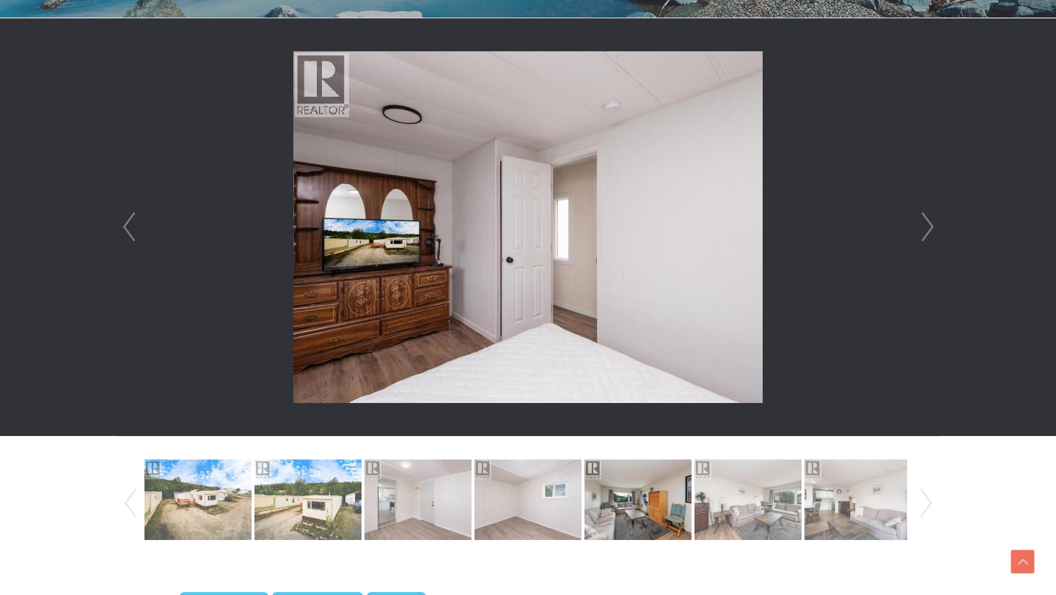
click at [932, 225] on link "Next" at bounding box center [927, 227] width 22 height 418
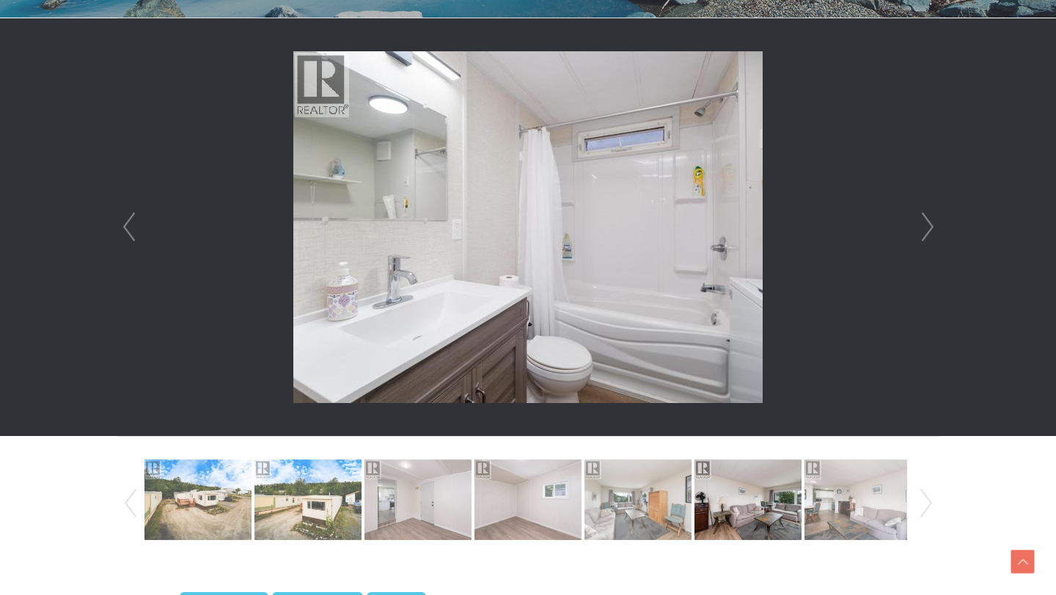
click at [932, 225] on link "Next" at bounding box center [927, 227] width 22 height 418
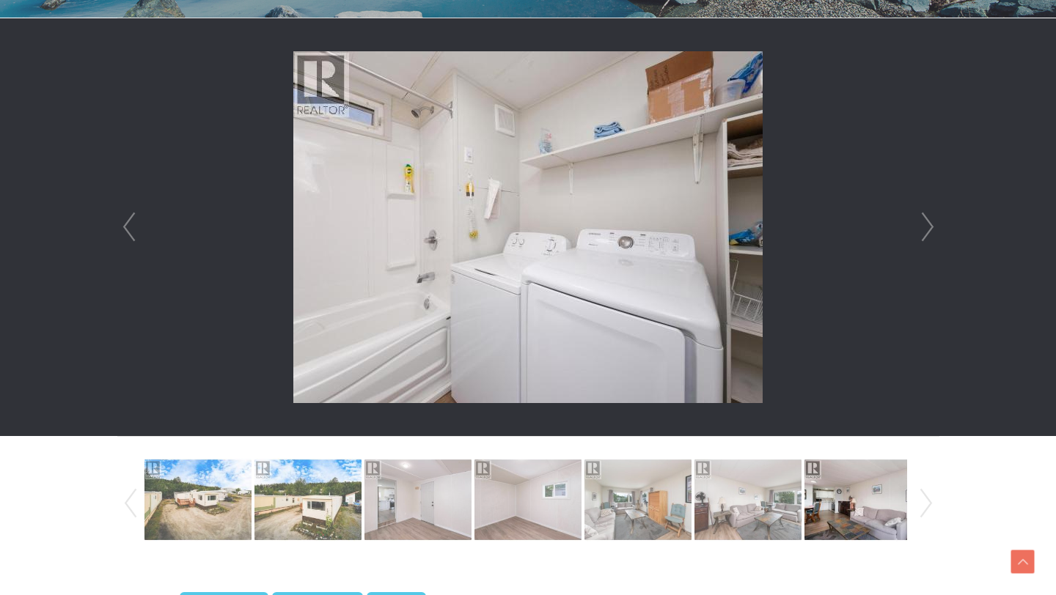
click at [932, 225] on link "Next" at bounding box center [927, 227] width 22 height 418
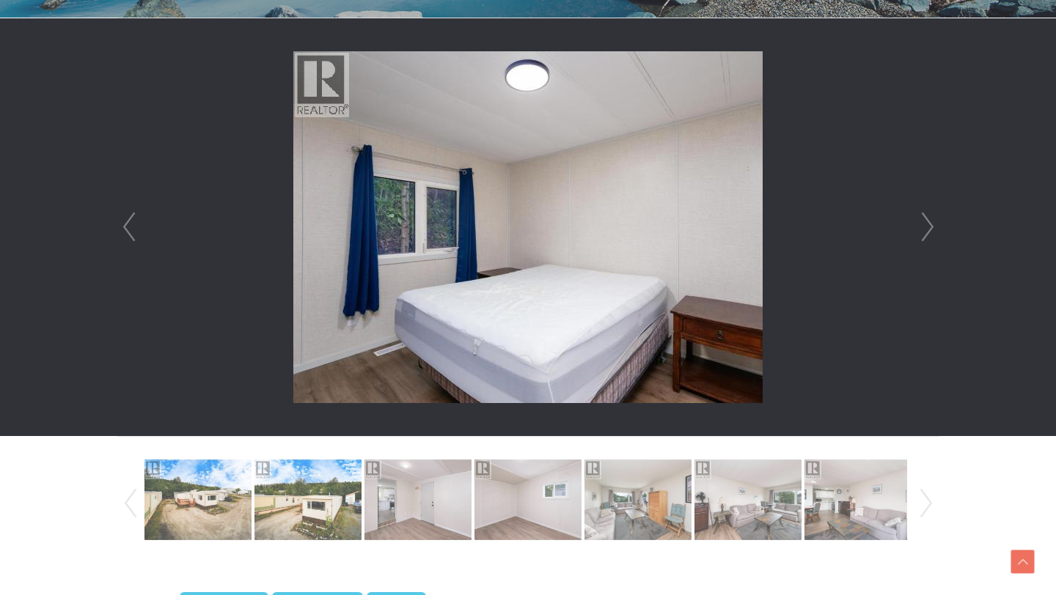
click at [932, 225] on link "Next" at bounding box center [927, 227] width 22 height 418
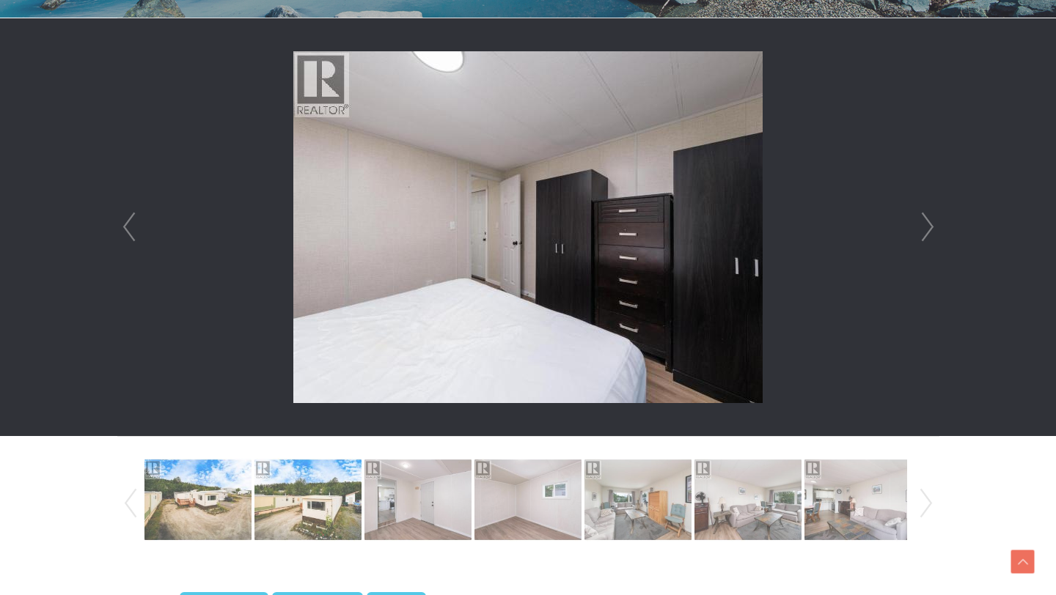
click at [932, 225] on link "Next" at bounding box center [927, 227] width 22 height 418
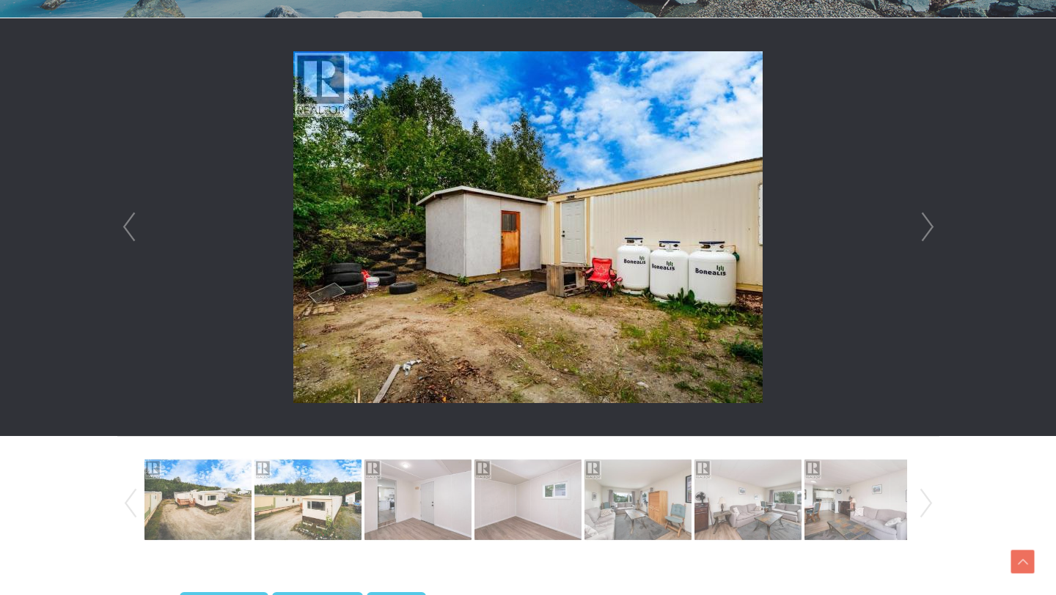
click at [932, 225] on link "Next" at bounding box center [927, 227] width 22 height 418
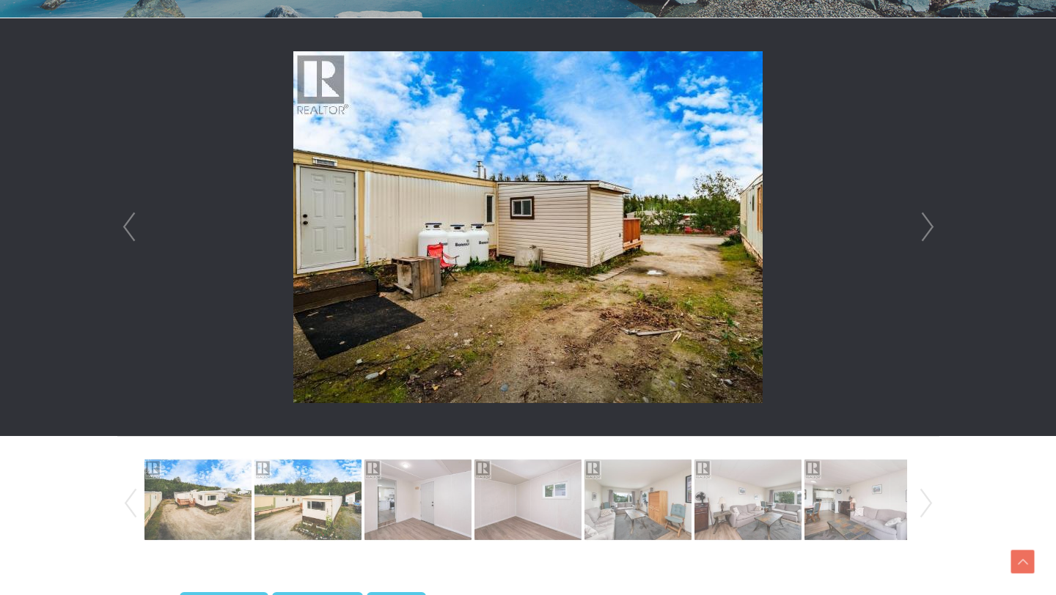
click at [932, 225] on link "Next" at bounding box center [927, 227] width 22 height 418
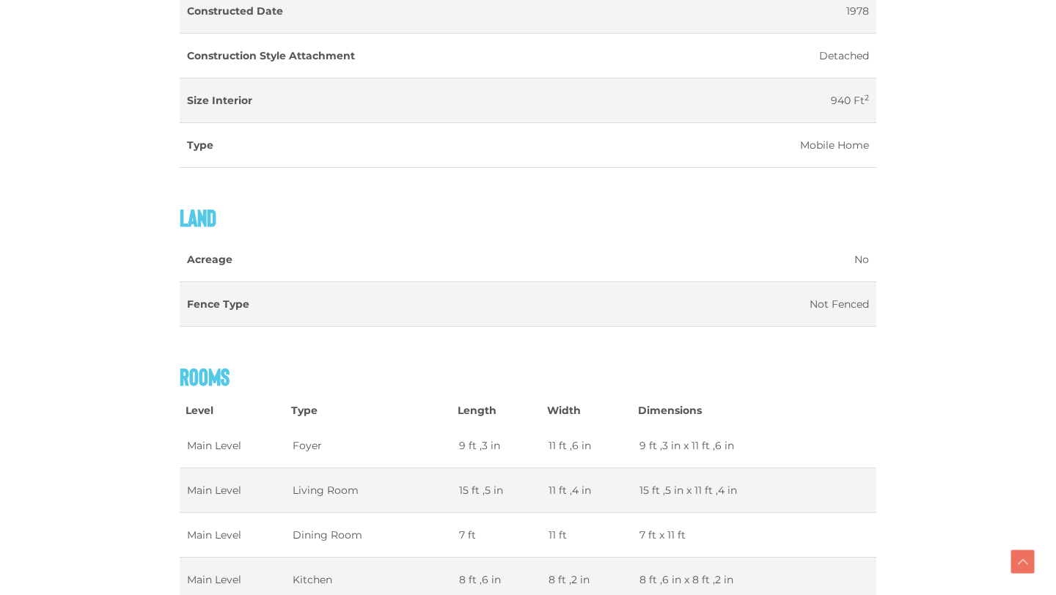
scroll to position [1663, 1]
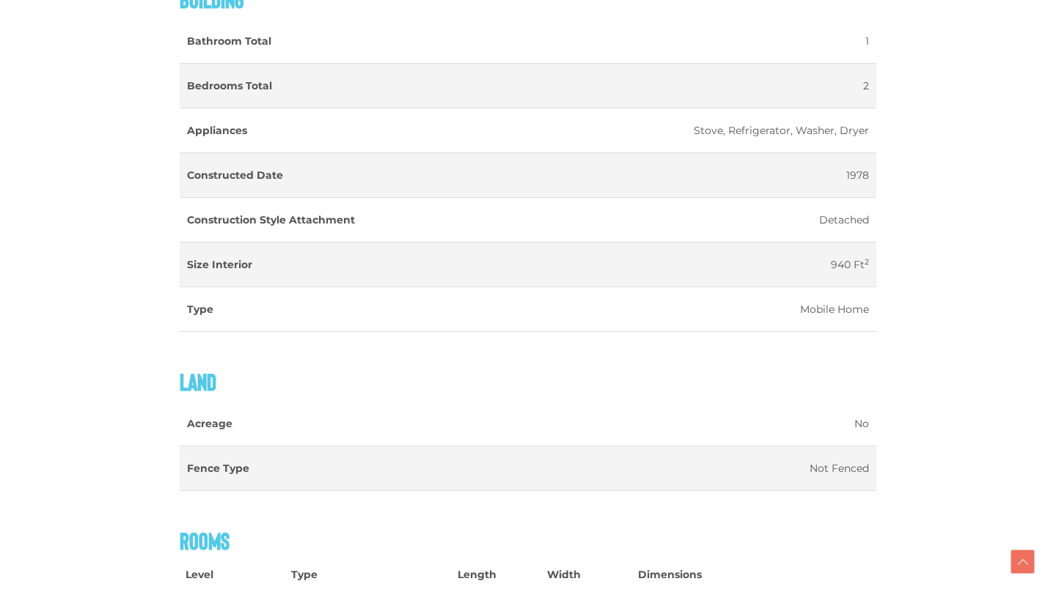
scroll to position [1498, 0]
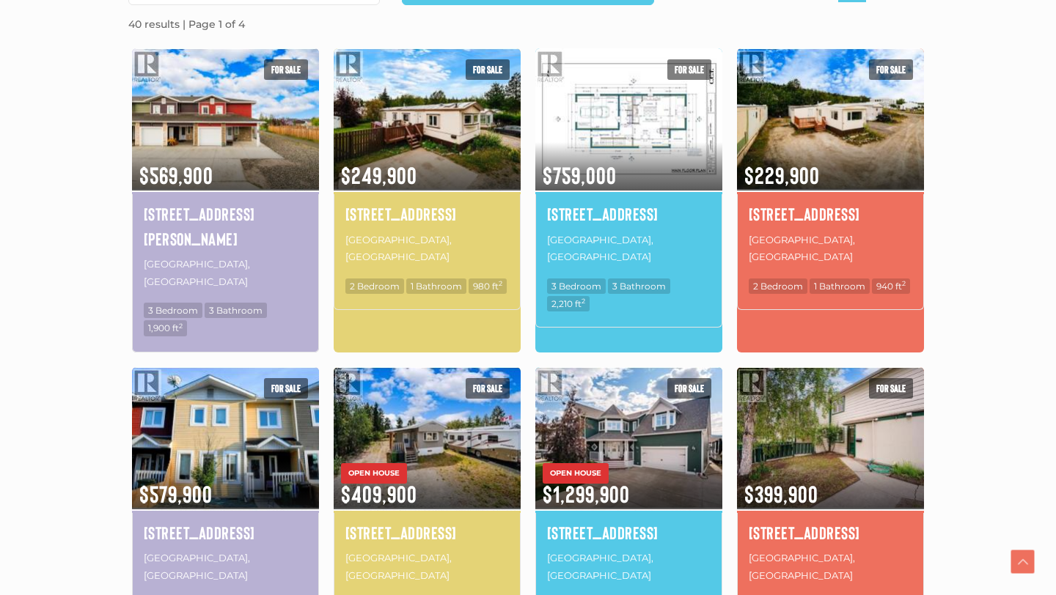
scroll to position [456, 0]
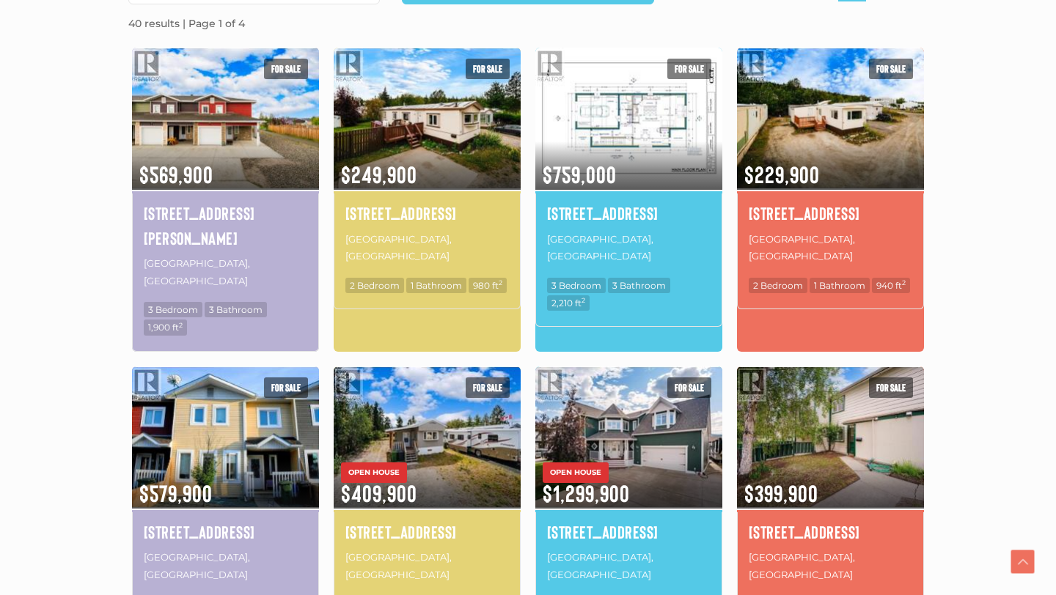
click at [13, 59] on section "Date (Newest to Oldest) Date (Oldest to Newest) Price (Highest to Lowest) Price…" at bounding box center [528, 569] width 1056 height 1295
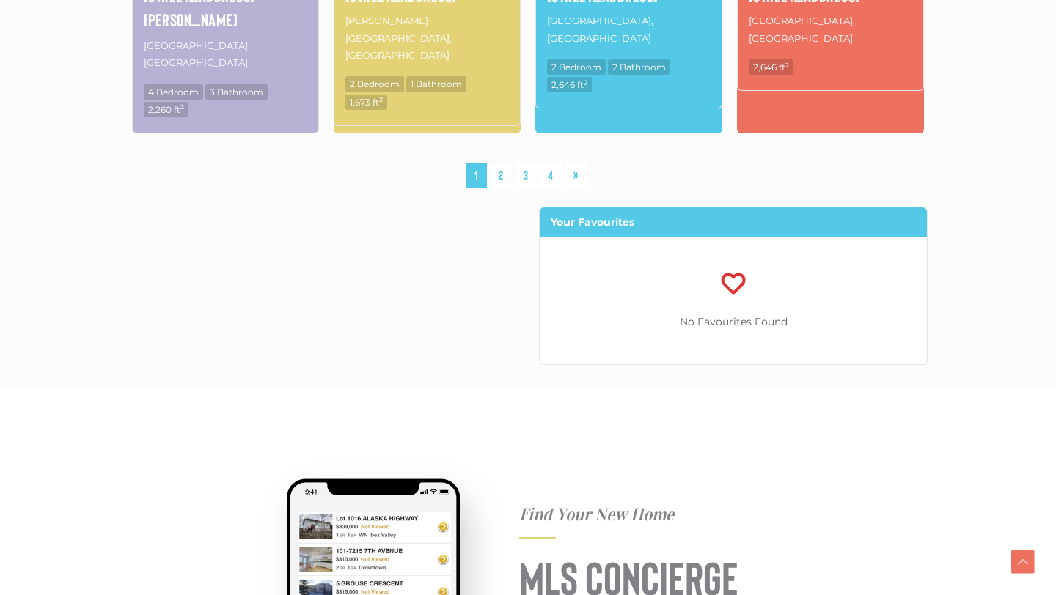
scroll to position [1293, 0]
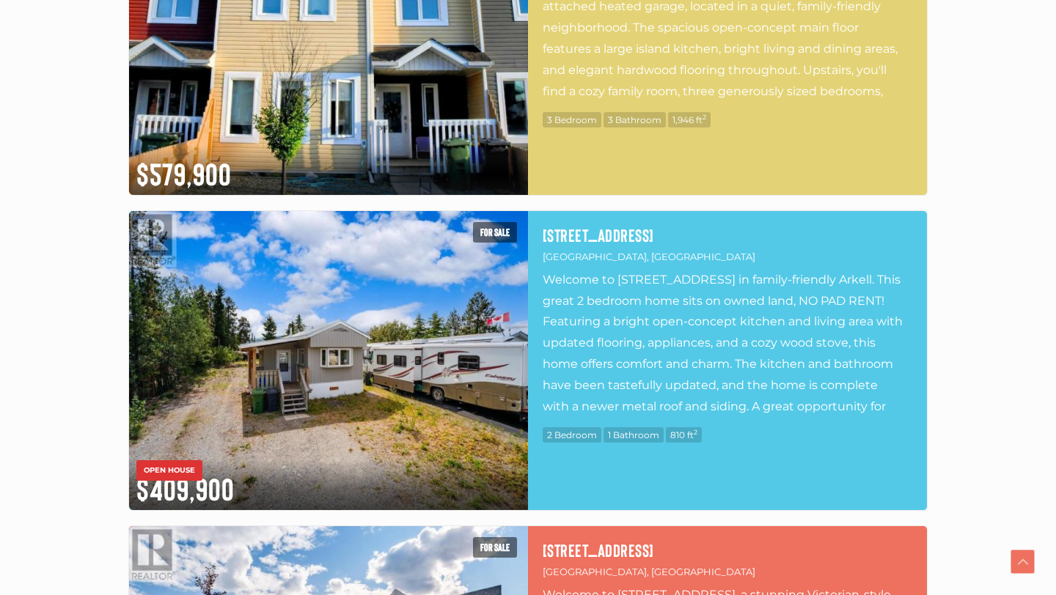
scroll to position [1889, 0]
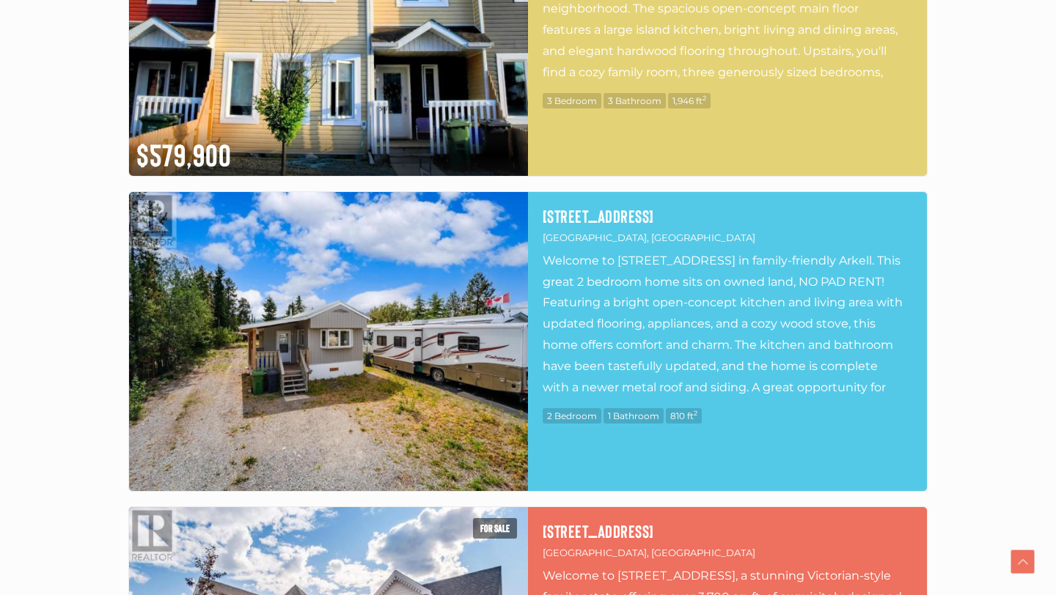
click at [284, 353] on img at bounding box center [328, 341] width 399 height 299
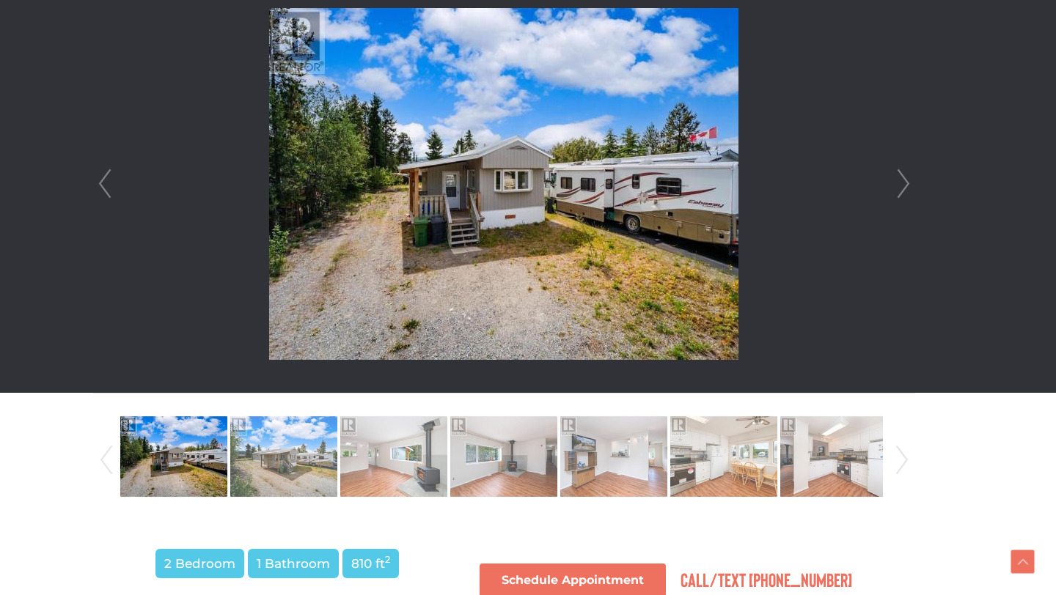
scroll to position [390, 24]
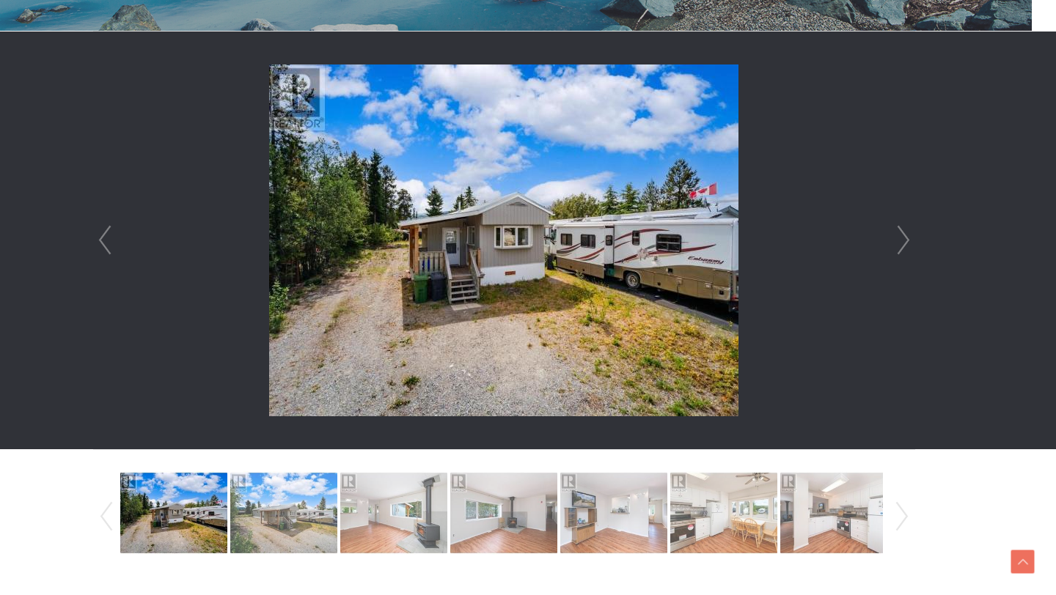
click at [900, 234] on link "Next" at bounding box center [903, 241] width 22 height 418
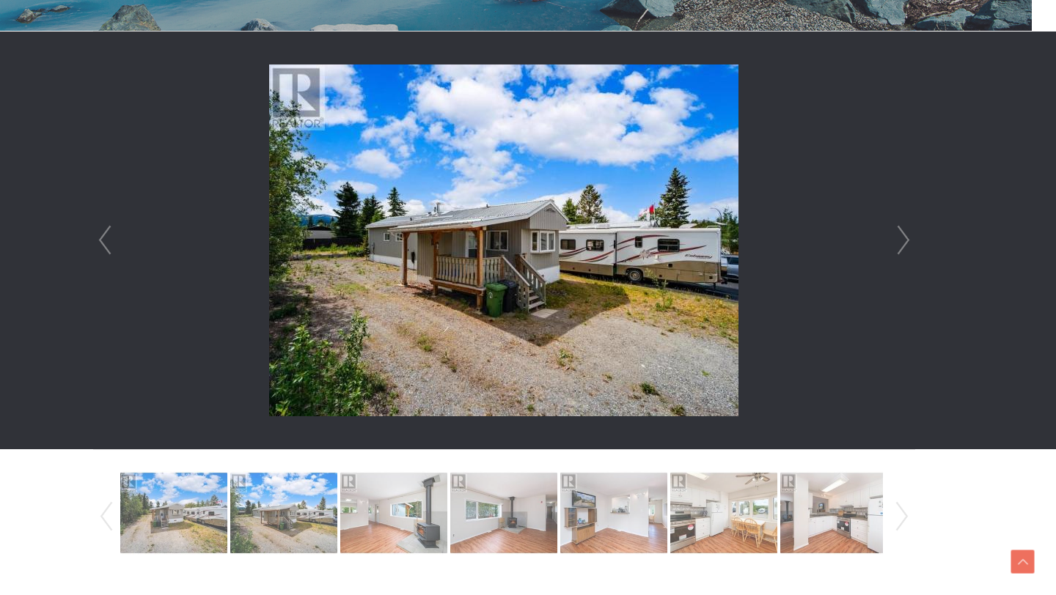
click at [900, 234] on link "Next" at bounding box center [903, 241] width 22 height 418
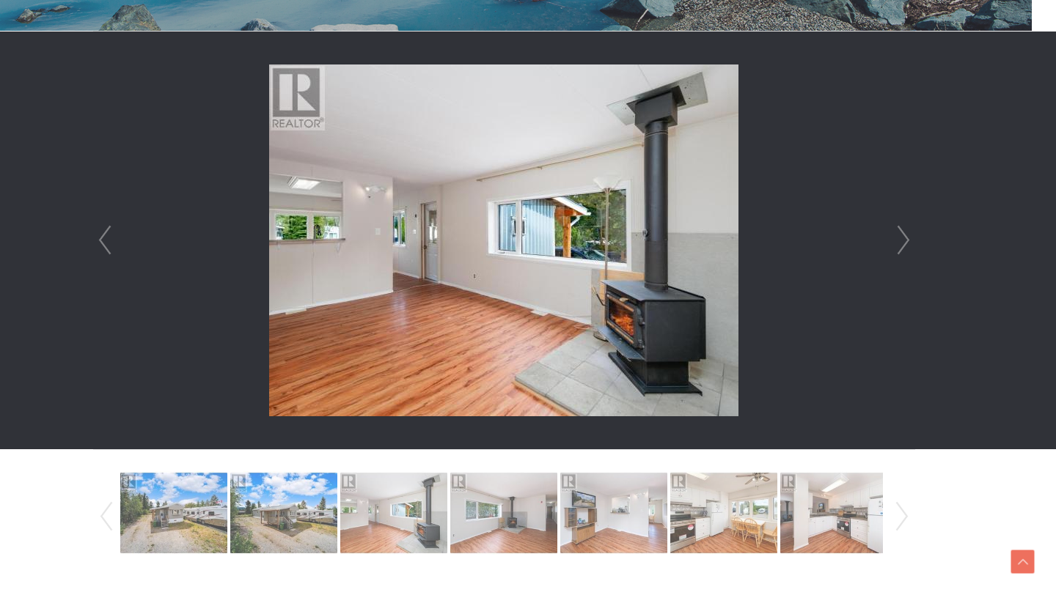
click at [900, 234] on link "Next" at bounding box center [903, 241] width 22 height 418
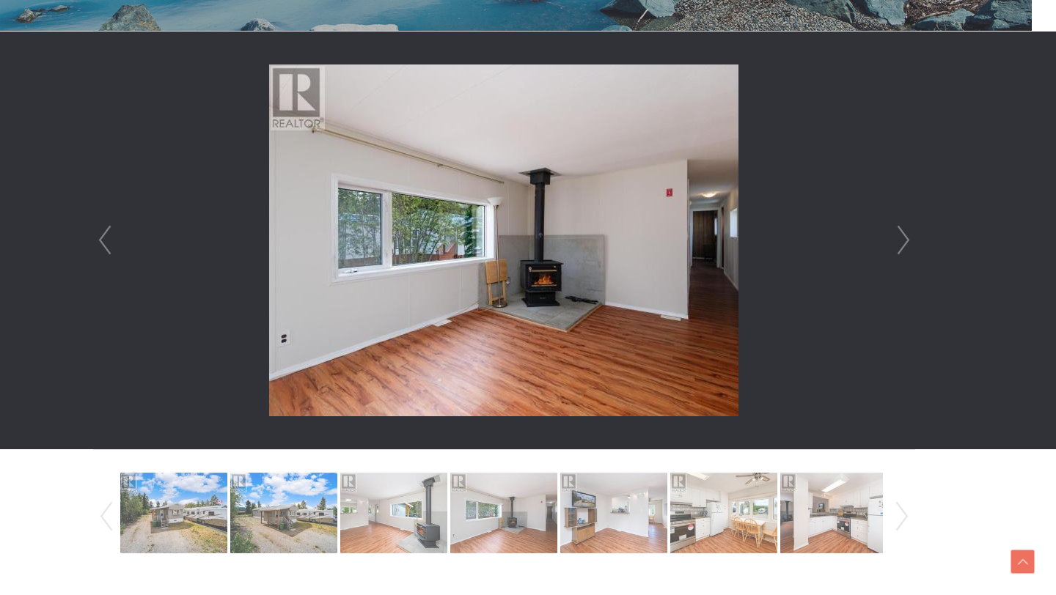
click at [900, 234] on link "Next" at bounding box center [903, 241] width 22 height 418
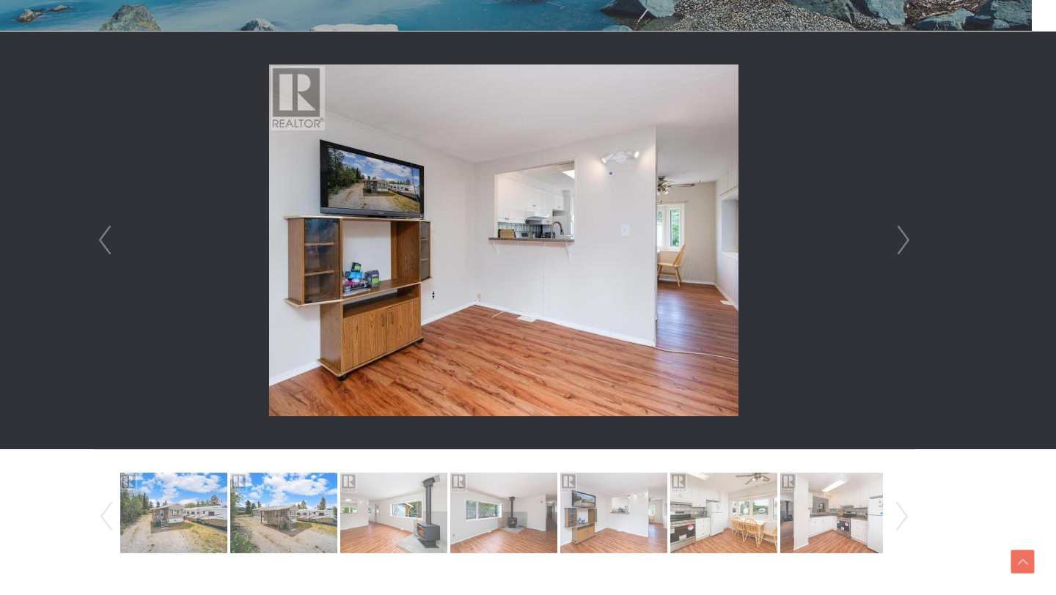
click at [900, 234] on link "Next" at bounding box center [903, 241] width 22 height 418
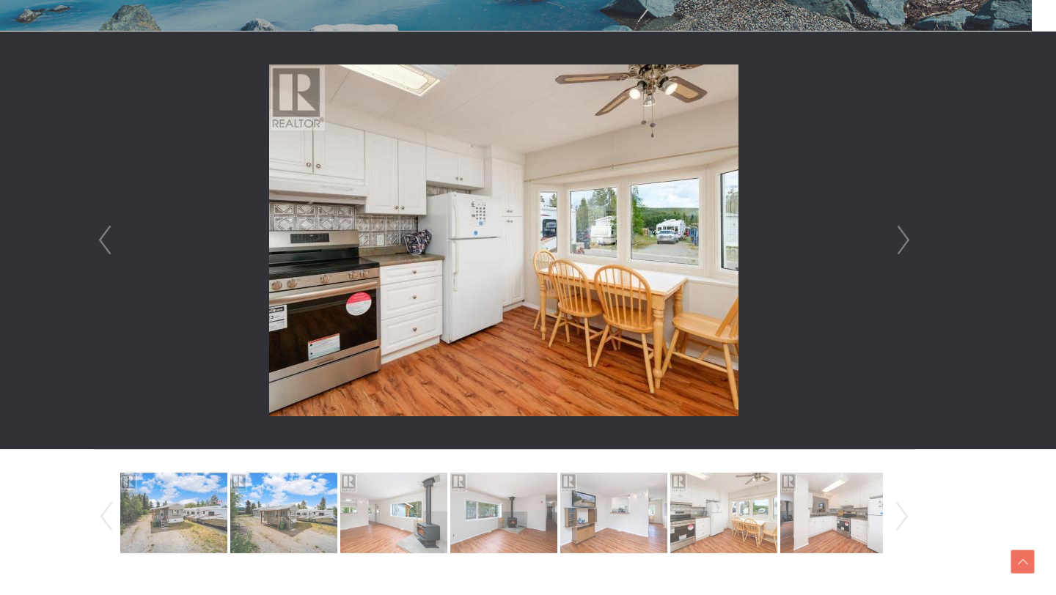
click at [900, 234] on link "Next" at bounding box center [903, 241] width 22 height 418
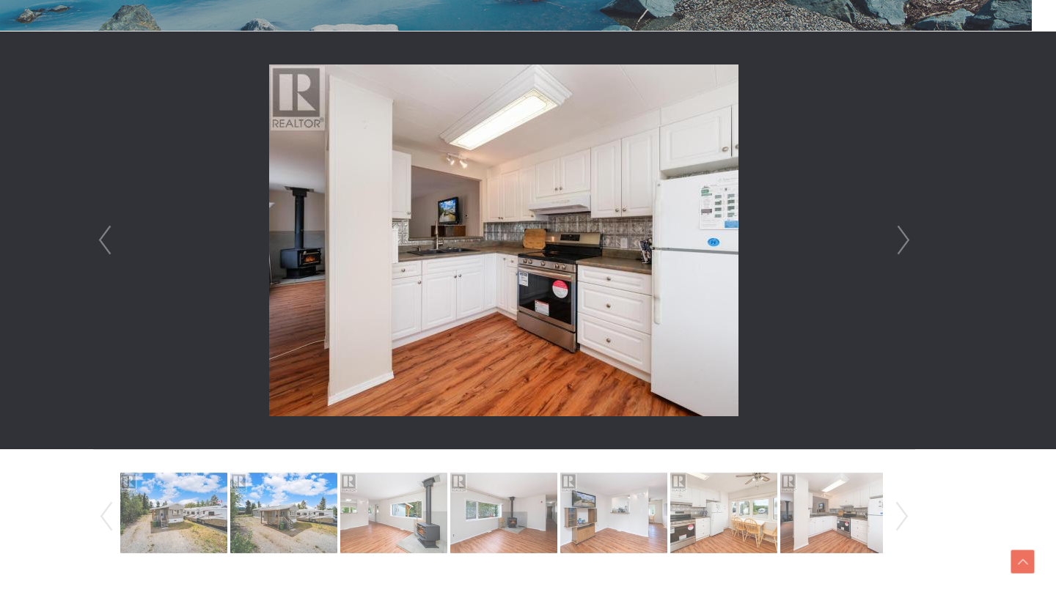
click at [900, 234] on link "Next" at bounding box center [903, 241] width 22 height 418
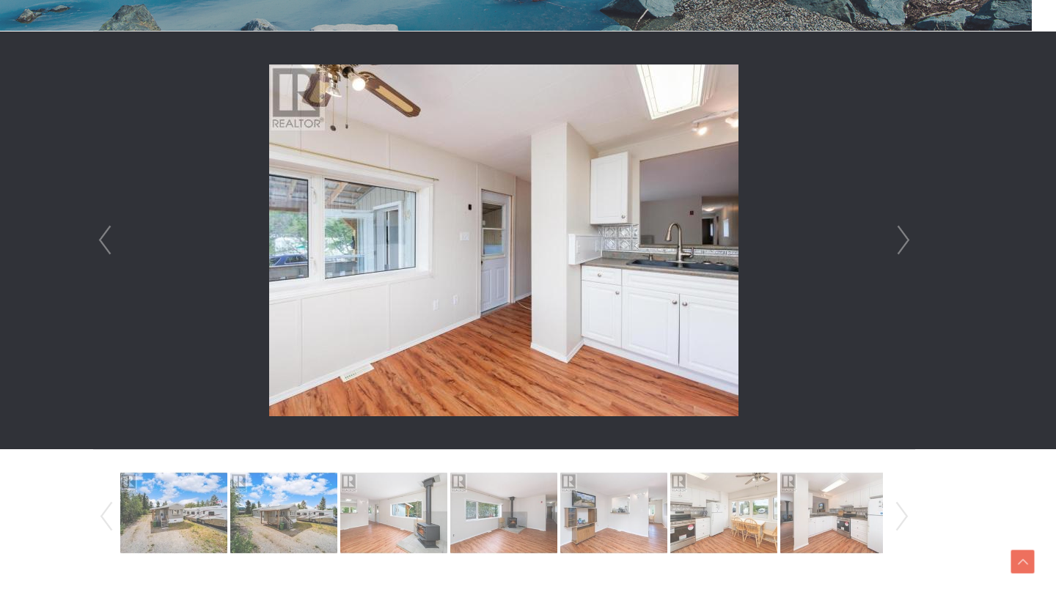
click at [900, 234] on link "Next" at bounding box center [903, 241] width 22 height 418
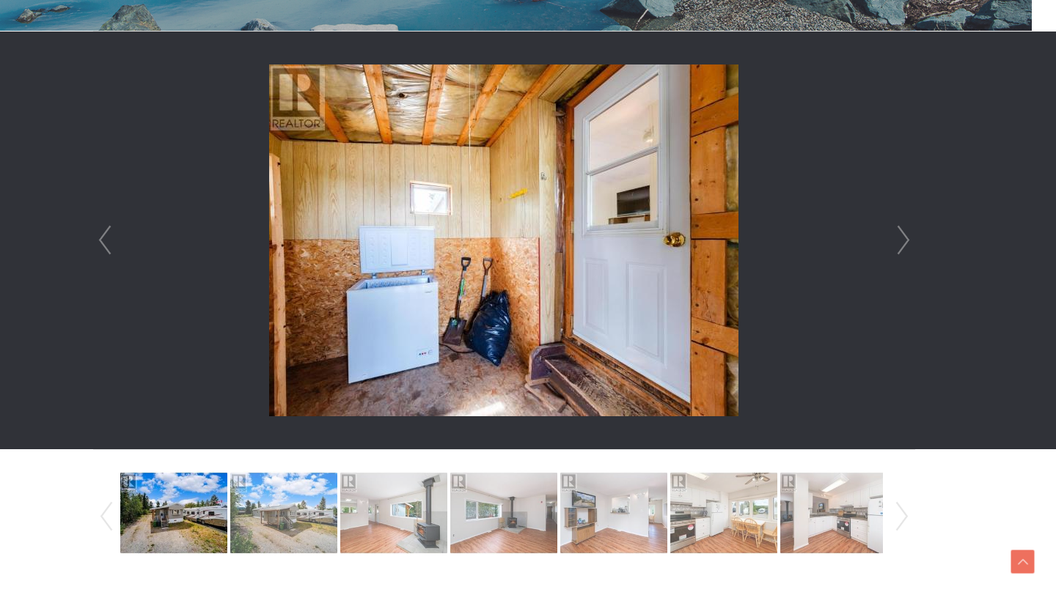
click at [900, 234] on link "Next" at bounding box center [903, 241] width 22 height 418
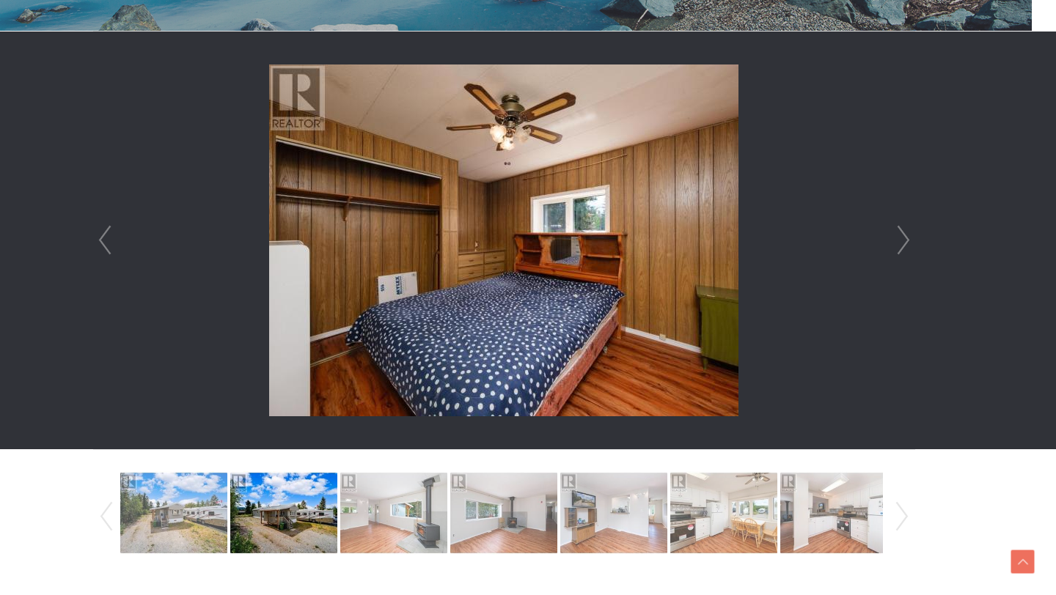
click at [900, 234] on link "Next" at bounding box center [903, 241] width 22 height 418
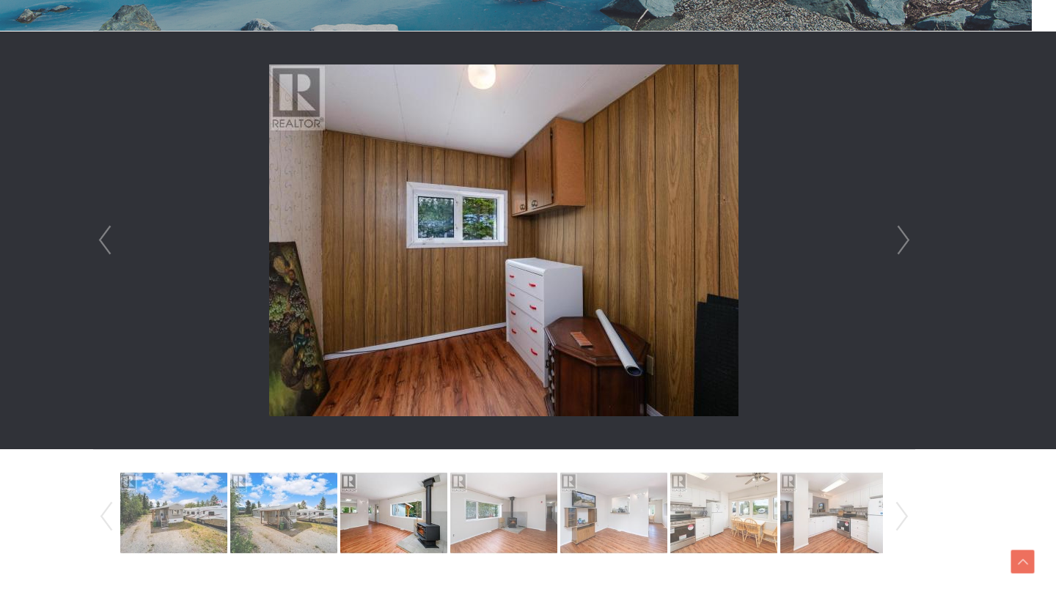
click at [900, 234] on link "Next" at bounding box center [903, 241] width 22 height 418
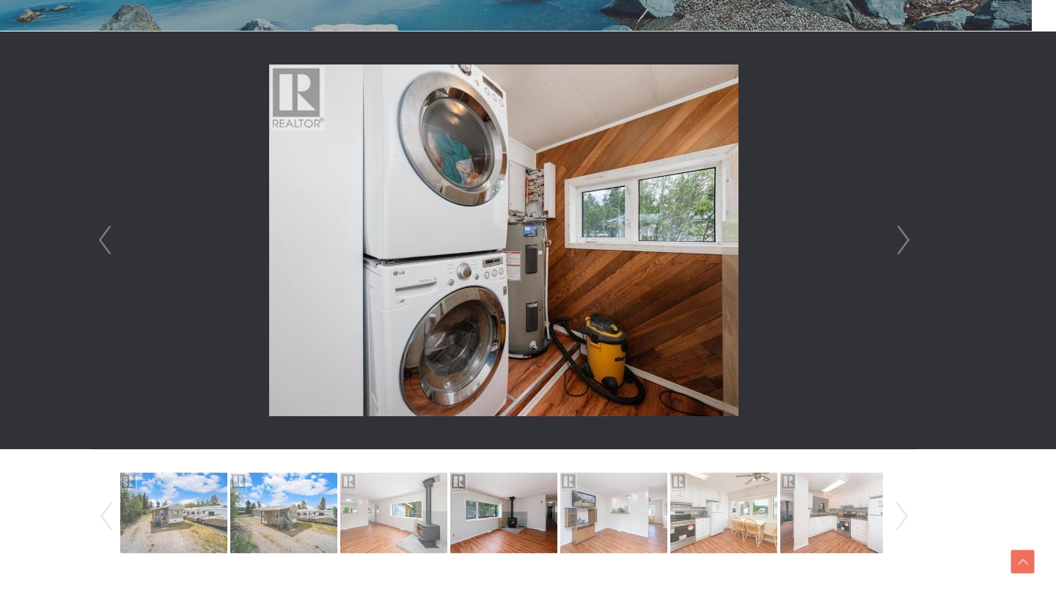
click at [900, 234] on link "Next" at bounding box center [903, 241] width 22 height 418
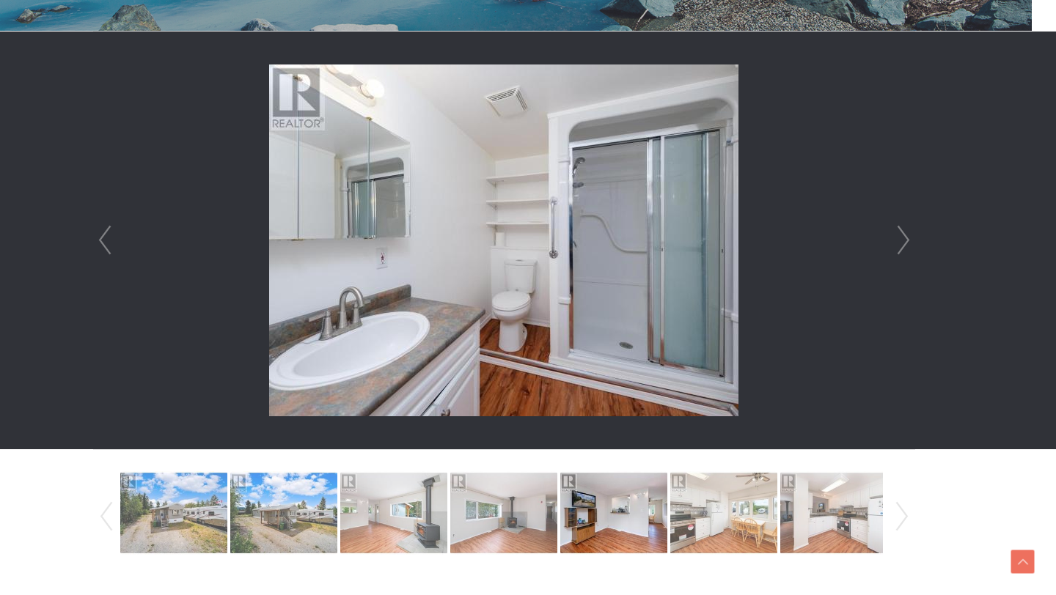
click at [900, 234] on link "Next" at bounding box center [903, 241] width 22 height 418
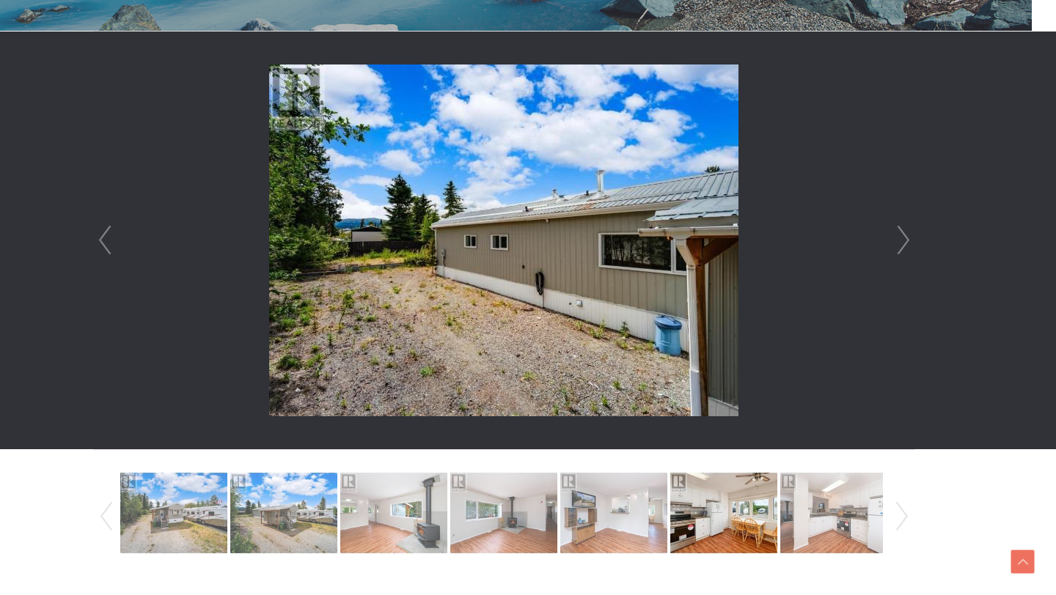
click at [900, 234] on link "Next" at bounding box center [903, 241] width 22 height 418
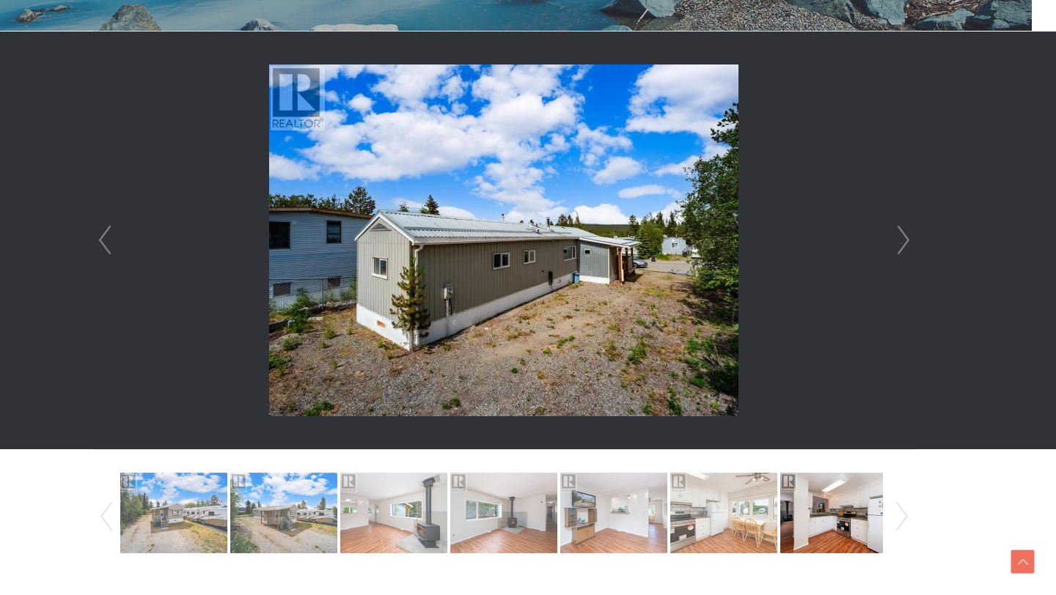
click at [900, 234] on link "Next" at bounding box center [903, 241] width 22 height 418
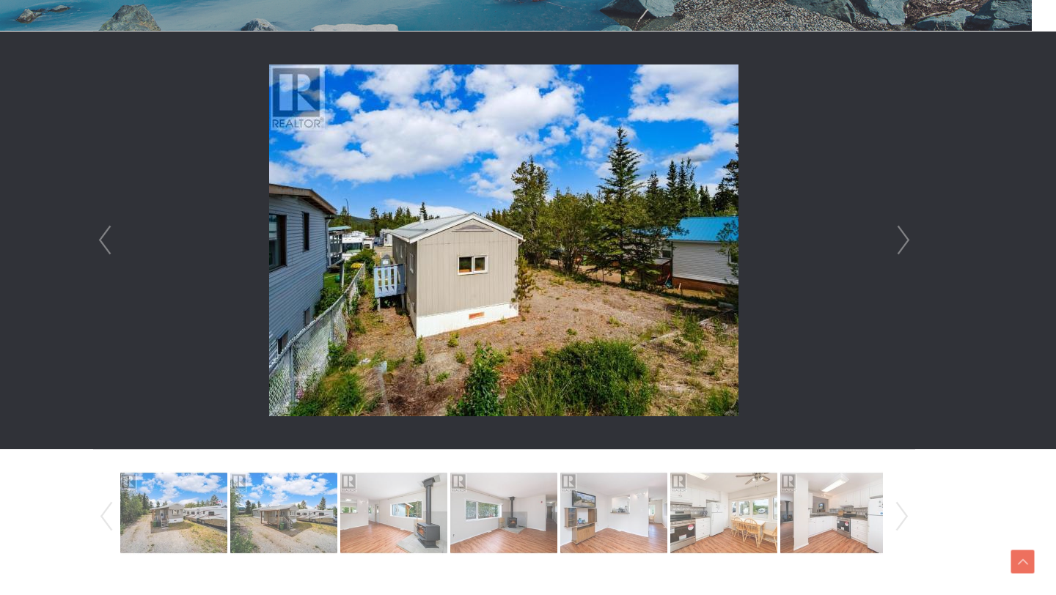
click at [900, 234] on link "Next" at bounding box center [903, 241] width 22 height 418
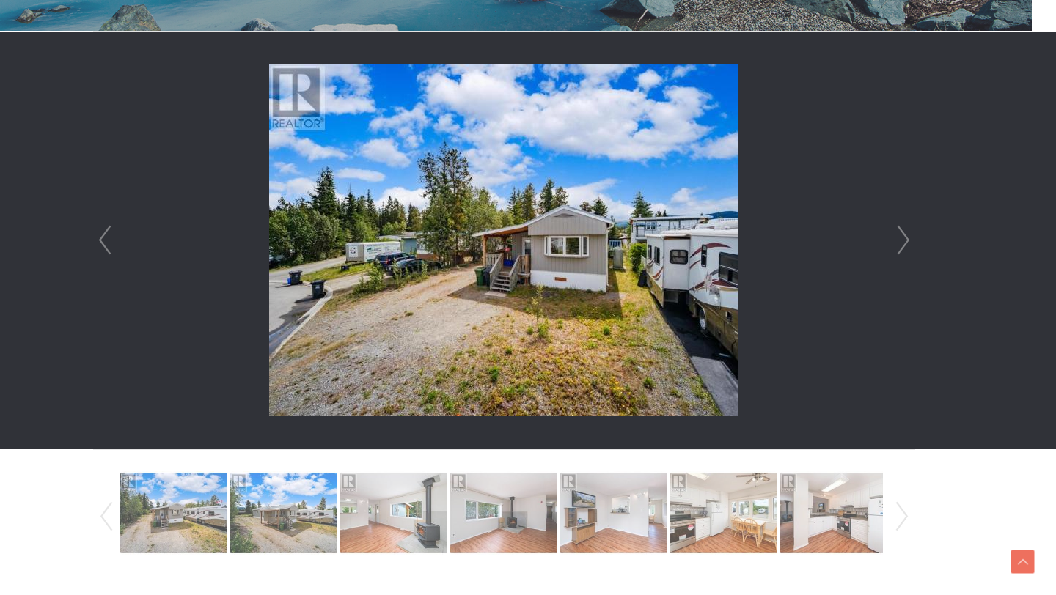
click at [900, 234] on link "Next" at bounding box center [903, 241] width 22 height 418
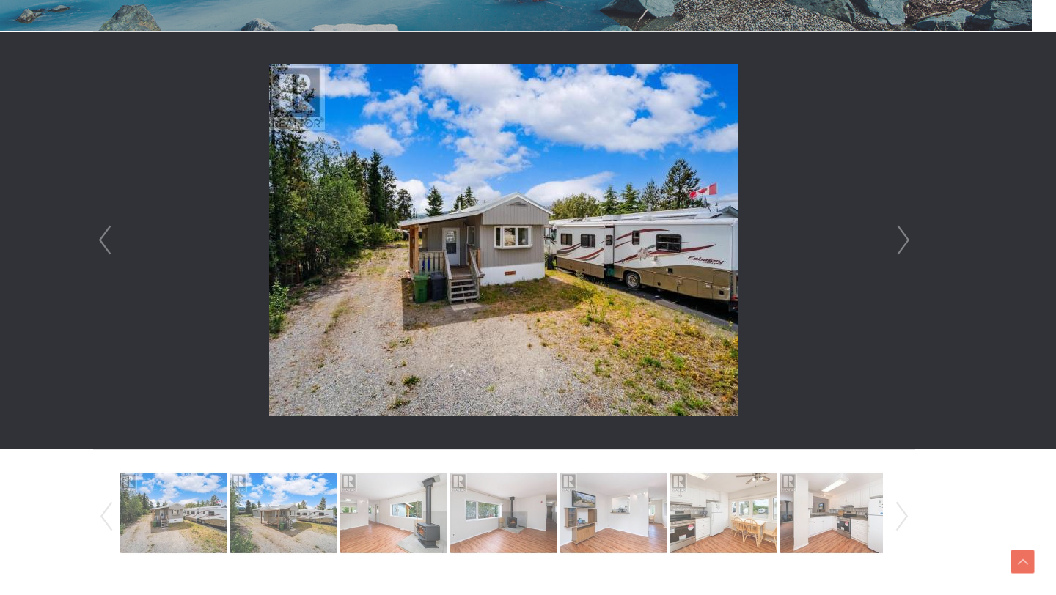
click at [900, 234] on link "Next" at bounding box center [903, 241] width 22 height 418
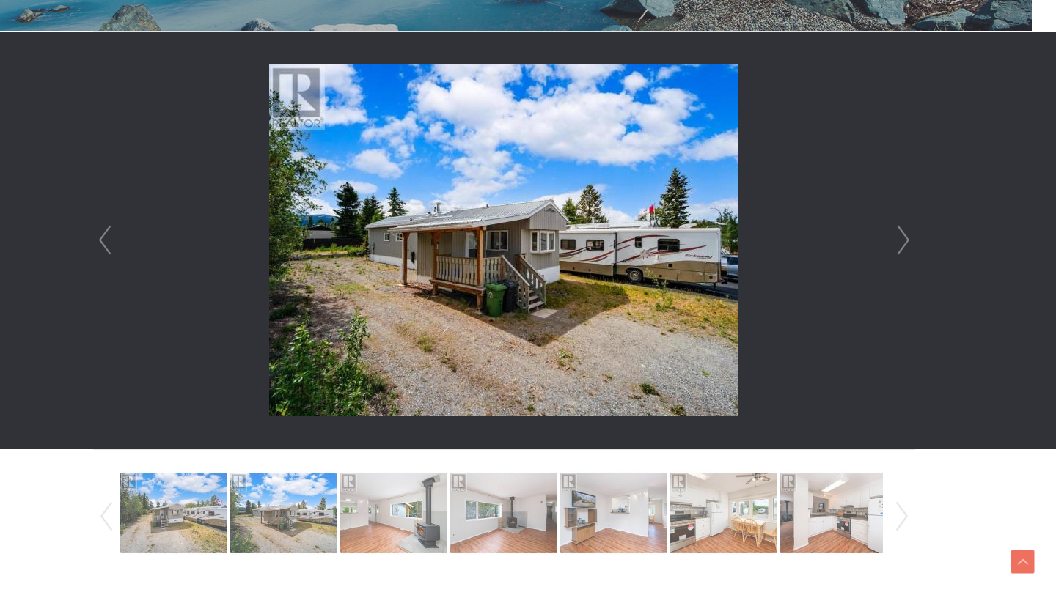
click at [900, 234] on link "Next" at bounding box center [903, 241] width 22 height 418
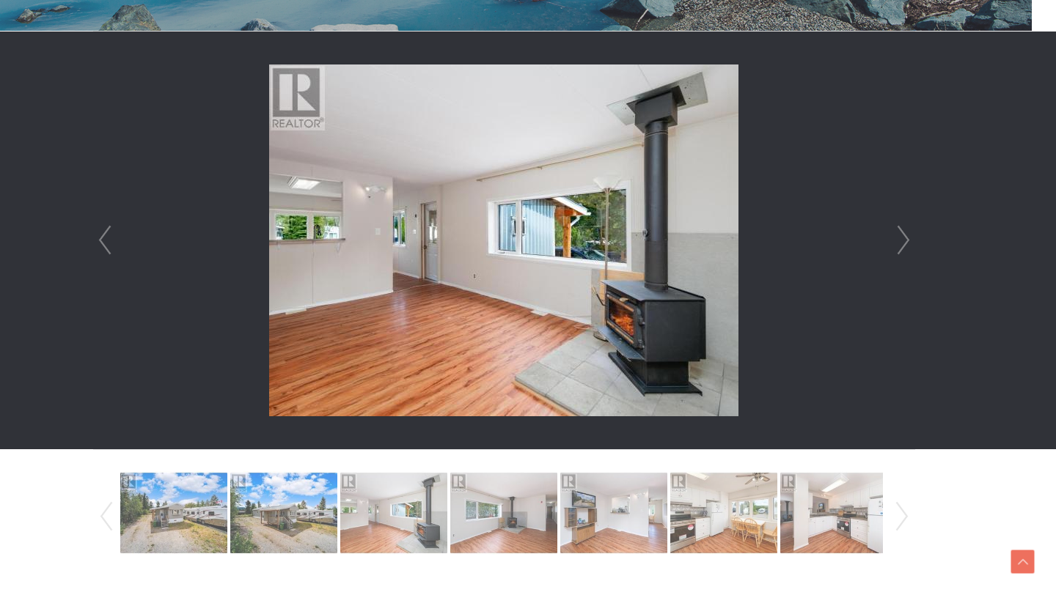
click at [900, 234] on link "Next" at bounding box center [903, 241] width 22 height 418
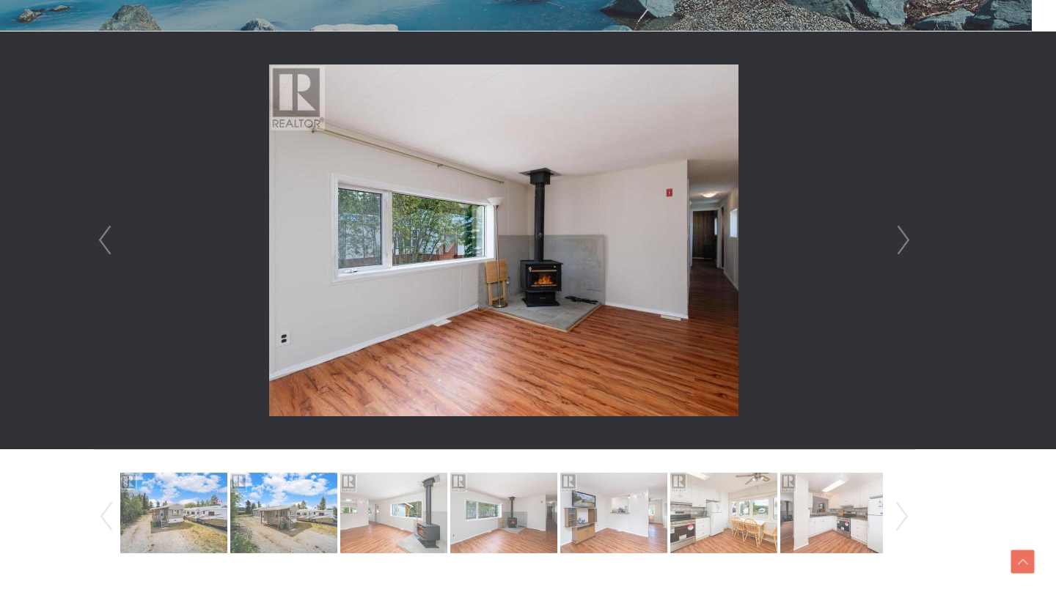
click at [900, 234] on link "Next" at bounding box center [903, 241] width 22 height 418
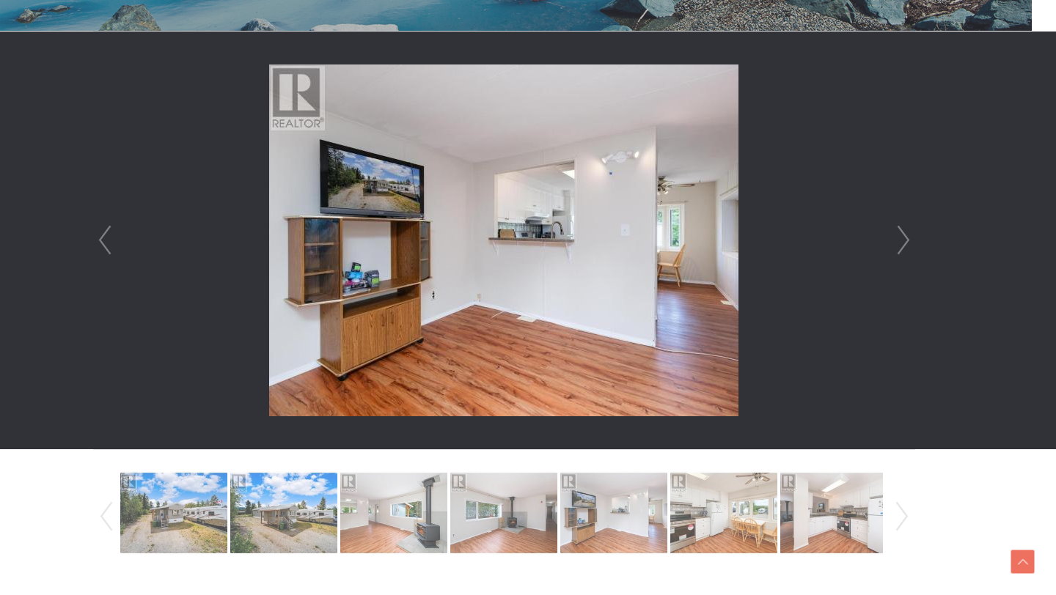
click at [900, 234] on link "Next" at bounding box center [903, 241] width 22 height 418
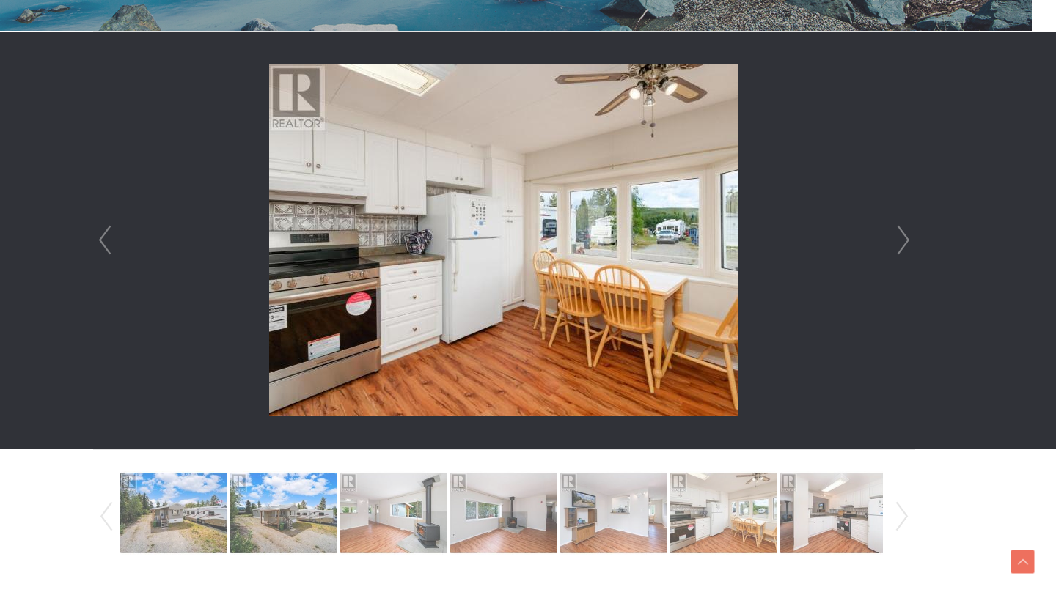
click at [895, 231] on link "Next" at bounding box center [903, 241] width 22 height 418
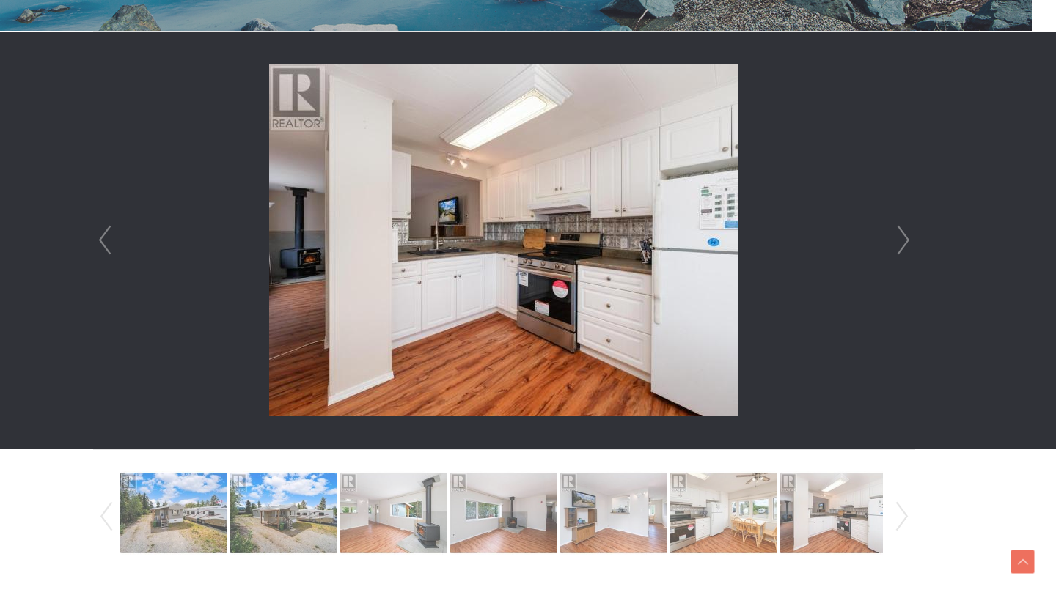
click at [895, 231] on link "Next" at bounding box center [903, 241] width 22 height 418
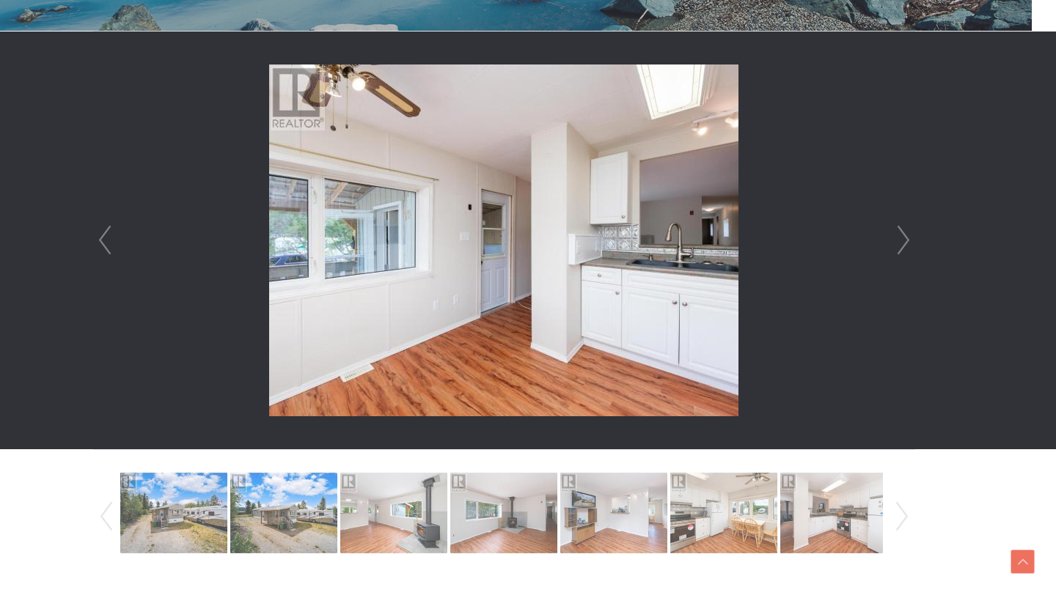
click at [895, 231] on link "Next" at bounding box center [903, 241] width 22 height 418
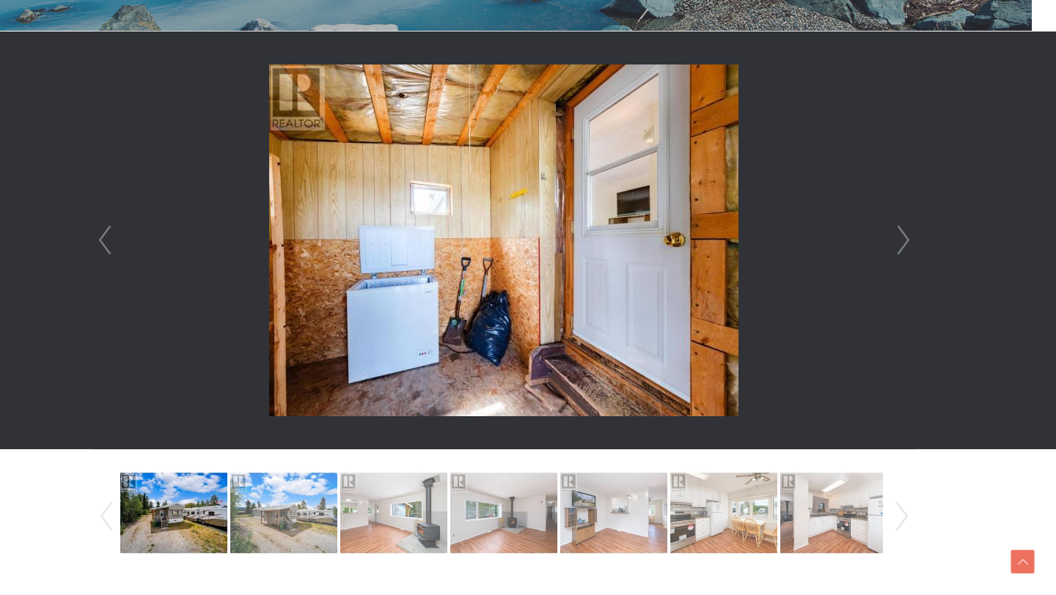
click at [895, 231] on link "Next" at bounding box center [903, 241] width 22 height 418
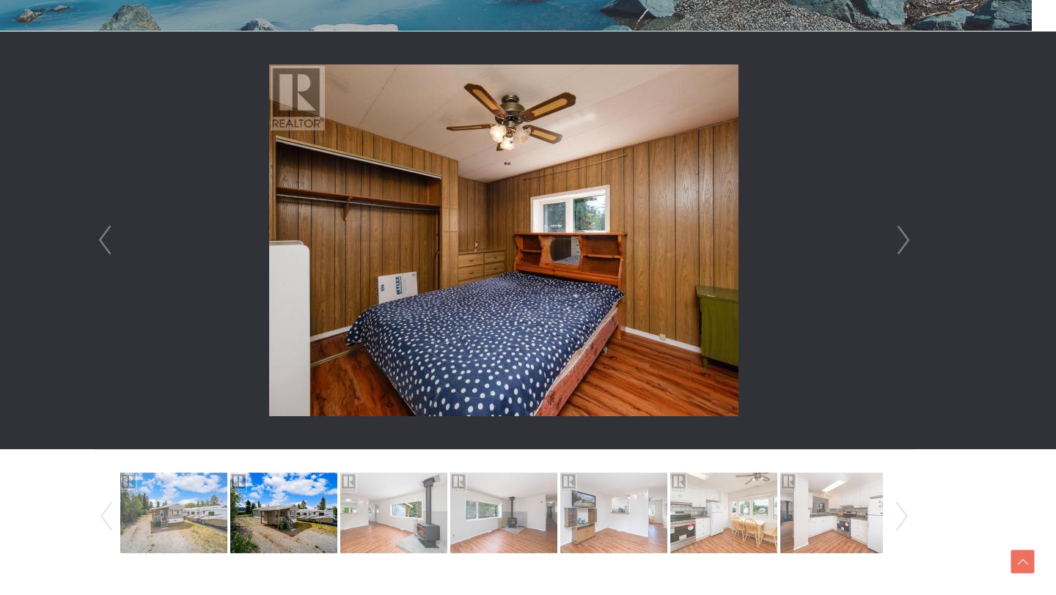
click at [895, 231] on link "Next" at bounding box center [903, 241] width 22 height 418
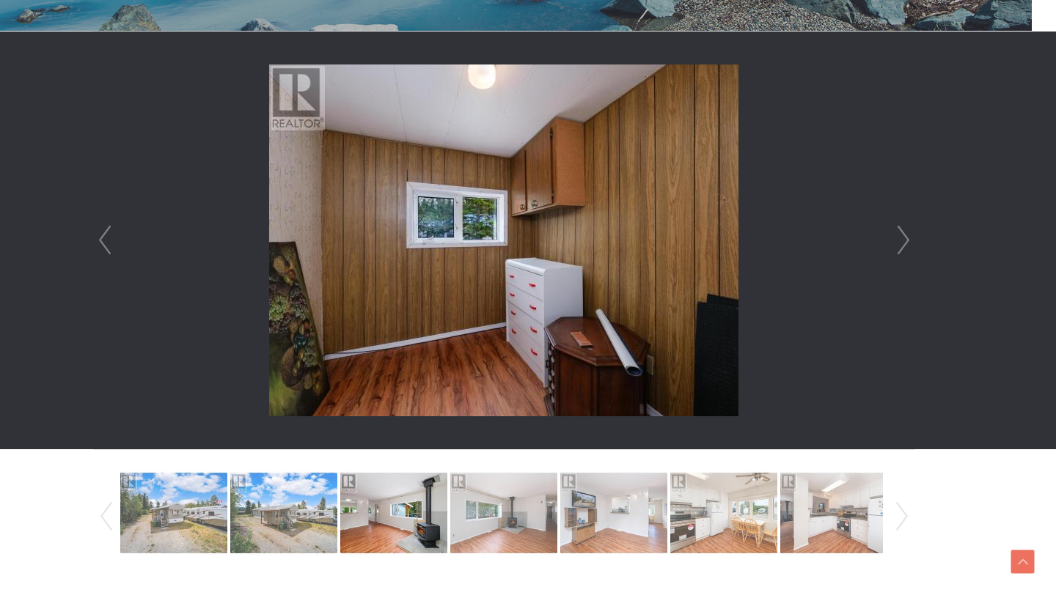
click at [895, 231] on link "Next" at bounding box center [903, 241] width 22 height 418
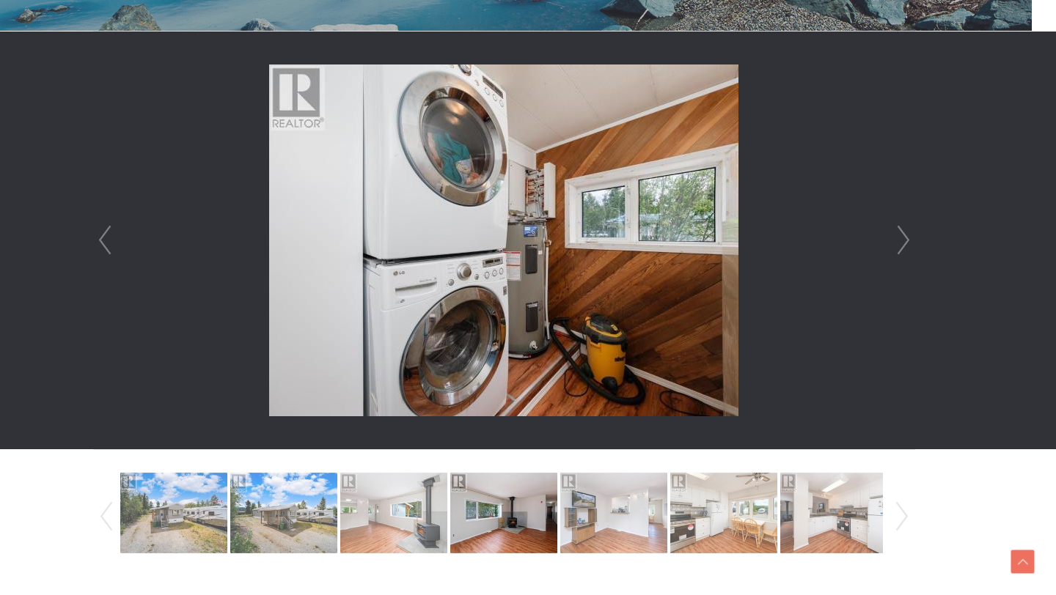
click at [895, 231] on link "Next" at bounding box center [903, 241] width 22 height 418
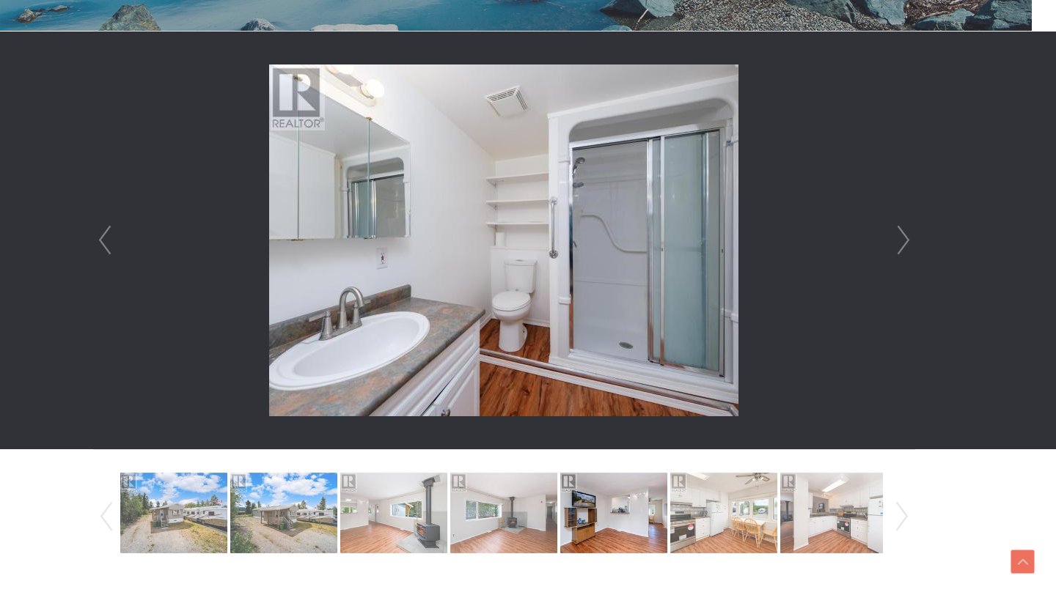
click at [895, 231] on link "Next" at bounding box center [903, 241] width 22 height 418
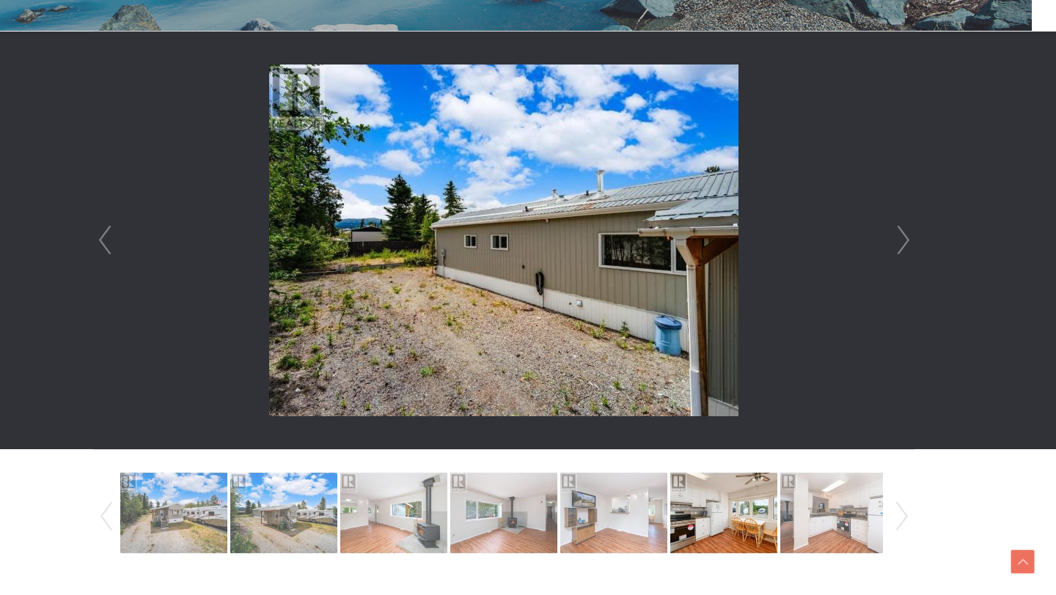
click at [94, 67] on div at bounding box center [504, 241] width 820 height 418
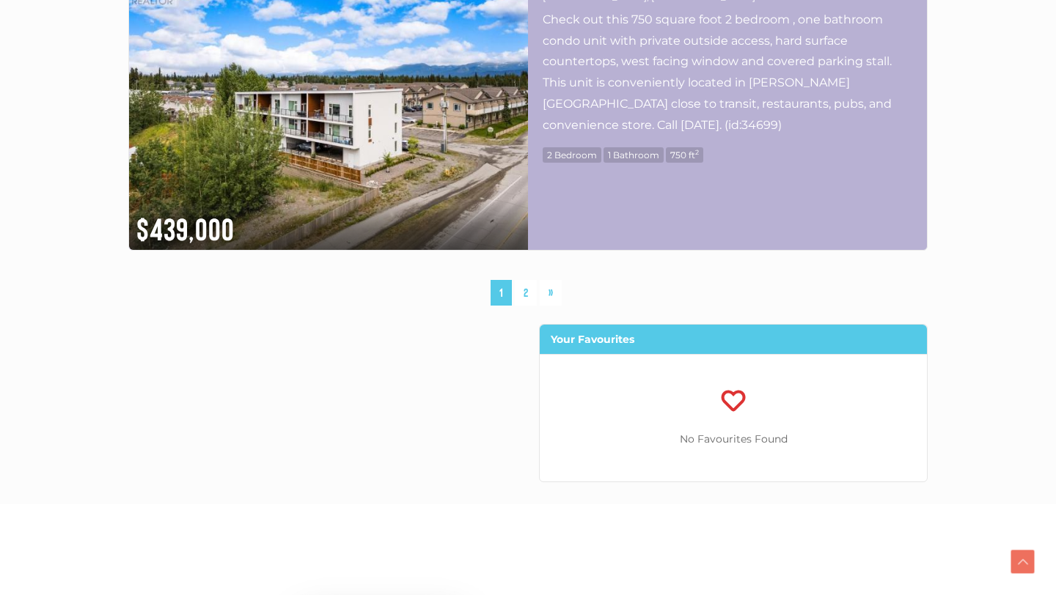
scroll to position [7803, 0]
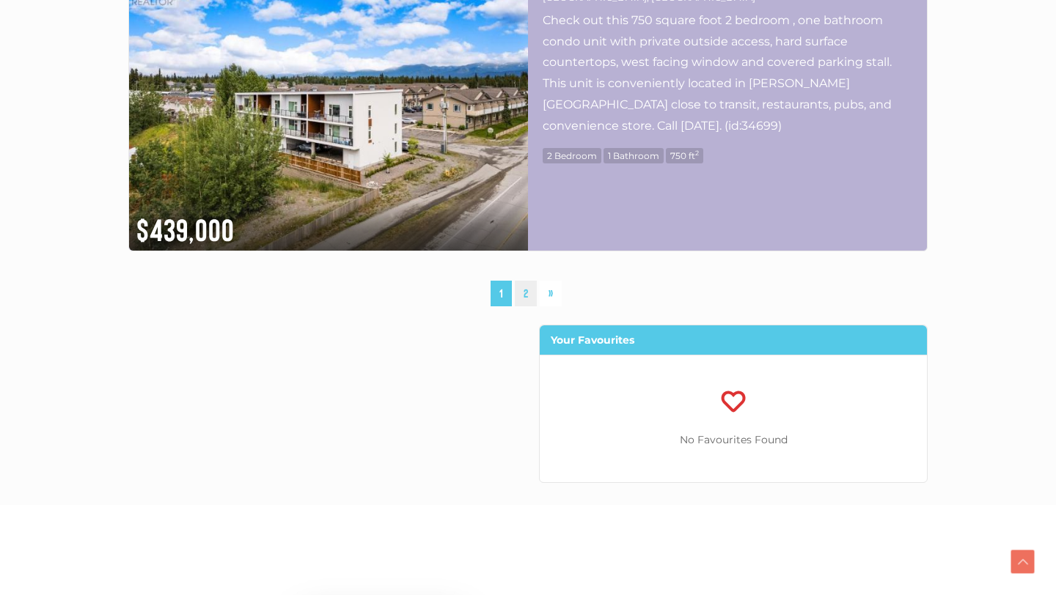
click at [524, 281] on link "2" at bounding box center [526, 294] width 22 height 26
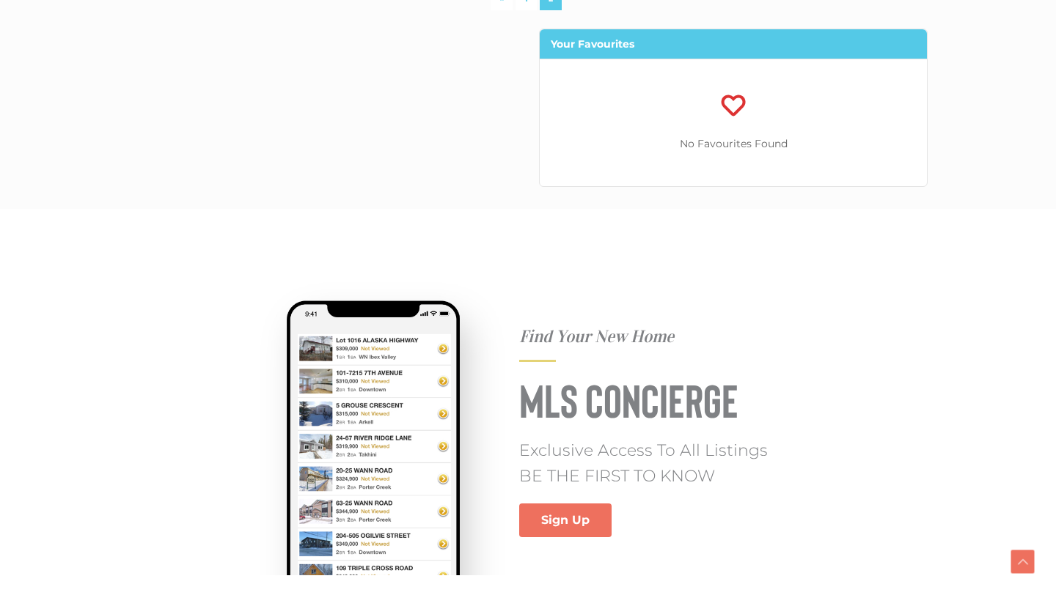
scroll to position [5580, 0]
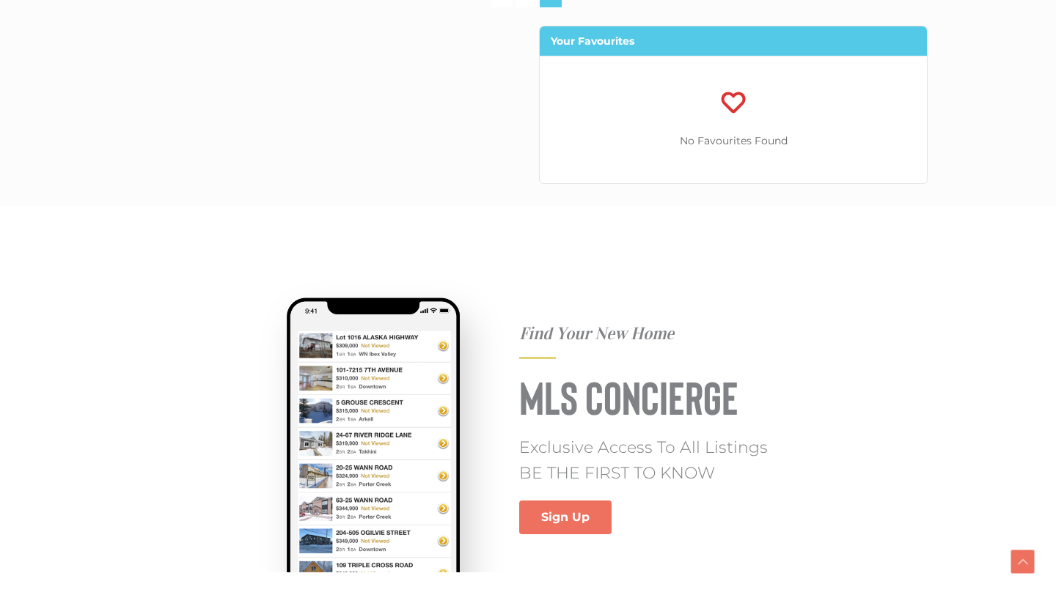
scroll to position [5913, 0]
